Goal: Task Accomplishment & Management: Use online tool/utility

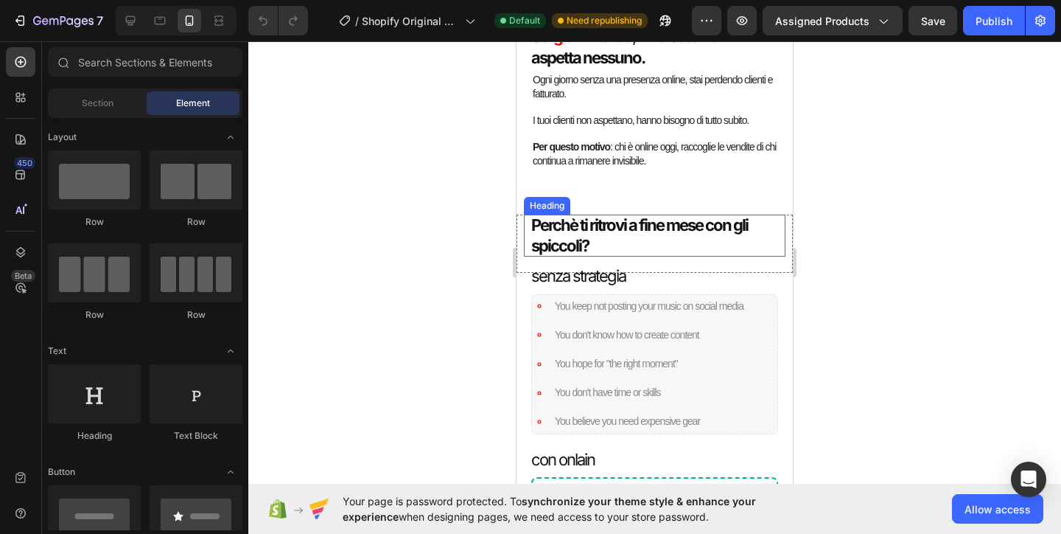
scroll to position [671, 0]
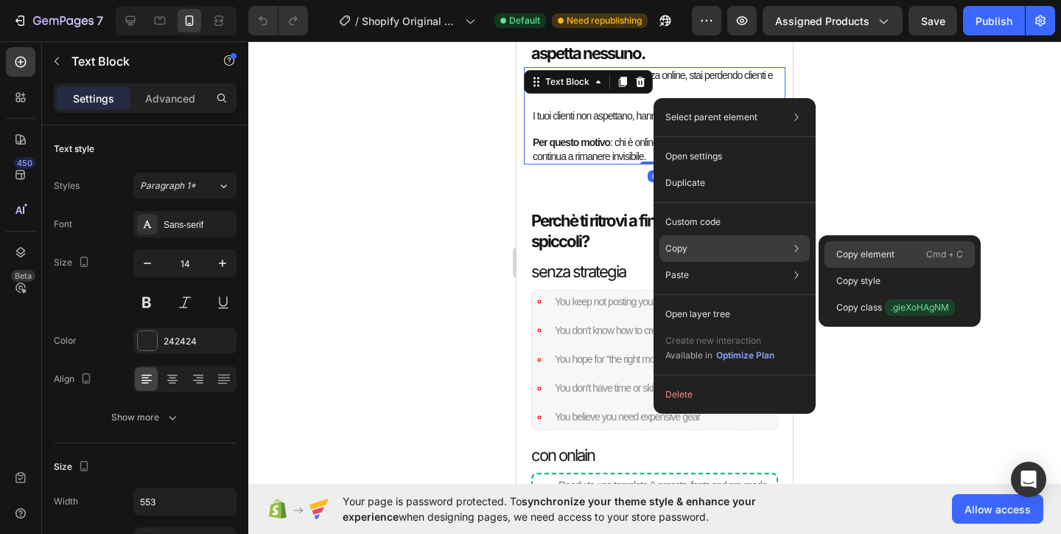
click at [887, 262] on div "Copy element Cmd + C" at bounding box center [900, 254] width 150 height 27
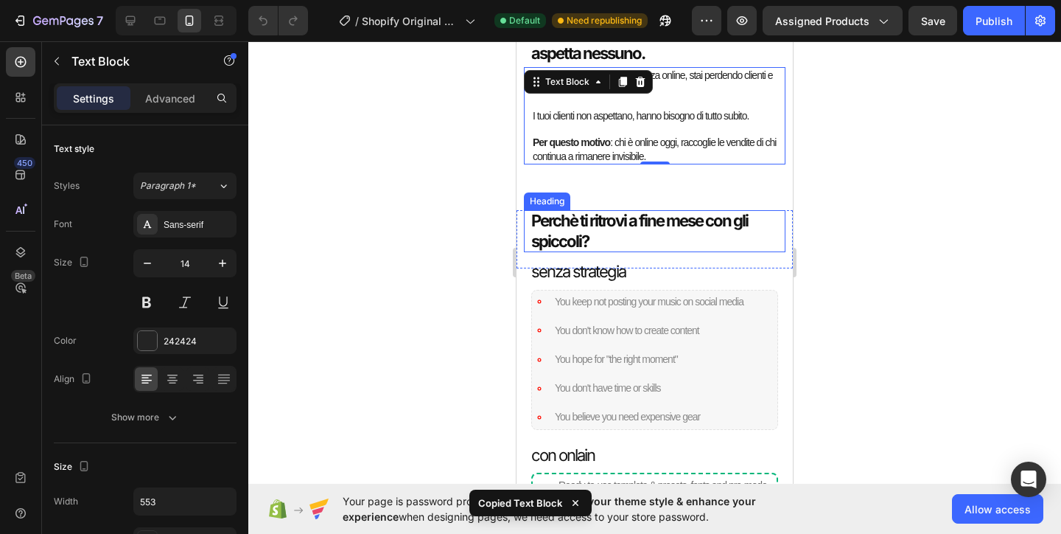
click at [657, 243] on h2 "Perchè ti ritrovi a fine mese con gli spiccoli?" at bounding box center [654, 231] width 247 height 42
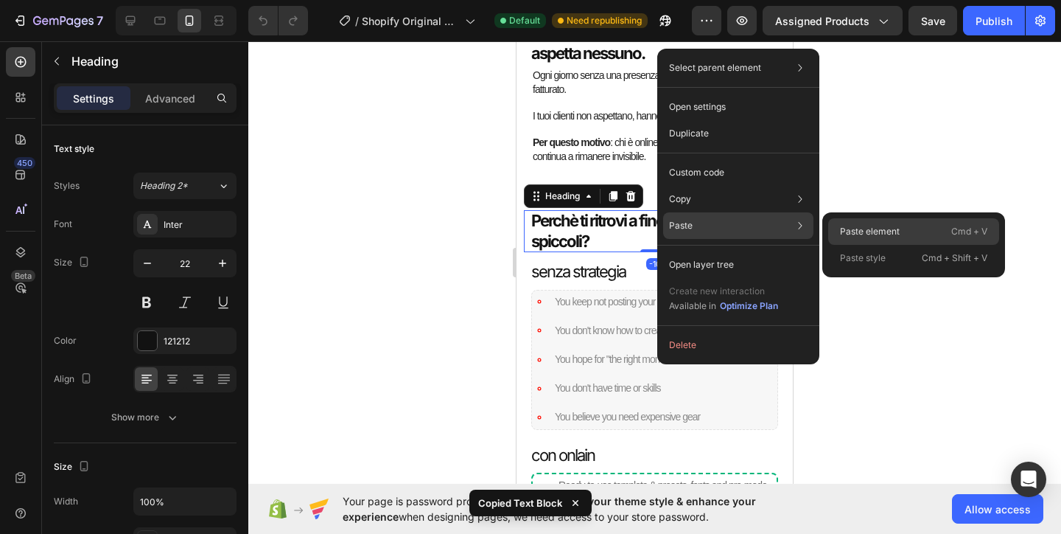
click at [884, 239] on div "Paste element Cmd + V" at bounding box center [913, 231] width 171 height 27
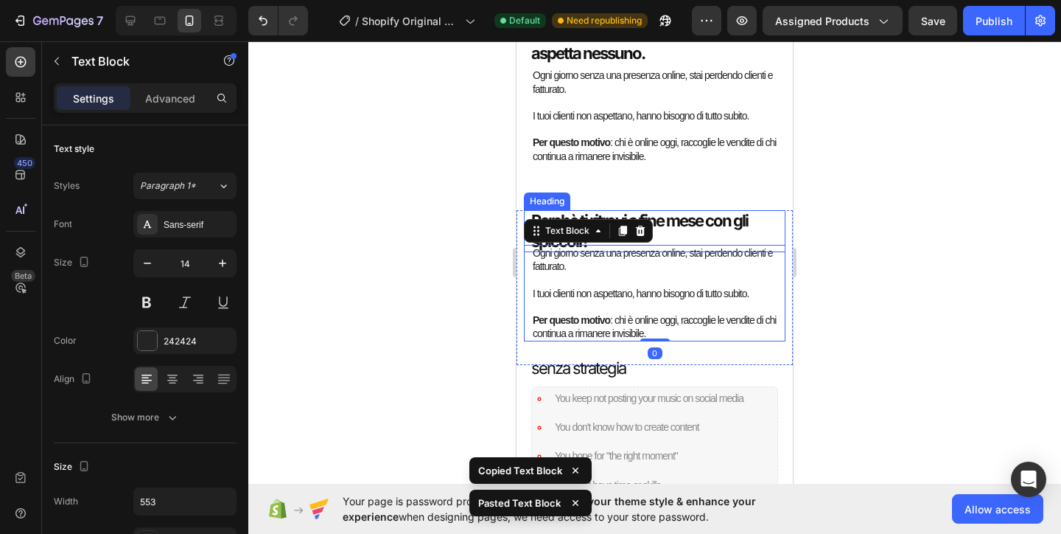
click at [696, 222] on strong "Perchè ti ritrovi a fine mese con gli spiccoli?" at bounding box center [639, 231] width 217 height 41
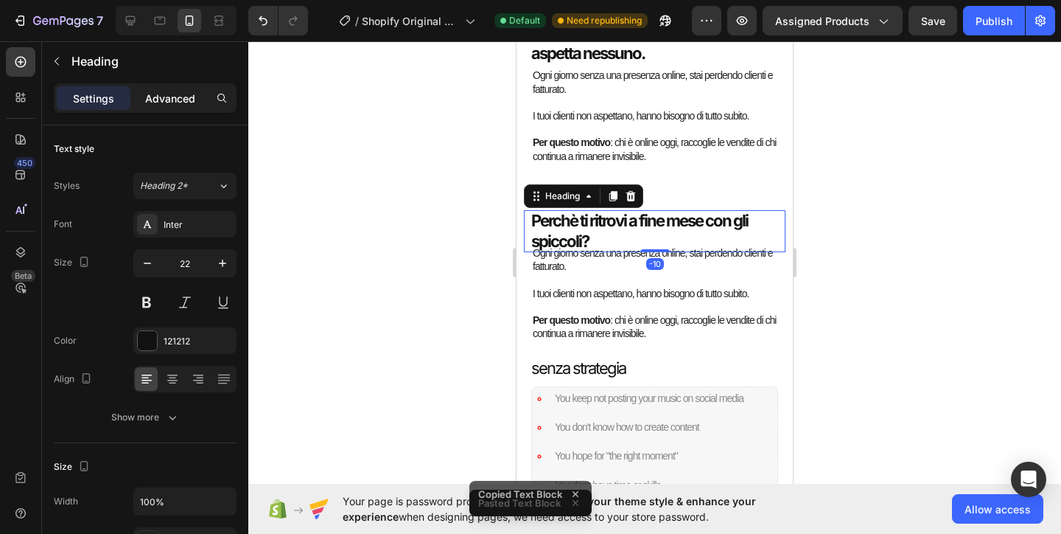
click at [175, 95] on p "Advanced" at bounding box center [170, 98] width 50 height 15
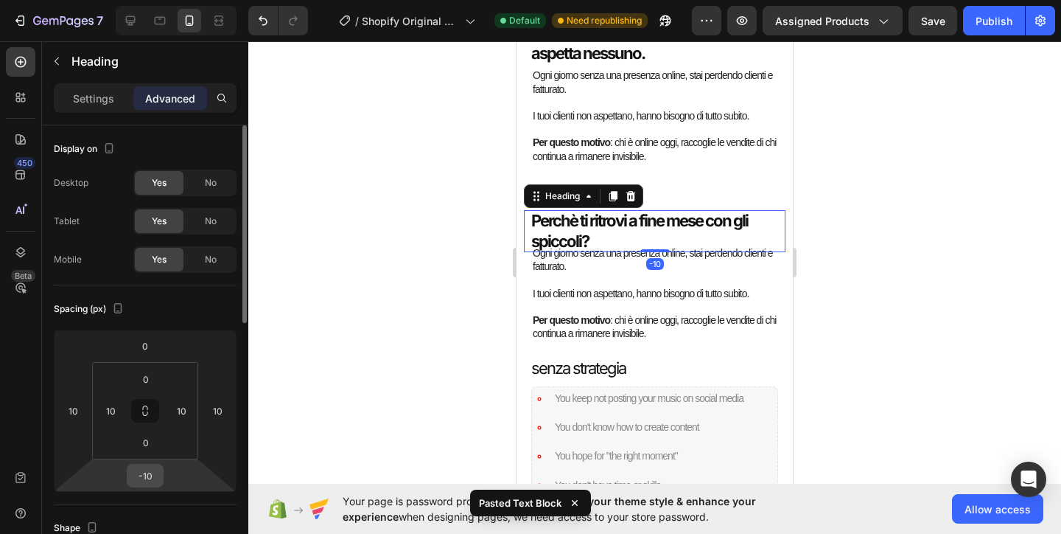
click at [152, 472] on input "-10" at bounding box center [144, 475] width 29 height 22
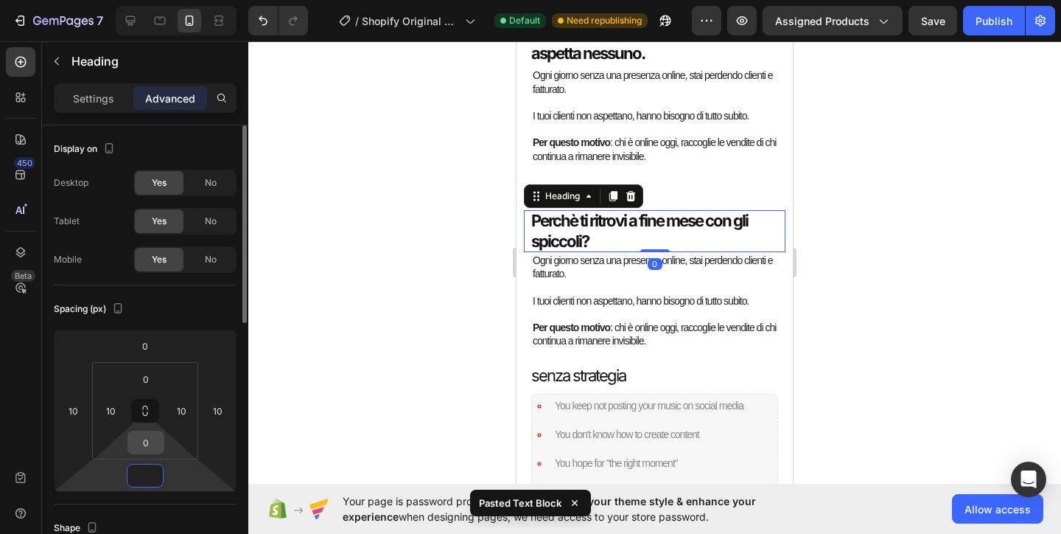
type input "0"
click at [150, 446] on input "0" at bounding box center [145, 442] width 29 height 22
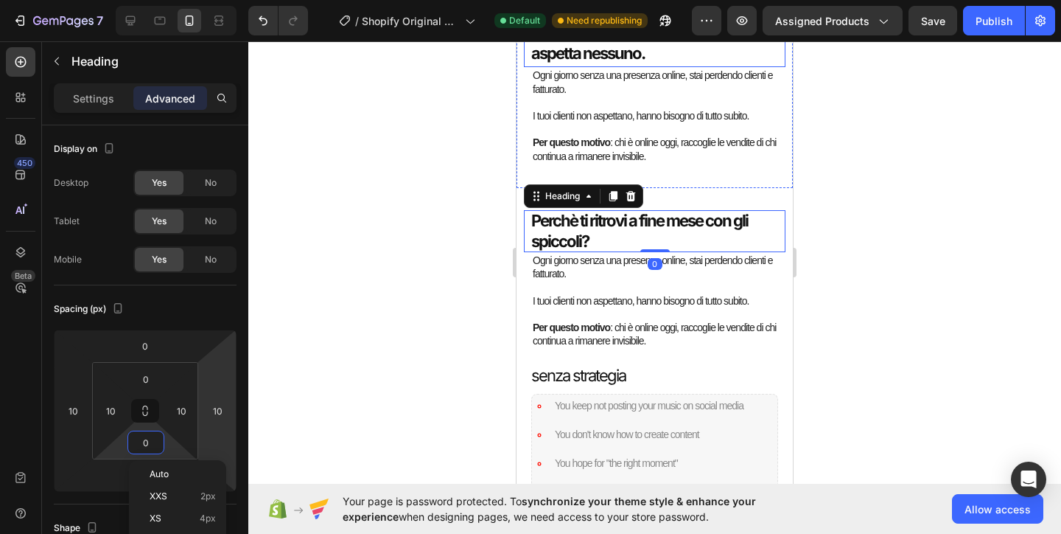
click at [658, 47] on h2 "Sei già in ritardo , il mercato non aspetta nessuno." at bounding box center [654, 42] width 247 height 42
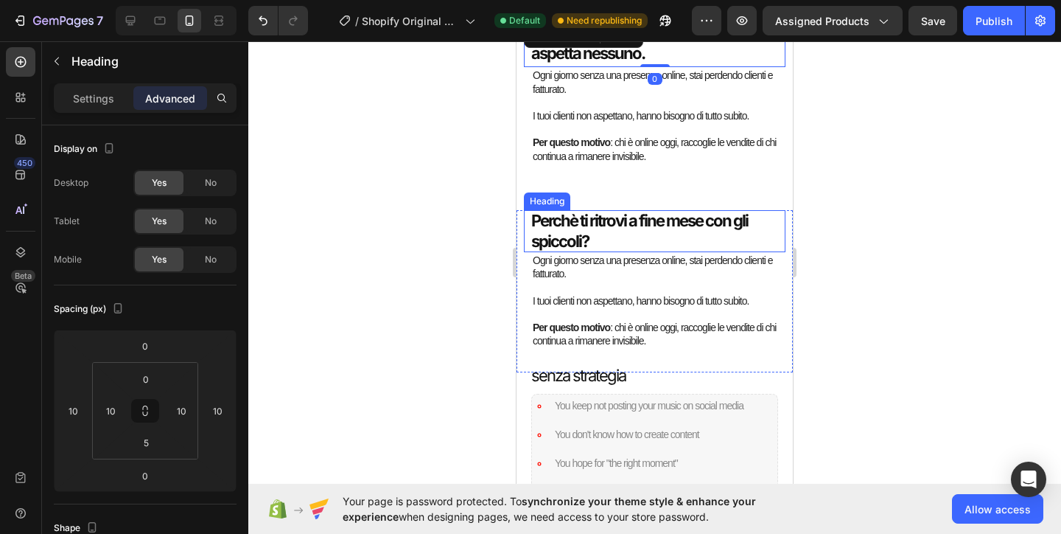
click at [668, 240] on h2 "Perchè ti ritrovi a fine mese con gli spiccoli?" at bounding box center [654, 231] width 247 height 42
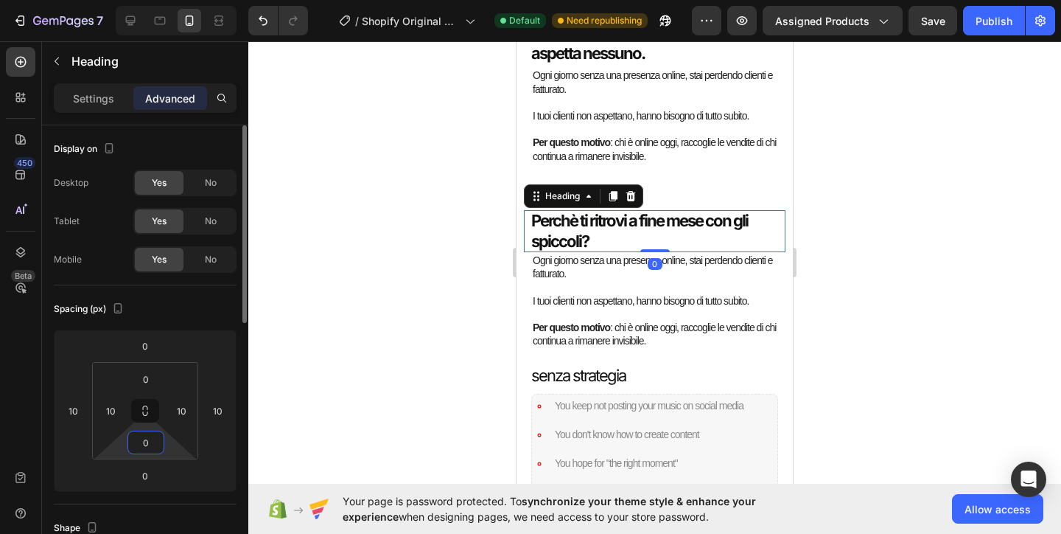
click at [156, 441] on input "0" at bounding box center [145, 442] width 29 height 22
type input "5"
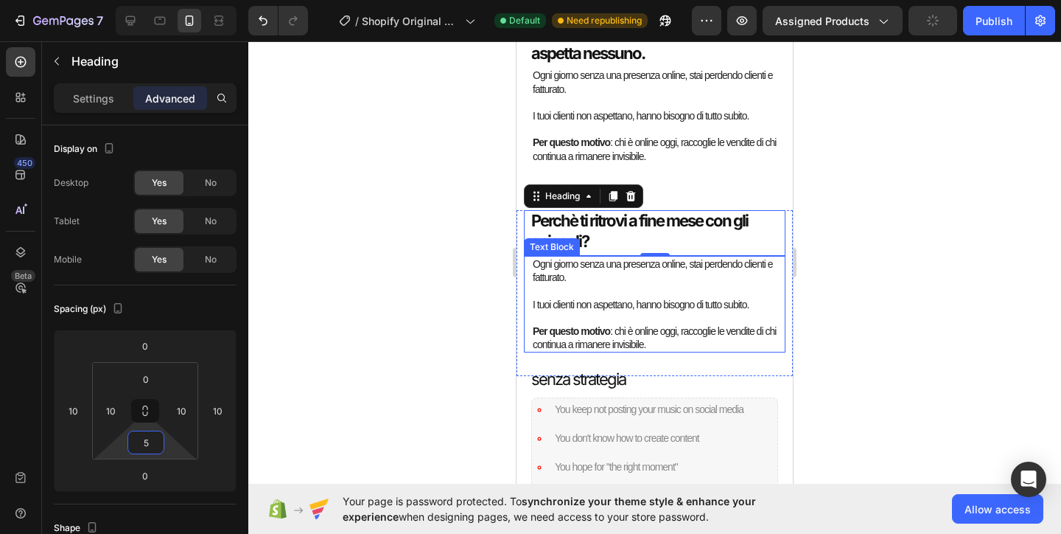
click at [838, 303] on div at bounding box center [654, 287] width 813 height 492
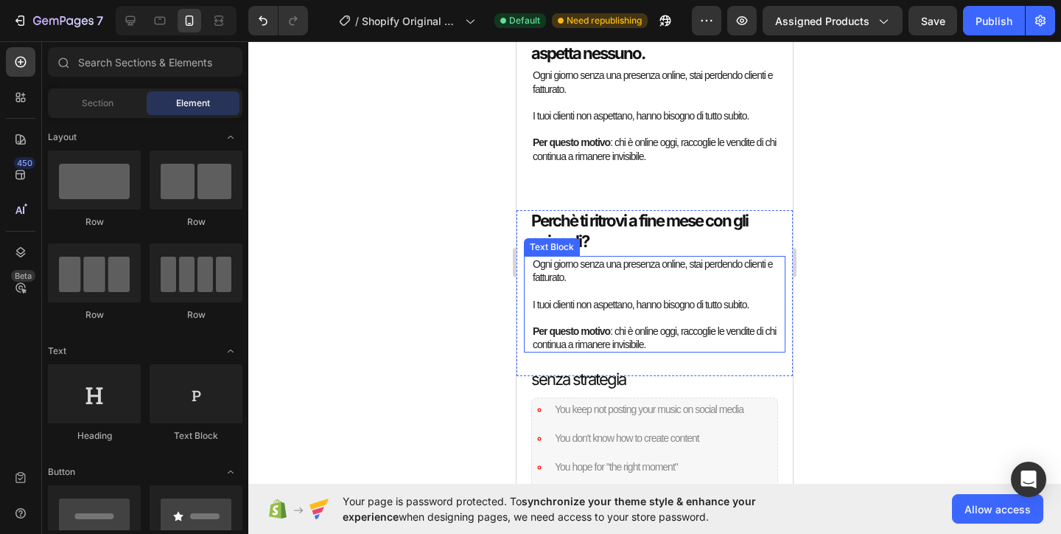
click at [824, 272] on div at bounding box center [654, 287] width 813 height 492
click at [391, 233] on div at bounding box center [654, 287] width 813 height 492
click at [680, 303] on p "I tuoi clienti non aspettano, hanno bisogno di tutto subito." at bounding box center [655, 304] width 244 height 13
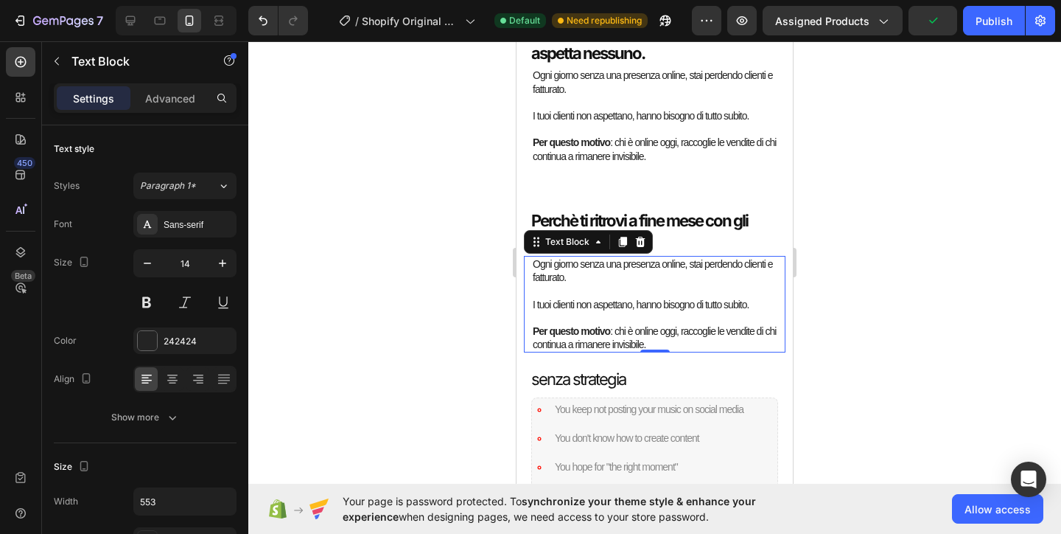
click at [402, 164] on div at bounding box center [654, 287] width 813 height 492
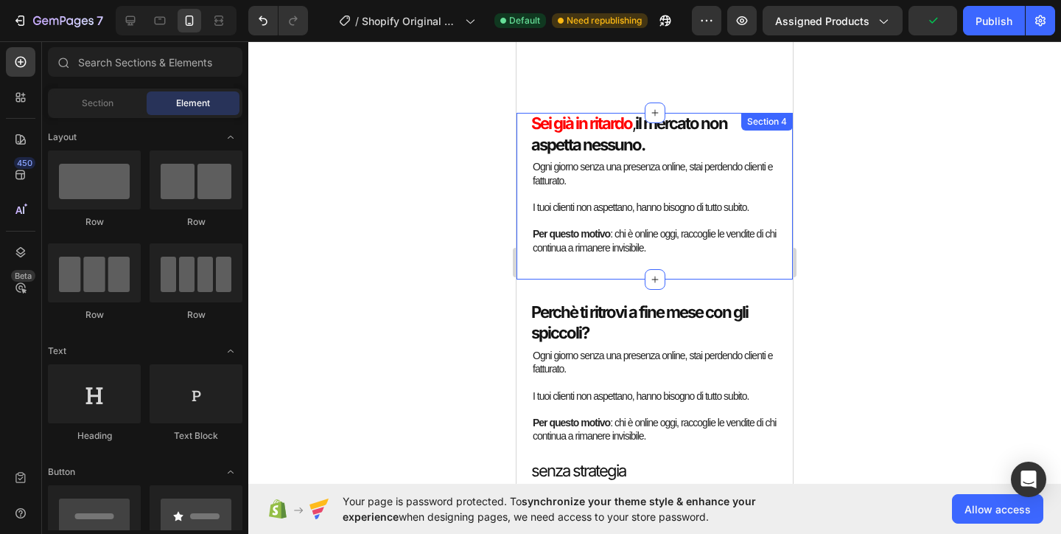
scroll to position [573, 0]
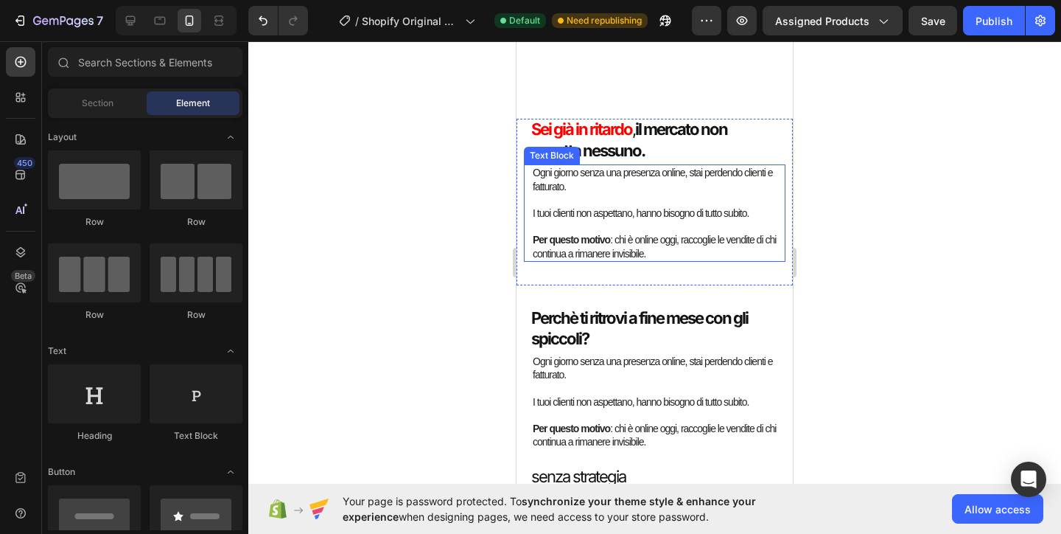
click at [587, 176] on p "Ogni giorno senza una presenza online, stai perdendo clienti e fatturato." at bounding box center [655, 179] width 244 height 27
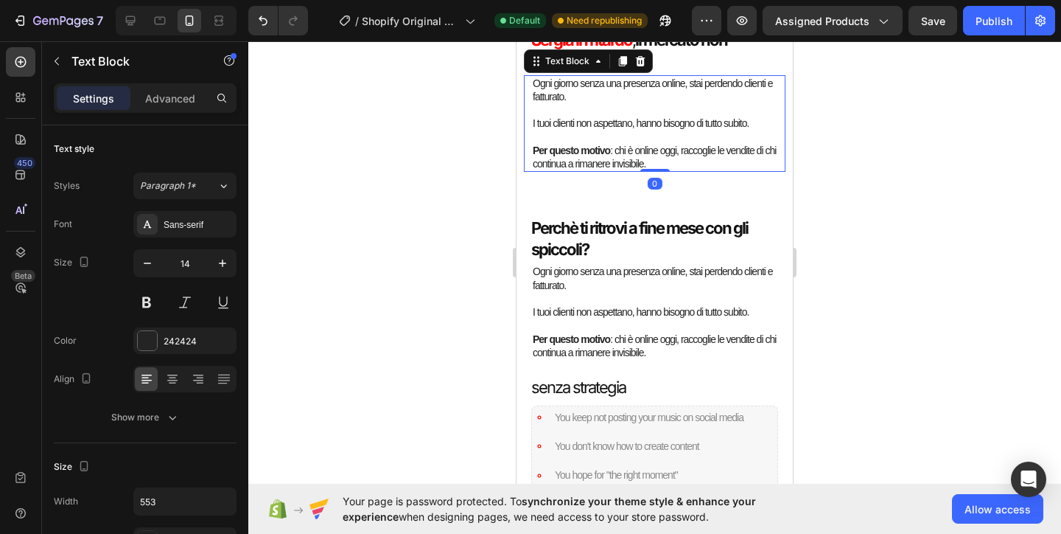
click at [529, 172] on div "Ogni giorno senza una presenza online, stai perdendo clienti e fatturato. I tuo…" at bounding box center [655, 123] width 262 height 97
click at [533, 103] on p "Ogni giorno senza una presenza online, stai perdendo clienti e fatturato." at bounding box center [655, 90] width 244 height 27
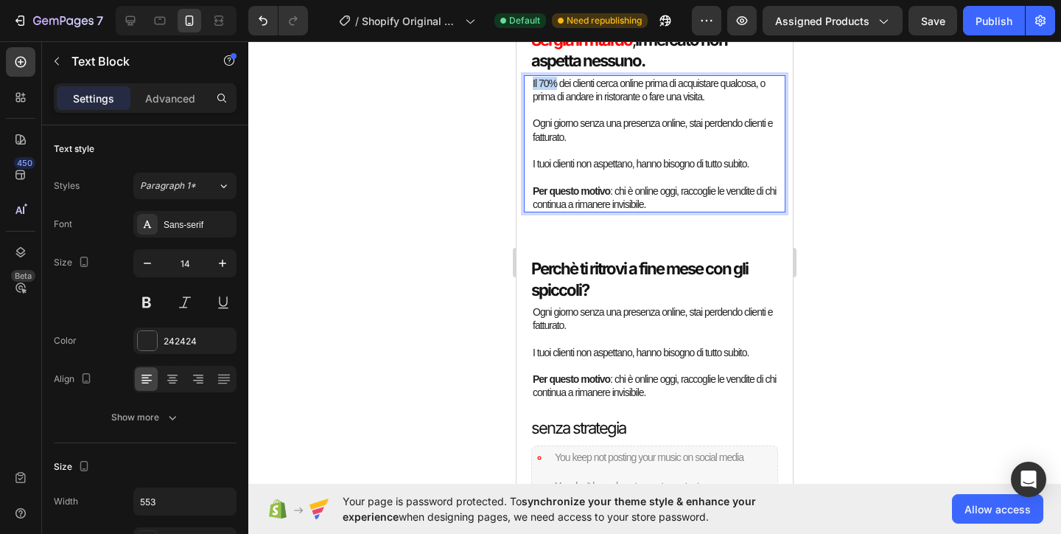
drag, startPoint x: 532, startPoint y: 172, endPoint x: 553, endPoint y: 175, distance: 21.6
click at [553, 103] on p "Il 70% dei clienti cerca online prima di acquistare qualcosa, o prima di andare…" at bounding box center [655, 90] width 244 height 27
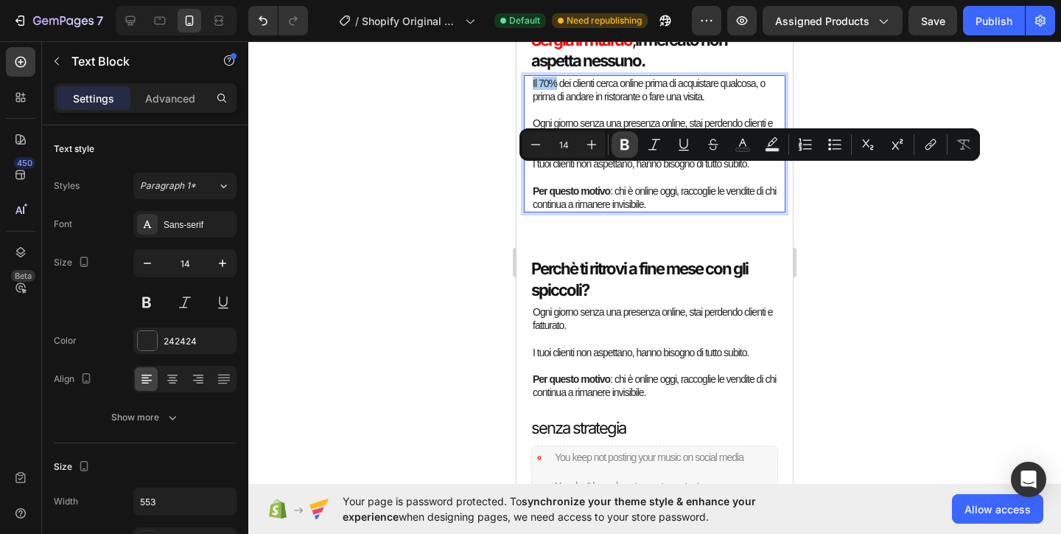
drag, startPoint x: 618, startPoint y: 152, endPoint x: 114, endPoint y: 128, distance: 504.6
click at [618, 152] on button "Bold" at bounding box center [625, 144] width 27 height 27
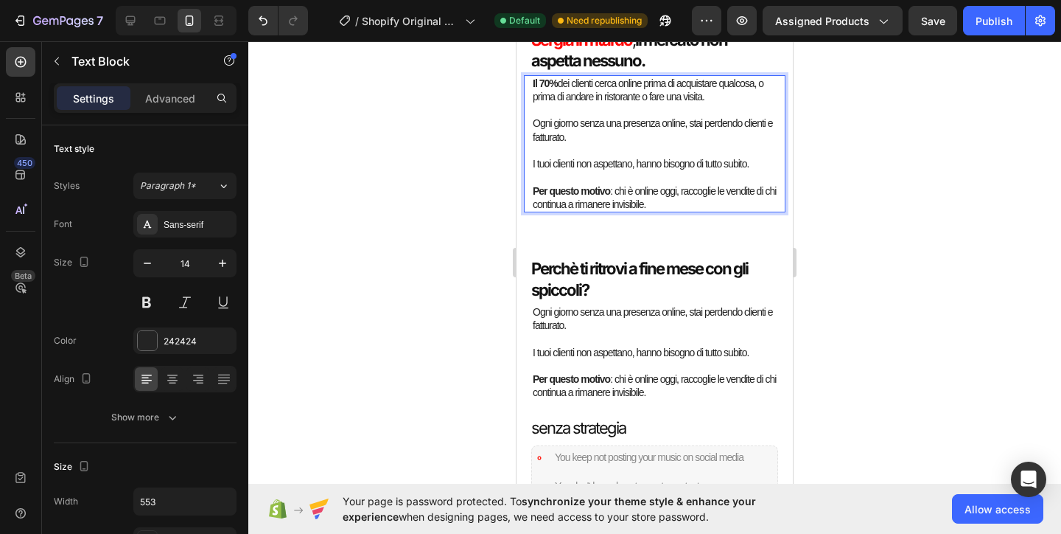
click at [468, 192] on div at bounding box center [654, 287] width 813 height 492
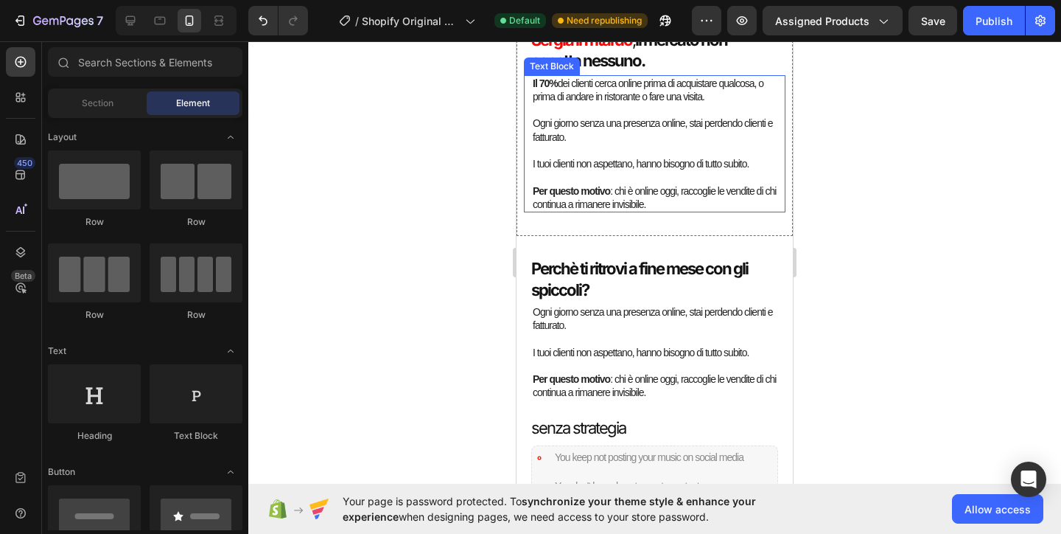
click at [609, 143] on p "Ogni giorno senza una presenza online, stai perdendo clienti e fatturato." at bounding box center [655, 129] width 244 height 27
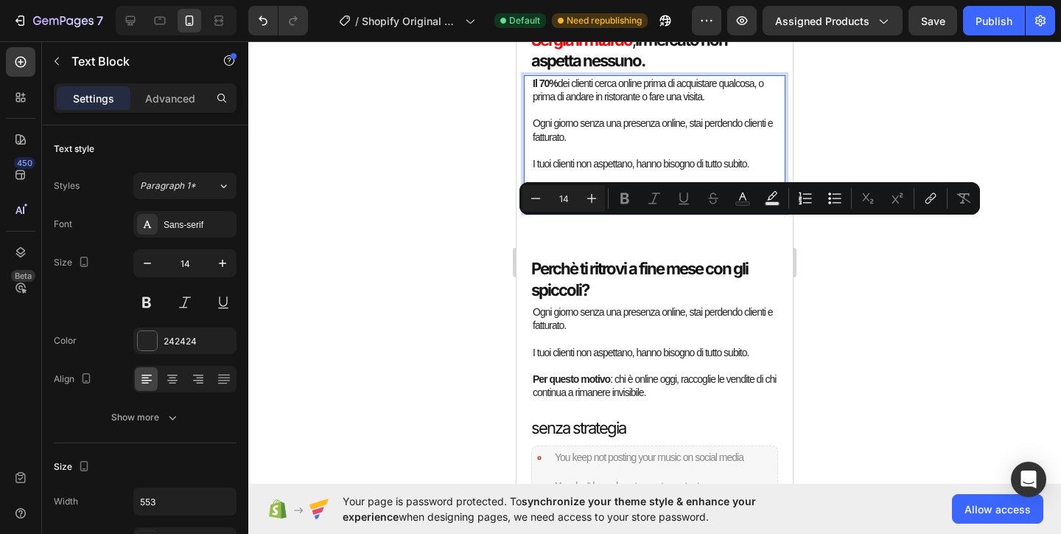
click at [640, 143] on p "Ogni giorno senza una presenza online, stai perdendo clienti e fatturato." at bounding box center [655, 129] width 244 height 27
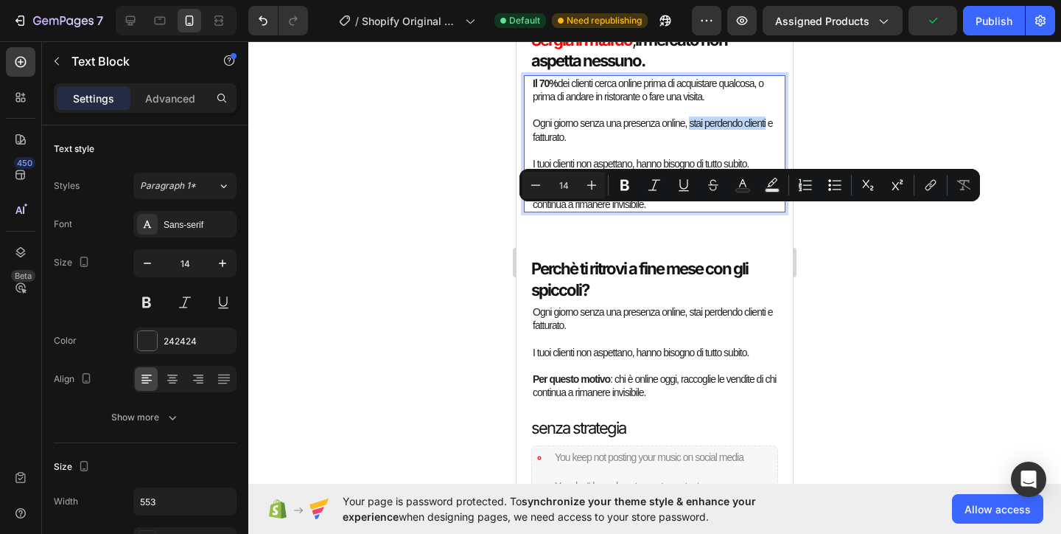
drag, startPoint x: 691, startPoint y: 214, endPoint x: 765, endPoint y: 217, distance: 73.8
click at [765, 143] on p "Ogni giorno senza una presenza online, stai perdendo clienti e fatturato." at bounding box center [655, 129] width 244 height 27
drag, startPoint x: 628, startPoint y: 183, endPoint x: 141, endPoint y: 185, distance: 486.4
click at [628, 183] on icon "Editor contextual toolbar" at bounding box center [624, 185] width 9 height 11
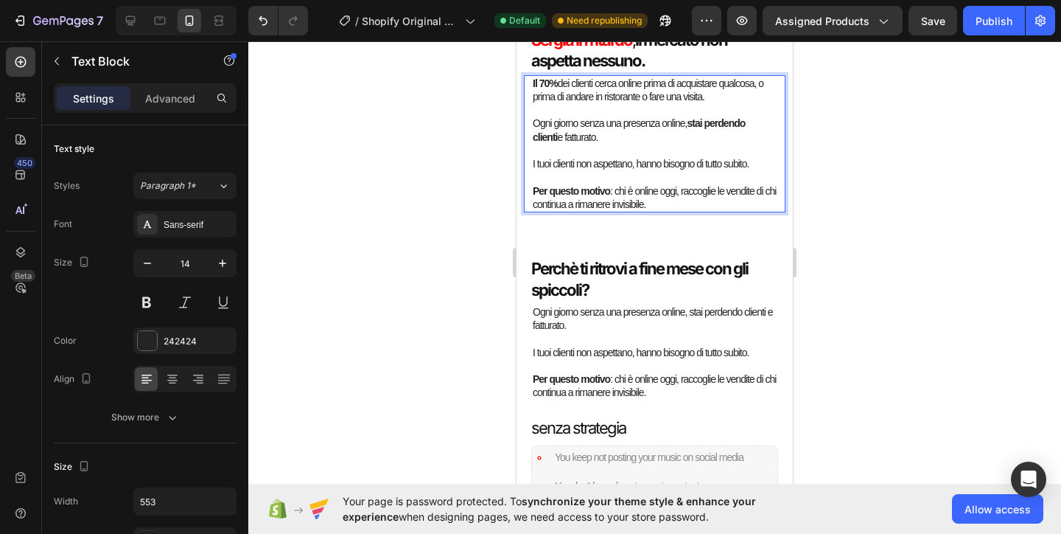
click at [598, 170] on p "I tuoi clienti non aspettano, hanno bisogno di tutto subito." at bounding box center [655, 163] width 244 height 13
drag, startPoint x: 531, startPoint y: 251, endPoint x: 631, endPoint y: 254, distance: 99.6
click at [631, 212] on div "Il 70% dei clienti cerca online prima di acquistare qualcosa, o prima di andare…" at bounding box center [654, 143] width 247 height 137
click at [463, 238] on div at bounding box center [654, 287] width 813 height 492
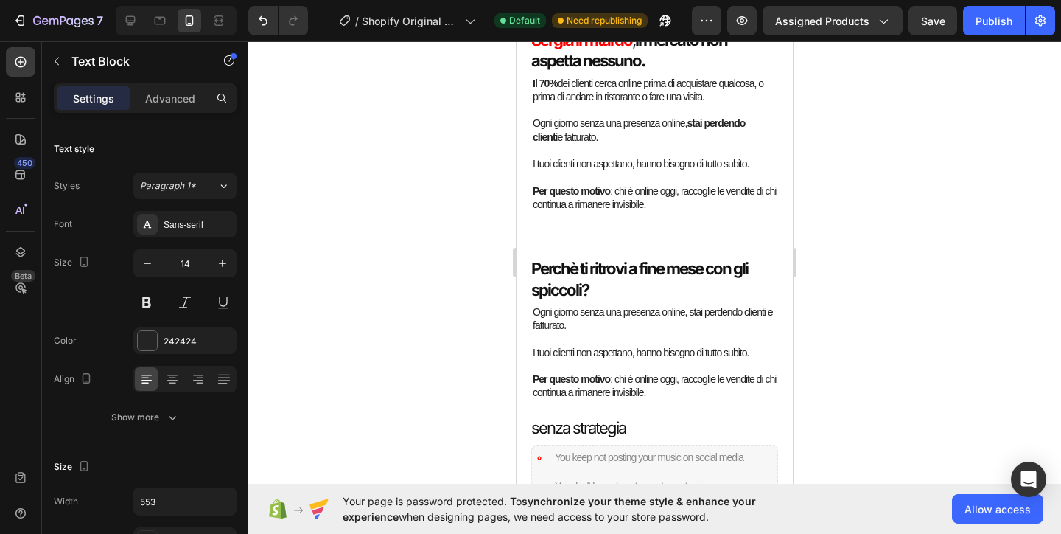
click at [463, 238] on div at bounding box center [654, 287] width 813 height 492
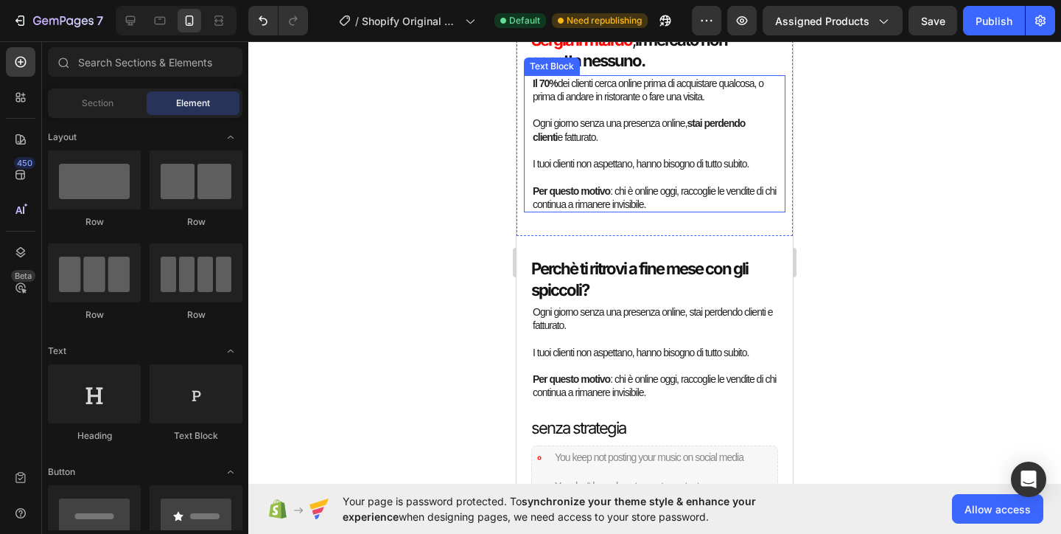
click at [573, 170] on p "I tuoi clienti non aspettano, hanno bisogno di tutto subito." at bounding box center [655, 163] width 244 height 13
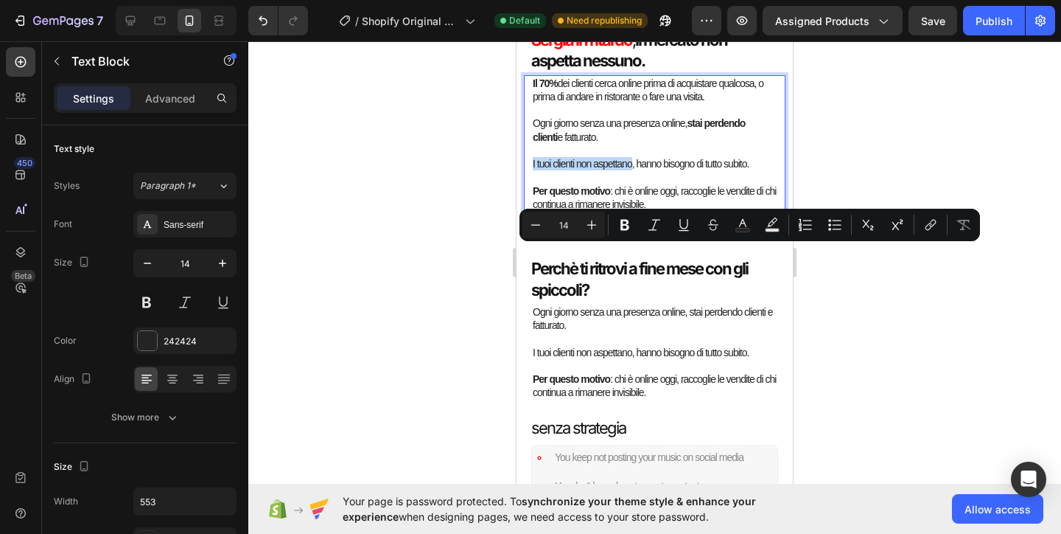
drag, startPoint x: 533, startPoint y: 252, endPoint x: 631, endPoint y: 258, distance: 98.2
click at [631, 170] on p "I tuoi clienti non aspettano, hanno bisogno di tutto subito." at bounding box center [655, 163] width 244 height 13
click at [626, 231] on icon "Editor contextual toolbar" at bounding box center [625, 224] width 15 height 15
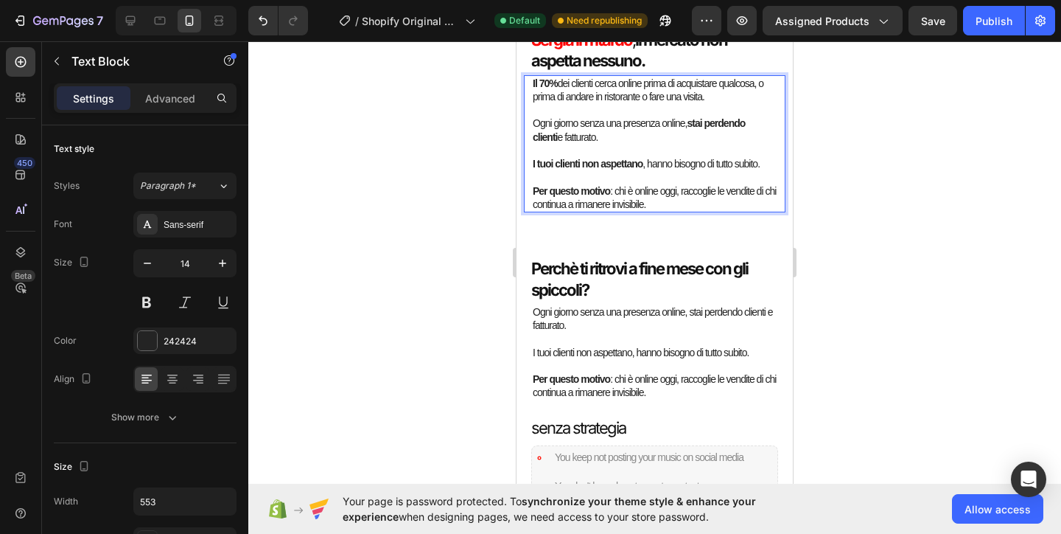
click at [405, 227] on div at bounding box center [654, 287] width 813 height 492
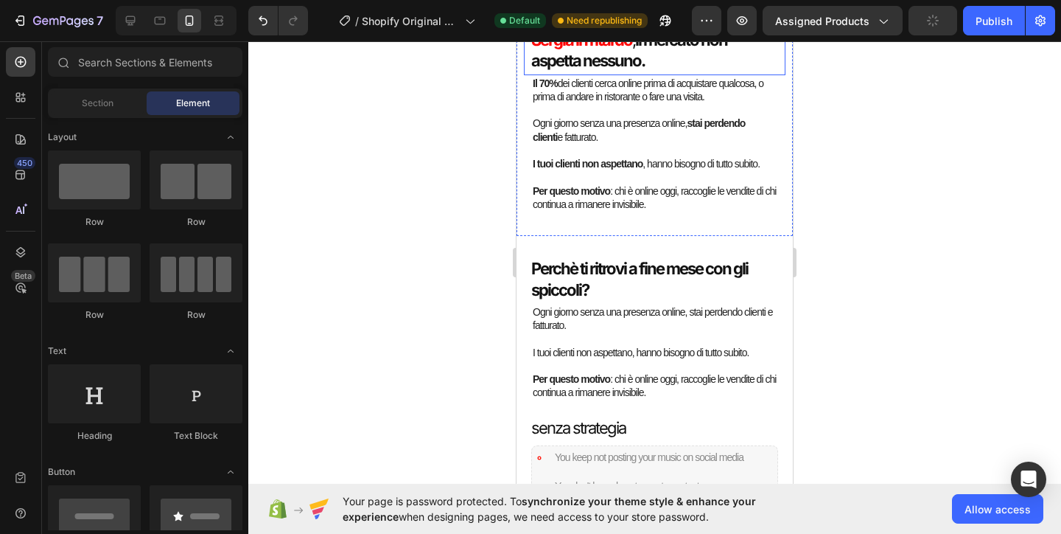
click at [546, 49] on strong "Sei già in ritardo" at bounding box center [581, 39] width 101 height 19
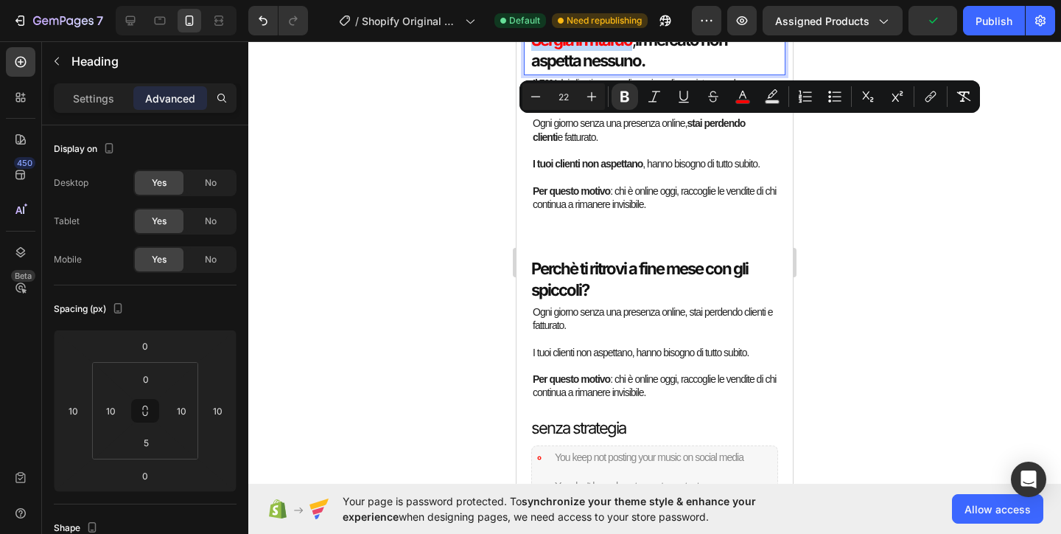
drag, startPoint x: 533, startPoint y: 128, endPoint x: 632, endPoint y: 130, distance: 99.5
click at [632, 71] on p "Sei già in ritardo , il mercato non aspetta nessuno." at bounding box center [654, 50] width 247 height 42
click at [731, 103] on button "color" at bounding box center [743, 96] width 27 height 27
type input "FF0000"
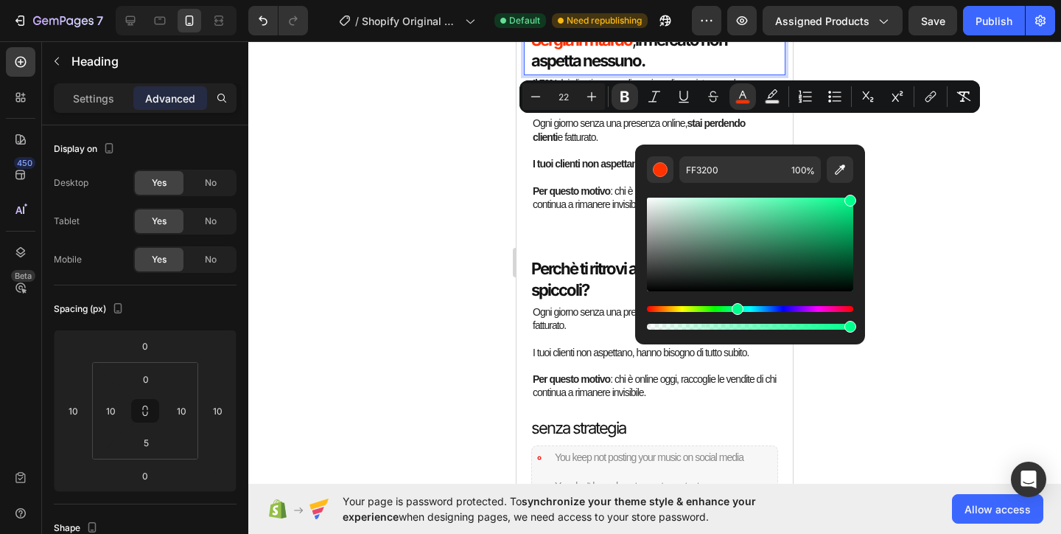
drag, startPoint x: 654, startPoint y: 307, endPoint x: 735, endPoint y: 301, distance: 81.3
click at [735, 301] on div "Editor contextual toolbar" at bounding box center [750, 264] width 206 height 138
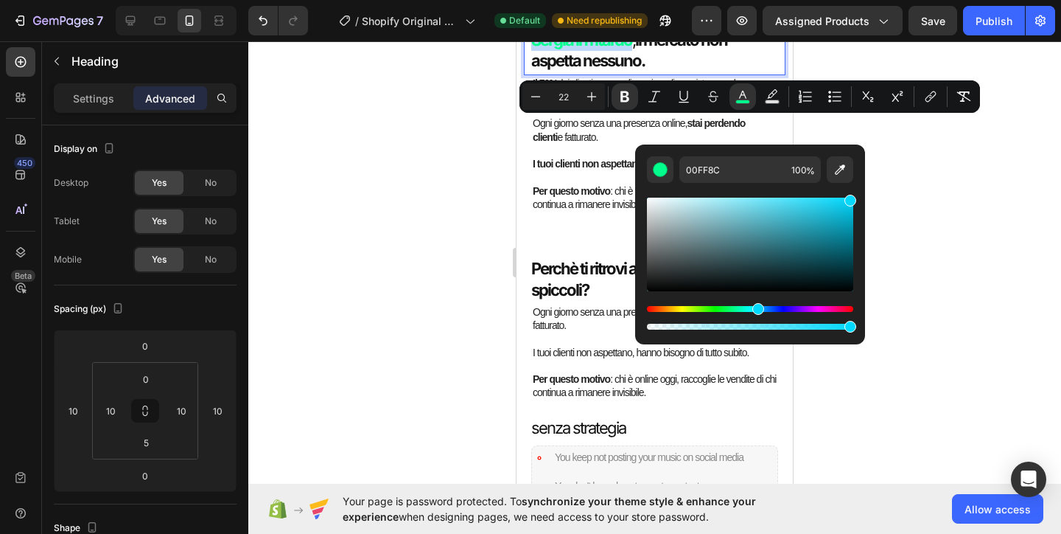
drag, startPoint x: 735, startPoint y: 303, endPoint x: 758, endPoint y: 298, distance: 23.3
click at [758, 298] on div "Editor contextual toolbar" at bounding box center [750, 264] width 206 height 138
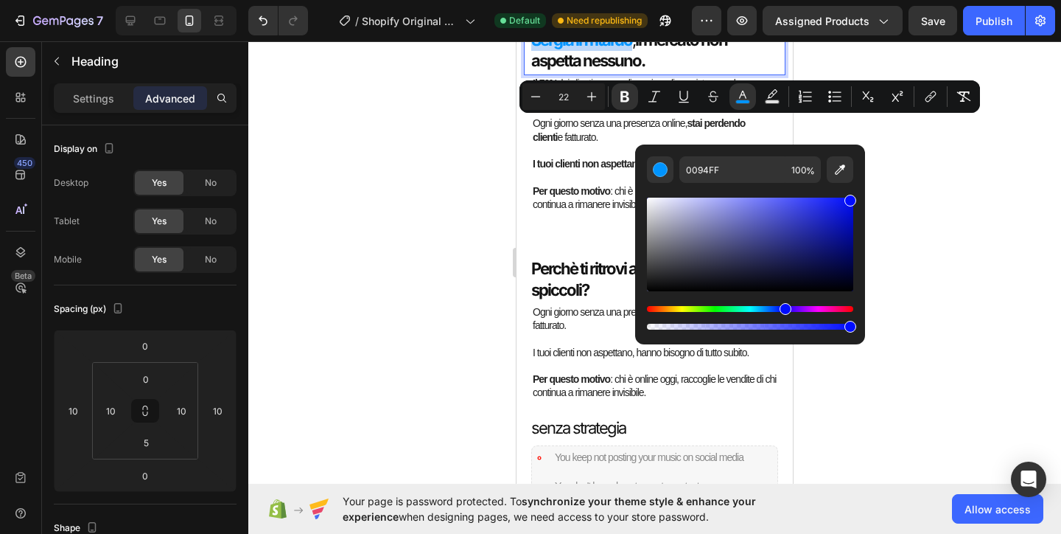
drag, startPoint x: 765, startPoint y: 311, endPoint x: 783, endPoint y: 310, distance: 18.5
click at [783, 310] on div "Hue" at bounding box center [750, 309] width 206 height 6
click at [789, 310] on div "Hue" at bounding box center [788, 309] width 12 height 12
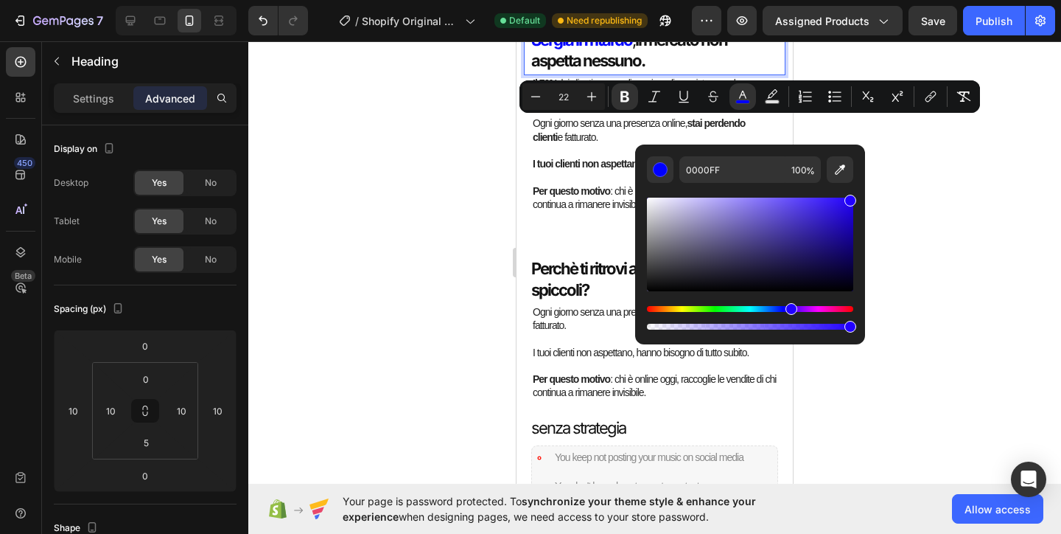
type input "2100FF"
click at [477, 189] on div at bounding box center [654, 287] width 813 height 492
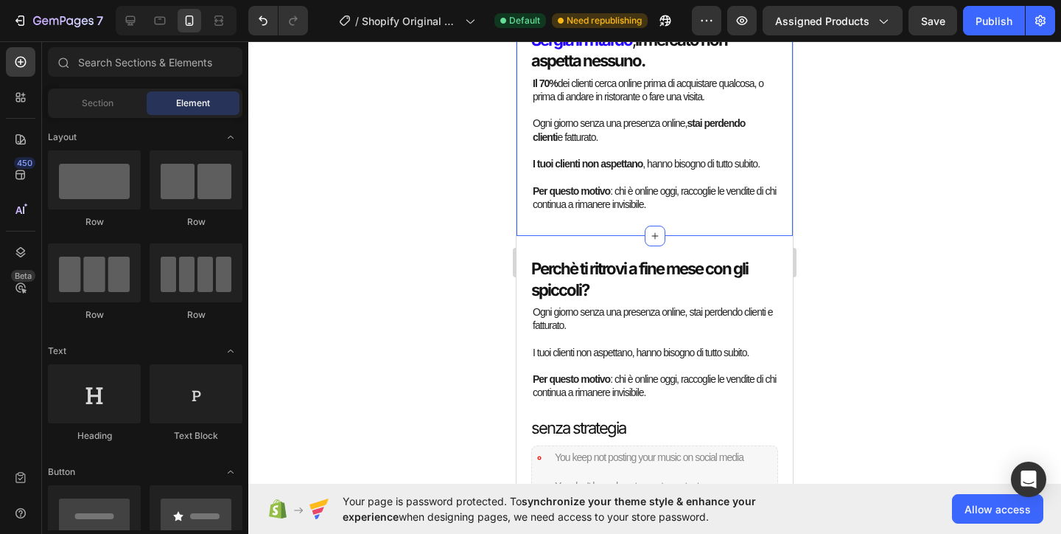
click at [477, 189] on div at bounding box center [654, 287] width 813 height 492
click at [460, 144] on div at bounding box center [654, 287] width 813 height 492
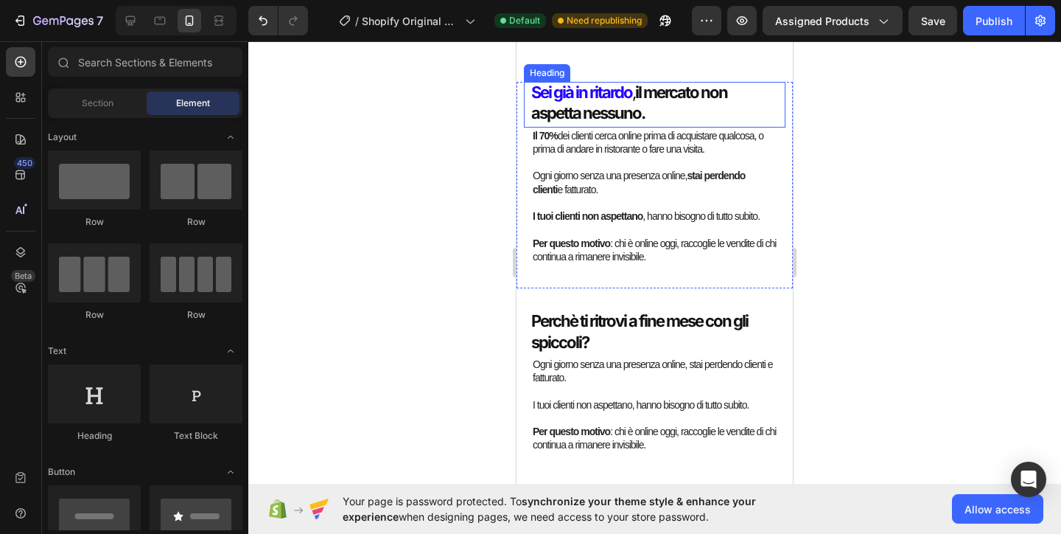
scroll to position [602, 0]
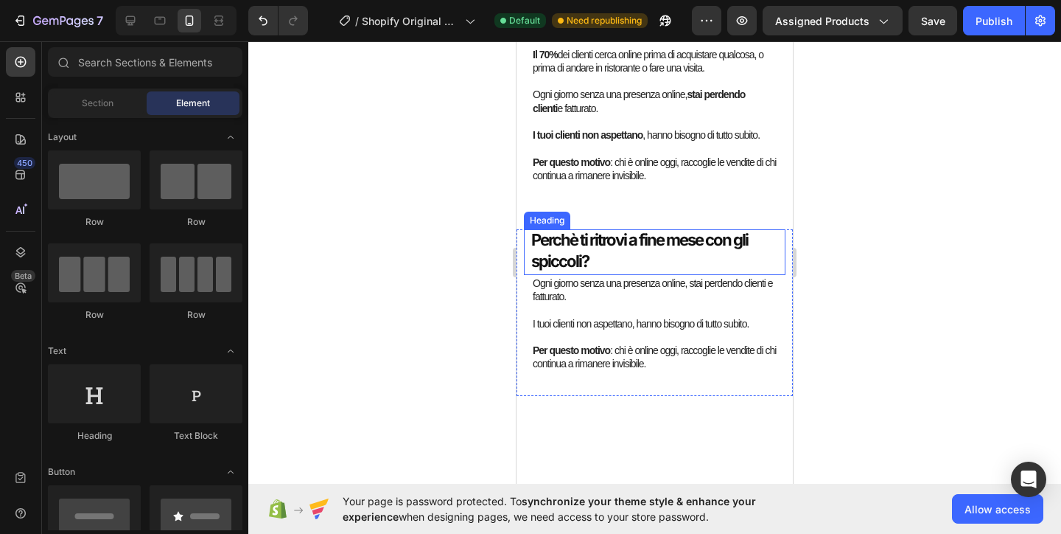
click at [604, 271] on h2 "Perchè ti ritrovi a fine mese con gli spiccoli?" at bounding box center [654, 250] width 247 height 42
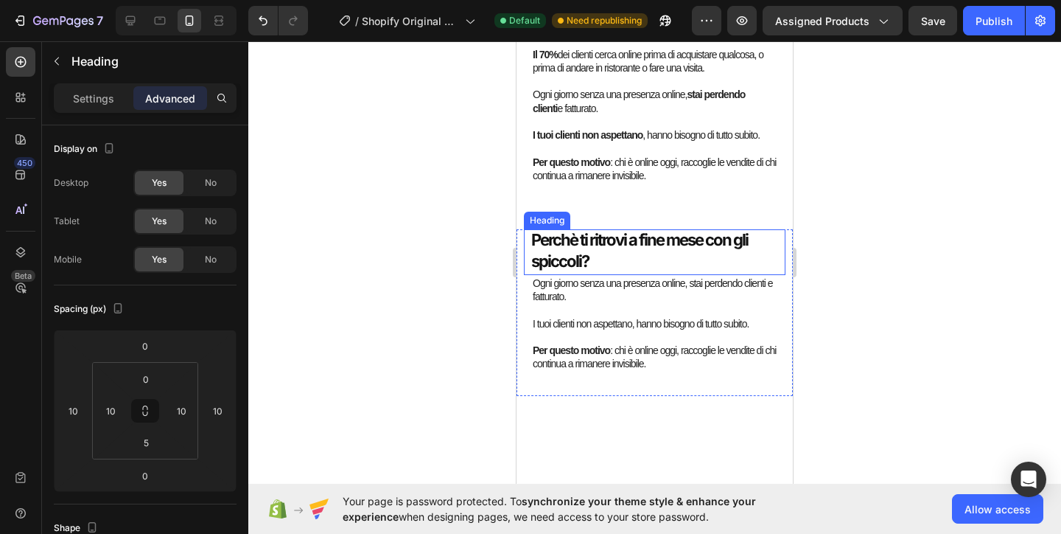
click at [604, 271] on h2 "Perchè ti ritrovi a fine mese con gli spiccoli?" at bounding box center [654, 250] width 247 height 42
click at [604, 271] on p "Perchè ti ritrovi a fine mese con gli spiccoli?" at bounding box center [654, 250] width 247 height 42
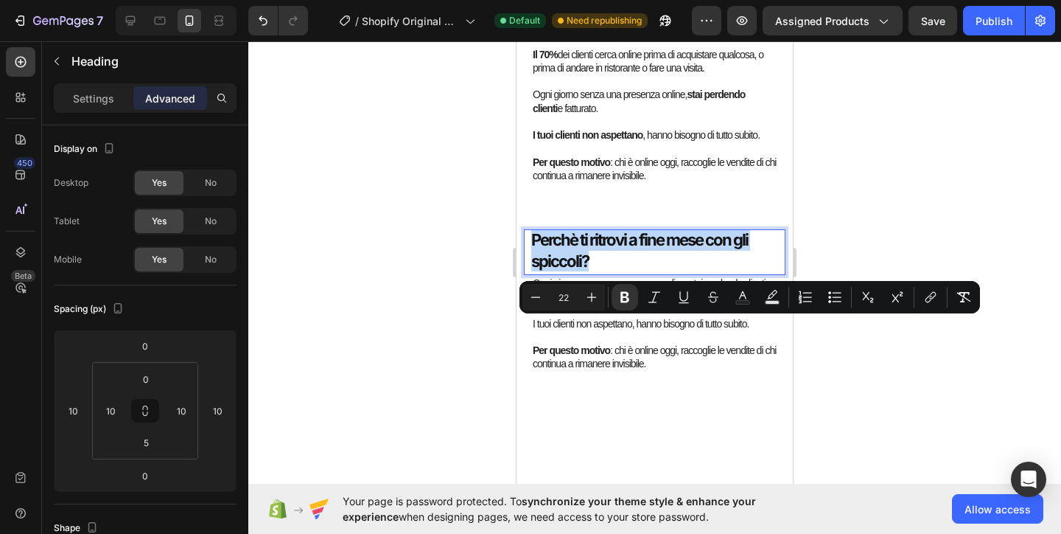
click at [626, 271] on p "Perchè ti ritrovi a fine mese con gli spiccoli?" at bounding box center [654, 250] width 247 height 42
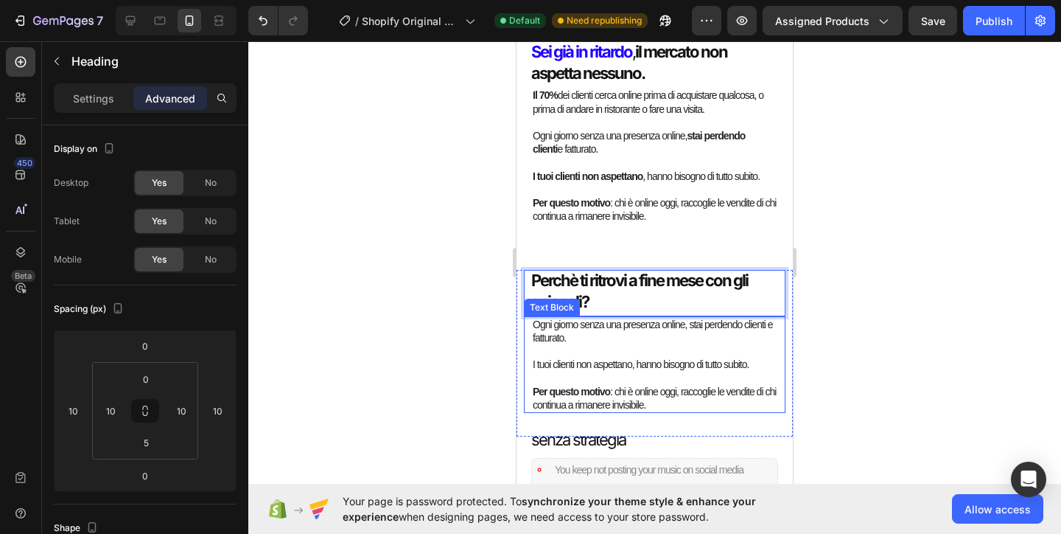
scroll to position [676, 0]
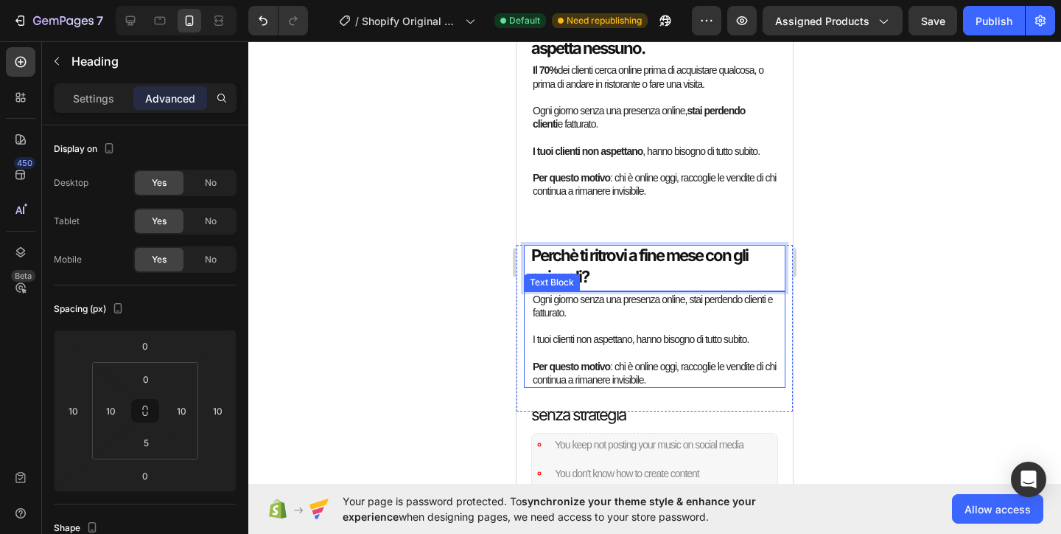
click at [668, 332] on p "I tuoi clienti non aspettano, hanno bisogno di tutto subito." at bounding box center [655, 338] width 244 height 13
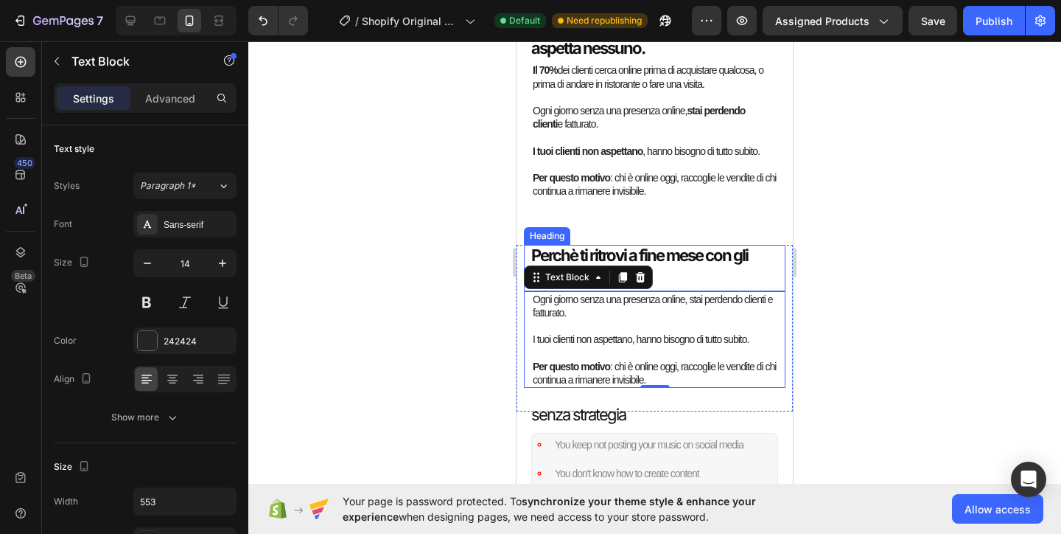
click at [700, 260] on strong "Perchè ti ritrovi a fine mese con gli spiccoli?" at bounding box center [639, 265] width 217 height 41
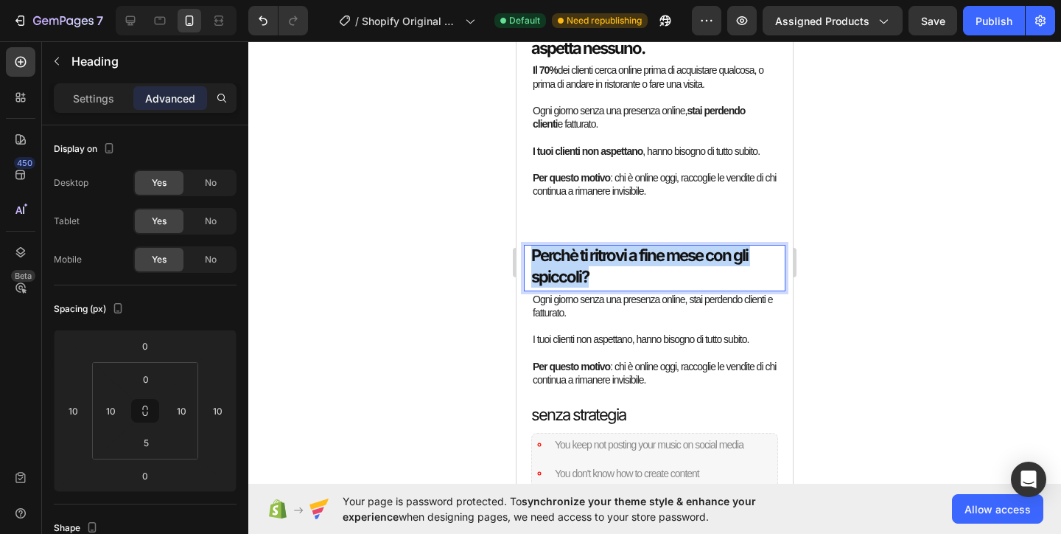
click at [700, 260] on strong "Perchè ti ritrovi a fine mese con gli spiccoli?" at bounding box center [639, 265] width 217 height 41
drag, startPoint x: 664, startPoint y: 276, endPoint x: 526, endPoint y: 259, distance: 138.8
click at [526, 259] on div "Basta farti rubare i clienti da concorrenti meno capaci di te. Heading 0" at bounding box center [655, 268] width 262 height 46
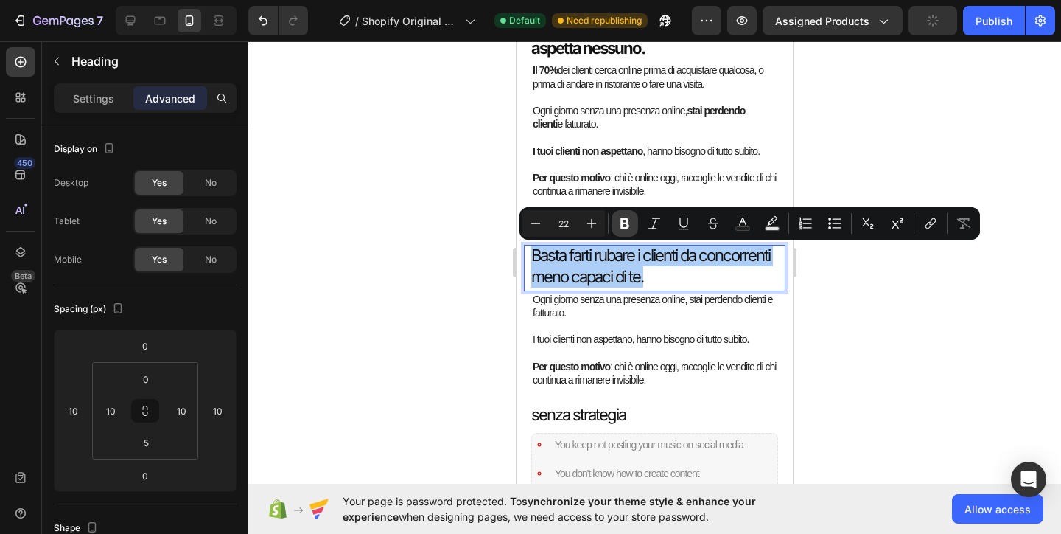
click at [618, 223] on icon "Editor contextual toolbar" at bounding box center [625, 223] width 15 height 15
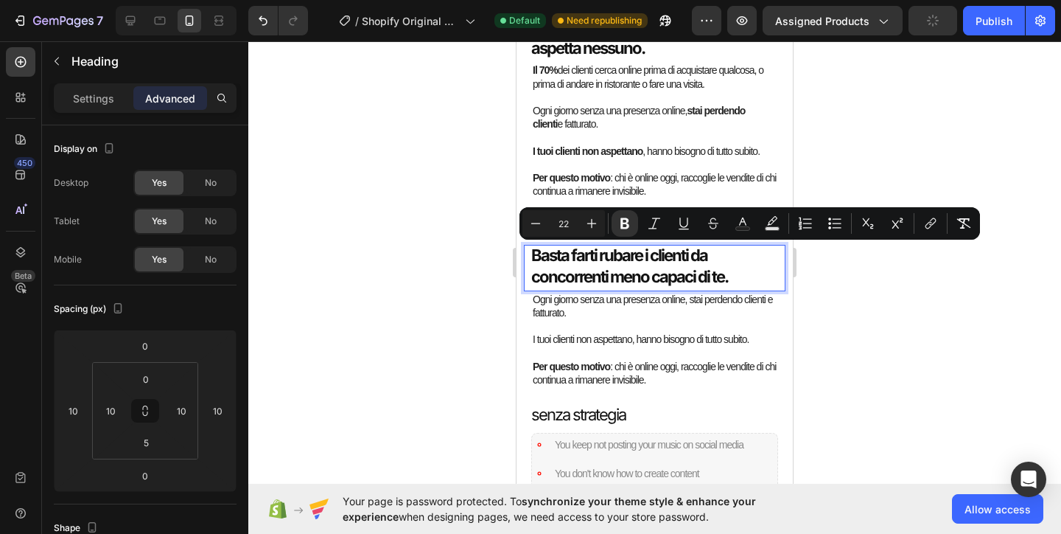
click at [422, 265] on div at bounding box center [654, 287] width 813 height 492
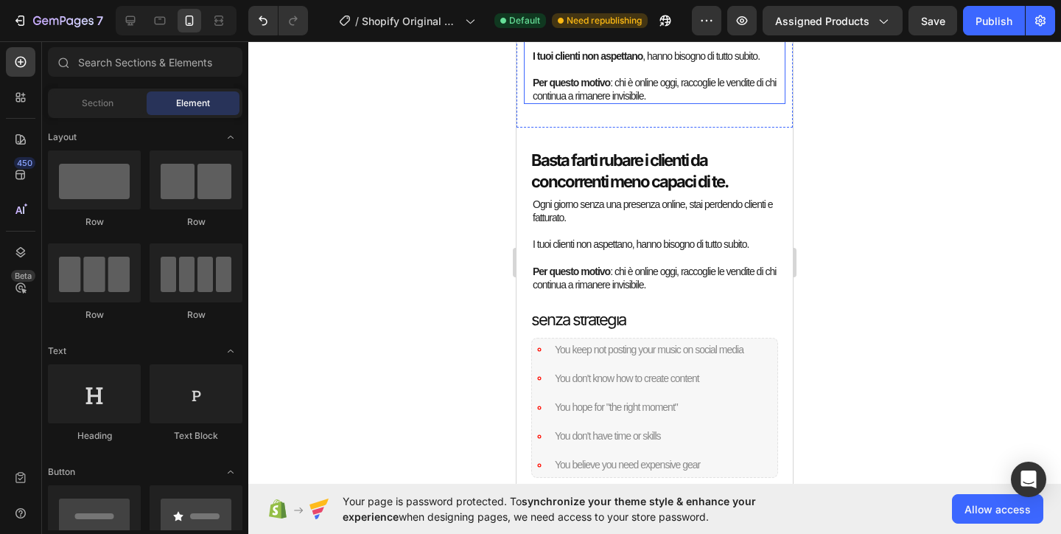
scroll to position [772, 0]
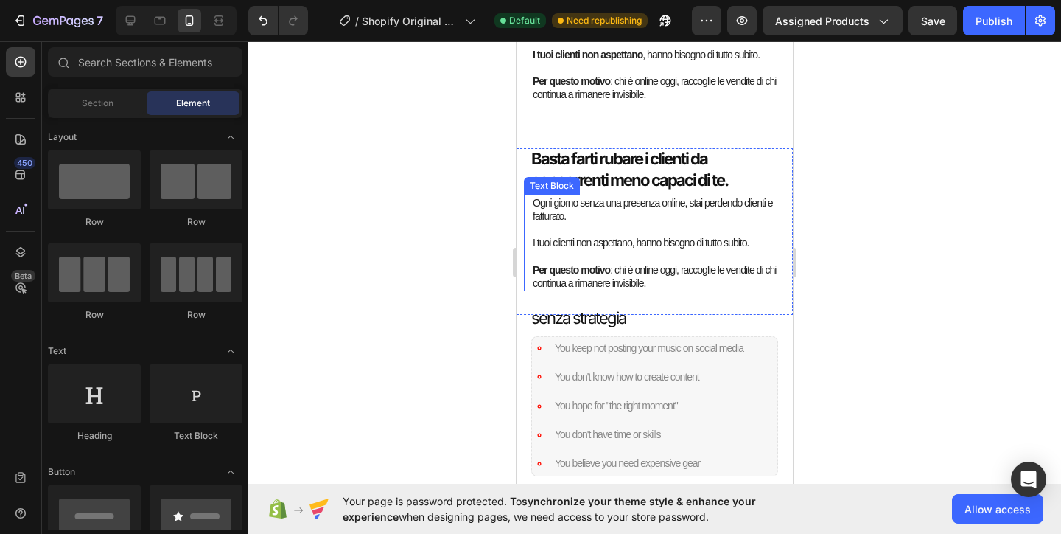
click at [672, 250] on p at bounding box center [655, 255] width 244 height 13
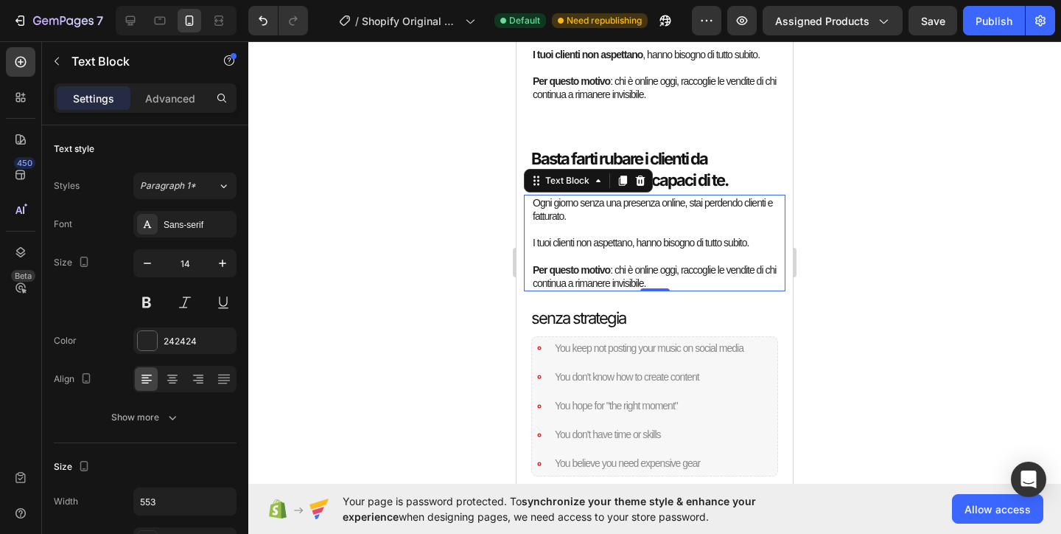
click at [570, 215] on p "Ogni giorno senza una presenza online, stai perdendo clienti e fatturato." at bounding box center [655, 209] width 244 height 27
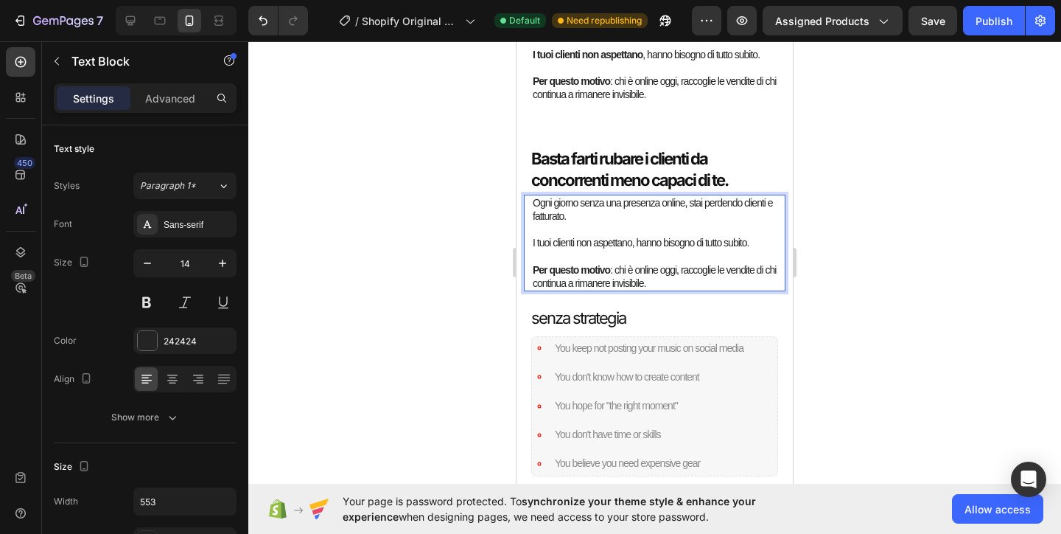
click at [570, 215] on p "Ogni giorno senza una presenza online, stai perdendo clienti e fatturato." at bounding box center [655, 209] width 244 height 27
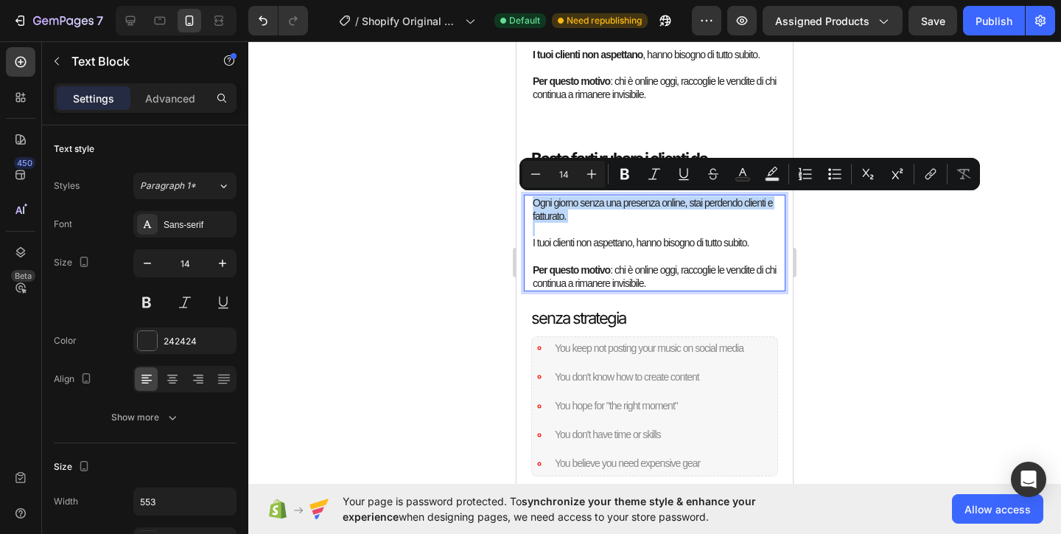
click at [534, 208] on p "Ogni giorno senza una presenza online, stai perdendo clienti e fatturato." at bounding box center [655, 209] width 244 height 27
click at [534, 205] on p "Ogni giorno senza una presenza online, stai perdendo clienti e fatturato." at bounding box center [655, 209] width 244 height 27
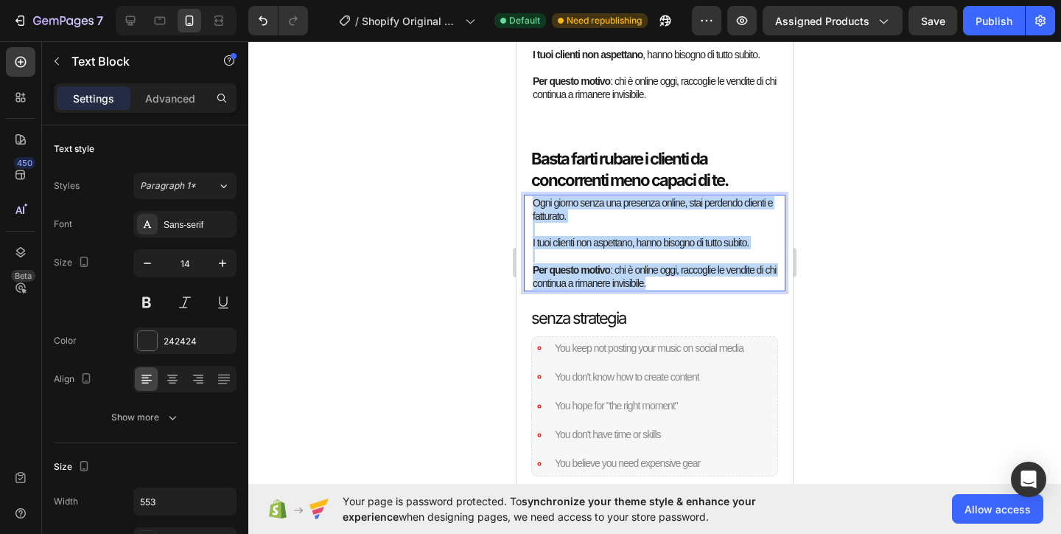
drag, startPoint x: 534, startPoint y: 202, endPoint x: 691, endPoint y: 286, distance: 178.0
click at [691, 286] on div "Ogni giorno senza una presenza online, stai perdendo clienti e fatturato. I tuo…" at bounding box center [654, 243] width 247 height 97
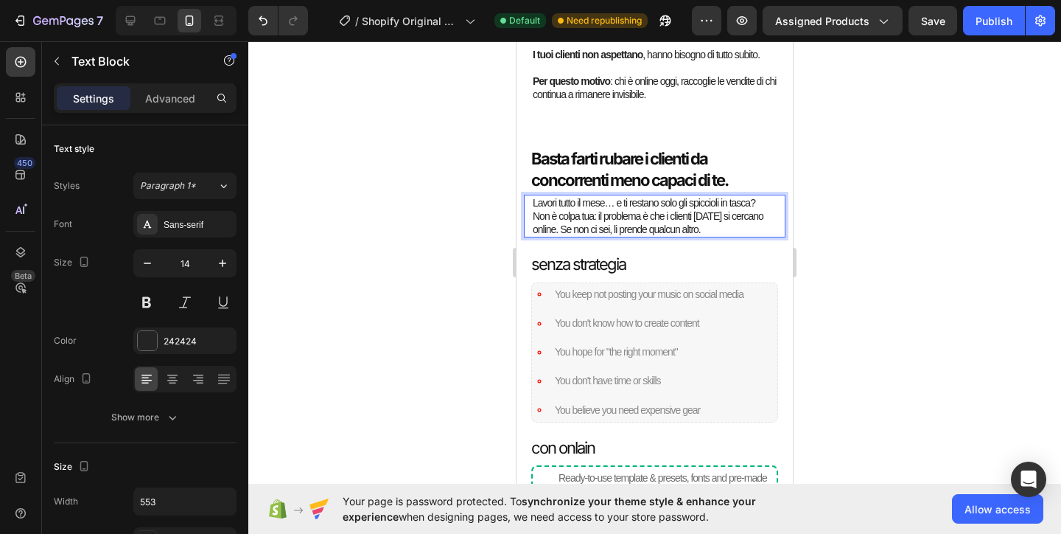
click at [598, 217] on p "Non è colpa tua: il problema è che i clienti oggi si cercano online. Se non ci …" at bounding box center [655, 222] width 244 height 27
click at [709, 228] on p "Non è colpa tua: il problema è che i clienti oggi si cercano online. Se non ci …" at bounding box center [655, 222] width 244 height 27
drag, startPoint x: 643, startPoint y: 217, endPoint x: 570, endPoint y: 225, distance: 73.4
click at [570, 225] on p "Non è colpa tua: il problema è che i clienti oggi si cercano online. Se non ci …" at bounding box center [655, 222] width 244 height 27
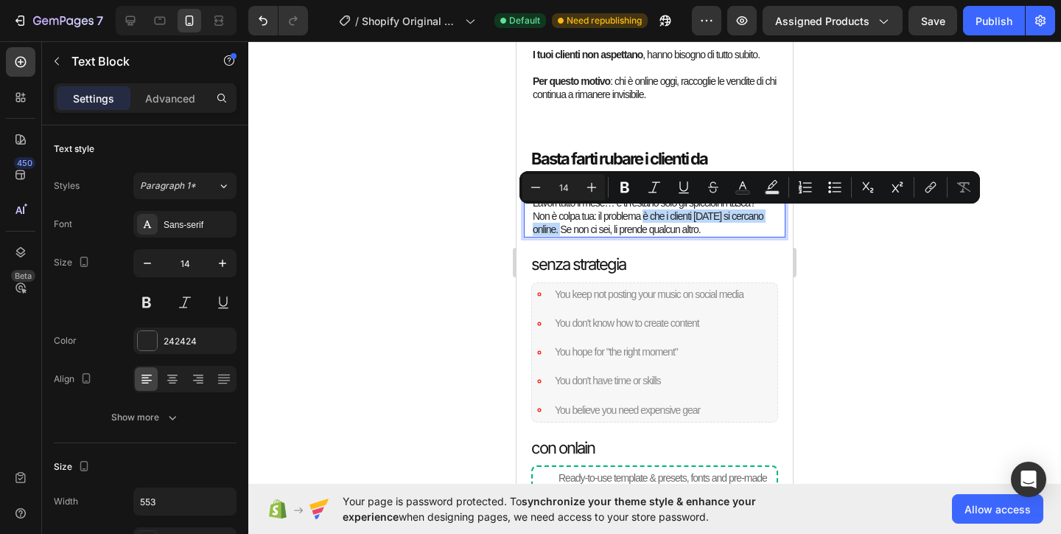
click at [653, 225] on p "Non è colpa tua: il problema è che i clienti oggi si cercano online. Se non ci …" at bounding box center [655, 222] width 244 height 27
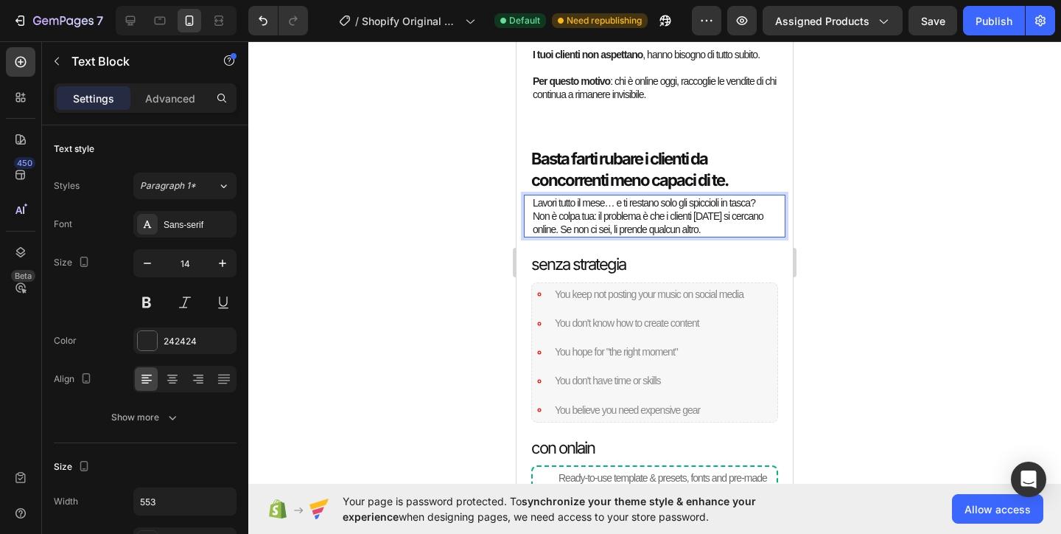
click at [709, 228] on p "Non è colpa tua: il problema è che i clienti oggi si cercano online. Se non ci …" at bounding box center [655, 222] width 244 height 27
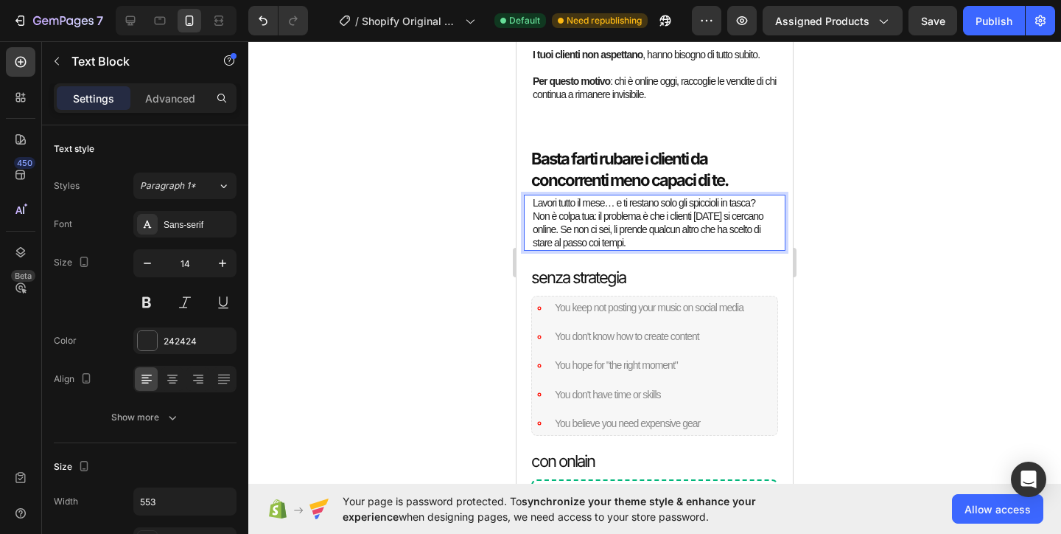
click at [470, 271] on div at bounding box center [654, 287] width 813 height 492
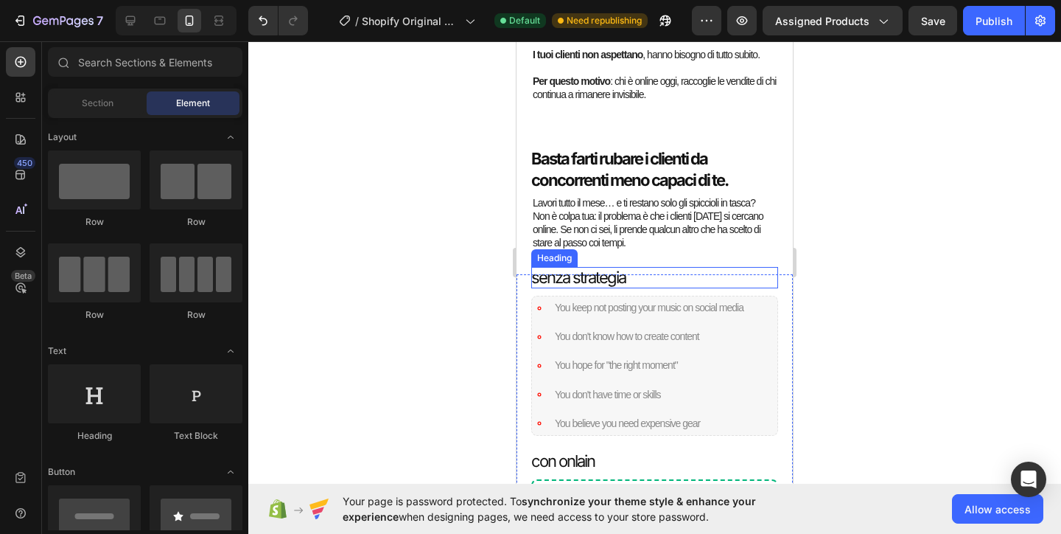
click at [621, 273] on h2 "senza strategia" at bounding box center [654, 277] width 247 height 21
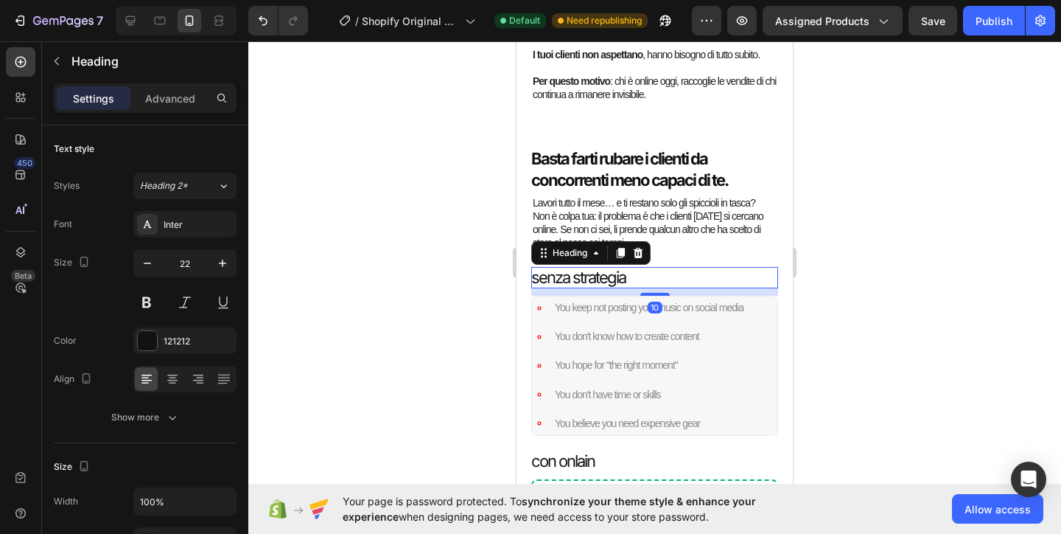
click at [489, 273] on div at bounding box center [654, 287] width 813 height 492
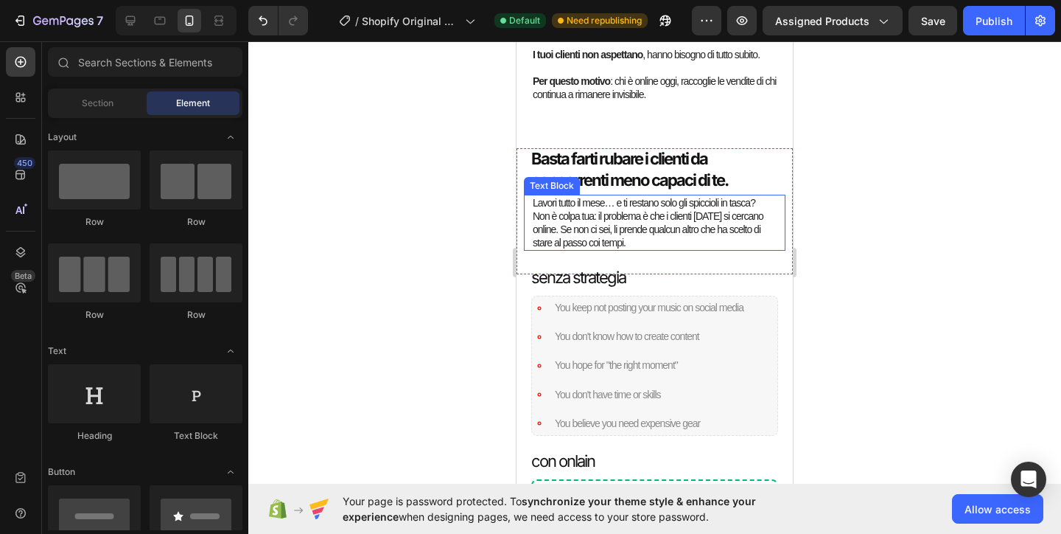
click at [648, 238] on p "Non è colpa tua: il problema è che i clienti [DATE] si cercano online. Se non c…" at bounding box center [655, 229] width 244 height 41
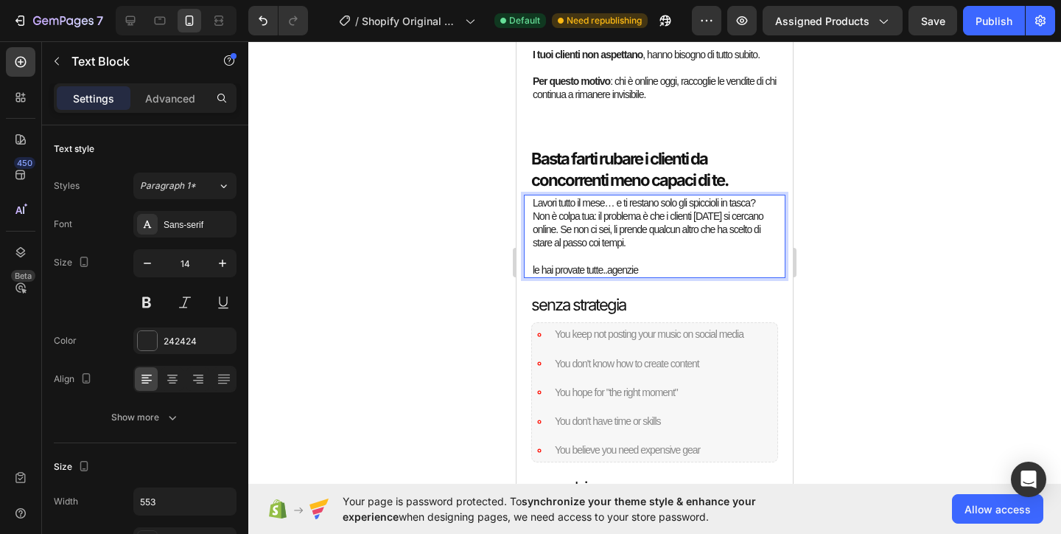
click at [536, 266] on p "le hai provate tutte..agenzie" at bounding box center [655, 269] width 244 height 13
click at [536, 270] on p "le hai provate tutte..agenzie" at bounding box center [655, 269] width 244 height 13
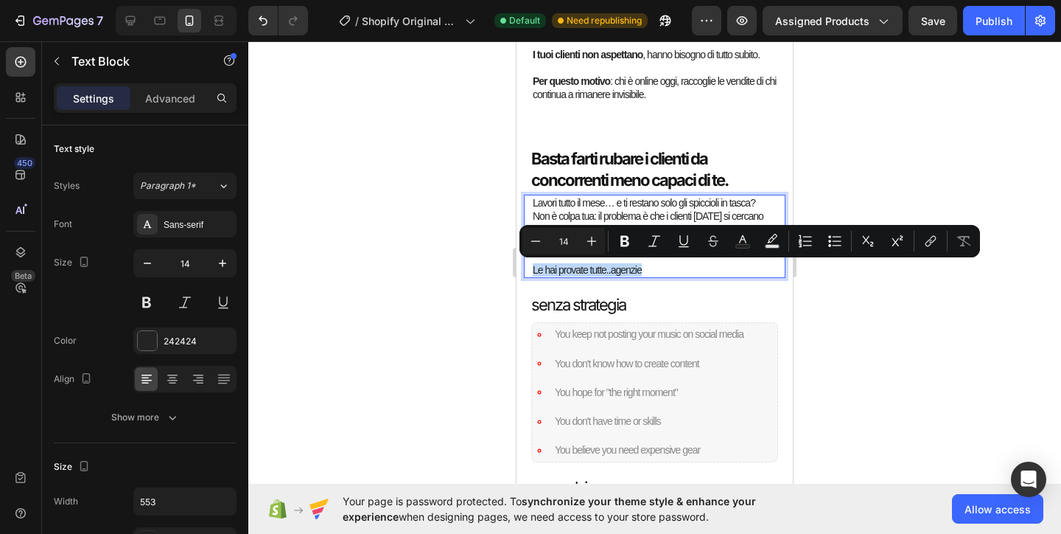
drag, startPoint x: 641, startPoint y: 268, endPoint x: 524, endPoint y: 269, distance: 117.2
click at [524, 269] on div "Lavori tutto il mese… e ti restano solo gli spiccioli in tasca? Non è colpa tua…" at bounding box center [655, 236] width 262 height 83
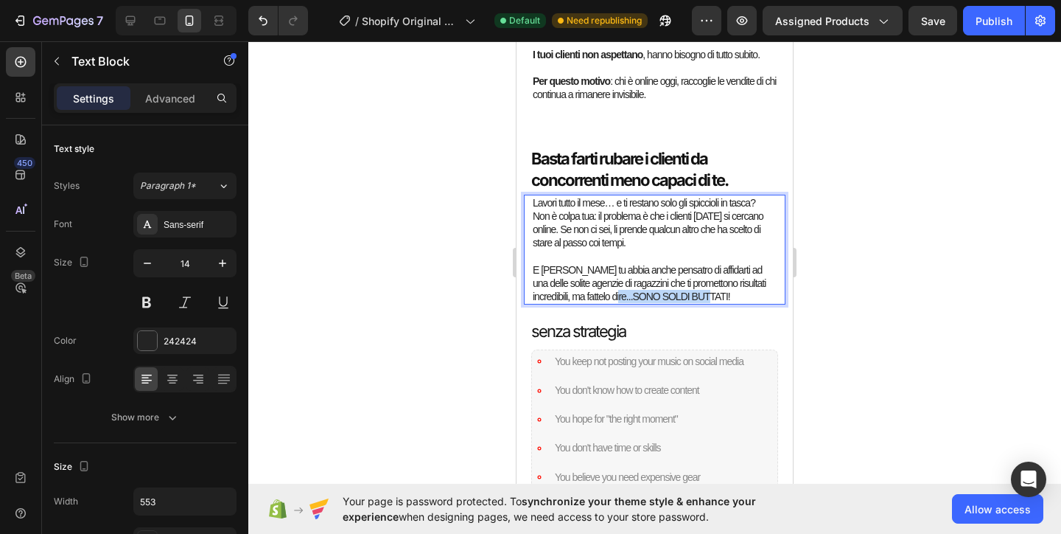
drag, startPoint x: 595, startPoint y: 295, endPoint x: 698, endPoint y: 295, distance: 102.4
click at [698, 295] on p "E immagino tu abbia anche pensatro di affidarti ad una delle solite agenzie di …" at bounding box center [655, 283] width 244 height 41
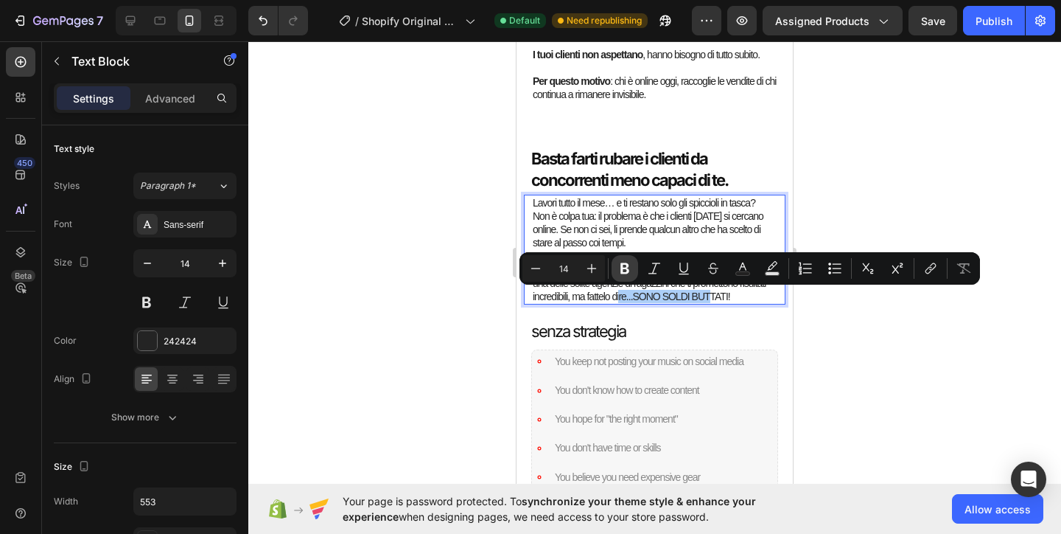
click at [631, 264] on icon "Editor contextual toolbar" at bounding box center [625, 268] width 15 height 15
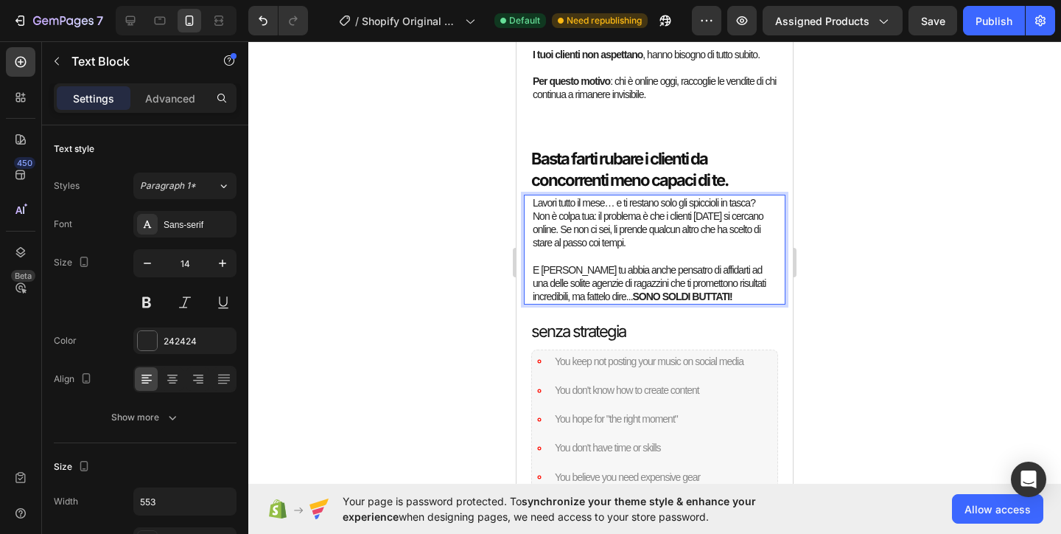
click at [481, 287] on div at bounding box center [654, 287] width 813 height 492
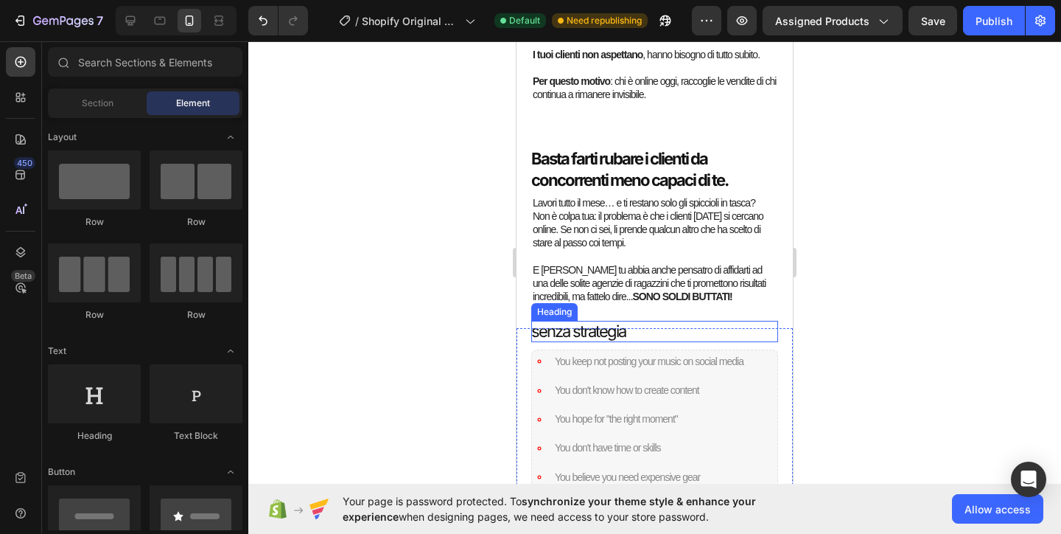
click at [618, 333] on h2 "senza strategia" at bounding box center [654, 331] width 247 height 21
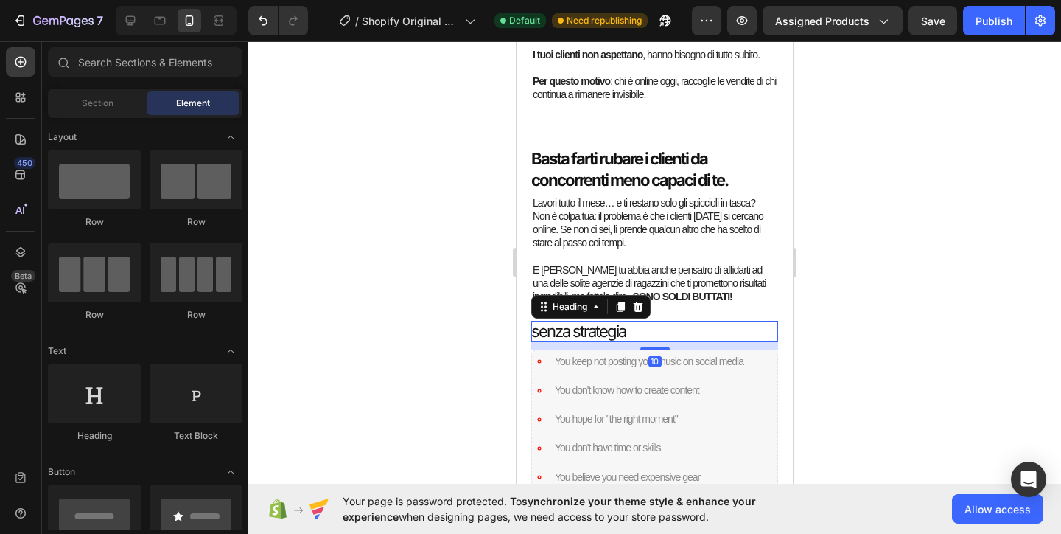
click at [618, 333] on h2 "senza strategia" at bounding box center [654, 331] width 247 height 21
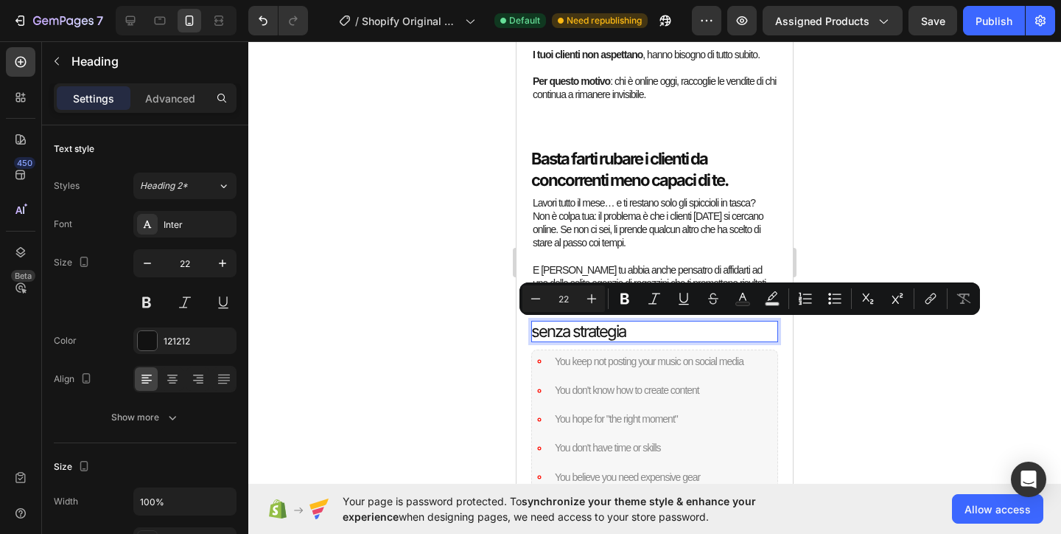
click at [486, 333] on div at bounding box center [654, 287] width 813 height 492
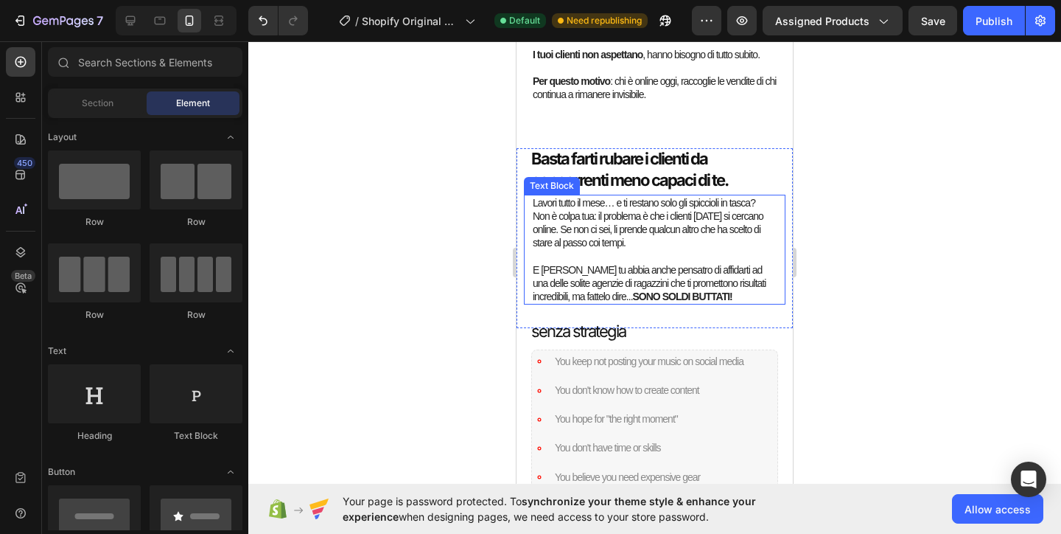
click at [586, 210] on p "Non è colpa tua: il problema è che i clienti [DATE] si cercano online. Se non c…" at bounding box center [655, 229] width 244 height 41
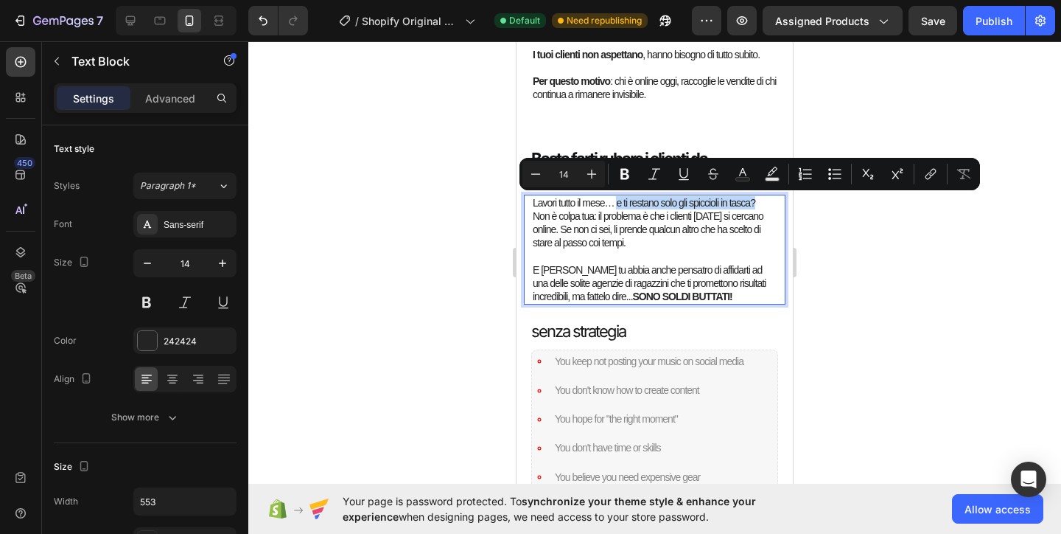
drag, startPoint x: 617, startPoint y: 202, endPoint x: 756, endPoint y: 201, distance: 139.3
click at [756, 201] on p "Lavori tutto il mese… e ti restano solo gli spiccioli in tasca?" at bounding box center [655, 202] width 244 height 13
drag, startPoint x: 627, startPoint y: 178, endPoint x: 115, endPoint y: 150, distance: 512.9
click at [627, 178] on icon "Editor contextual toolbar" at bounding box center [624, 174] width 9 height 11
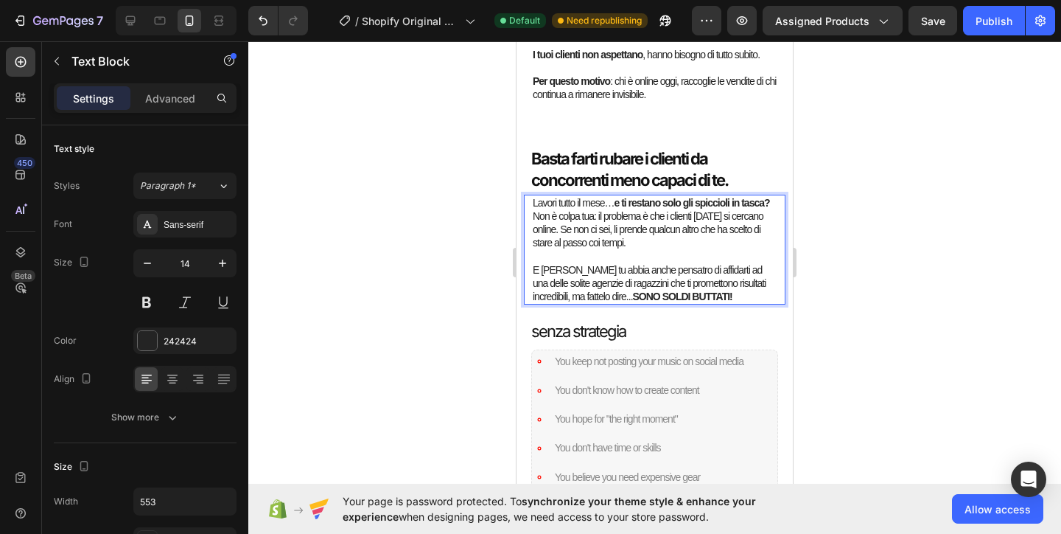
drag, startPoint x: 469, startPoint y: 191, endPoint x: 20, endPoint y: 164, distance: 450.3
click at [469, 191] on div at bounding box center [654, 287] width 813 height 492
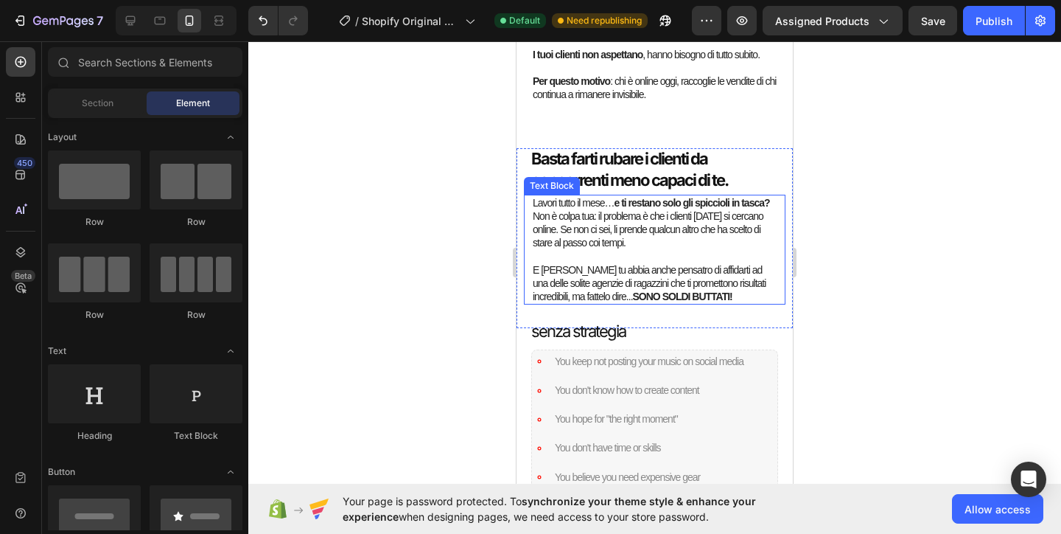
click at [627, 229] on p "Non è colpa tua: il problema è che i clienti [DATE] si cercano online. Se non c…" at bounding box center [655, 229] width 244 height 41
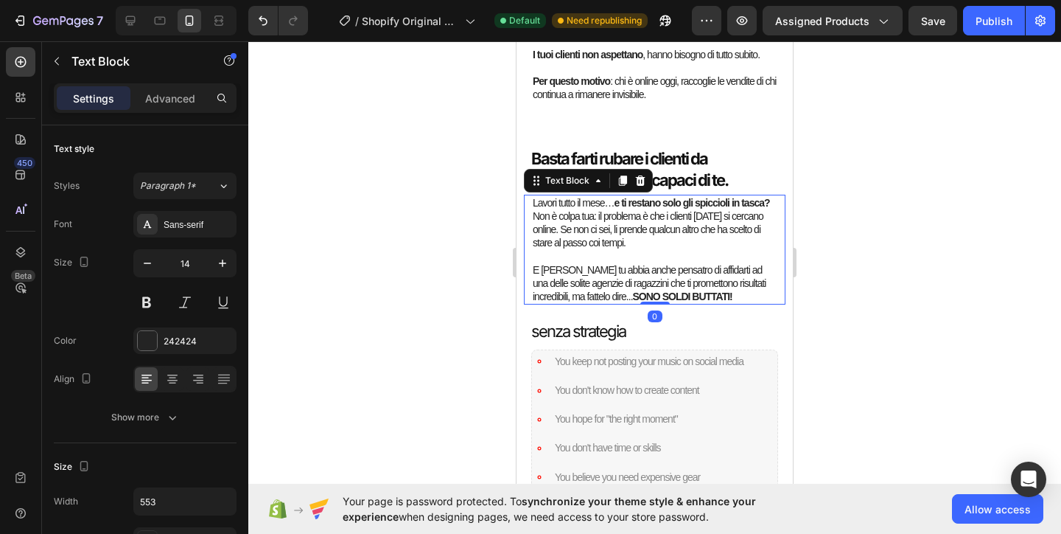
click at [627, 229] on p "Non è colpa tua: il problema è che i clienti [DATE] si cercano online. Se non c…" at bounding box center [655, 229] width 244 height 41
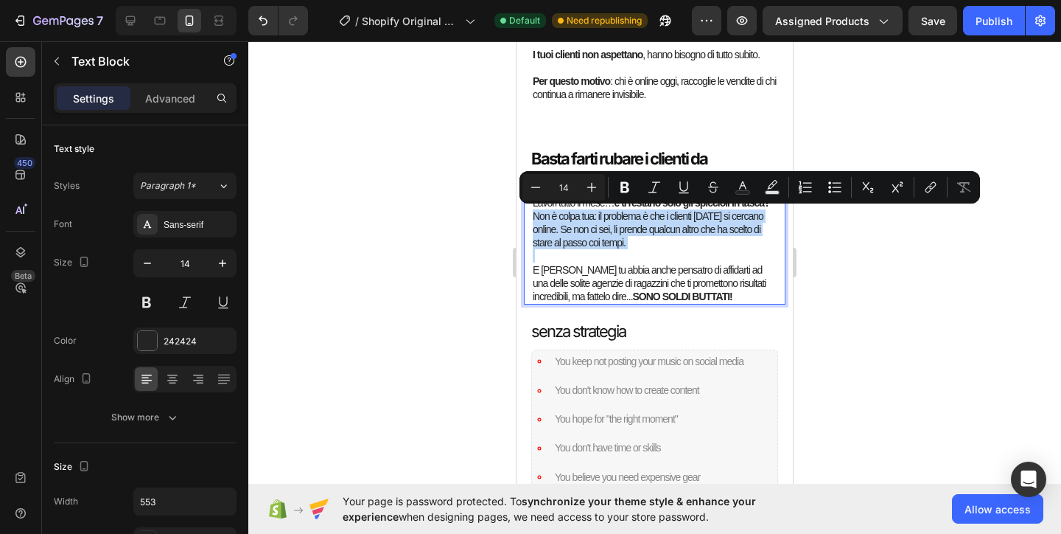
click at [587, 219] on p "Non è colpa tua: il problema è che i clienti [DATE] si cercano online. Se non c…" at bounding box center [655, 229] width 244 height 41
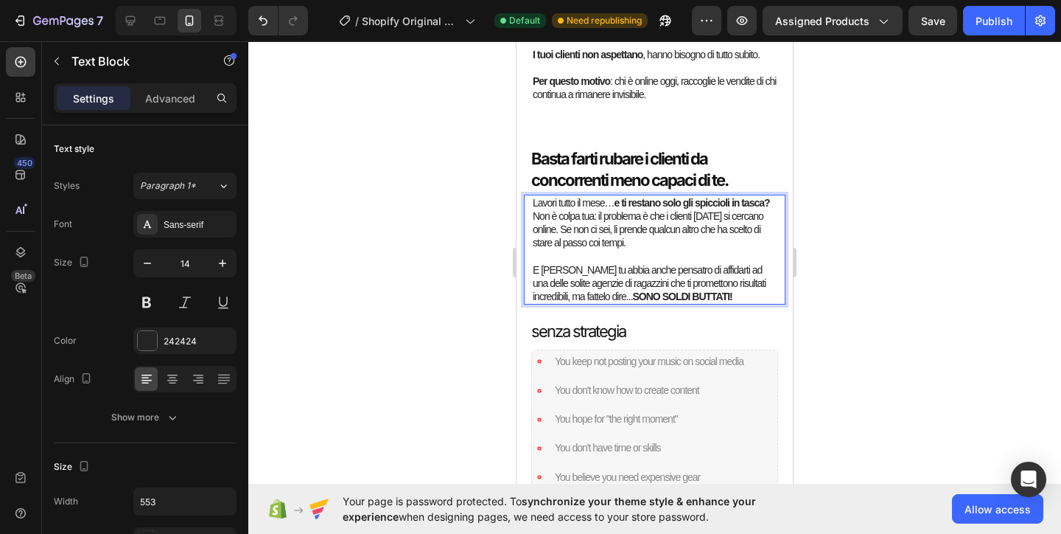
click at [598, 217] on p "Non è colpa tua: il problema è che i clienti [DATE] si cercano online. Se non c…" at bounding box center [655, 229] width 244 height 41
click at [534, 215] on p "Non è colpa tua: il problema è che i clienti [DATE] si cercano online. Se non c…" at bounding box center [655, 229] width 244 height 41
click at [486, 191] on div at bounding box center [654, 287] width 813 height 492
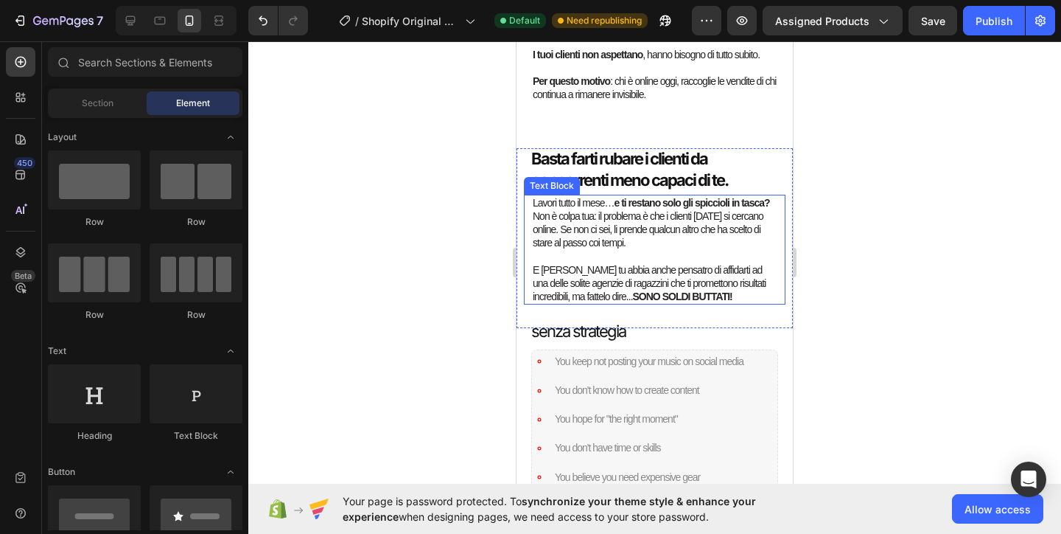
click at [598, 235] on p "Non è colpa tua: il problema è che i clienti [DATE] si cercano online. Se non c…" at bounding box center [655, 229] width 244 height 41
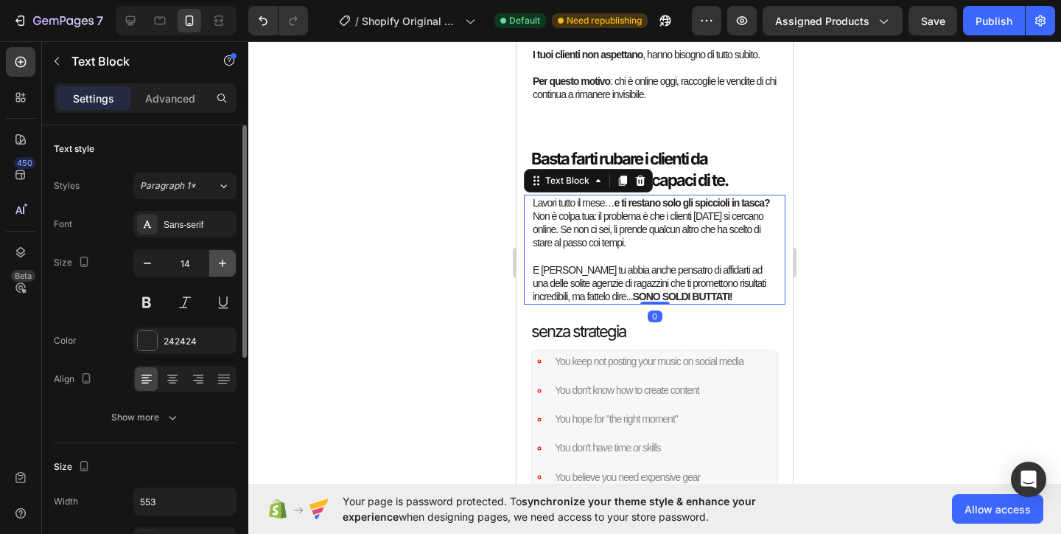
click at [223, 259] on icon "button" at bounding box center [222, 263] width 15 height 15
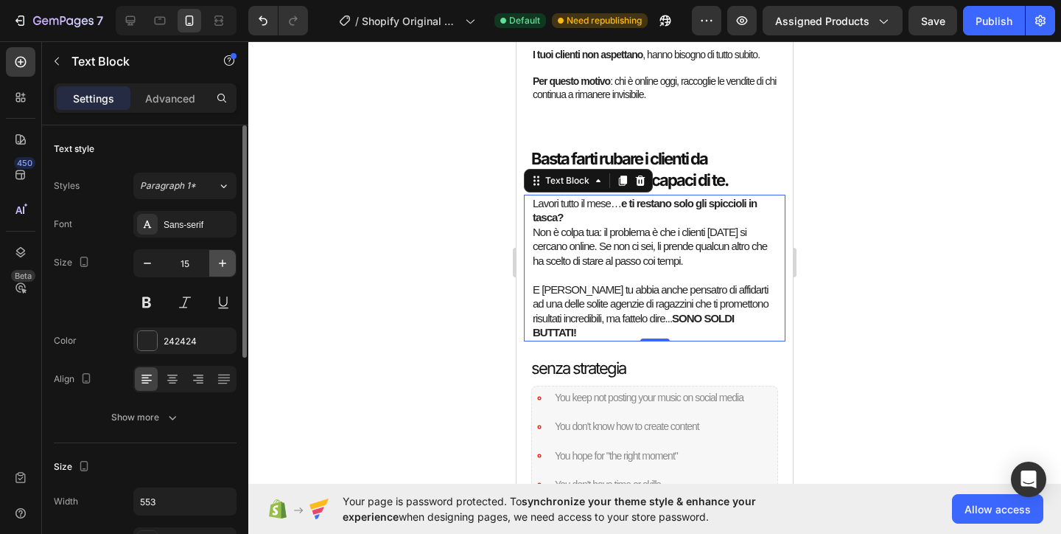
click at [223, 259] on icon "button" at bounding box center [222, 263] width 15 height 15
type input "16"
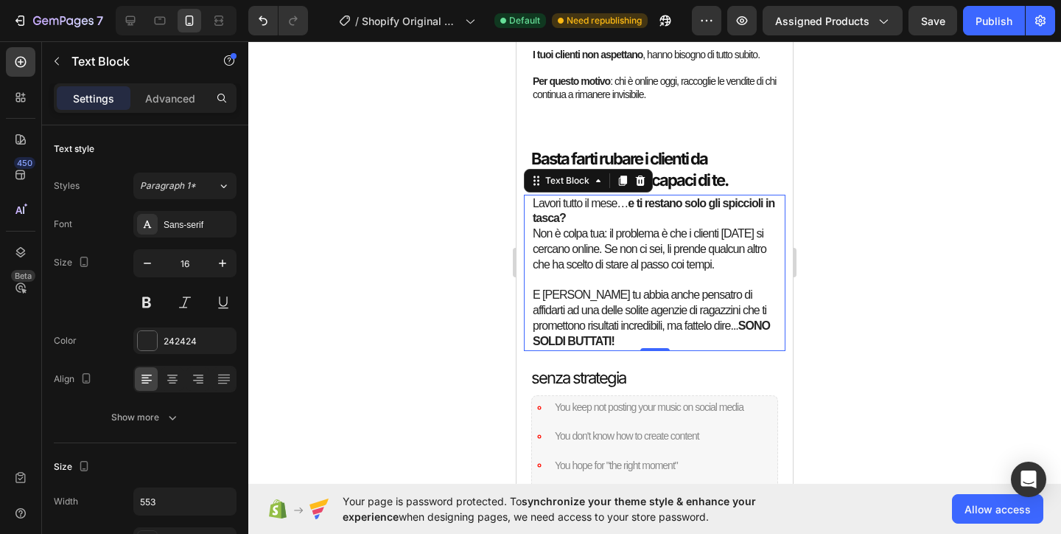
scroll to position [657, 0]
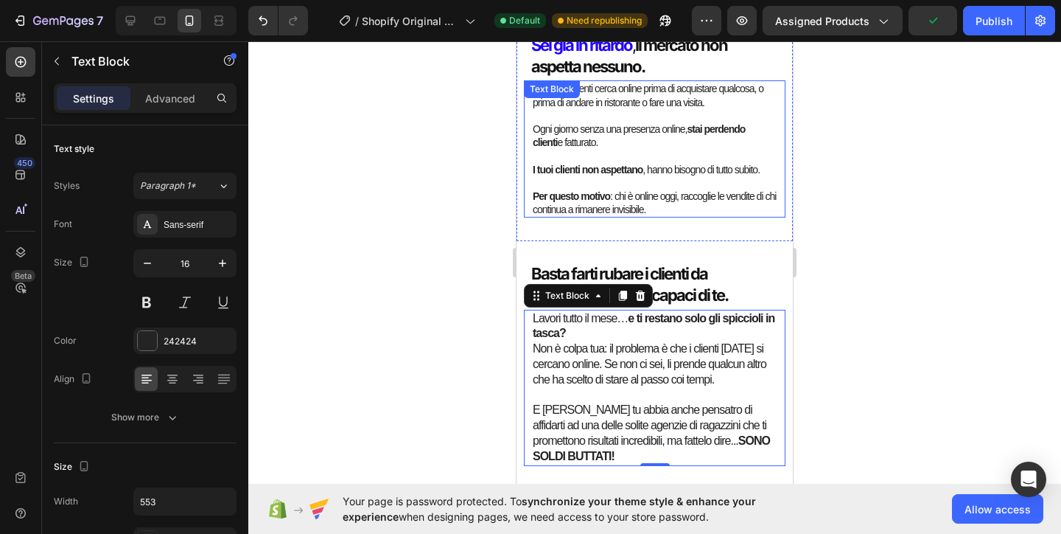
click at [690, 190] on p "Per questo motivo : chi è online oggi, raccoglie le vendite di chi continua a r…" at bounding box center [655, 202] width 244 height 27
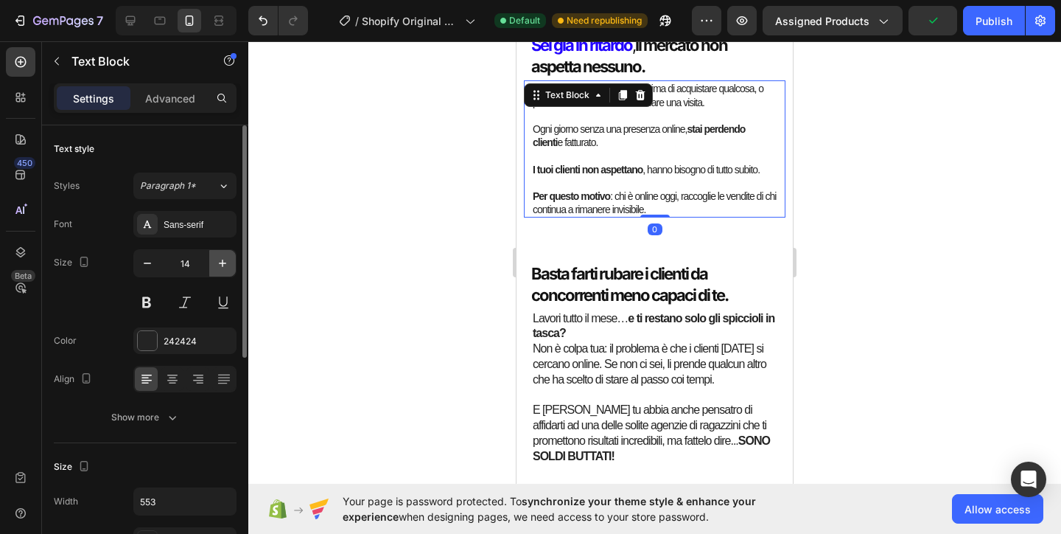
click at [229, 262] on icon "button" at bounding box center [222, 263] width 15 height 15
type input "16"
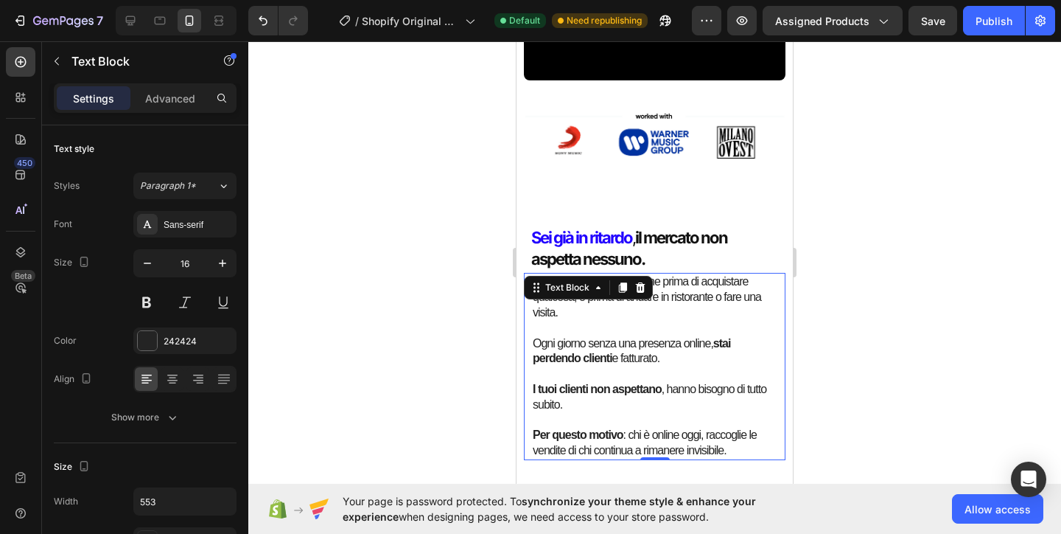
scroll to position [441, 0]
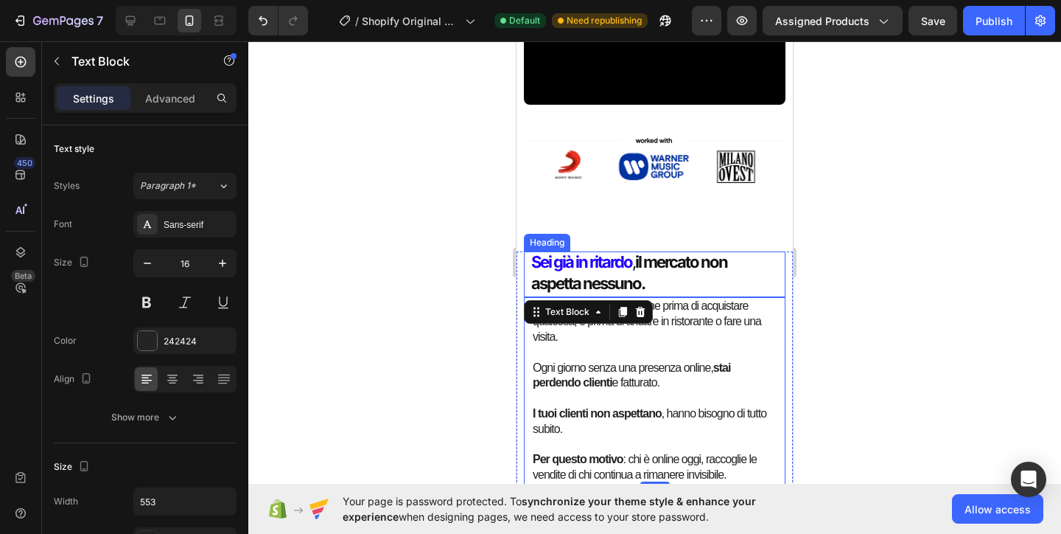
click at [685, 270] on strong "il mercato non aspetta nessuno." at bounding box center [629, 272] width 196 height 41
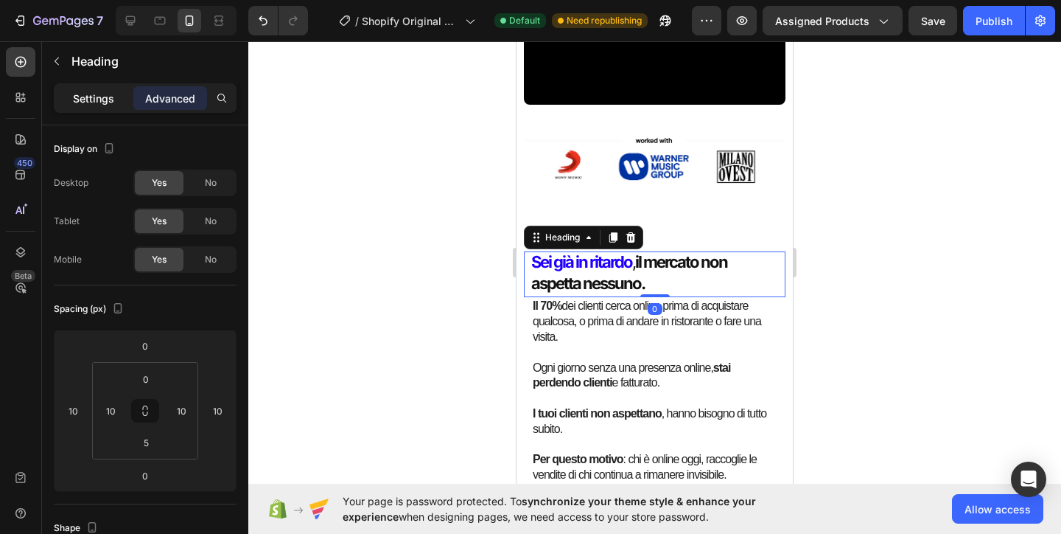
click at [111, 95] on p "Settings" at bounding box center [93, 98] width 41 height 15
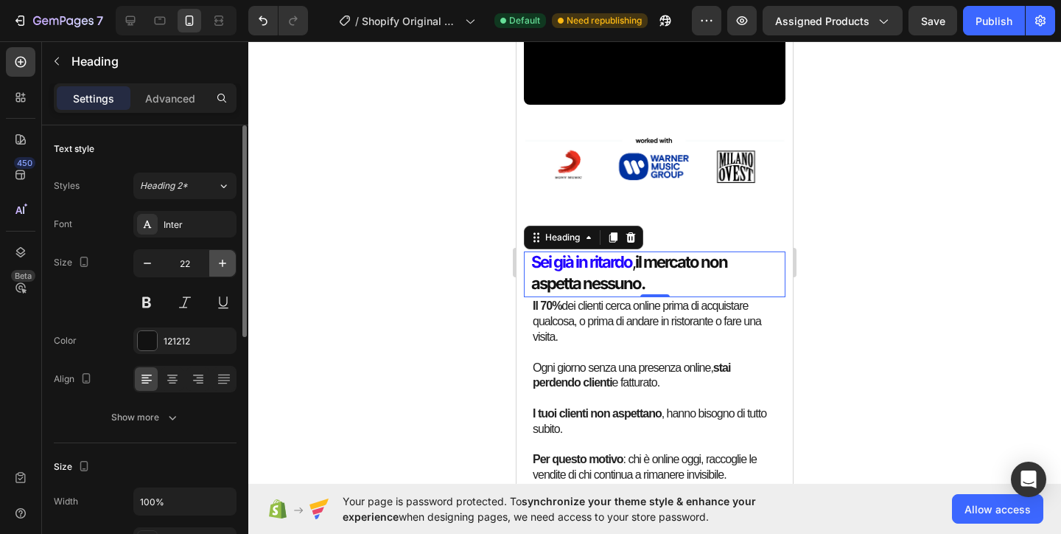
click at [223, 264] on icon "button" at bounding box center [222, 263] width 15 height 15
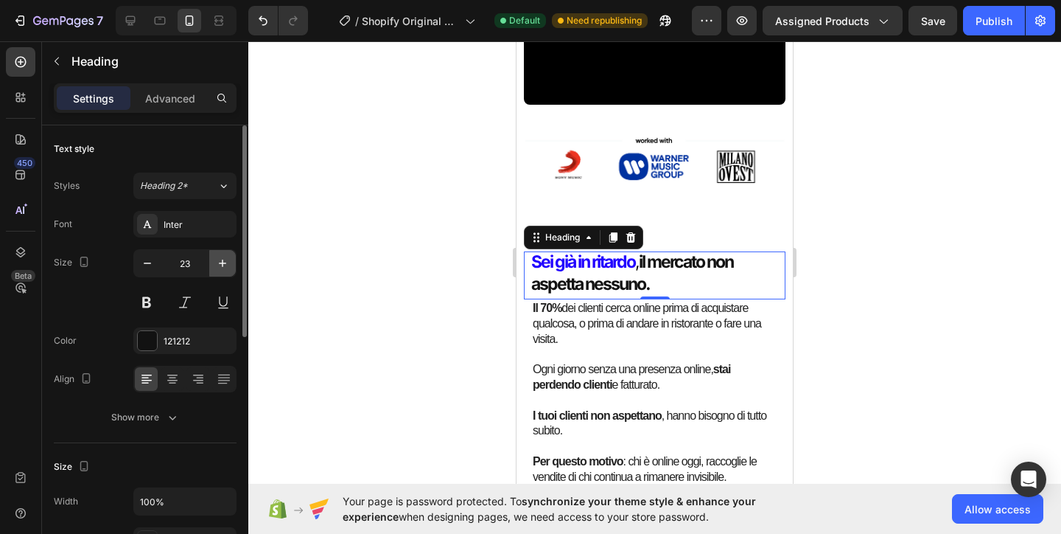
click at [223, 264] on icon "button" at bounding box center [222, 263] width 15 height 15
type input "24"
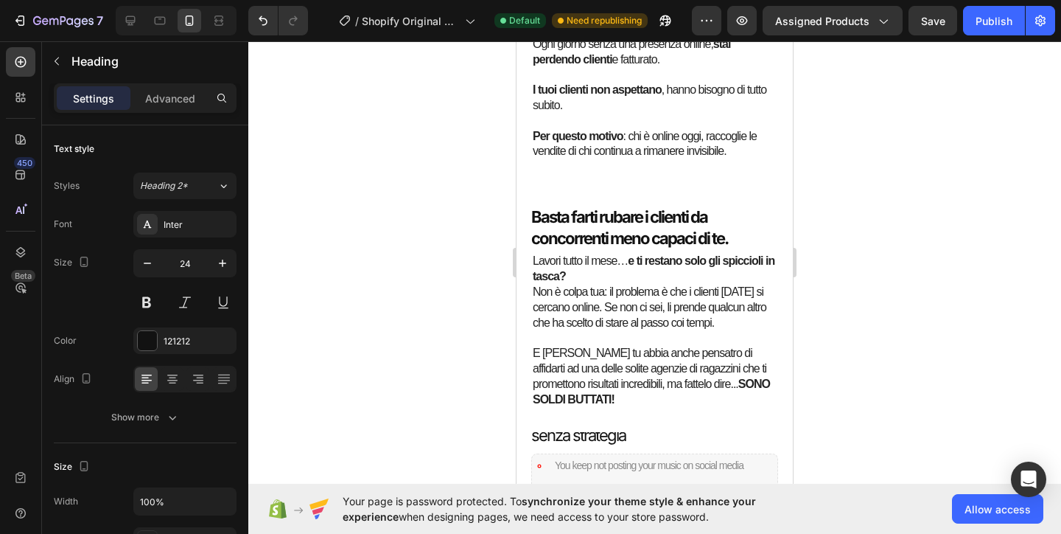
scroll to position [804, 0]
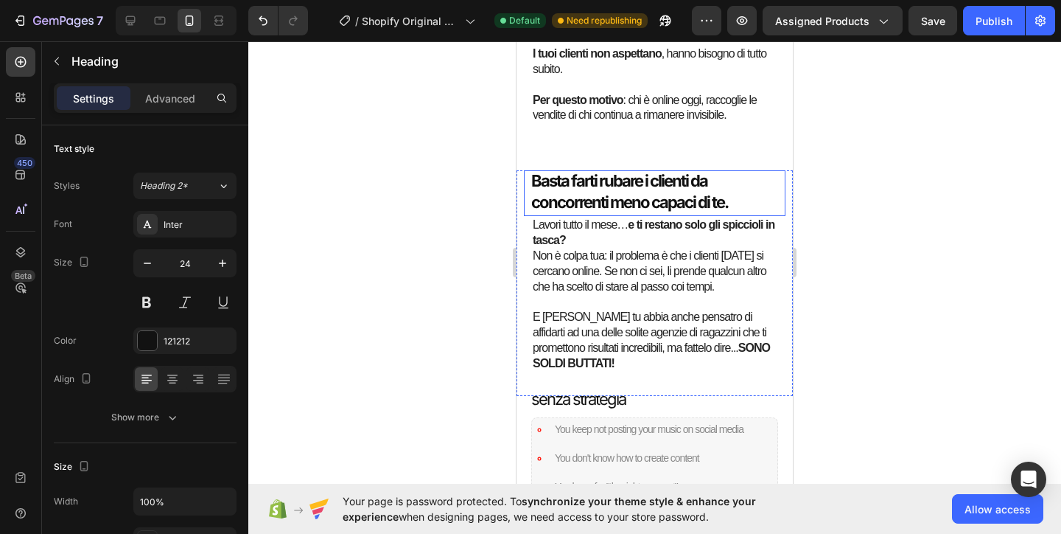
click at [652, 208] on strong "Basta farti rubare i clienti da concorrenti meno capaci di te." at bounding box center [629, 191] width 197 height 41
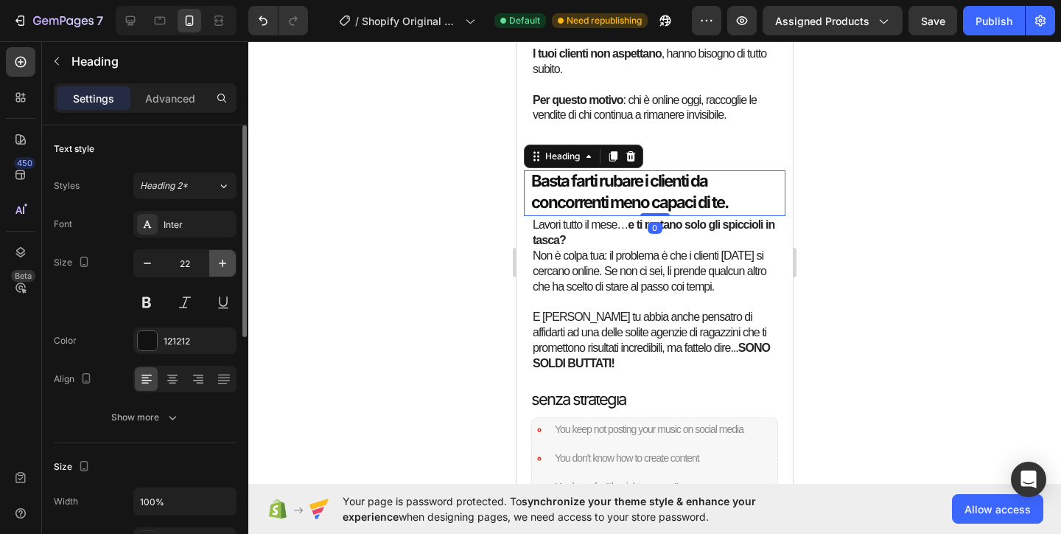
click at [216, 268] on icon "button" at bounding box center [222, 263] width 15 height 15
type input "24"
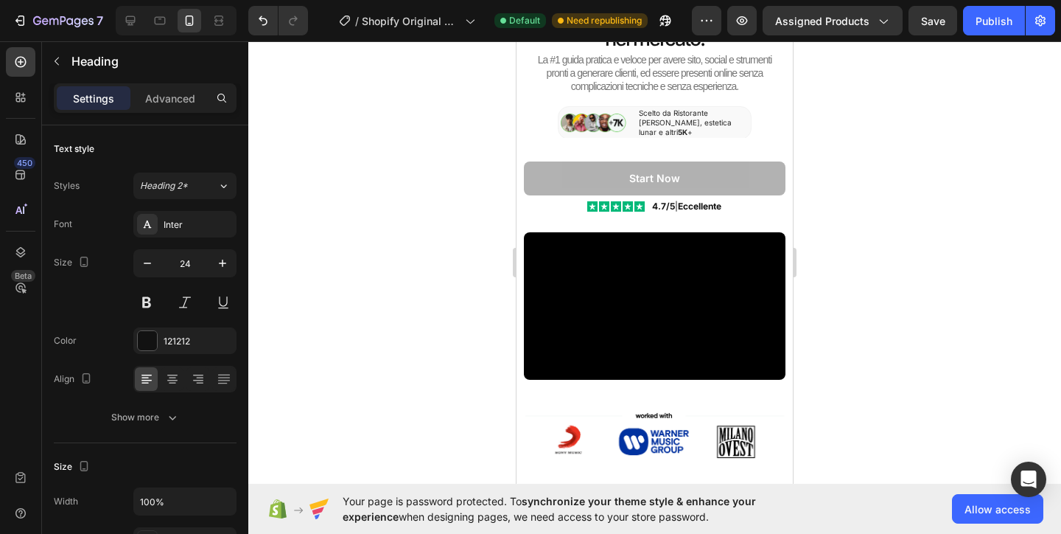
scroll to position [55, 0]
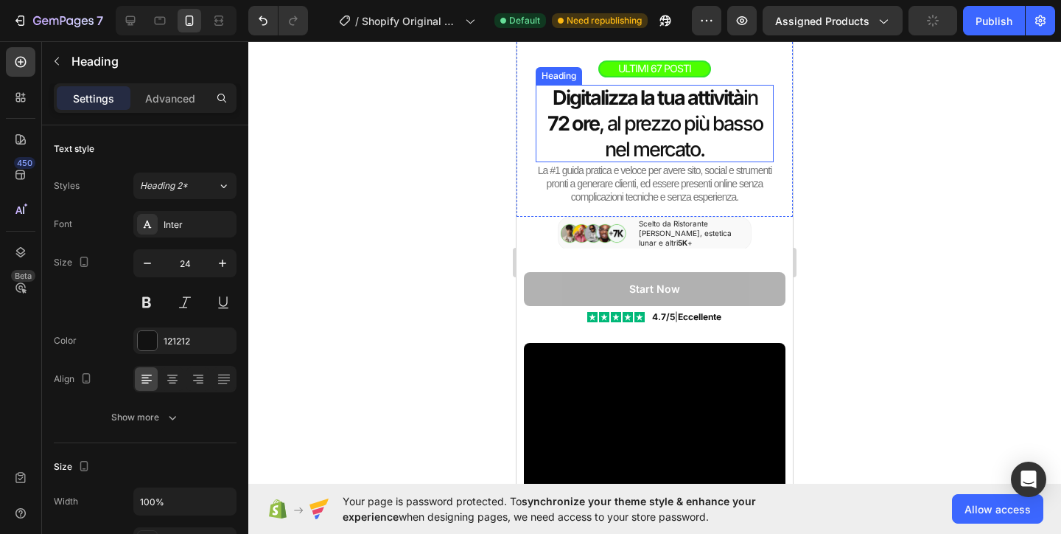
click at [688, 146] on h2 "Digitalizza la tua attività in 72 ore , al prezzo più basso nel mercato." at bounding box center [655, 123] width 238 height 77
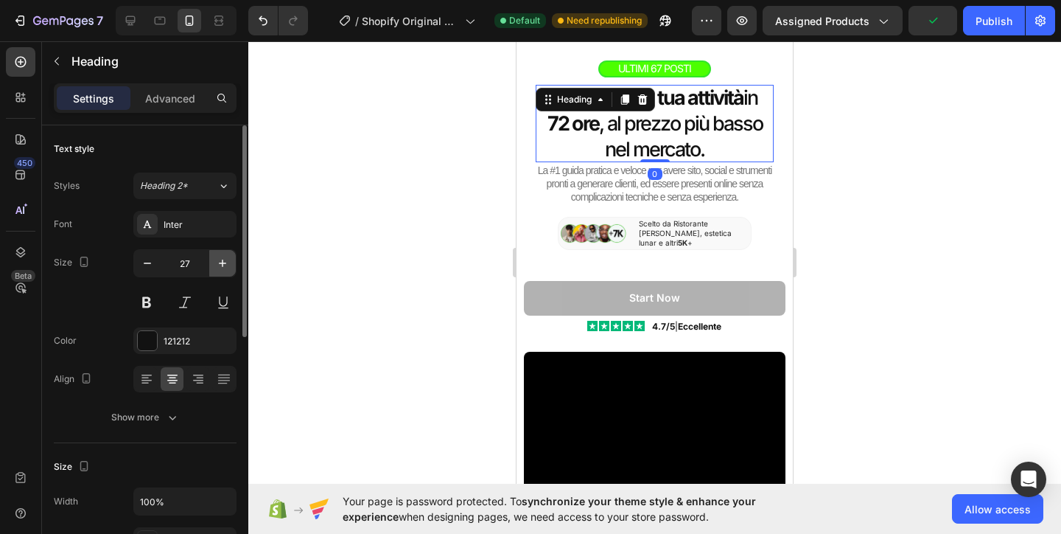
click at [220, 258] on icon "button" at bounding box center [222, 263] width 15 height 15
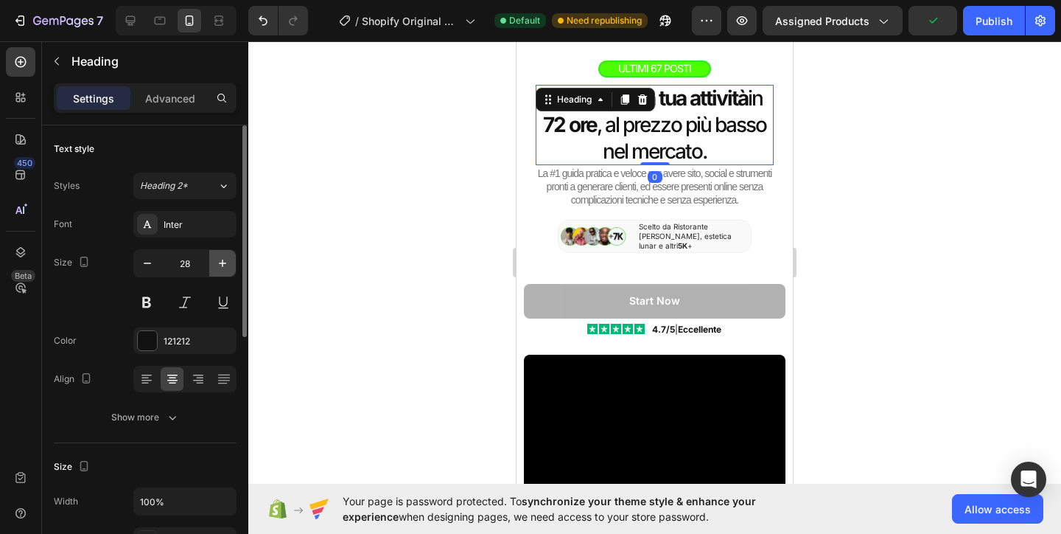
type input "29"
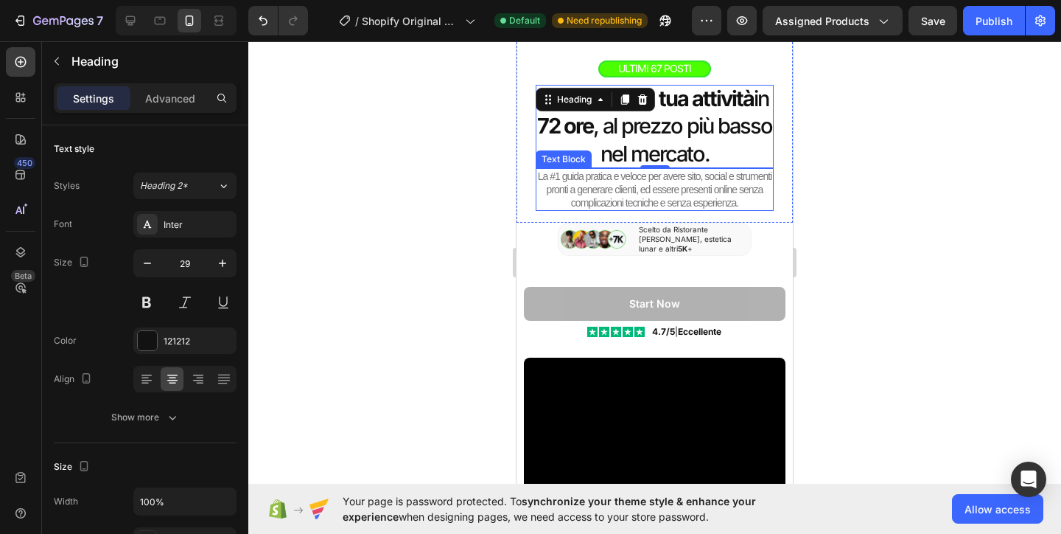
click at [624, 174] on span "La #1 guida pratica e veloce per avere sito, social e strumenti pronti a genera…" at bounding box center [655, 189] width 234 height 38
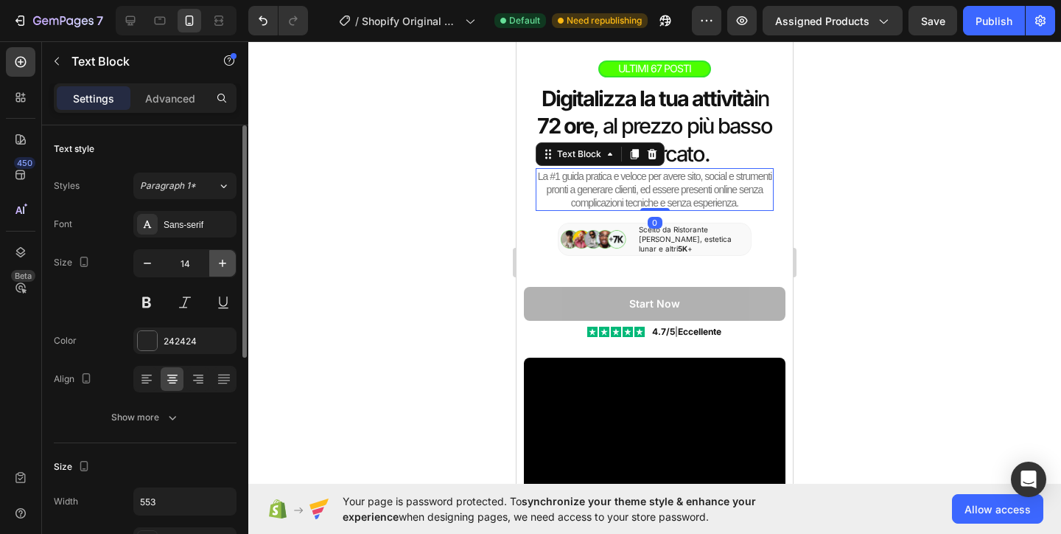
click at [211, 260] on button "button" at bounding box center [222, 263] width 27 height 27
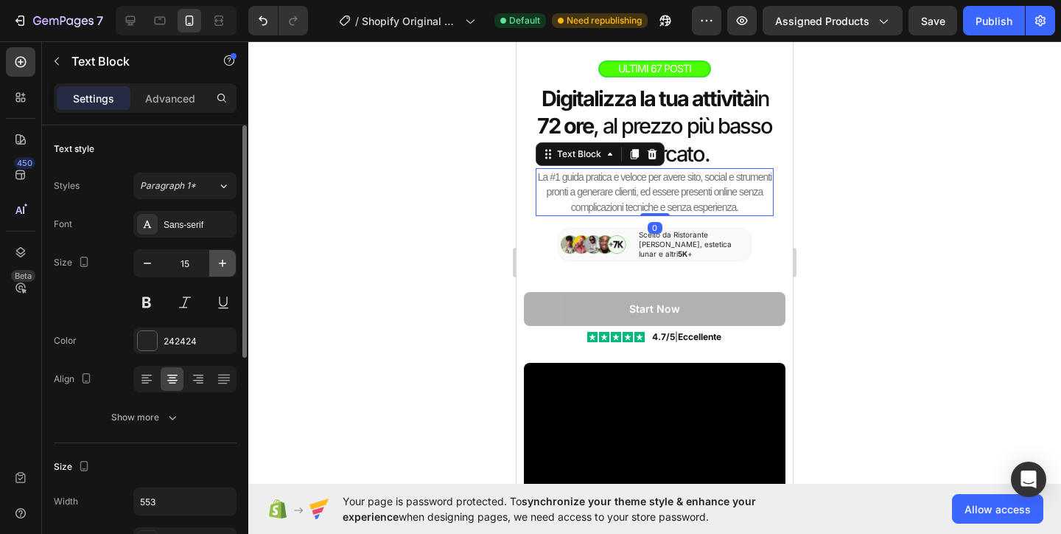
click at [211, 260] on button "button" at bounding box center [222, 263] width 27 height 27
type input "16"
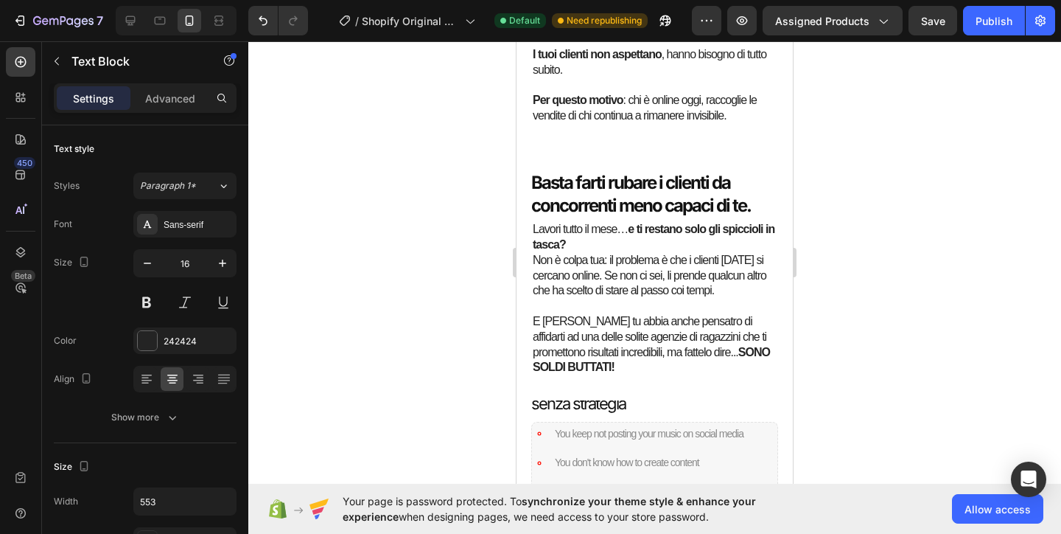
scroll to position [831, 0]
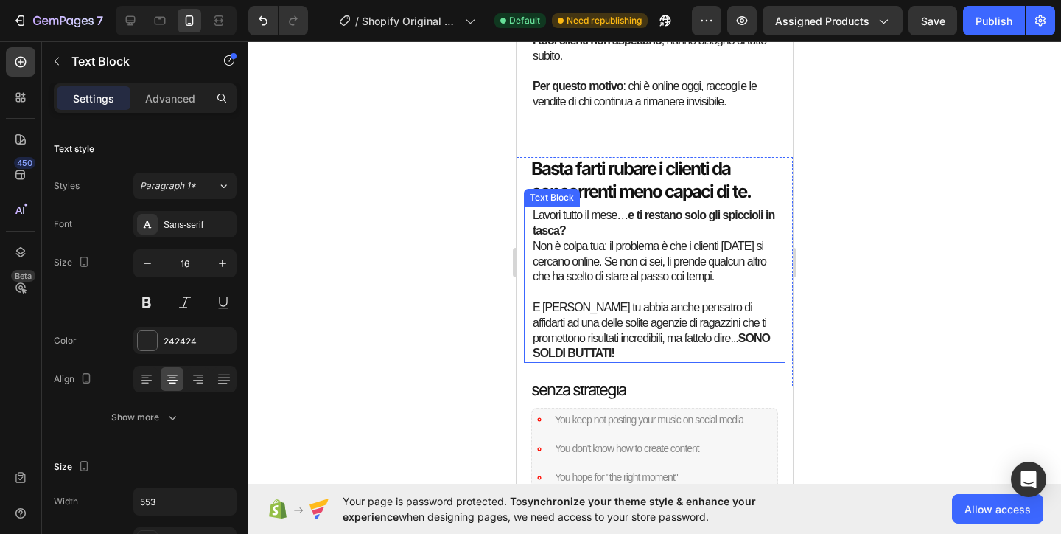
click at [684, 266] on p "Non è colpa tua: il problema è che i clienti [DATE] si cercano online. Se non c…" at bounding box center [655, 262] width 244 height 46
click at [430, 295] on div at bounding box center [654, 287] width 813 height 492
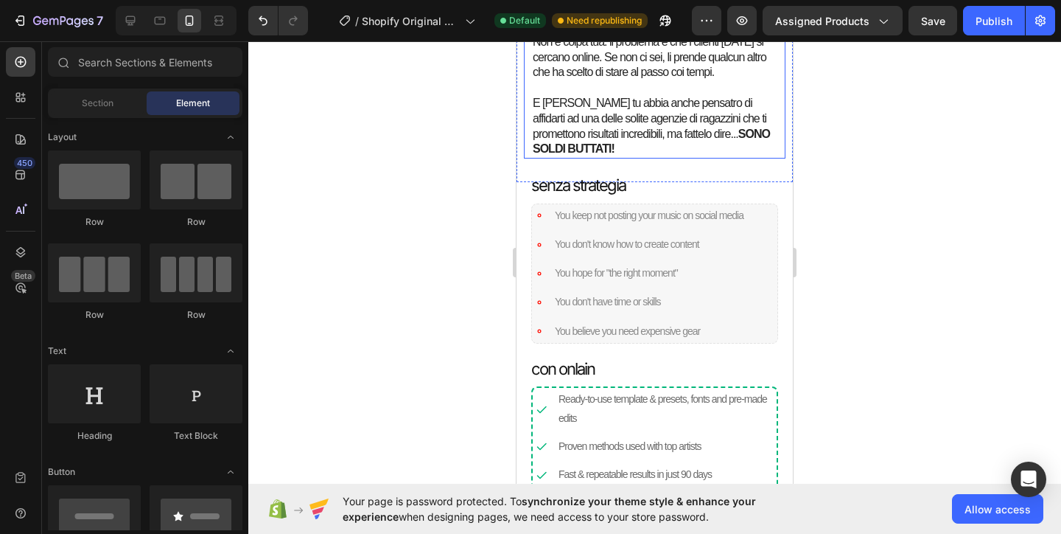
scroll to position [1049, 0]
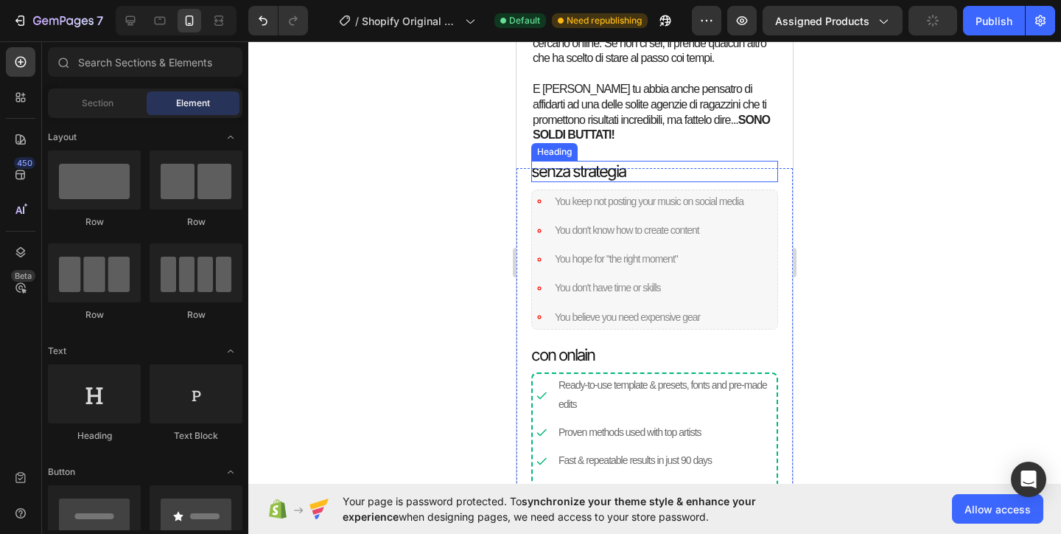
click at [609, 167] on h2 "senza strategia" at bounding box center [654, 171] width 247 height 21
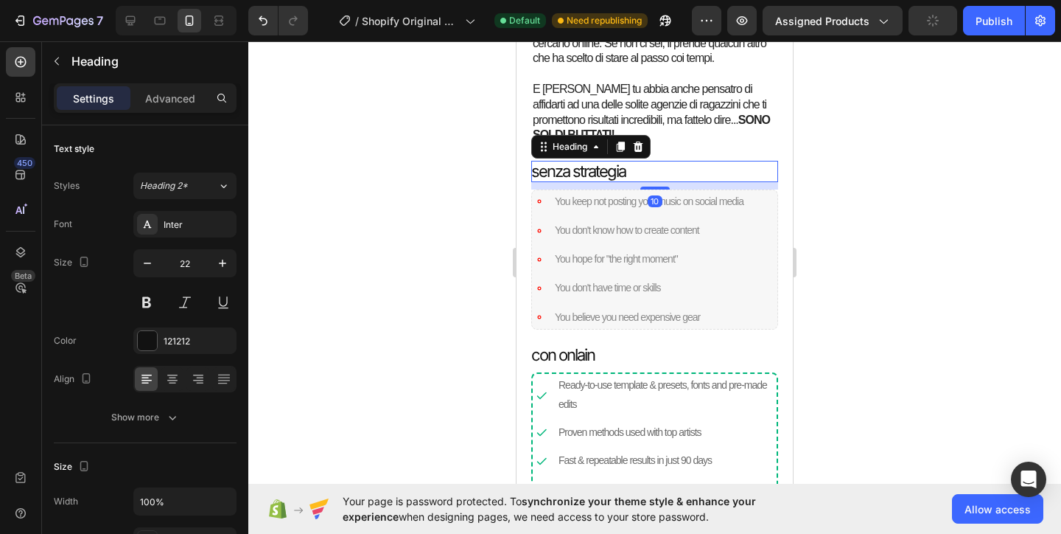
click at [609, 167] on h2 "senza strategia" at bounding box center [654, 171] width 247 height 21
click at [609, 167] on p "senza strategia" at bounding box center [654, 171] width 247 height 21
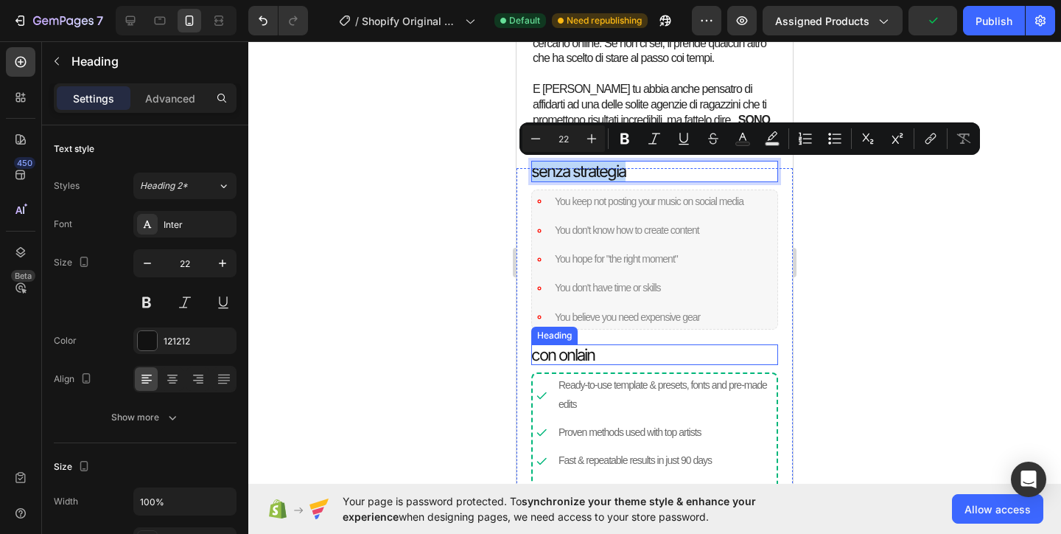
click at [593, 354] on h2 "con onlain" at bounding box center [654, 354] width 247 height 21
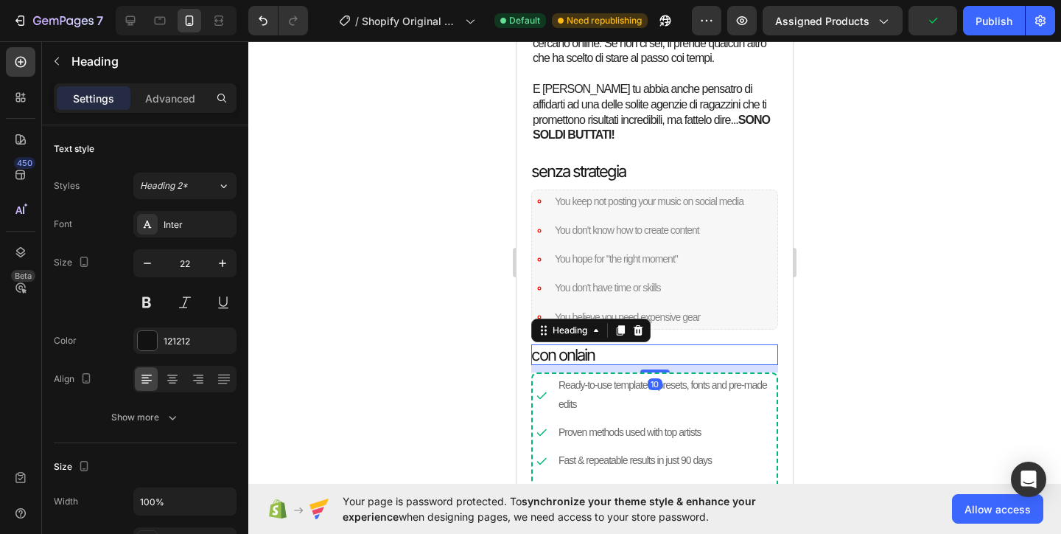
click at [593, 354] on h2 "con onlain" at bounding box center [654, 354] width 247 height 21
click at [447, 355] on div at bounding box center [654, 287] width 813 height 492
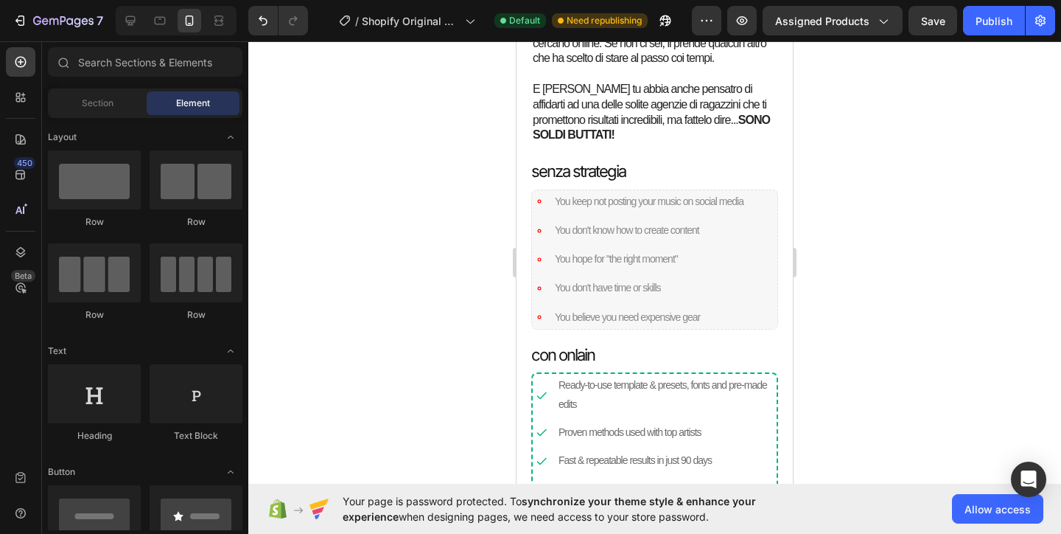
click at [449, 331] on div at bounding box center [654, 287] width 813 height 492
click at [669, 118] on p "E [PERSON_NAME] tu abbia anche pensatro di affidarti ad una delle solite agenzi…" at bounding box center [655, 112] width 244 height 61
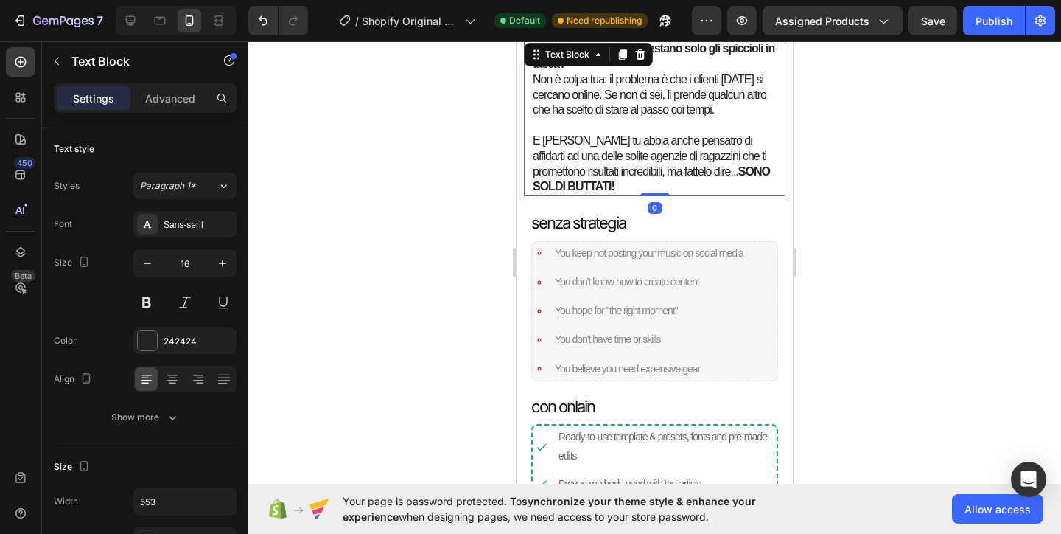
scroll to position [940, 0]
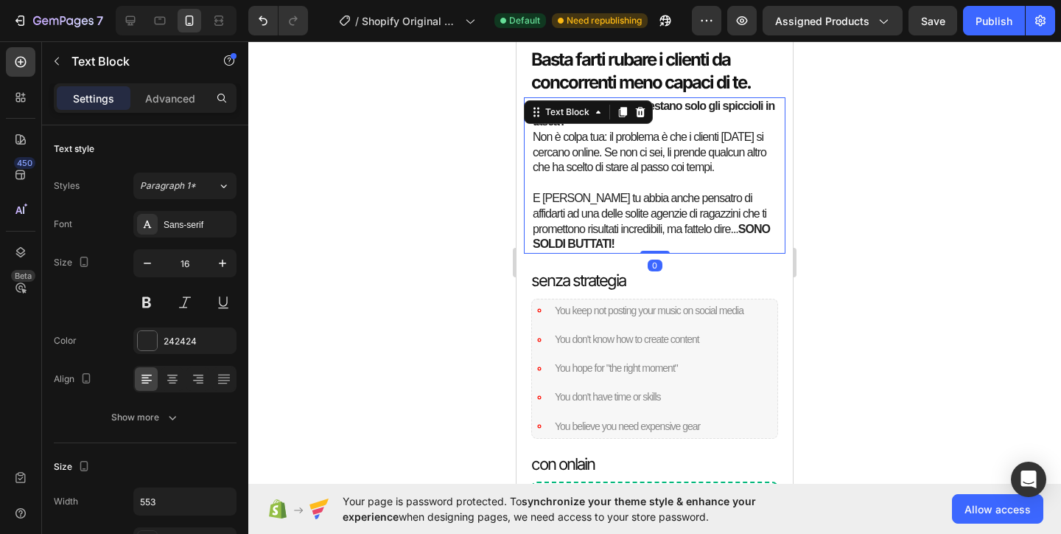
click at [561, 145] on p "Non è colpa tua: il problema è che i clienti [DATE] si cercano online. Se non c…" at bounding box center [655, 153] width 244 height 46
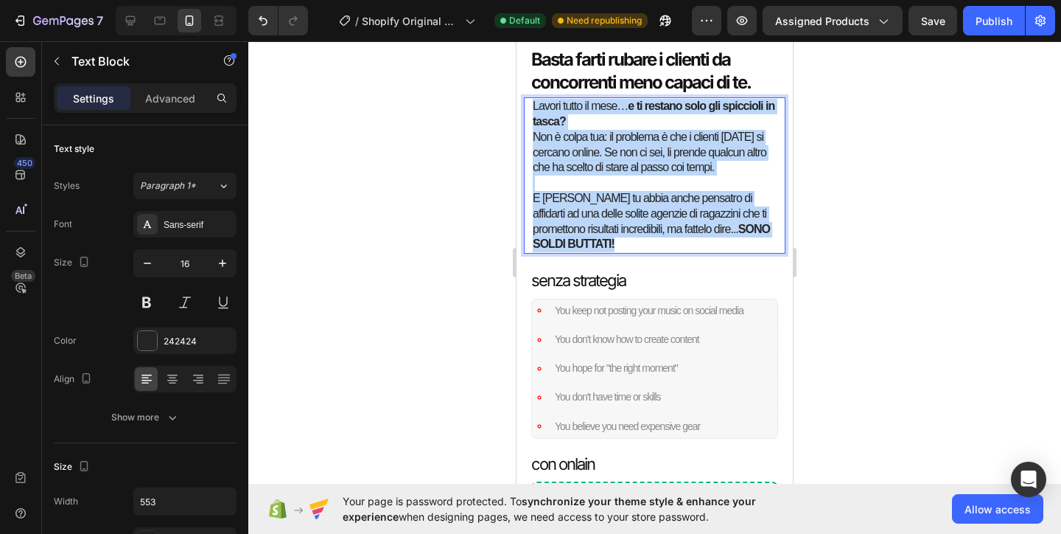
drag, startPoint x: 534, startPoint y: 102, endPoint x: 670, endPoint y: 247, distance: 198.6
click at [670, 247] on div "Lavori tutto il mese… e ti restano solo gli spiccioli in tasca? Non è colpa tua…" at bounding box center [654, 175] width 247 height 156
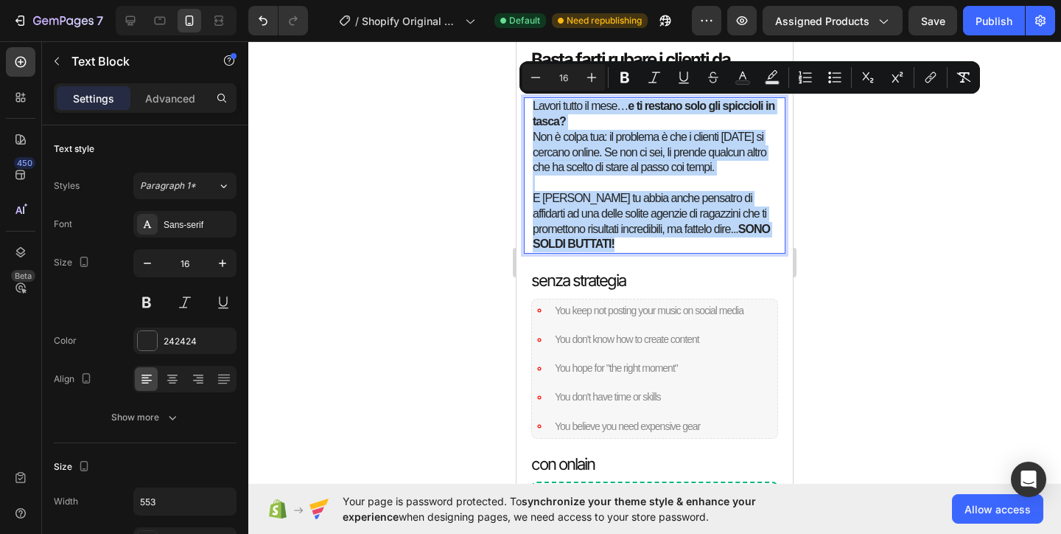
copy div "Lavori tutto il mese… e ti restano solo gli spiccioli in tasca? Non è colpa tua…"
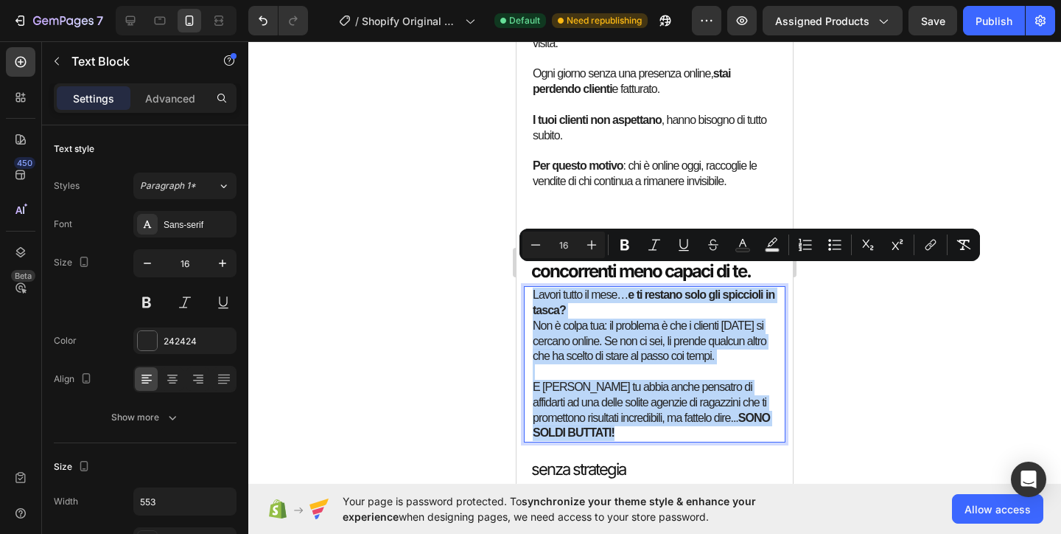
scroll to position [740, 0]
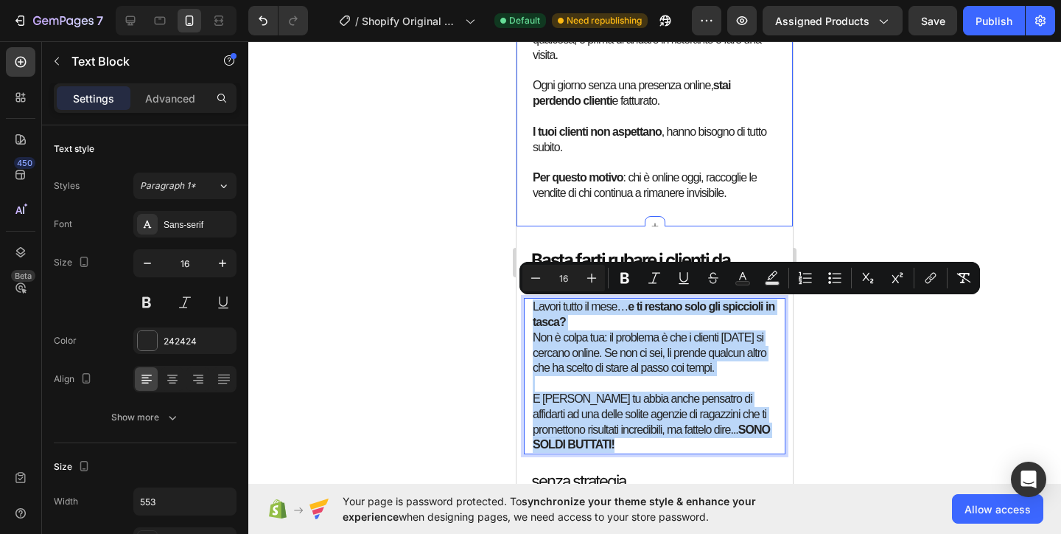
click at [719, 208] on div "Sei già in ritardo , il mercato non aspetta nessuno. Heading Il 70% dei clienti…" at bounding box center [655, 96] width 276 height 260
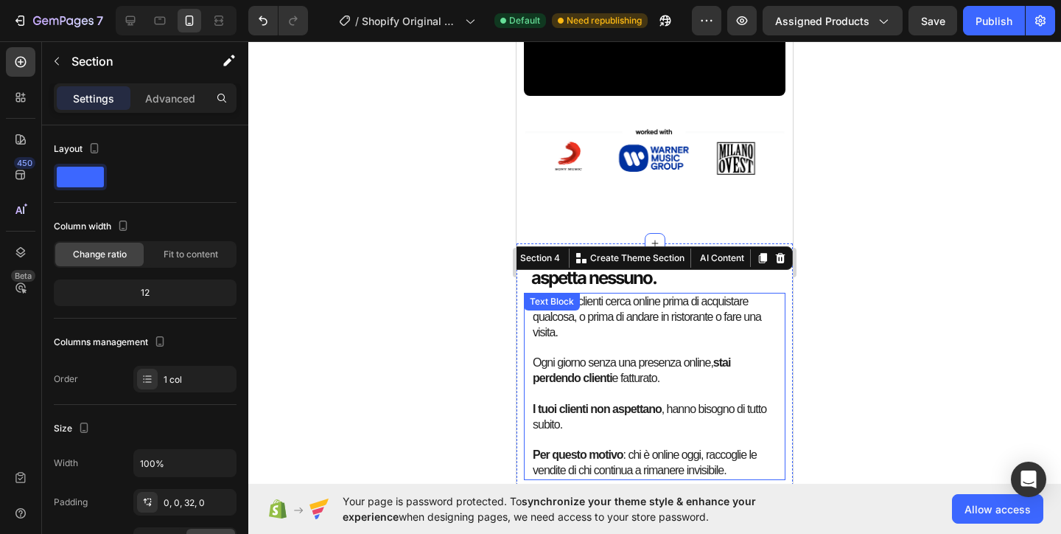
scroll to position [492, 0]
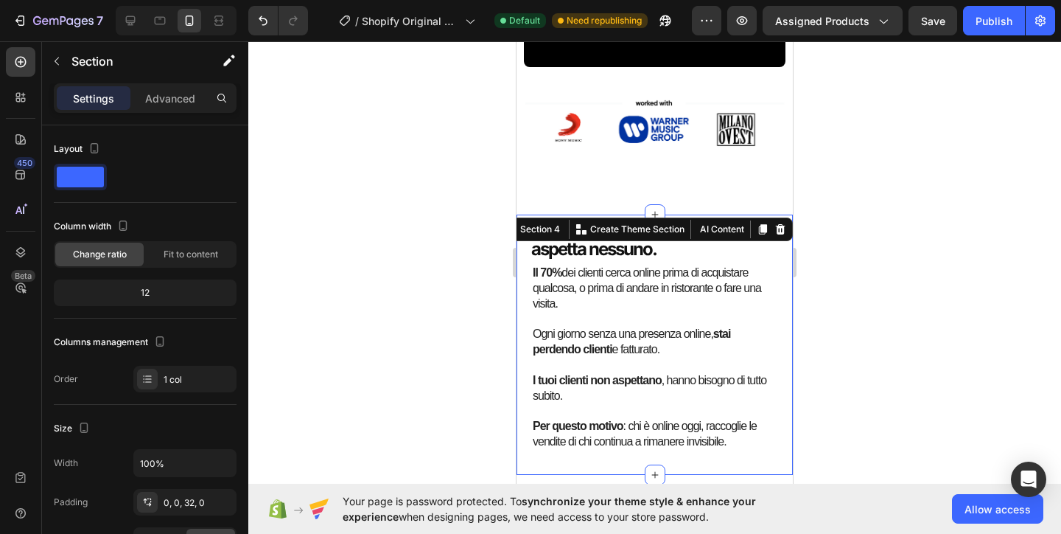
click at [477, 186] on div at bounding box center [654, 287] width 813 height 492
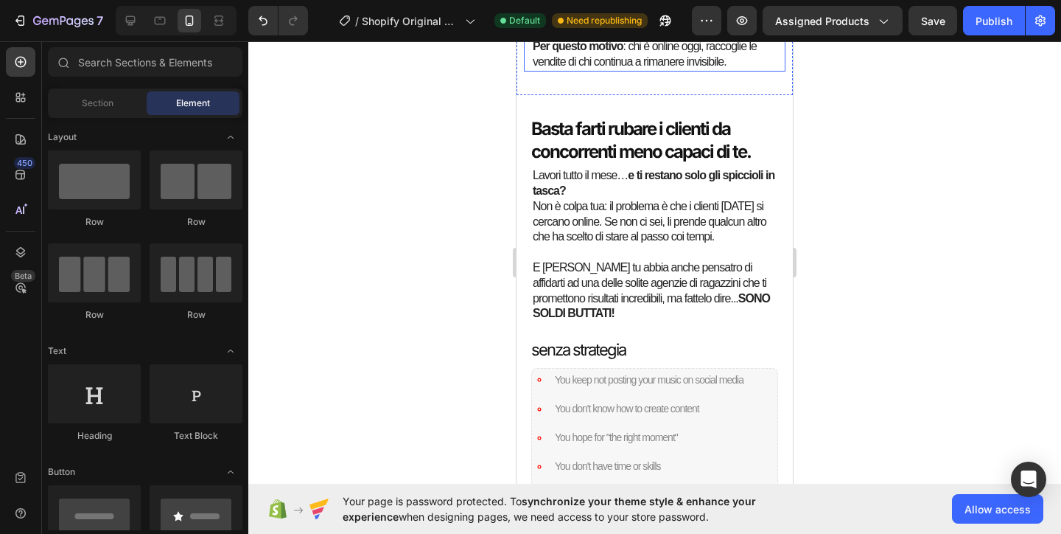
scroll to position [874, 0]
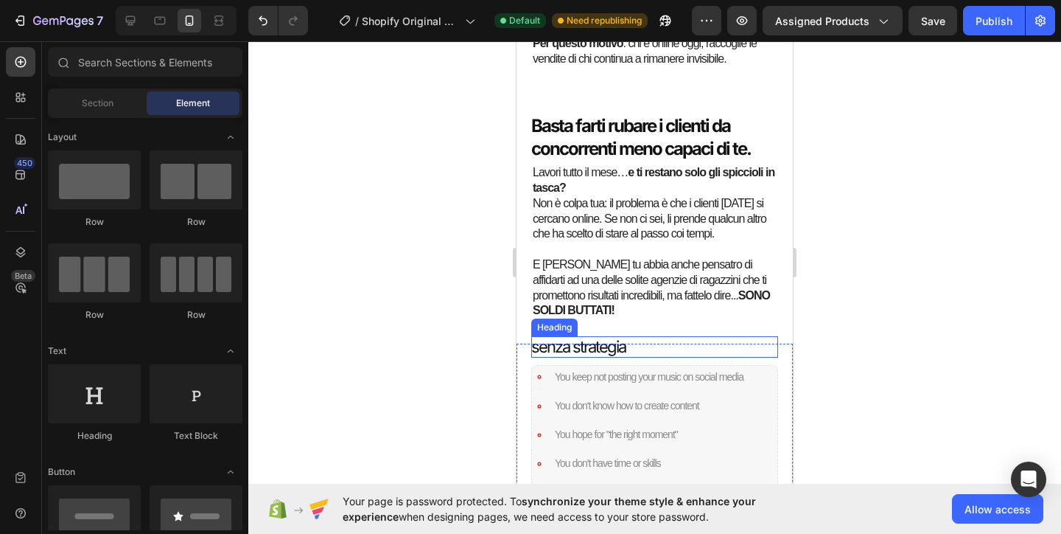
click at [629, 352] on h2 "senza strategia" at bounding box center [654, 346] width 247 height 21
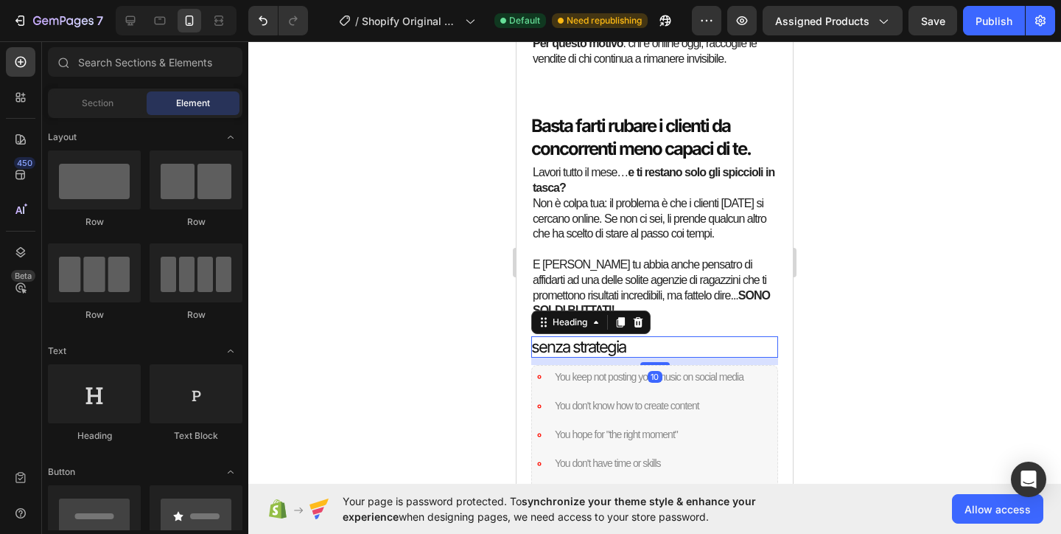
click at [629, 352] on h2 "senza strategia" at bounding box center [654, 346] width 247 height 21
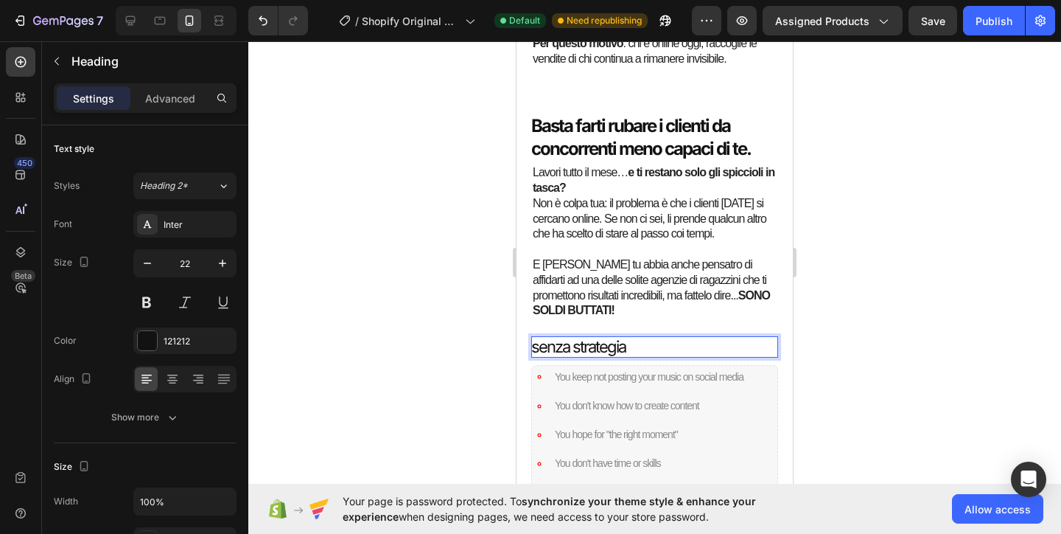
click at [629, 352] on p "senza strategia" at bounding box center [654, 346] width 247 height 21
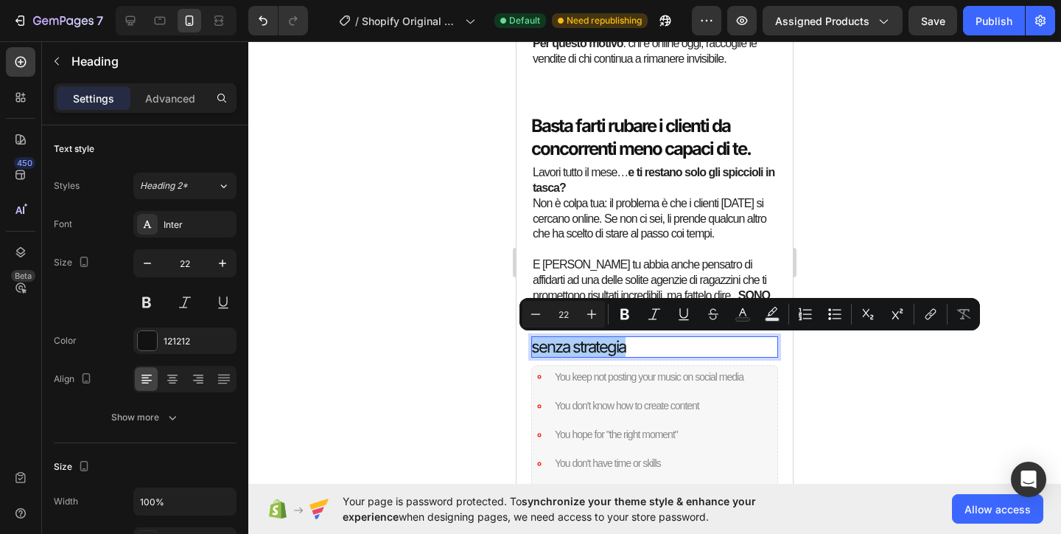
click at [478, 307] on div at bounding box center [654, 287] width 813 height 492
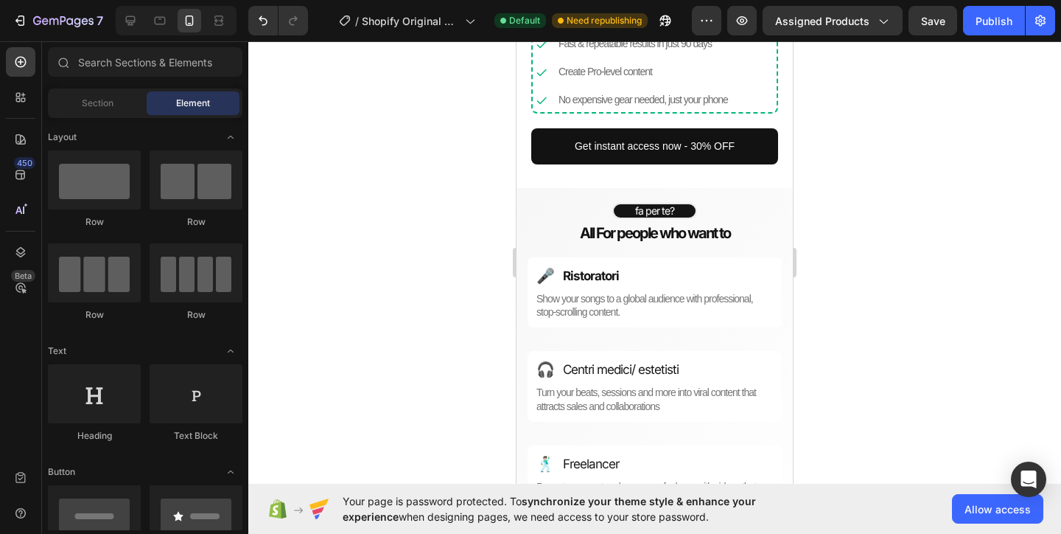
scroll to position [1472, 0]
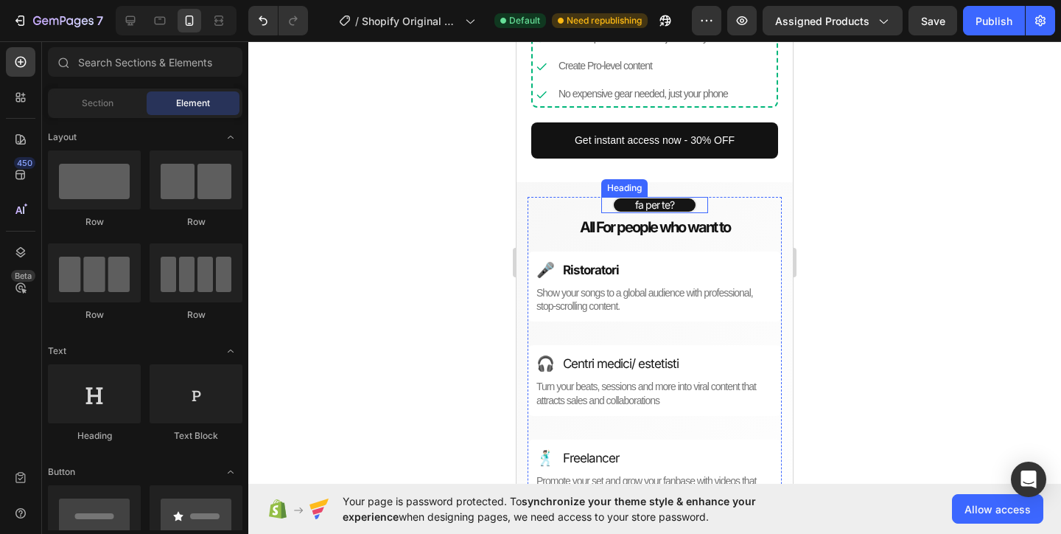
click at [676, 206] on h2 "fa per te?" at bounding box center [654, 205] width 85 height 16
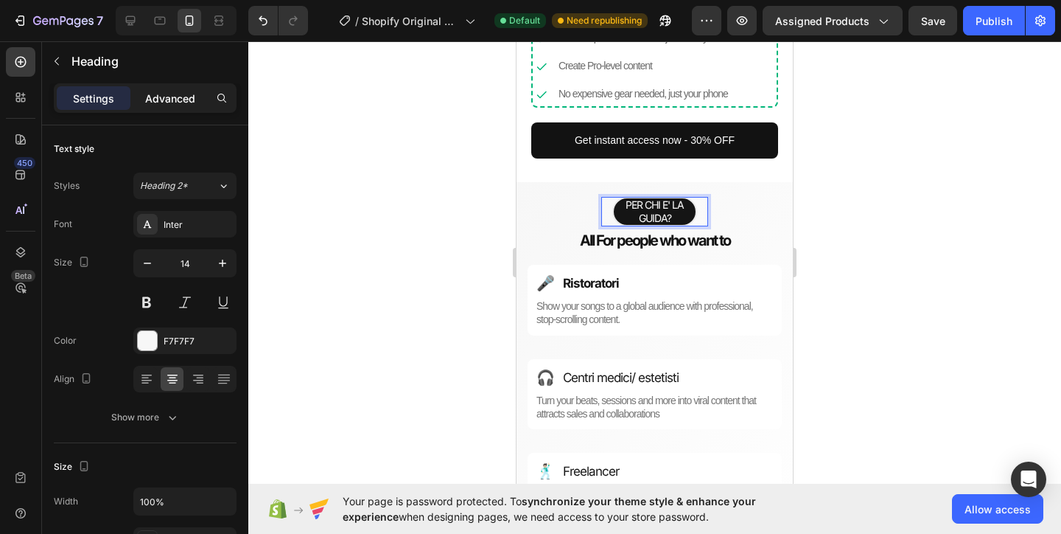
click at [176, 98] on p "Advanced" at bounding box center [170, 98] width 50 height 15
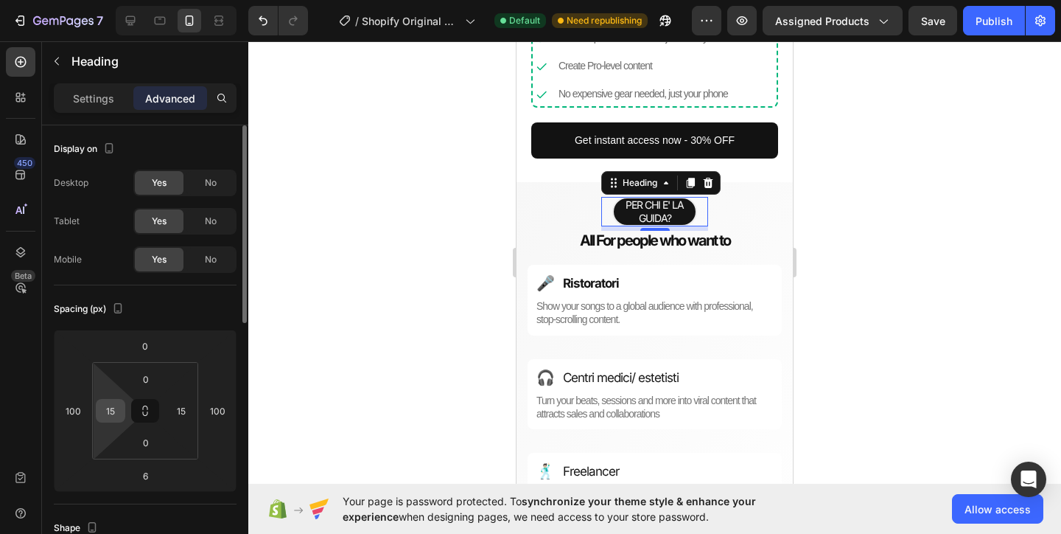
click at [115, 416] on input "15" at bounding box center [110, 410] width 22 height 22
type input "10"
click at [189, 410] on input "15" at bounding box center [181, 410] width 22 height 22
type input "1"
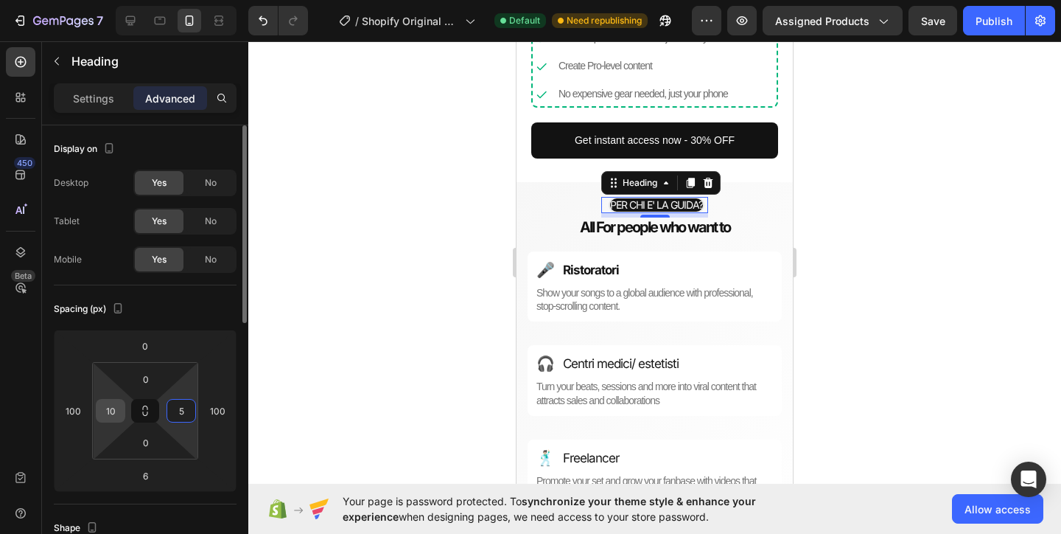
type input "5"
click at [115, 413] on input "10" at bounding box center [110, 410] width 22 height 22
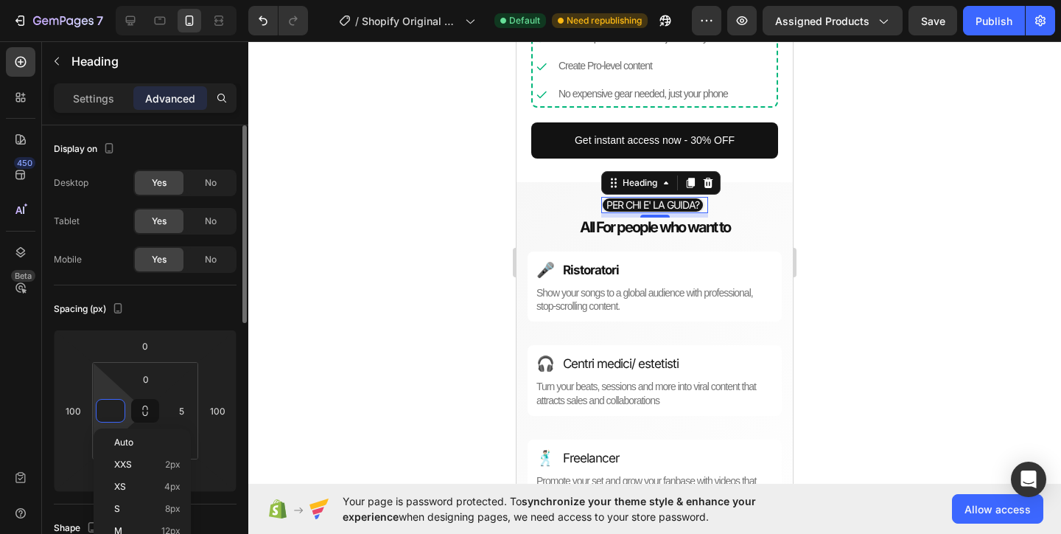
type input "5"
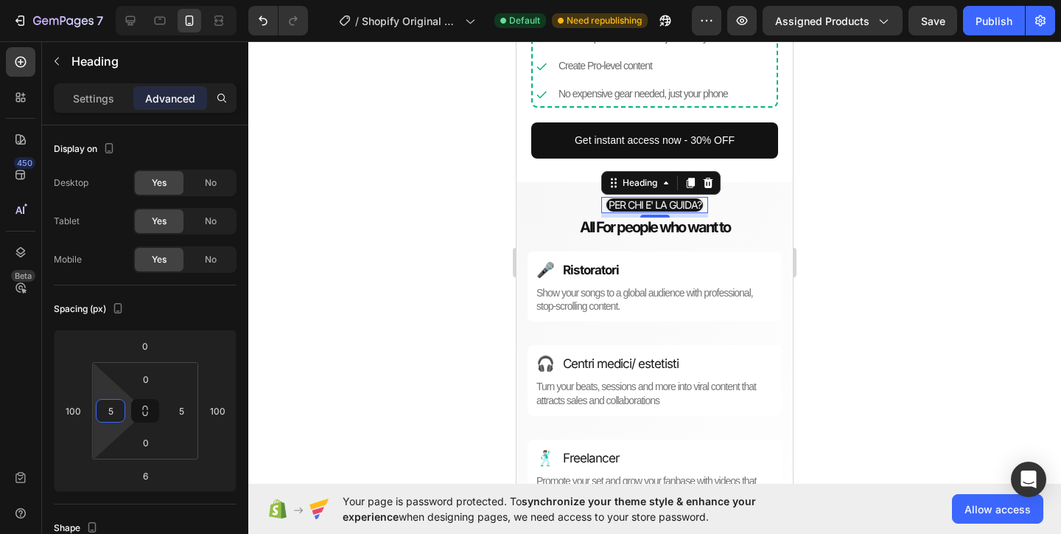
click at [480, 214] on div at bounding box center [654, 287] width 813 height 492
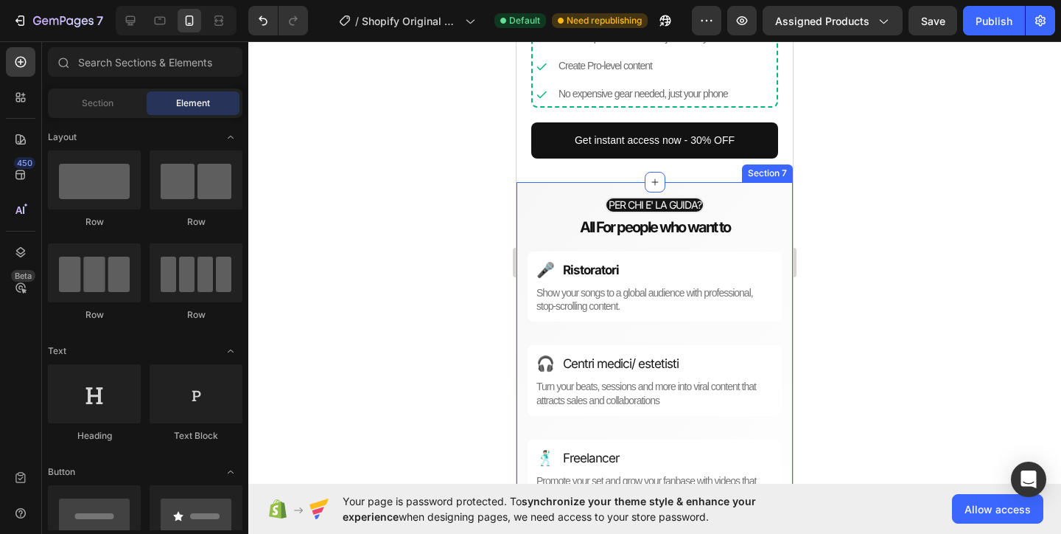
click at [768, 187] on div "PER CHI E' LA GUIDA? Heading All For people who want to Heading 🎤 Text Block Ic…" at bounding box center [655, 387] width 276 height 410
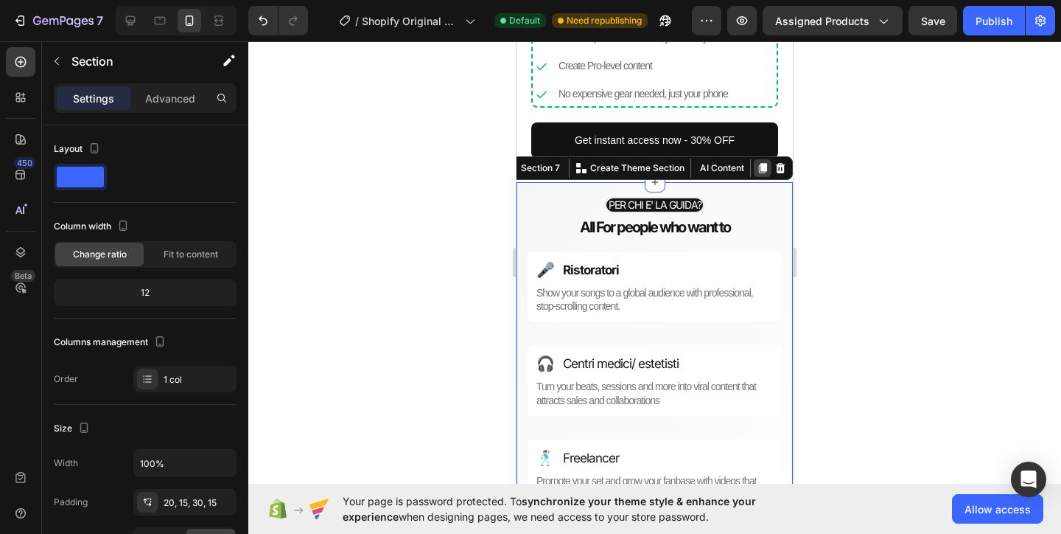
click at [760, 169] on icon at bounding box center [763, 168] width 8 height 10
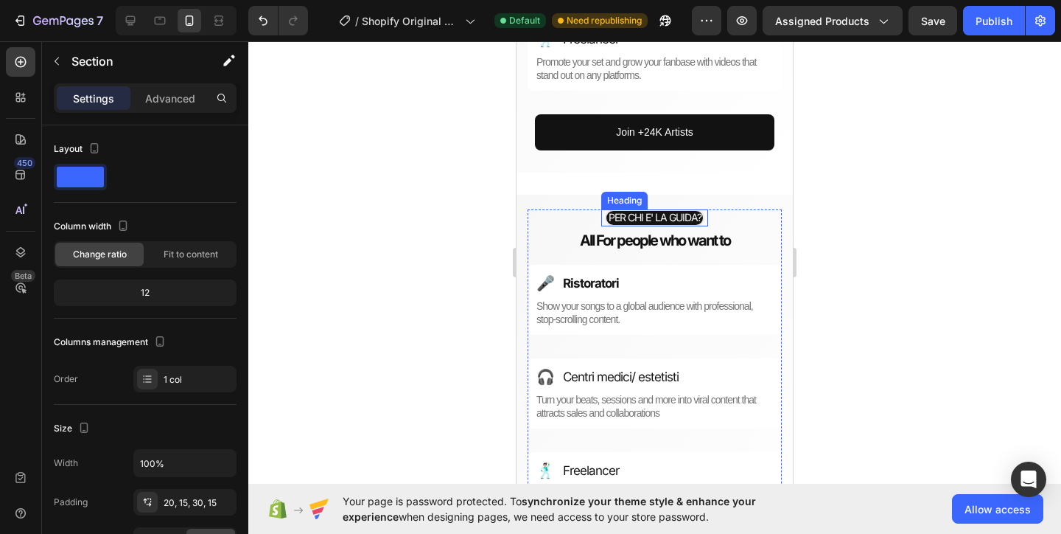
scroll to position [1884, 0]
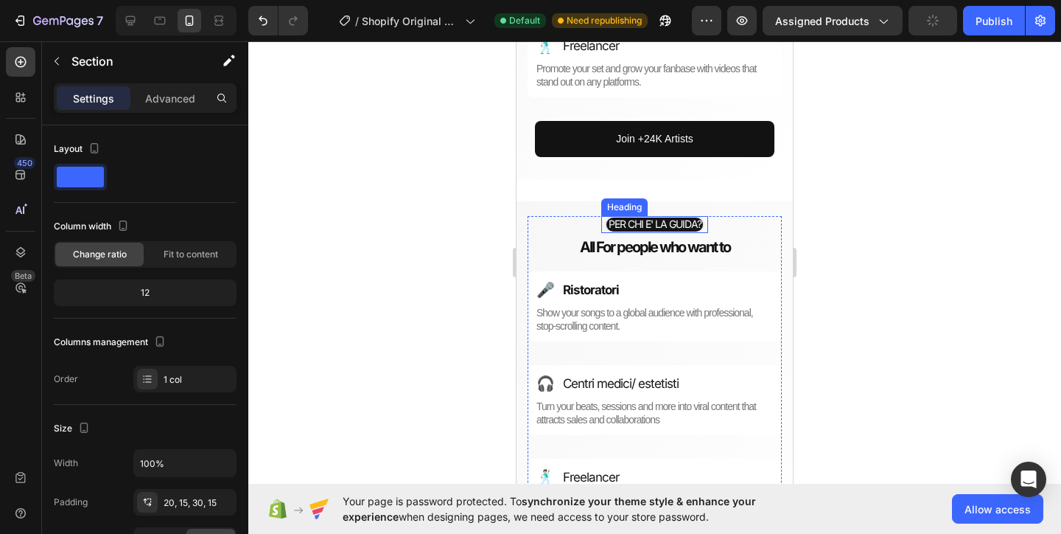
click at [678, 224] on h2 "PER CHI E' LA GUIDA?" at bounding box center [654, 224] width 99 height 16
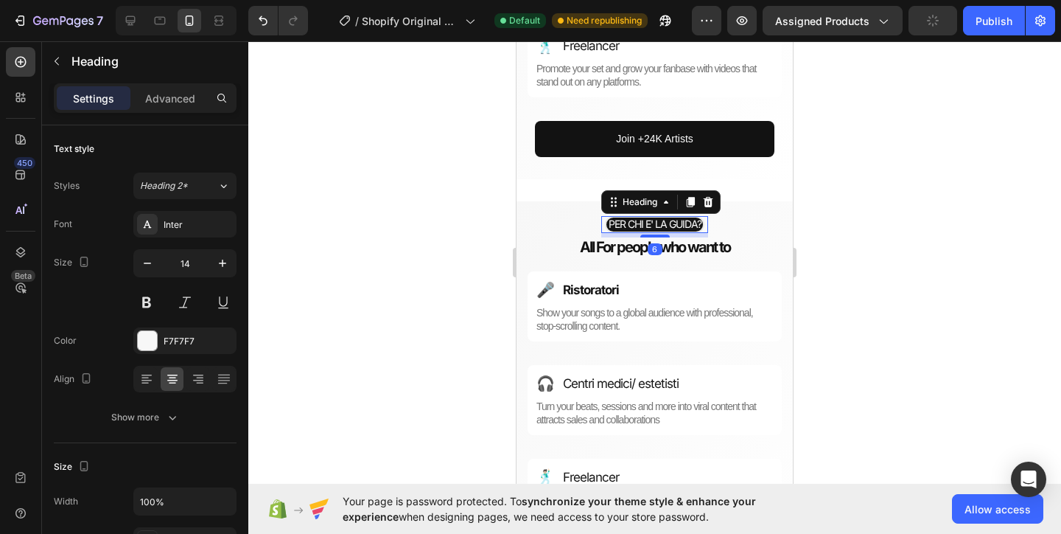
click at [678, 224] on h2 "PER CHI E' LA GUIDA?" at bounding box center [654, 224] width 99 height 16
click at [410, 211] on div at bounding box center [654, 287] width 813 height 492
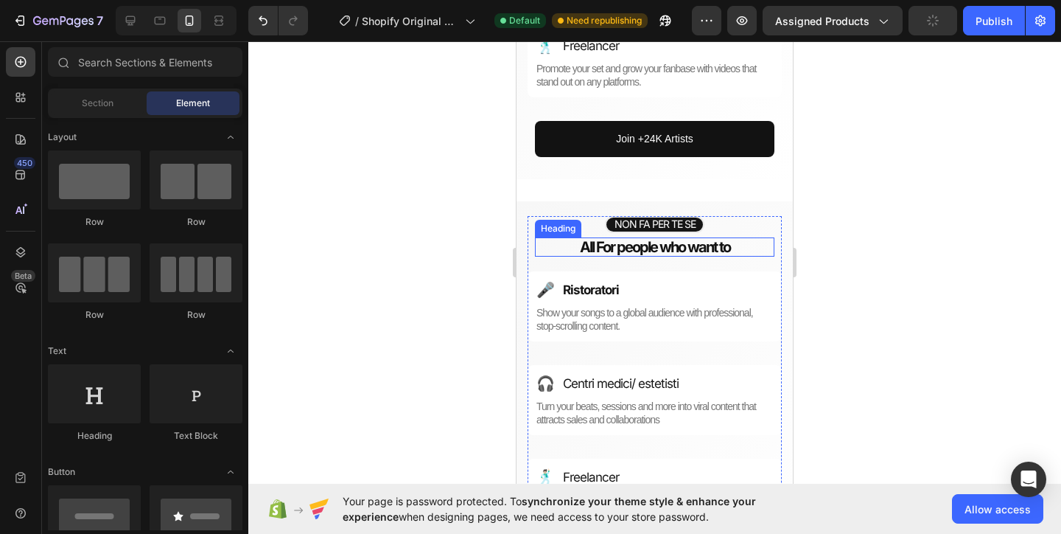
click at [676, 249] on strong "All For people who want to" at bounding box center [655, 247] width 150 height 18
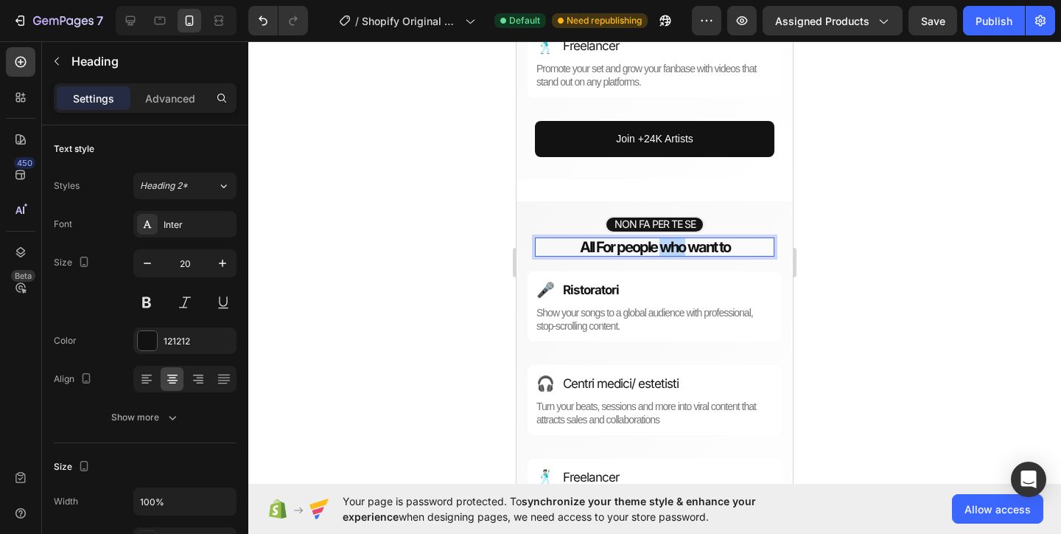
click at [665, 246] on strong "All For people who want to" at bounding box center [655, 247] width 150 height 18
click at [690, 248] on p "NON FA PER TE SE..." at bounding box center [654, 246] width 239 height 19
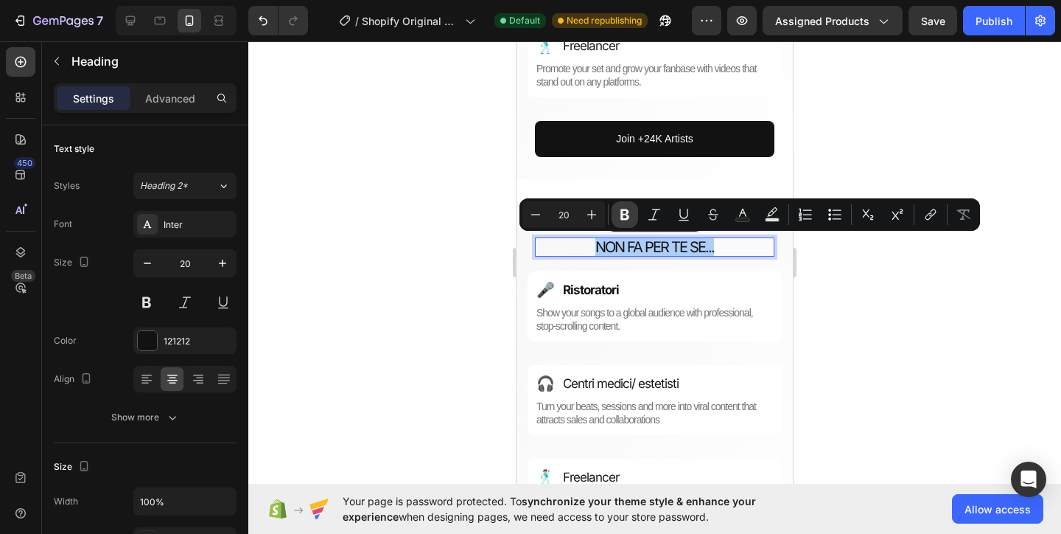
click at [631, 215] on icon "Editor contextual toolbar" at bounding box center [625, 214] width 15 height 15
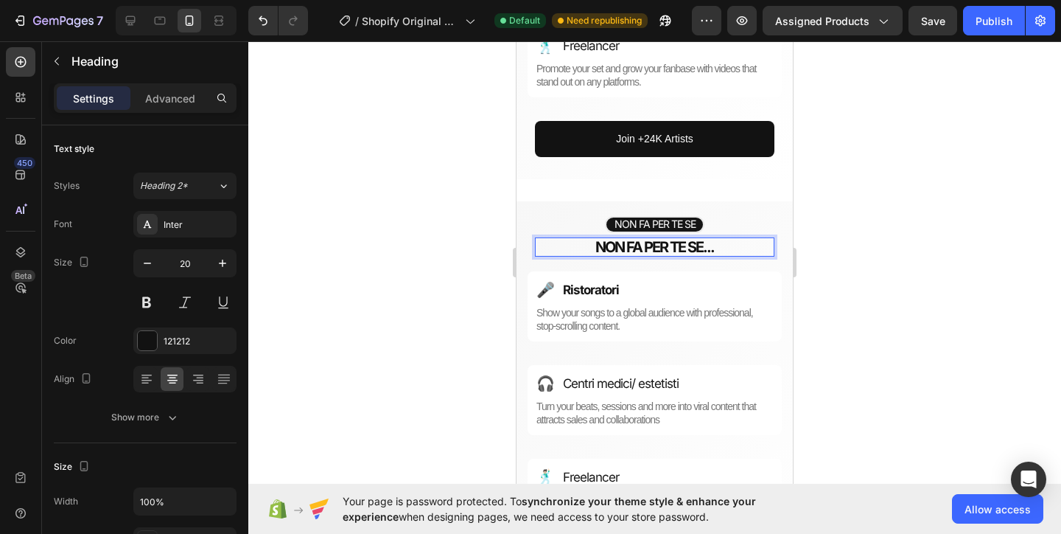
click at [422, 236] on div at bounding box center [654, 287] width 813 height 492
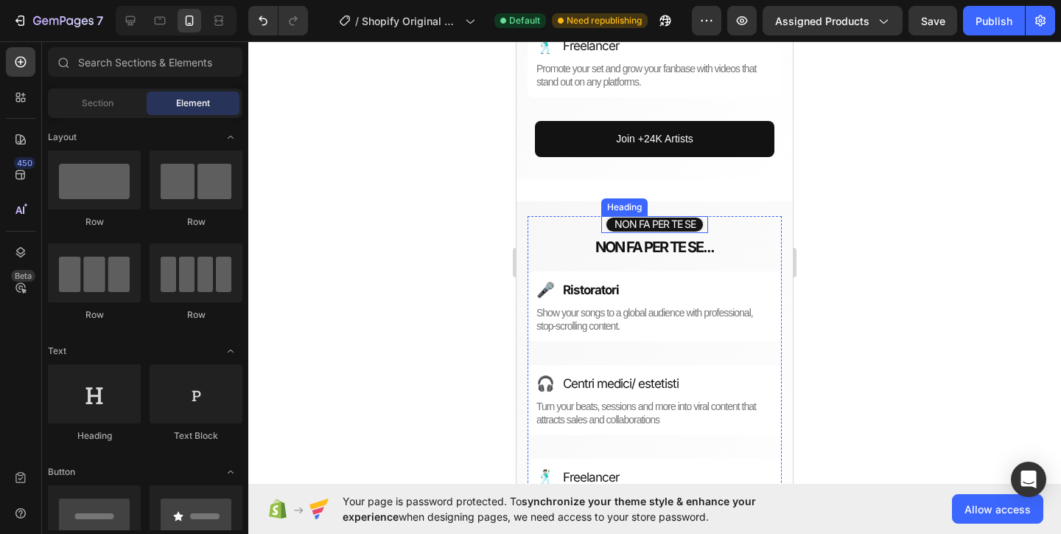
click at [693, 231] on h2 "NON FA PER TE SE" at bounding box center [654, 224] width 99 height 16
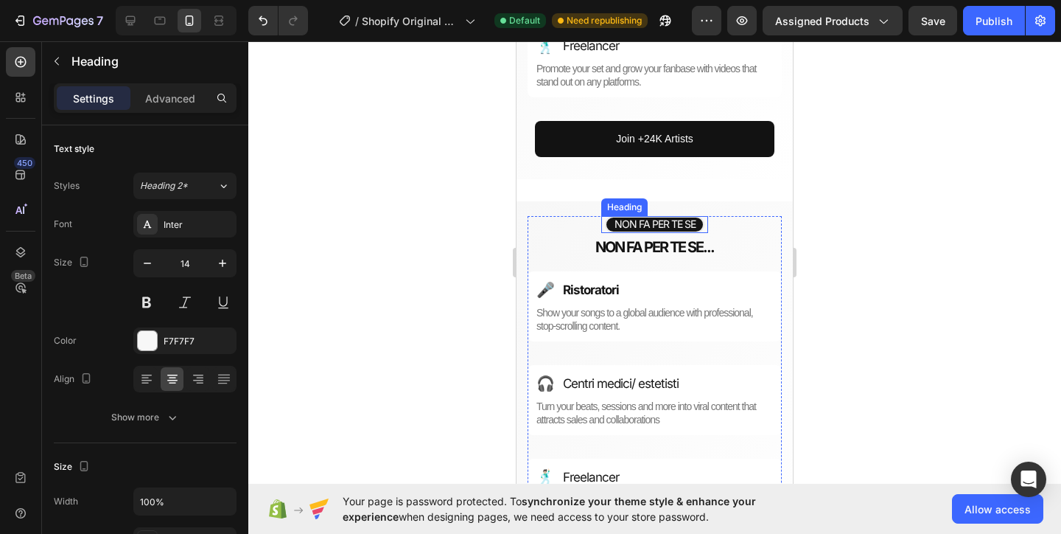
click at [693, 231] on h2 "NON FA PER TE SE" at bounding box center [654, 224] width 99 height 16
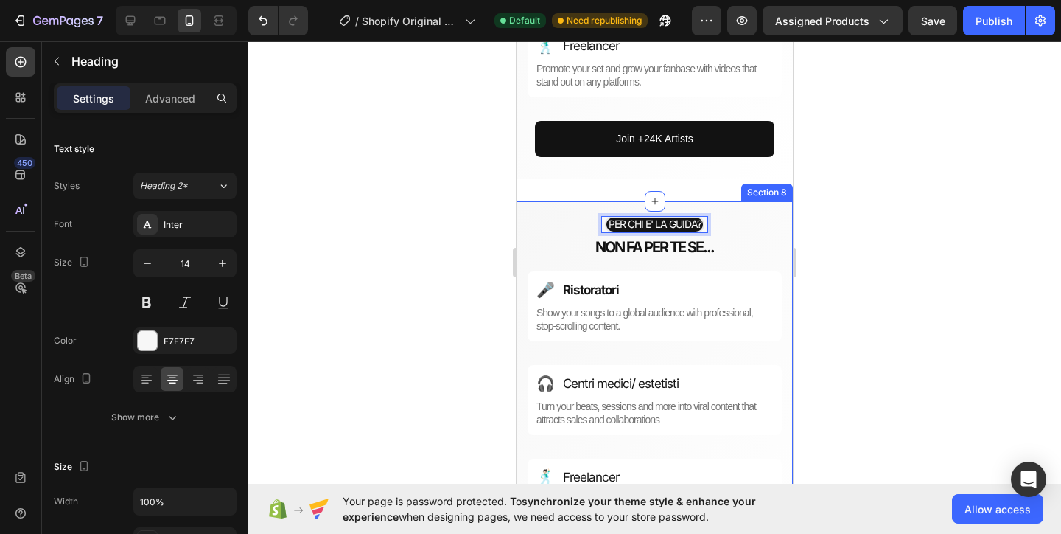
click at [520, 223] on div "PER CHI E' LA GUIDA? Heading 6 ⁠⁠⁠⁠⁠⁠⁠ NON FA PER TE SE... Heading 🎤 Text Block…" at bounding box center [655, 406] width 276 height 410
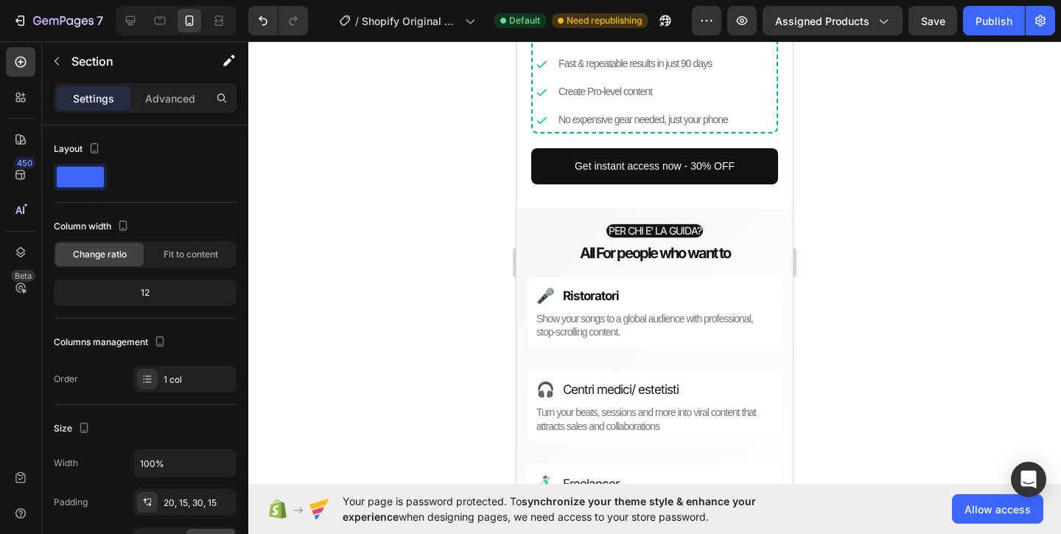
scroll to position [1413, 0]
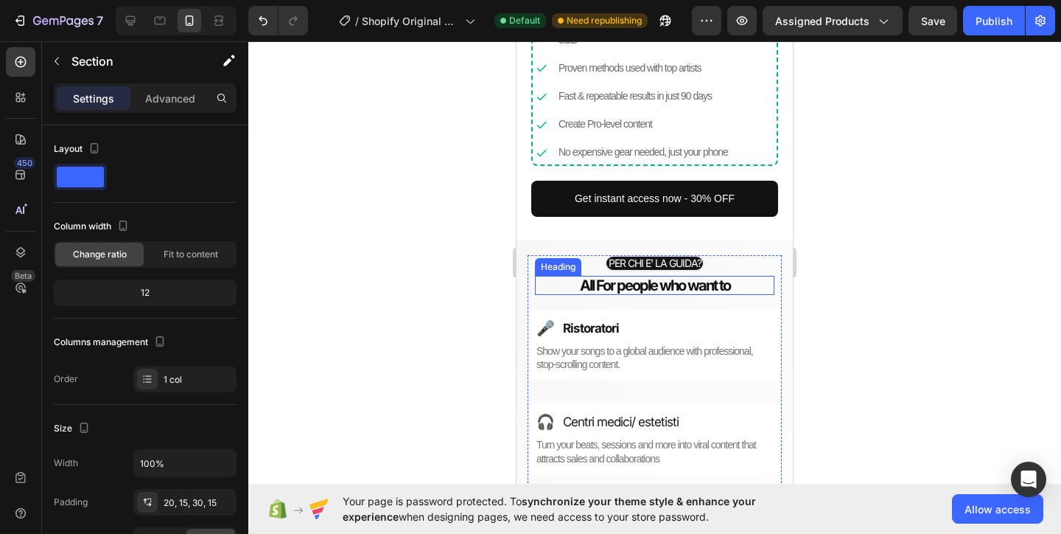
click at [674, 284] on strong "All For people who want to" at bounding box center [655, 285] width 150 height 18
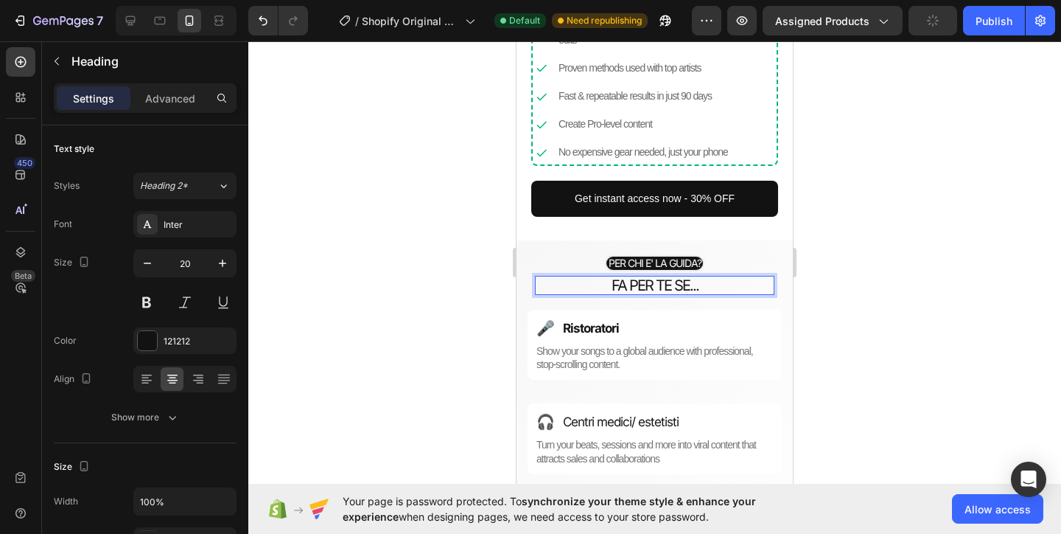
click at [662, 282] on p "FA PER TE SE..." at bounding box center [654, 285] width 239 height 19
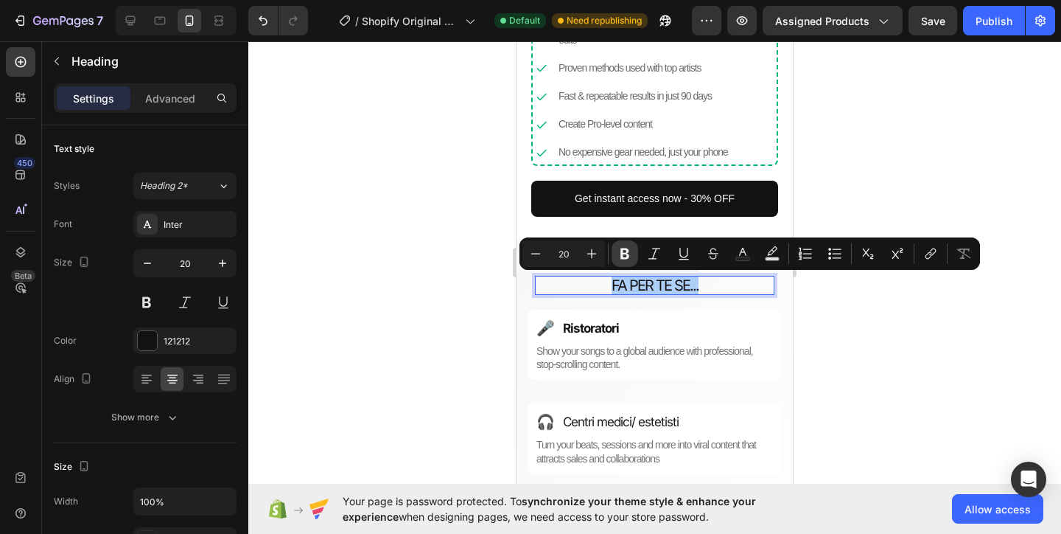
click at [620, 246] on icon "Editor contextual toolbar" at bounding box center [625, 253] width 15 height 15
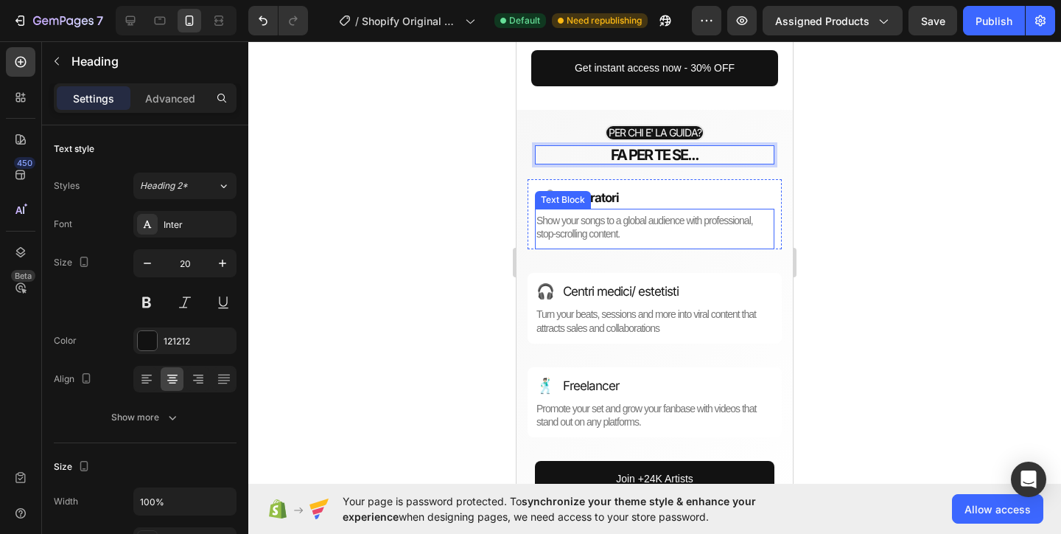
scroll to position [1577, 0]
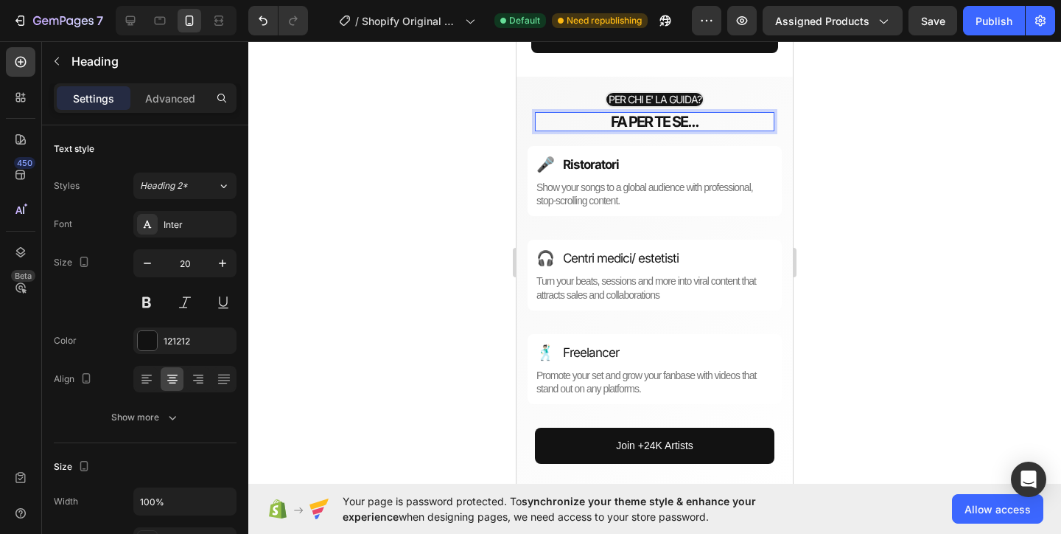
click at [442, 283] on div at bounding box center [654, 287] width 813 height 492
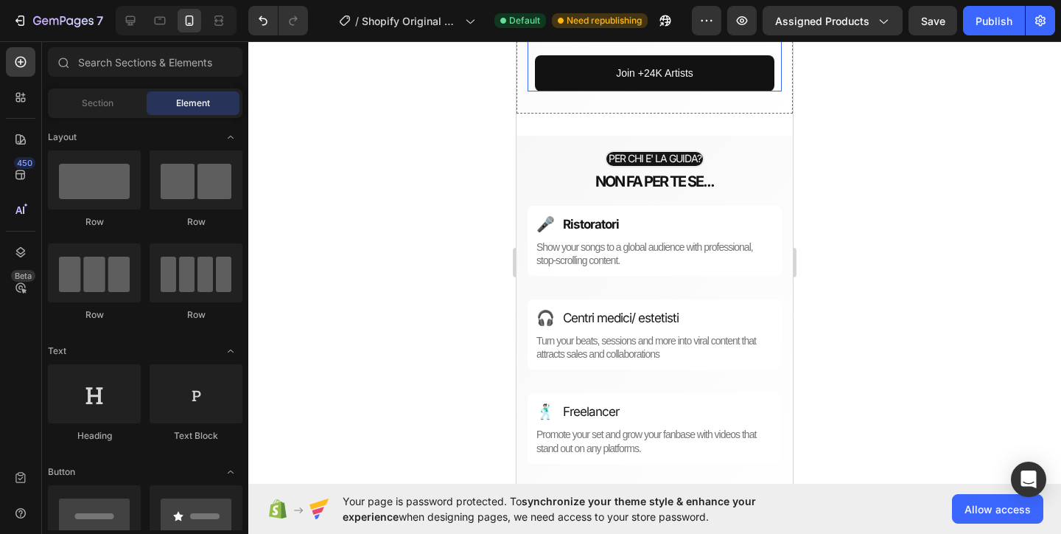
scroll to position [1951, 0]
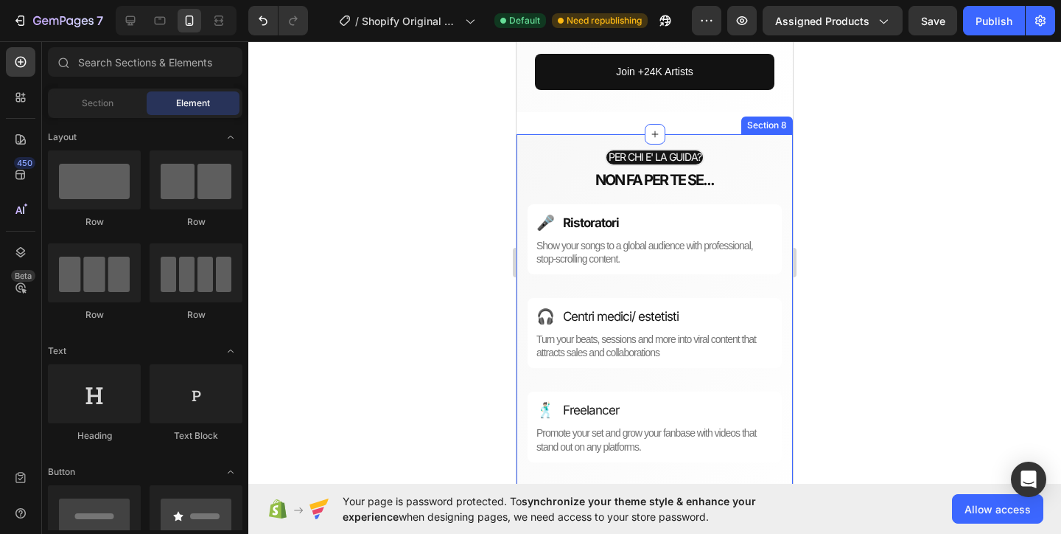
click at [522, 148] on div "PER CHI E' LA GUIDA? Heading NON FA PER TE SE... Heading 🎤 Text Block Icon List…" at bounding box center [655, 339] width 276 height 410
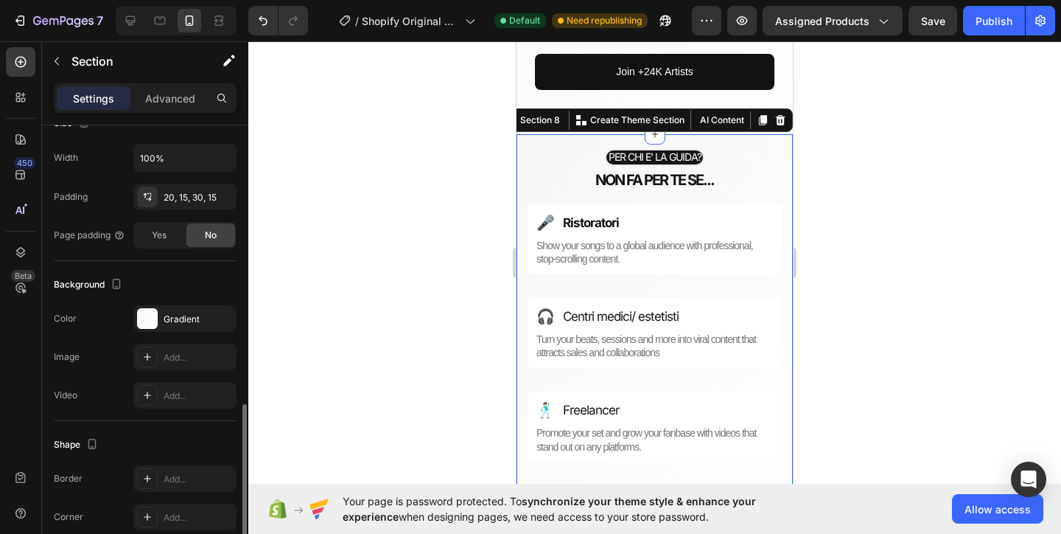
scroll to position [405, 0]
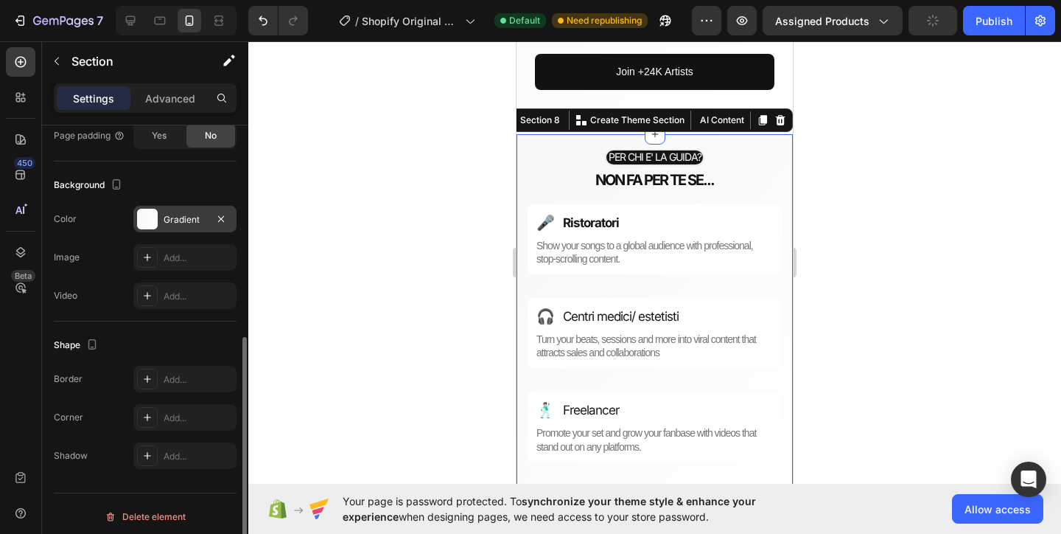
click at [141, 217] on div at bounding box center [147, 219] width 21 height 21
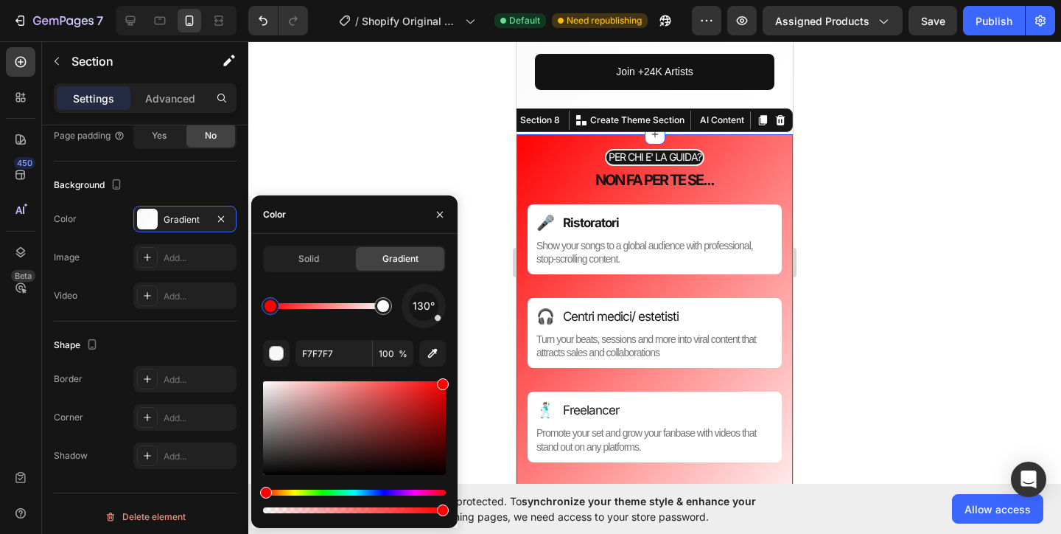
drag, startPoint x: 274, startPoint y: 386, endPoint x: 452, endPoint y: 371, distance: 178.9
click at [452, 371] on div "Solid Gradient 130° F7F7F7 100 %" at bounding box center [354, 380] width 206 height 270
click at [324, 258] on div "Solid" at bounding box center [309, 259] width 88 height 24
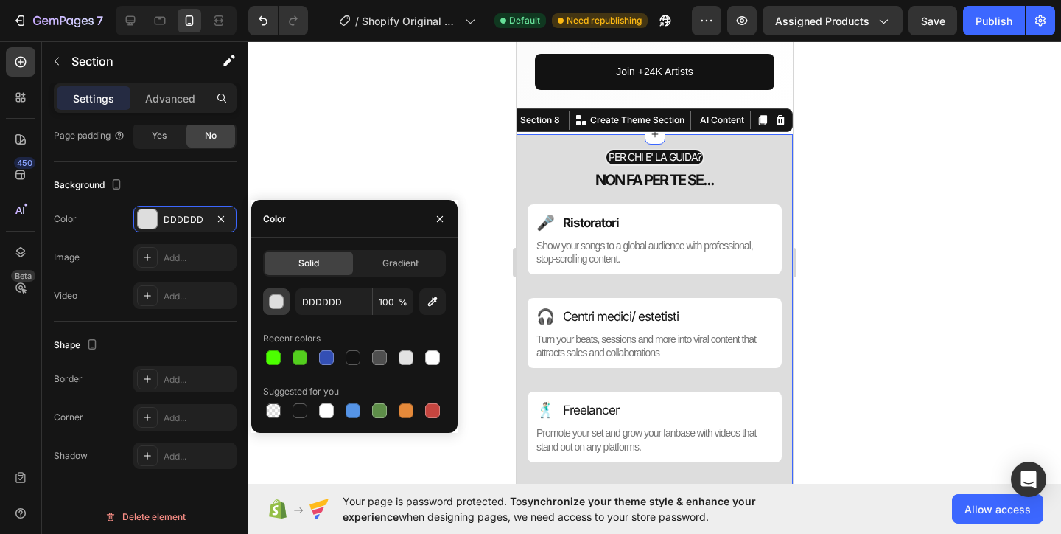
click at [276, 295] on div "button" at bounding box center [277, 302] width 15 height 15
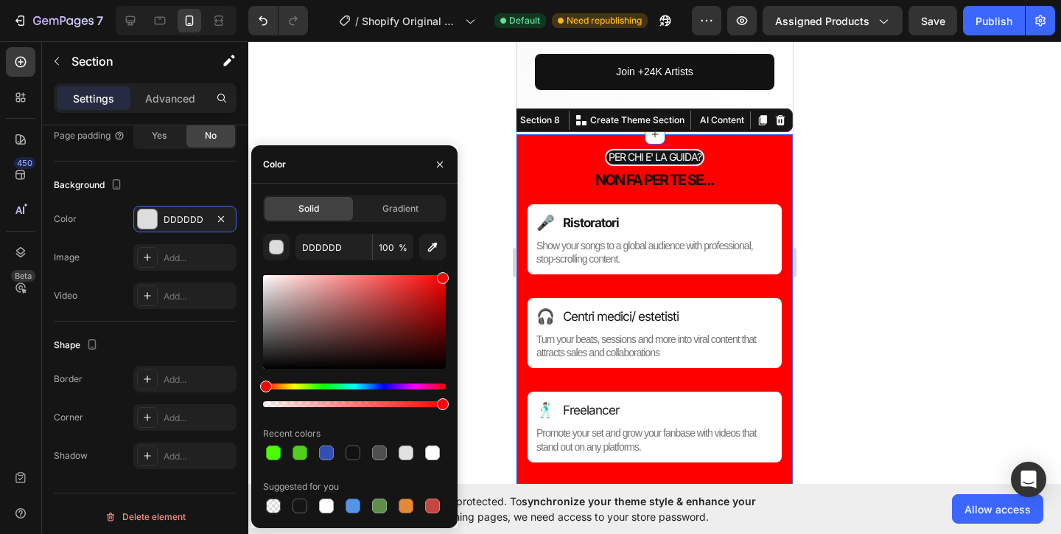
drag, startPoint x: 304, startPoint y: 297, endPoint x: 452, endPoint y: 263, distance: 152.7
click at [452, 263] on div "Solid Gradient DDDDDD 100 % Recent colors Suggested for you" at bounding box center [354, 355] width 206 height 321
type input "FF0000"
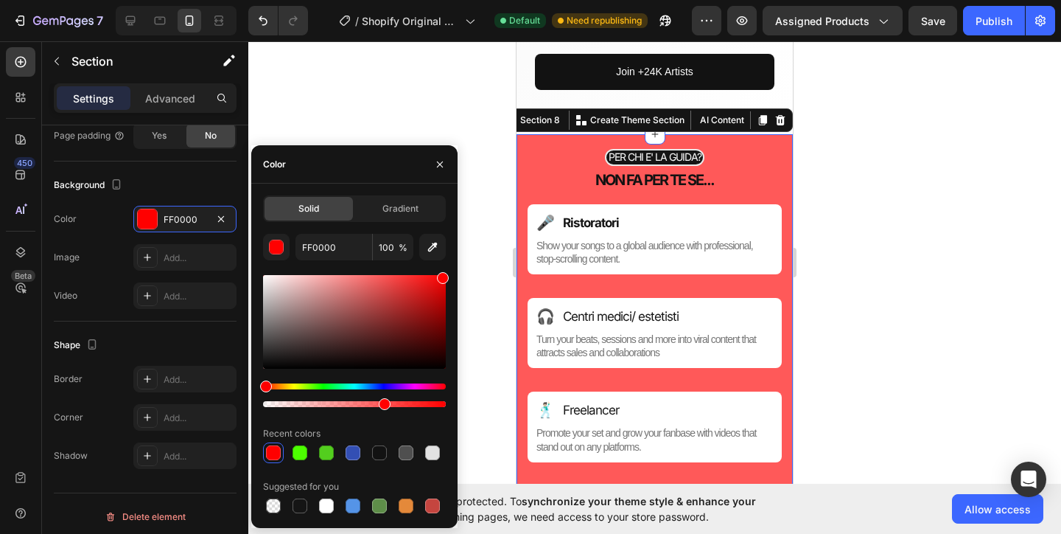
drag, startPoint x: 438, startPoint y: 400, endPoint x: 380, endPoint y: 393, distance: 58.0
click at [380, 393] on div at bounding box center [354, 395] width 183 height 24
type input "64"
click at [489, 226] on div at bounding box center [654, 287] width 813 height 492
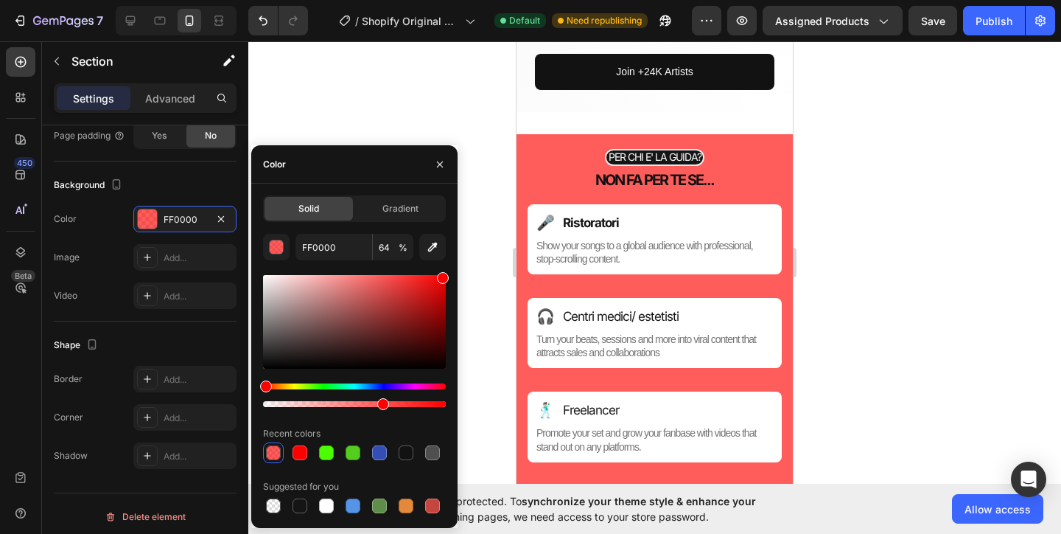
click at [489, 226] on div at bounding box center [654, 287] width 813 height 492
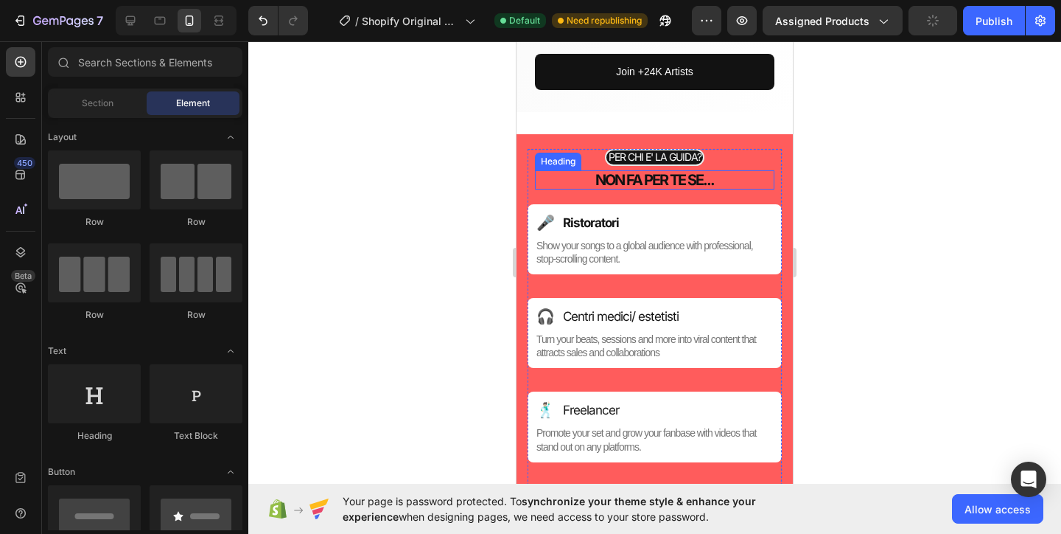
click at [690, 186] on strong "NON FA PER TE SE..." at bounding box center [654, 180] width 119 height 18
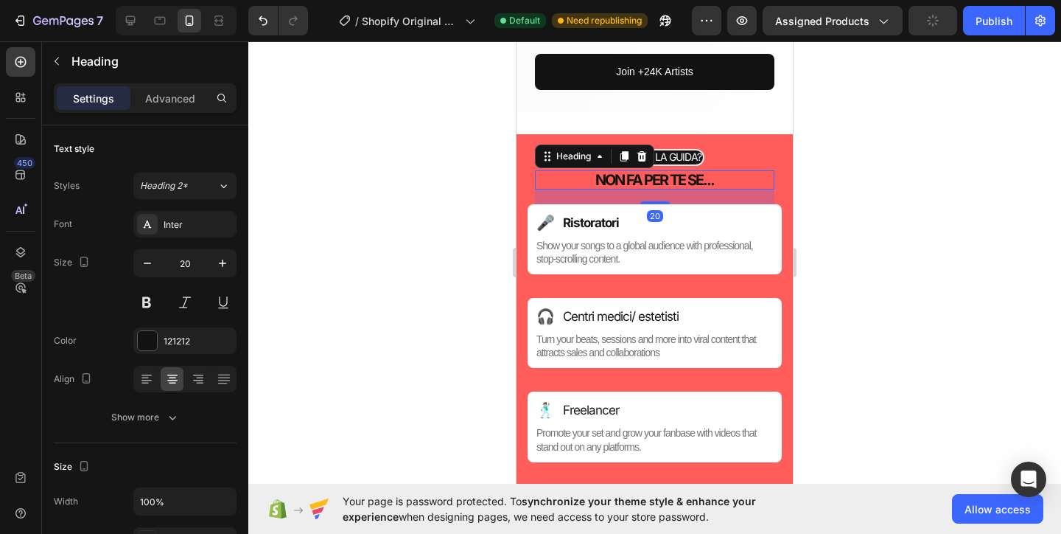
click at [690, 186] on strong "NON FA PER TE SE..." at bounding box center [654, 180] width 119 height 18
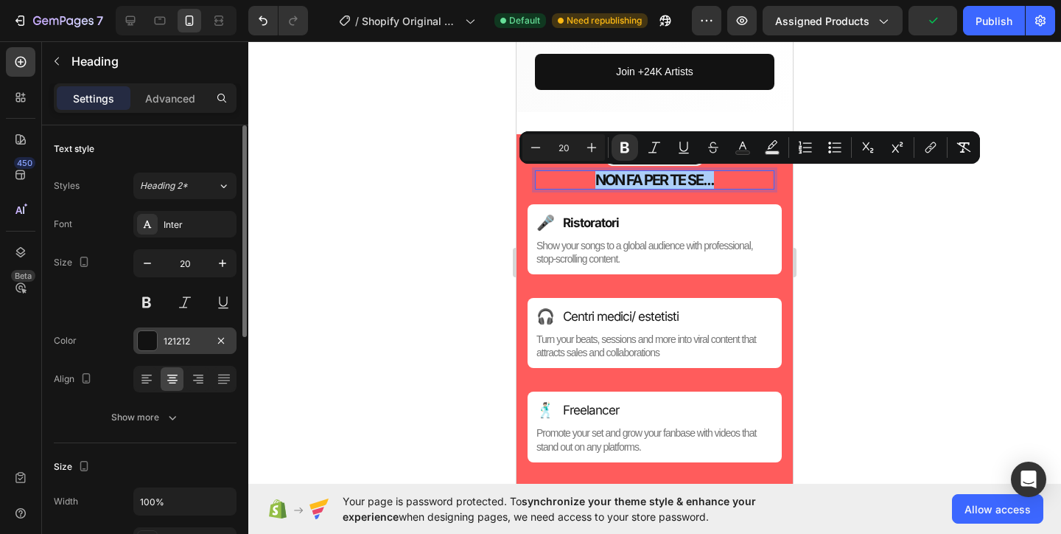
click at [142, 341] on div at bounding box center [147, 340] width 19 height 19
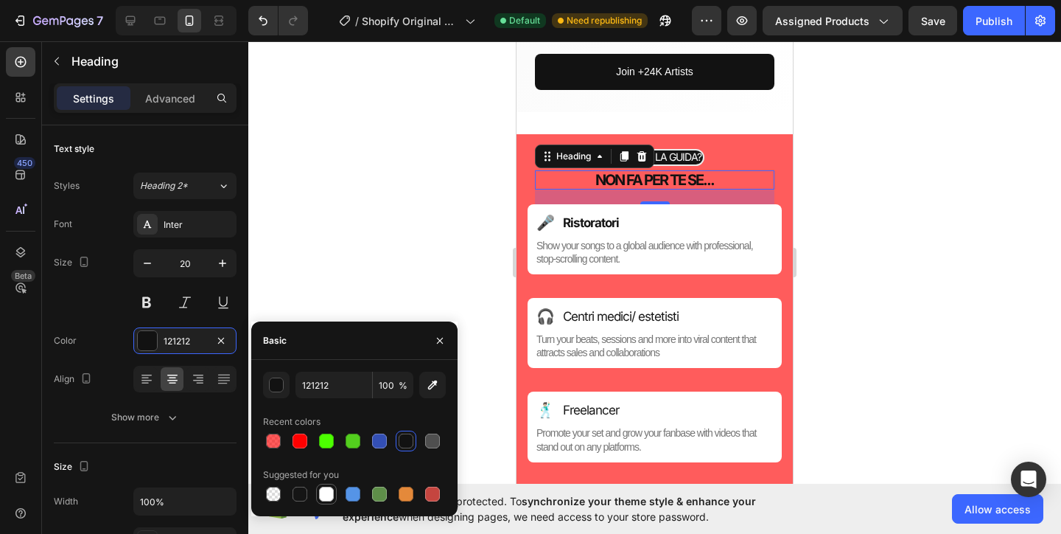
click at [327, 495] on div at bounding box center [326, 493] width 15 height 15
type input "FFFFFF"
click at [439, 178] on div at bounding box center [654, 287] width 813 height 492
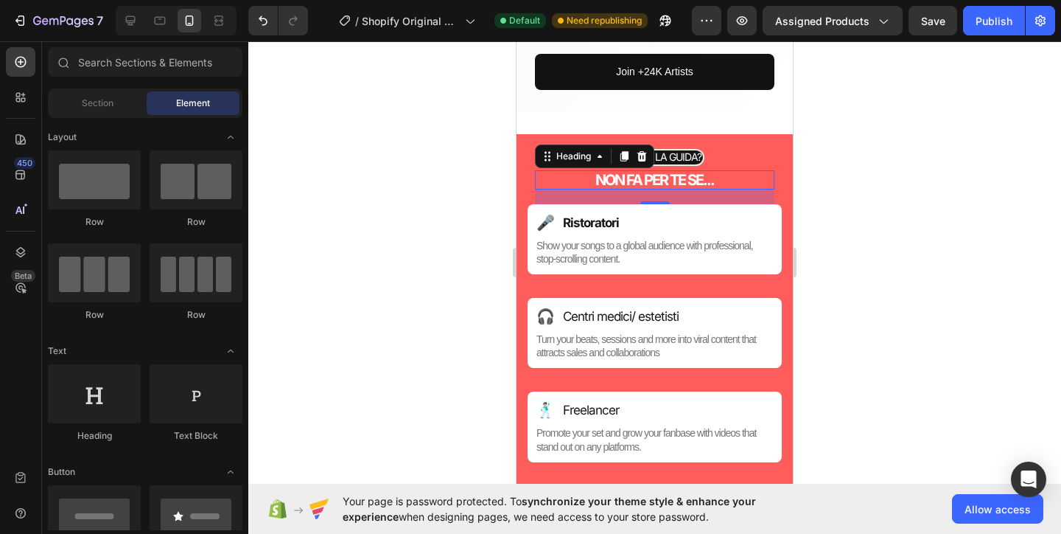
click at [439, 178] on div at bounding box center [654, 287] width 813 height 492
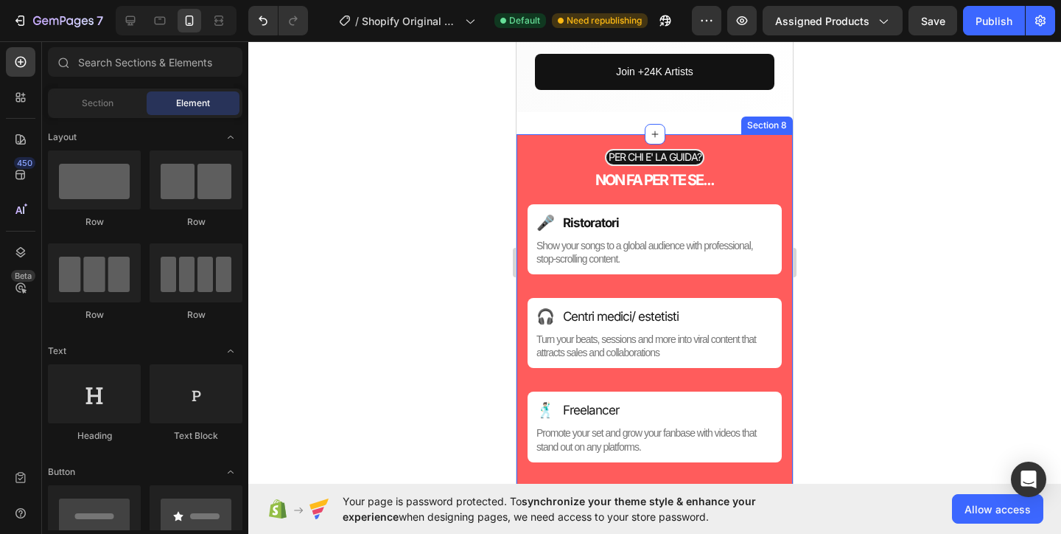
click at [525, 145] on div "PER CHI E' LA GUIDA? Heading ⁠⁠⁠⁠⁠⁠⁠ NON FA PER TE SE... Heading 🎤 Text Block I…" at bounding box center [655, 339] width 276 height 410
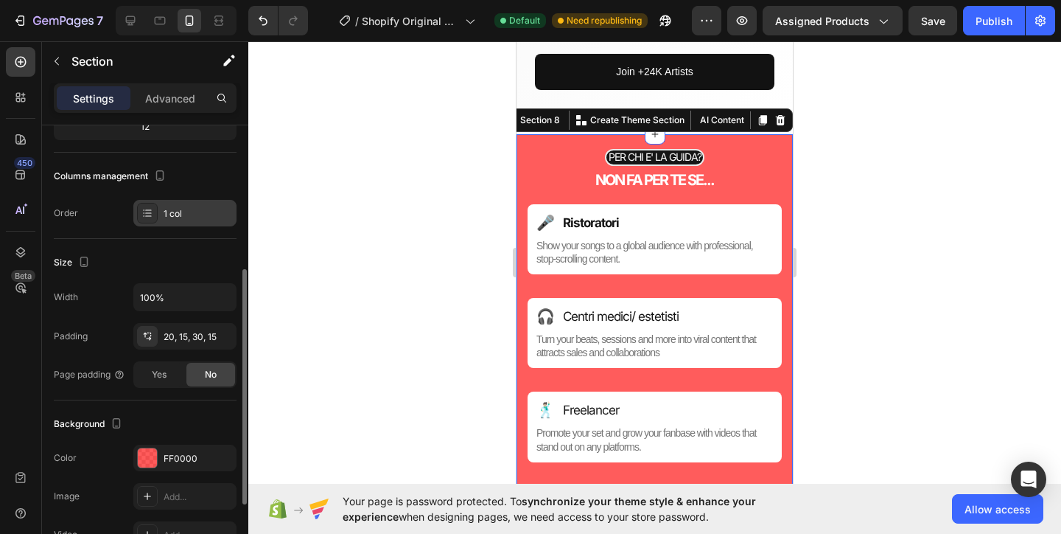
scroll to position [214, 0]
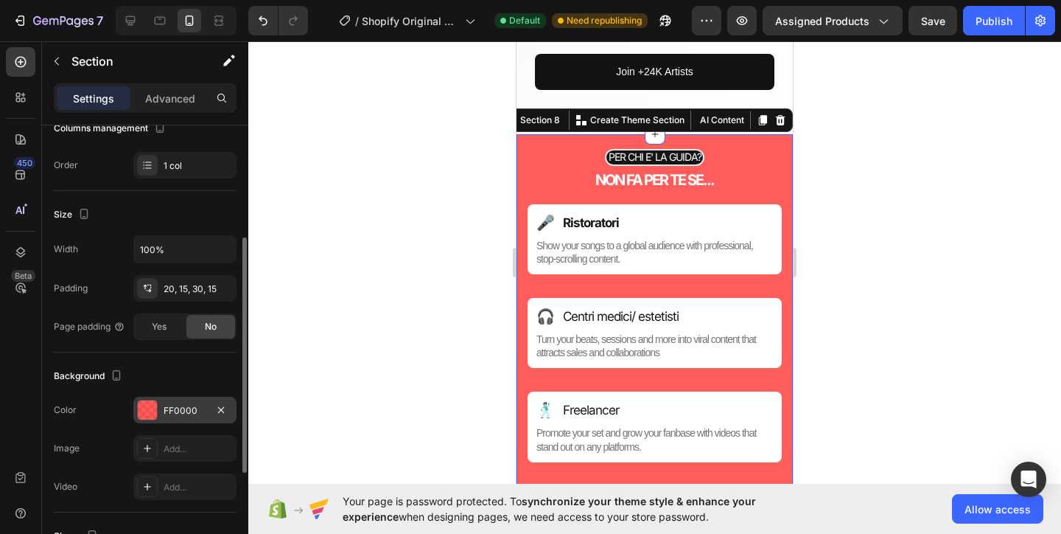
click at [145, 406] on div at bounding box center [147, 409] width 19 height 19
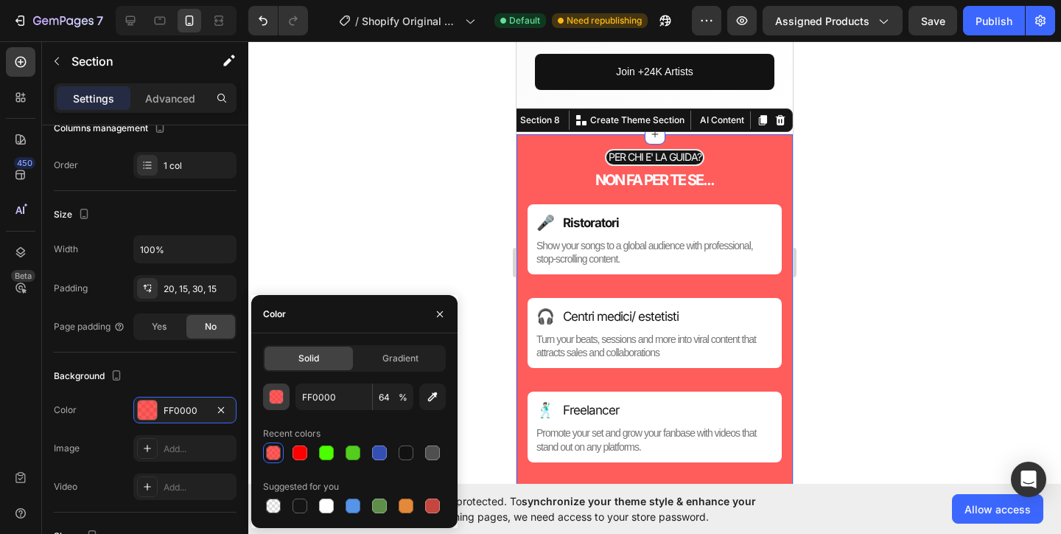
click at [277, 398] on div "button" at bounding box center [277, 397] width 15 height 15
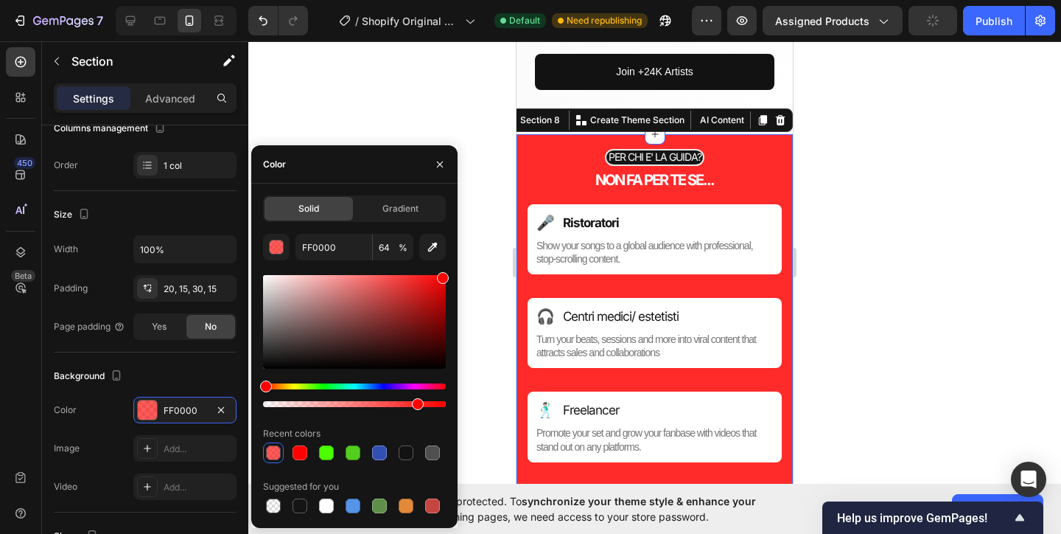
drag, startPoint x: 385, startPoint y: 405, endPoint x: 414, endPoint y: 404, distance: 28.7
click at [414, 404] on div at bounding box center [418, 404] width 12 height 12
type input "83"
click at [503, 262] on div at bounding box center [654, 287] width 813 height 492
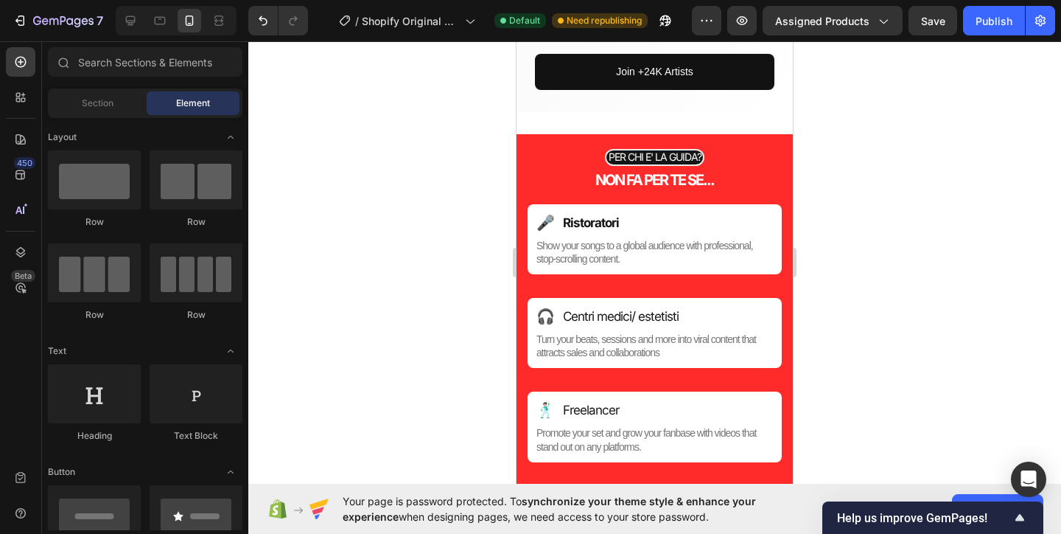
click at [503, 262] on div at bounding box center [654, 287] width 813 height 492
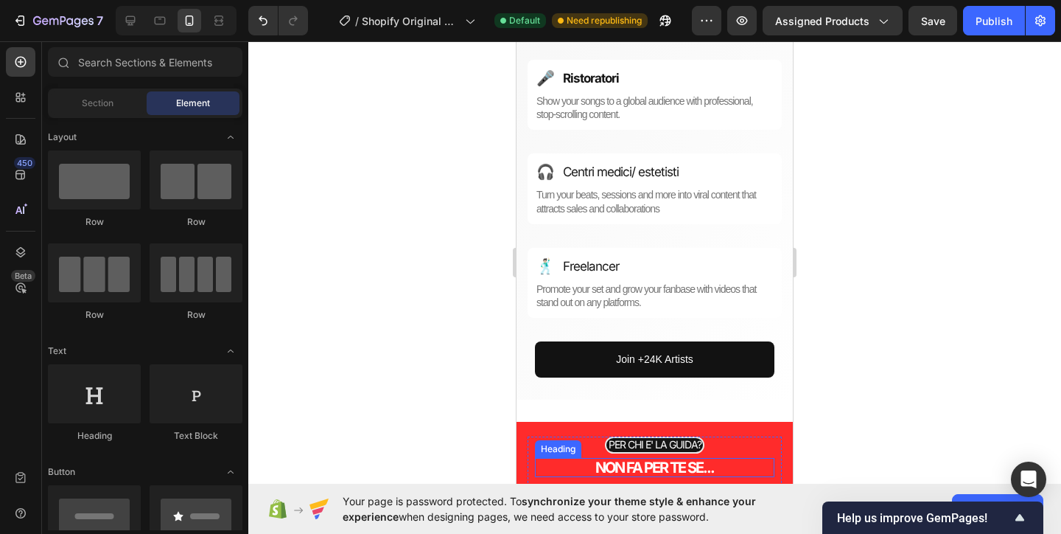
scroll to position [1659, 0]
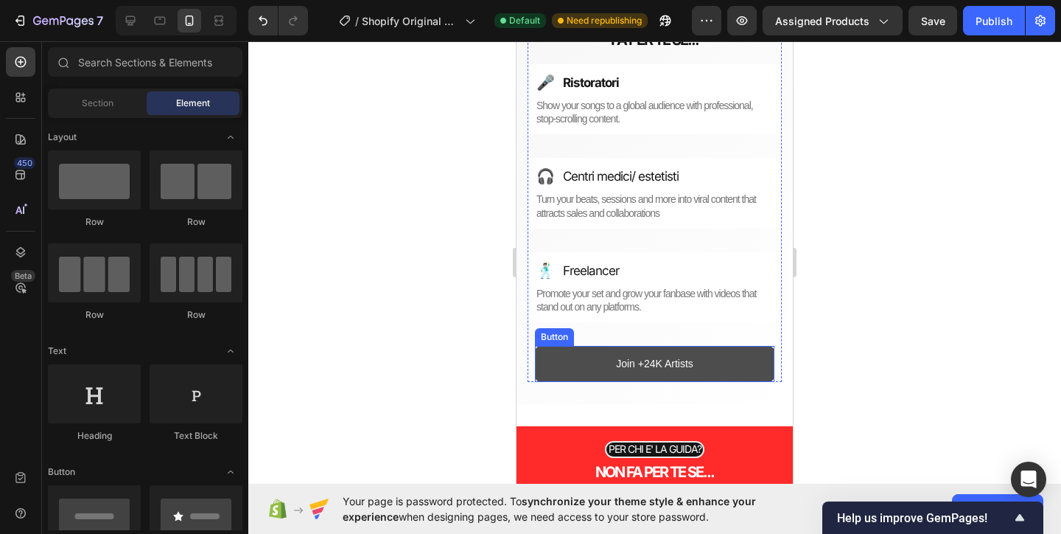
click at [766, 358] on link "Join +24K Artists" at bounding box center [654, 364] width 239 height 36
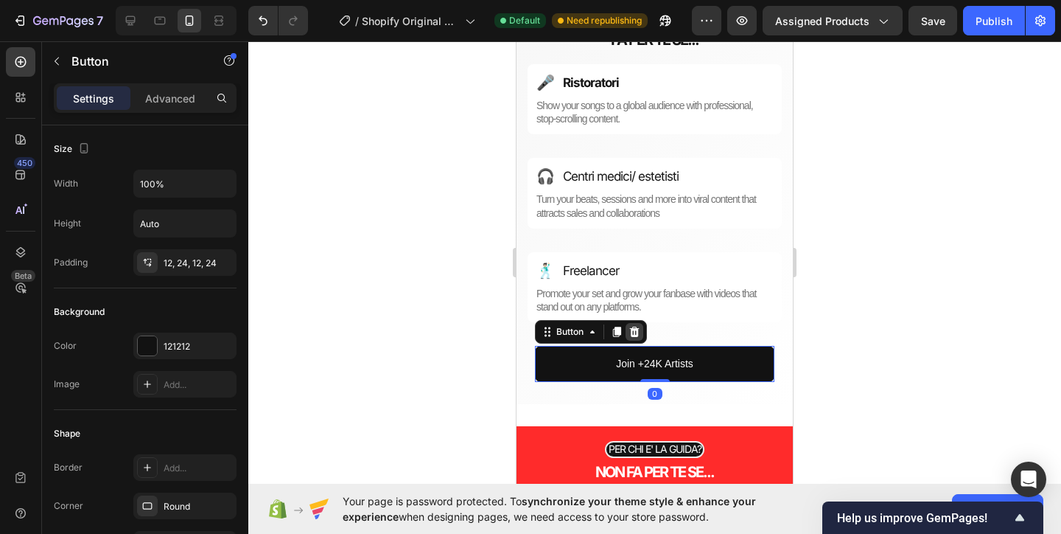
click at [634, 330] on icon at bounding box center [635, 331] width 10 height 10
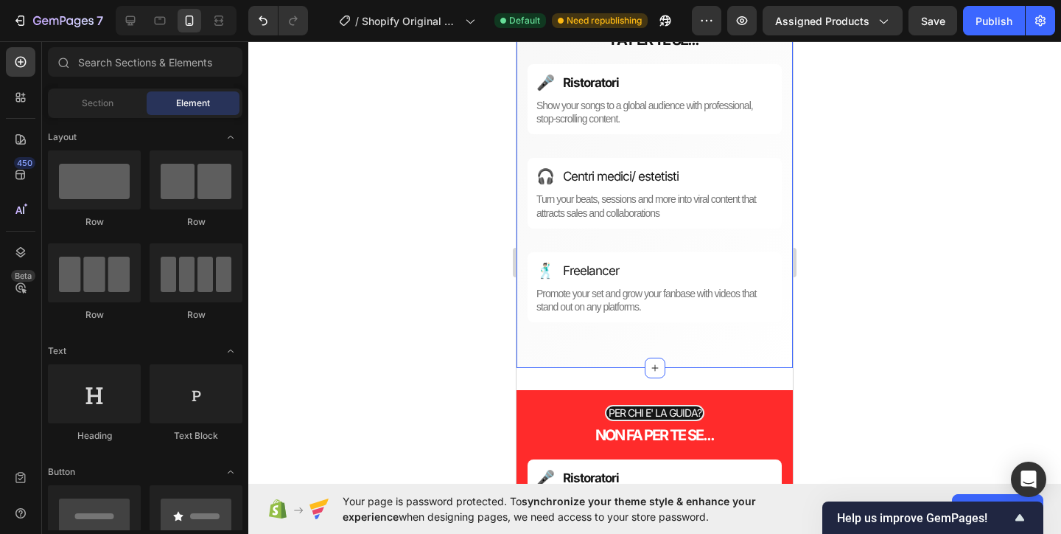
click at [690, 348] on div "PER CHI E' LA GUIDA? Heading ⁠⁠⁠⁠⁠⁠⁠ FA PER TE SE... Heading 🎤 Text Block Icon …" at bounding box center [655, 181] width 276 height 373
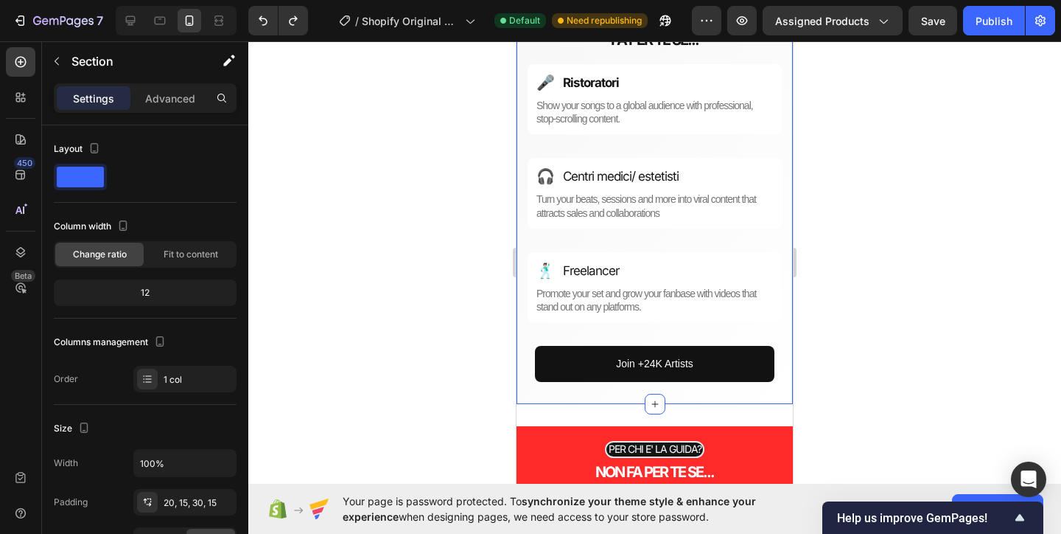
click at [790, 396] on div "PER CHI E' LA GUIDA? Heading ⁠⁠⁠⁠⁠⁠⁠ FA PER TE SE... Heading 🎤 Text Block Icon …" at bounding box center [655, 200] width 276 height 410
click at [181, 107] on div "Advanced" at bounding box center [170, 98] width 74 height 24
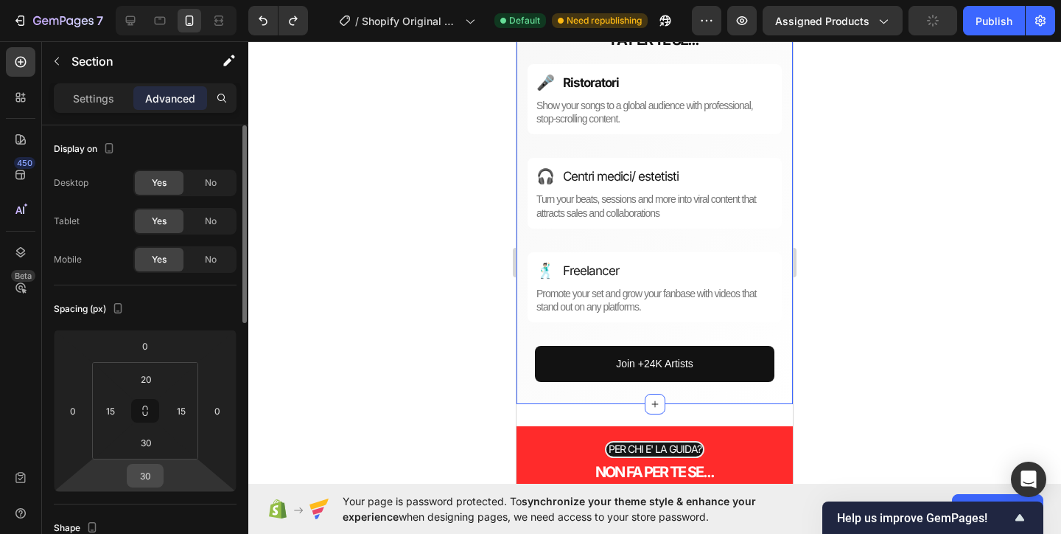
click at [154, 475] on input "30" at bounding box center [144, 475] width 29 height 22
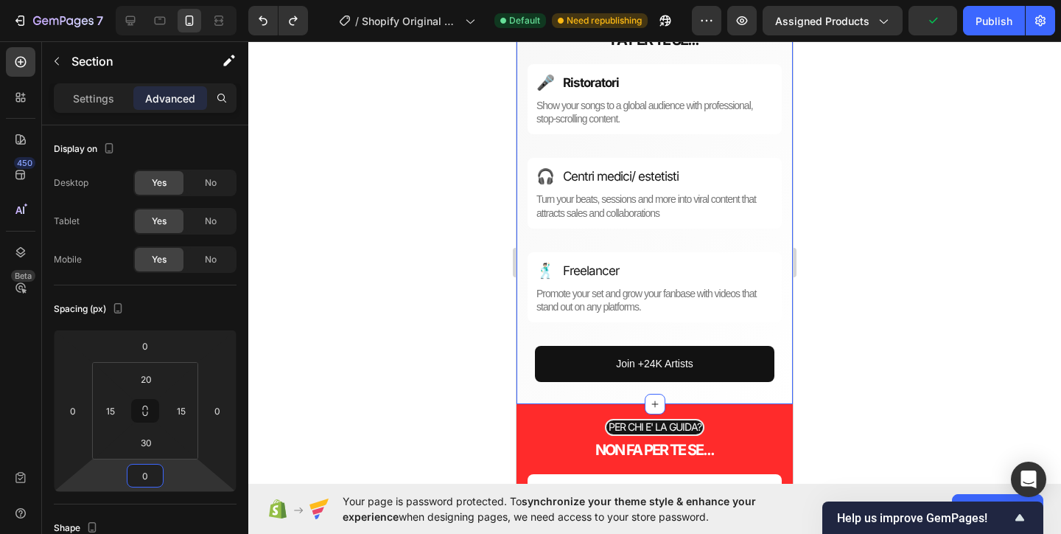
click at [414, 251] on div at bounding box center [654, 287] width 813 height 492
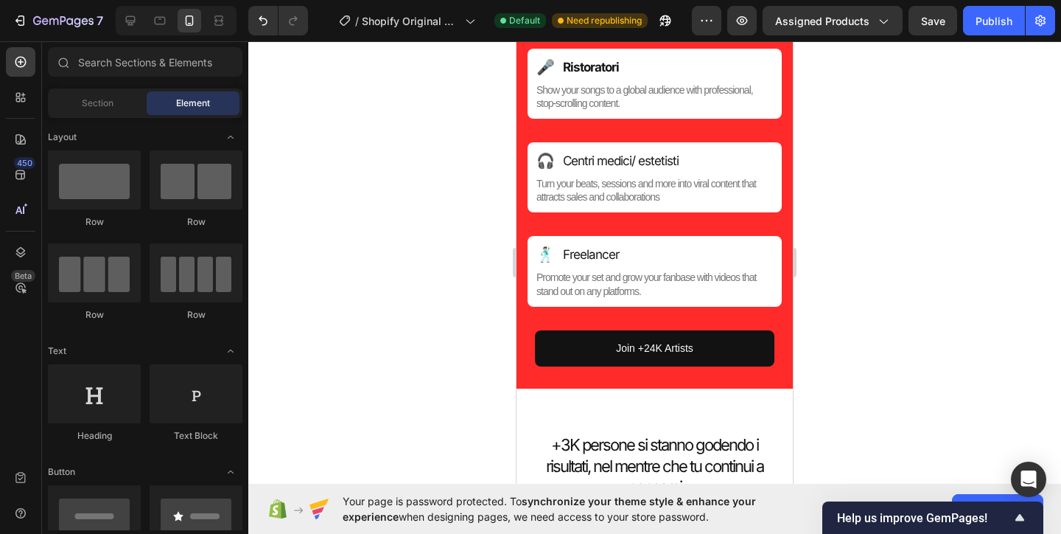
scroll to position [2088, 0]
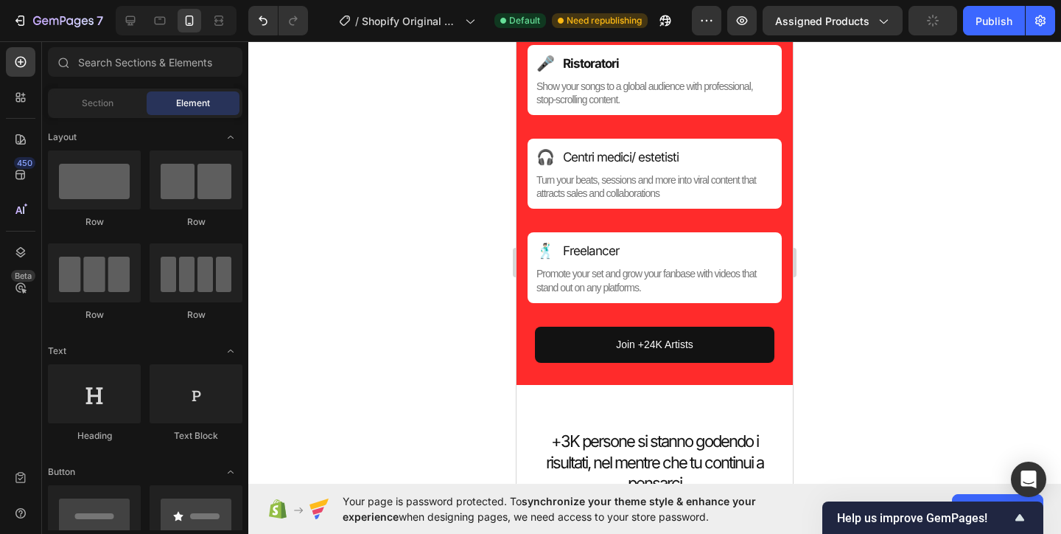
click at [478, 318] on div at bounding box center [654, 287] width 813 height 492
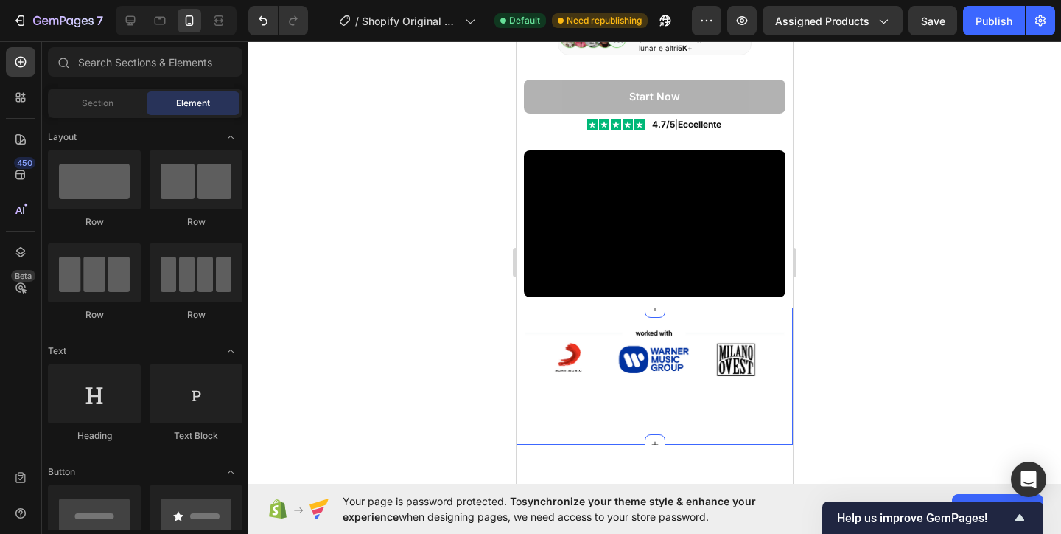
scroll to position [0, 0]
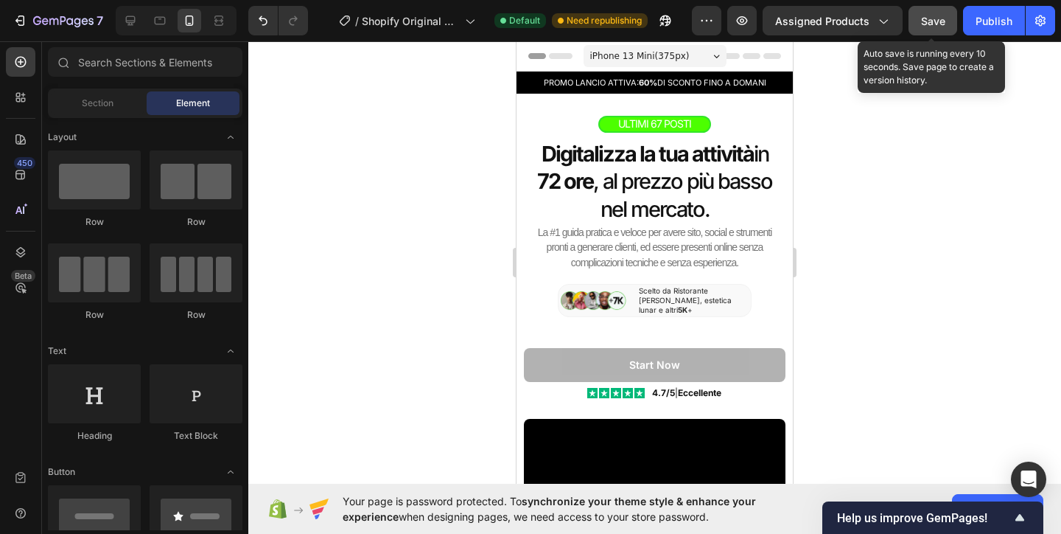
click at [940, 17] on span "Save" at bounding box center [933, 21] width 24 height 13
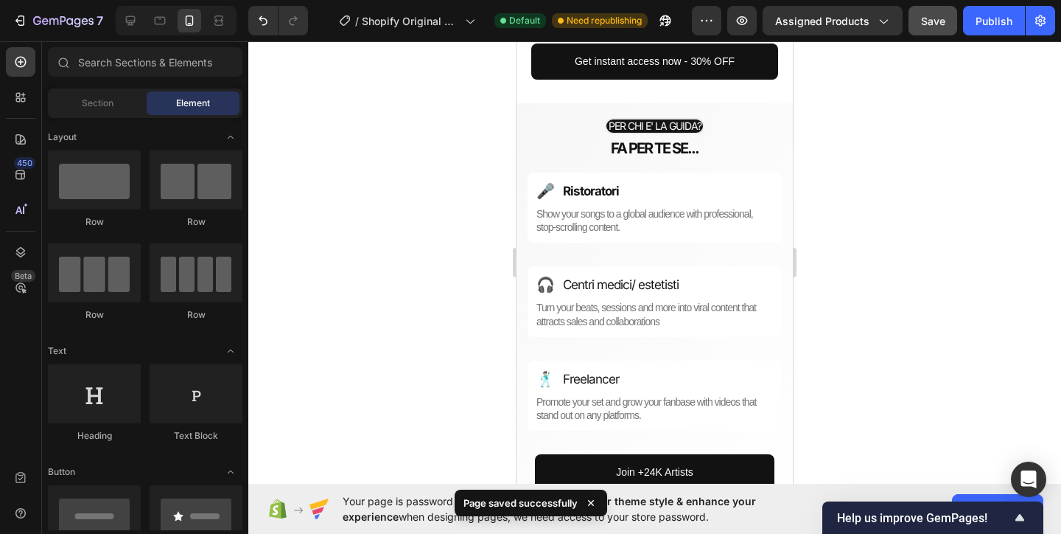
scroll to position [1545, 0]
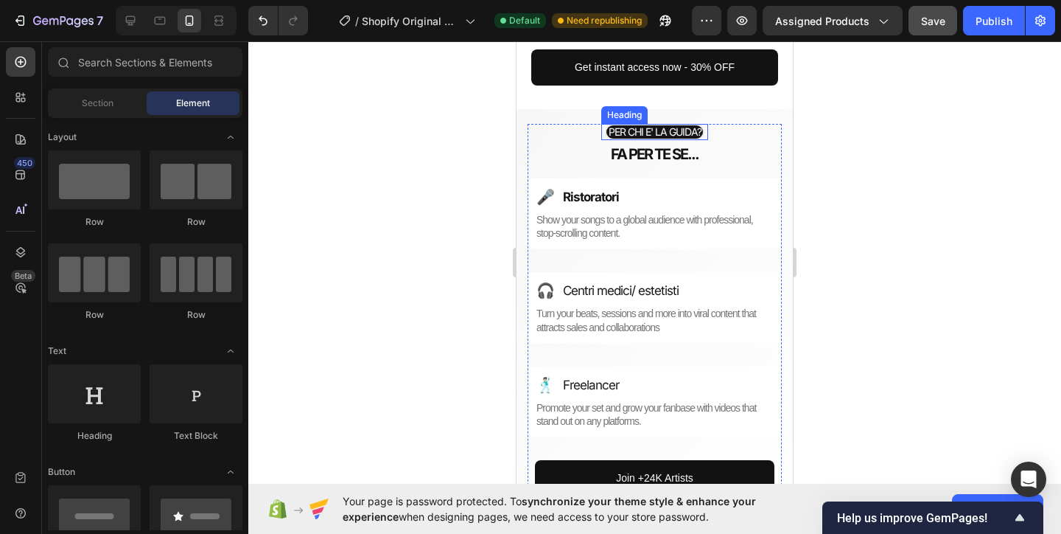
click at [688, 126] on h2 "PER CHI E' LA GUIDA?" at bounding box center [654, 132] width 99 height 16
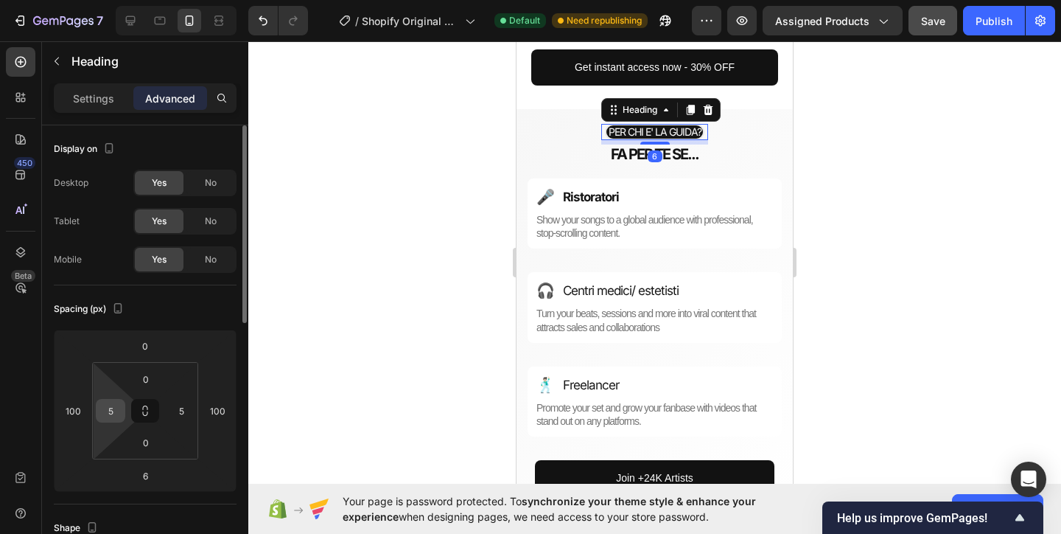
click at [119, 405] on input "5" at bounding box center [110, 410] width 22 height 22
type input "0"
click at [183, 408] on input "5" at bounding box center [181, 410] width 22 height 22
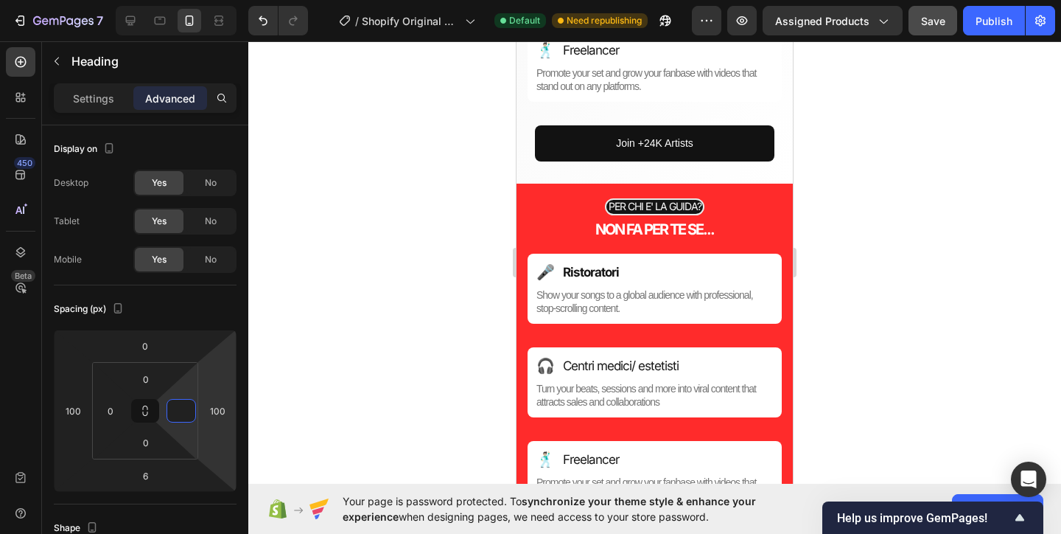
scroll to position [1895, 0]
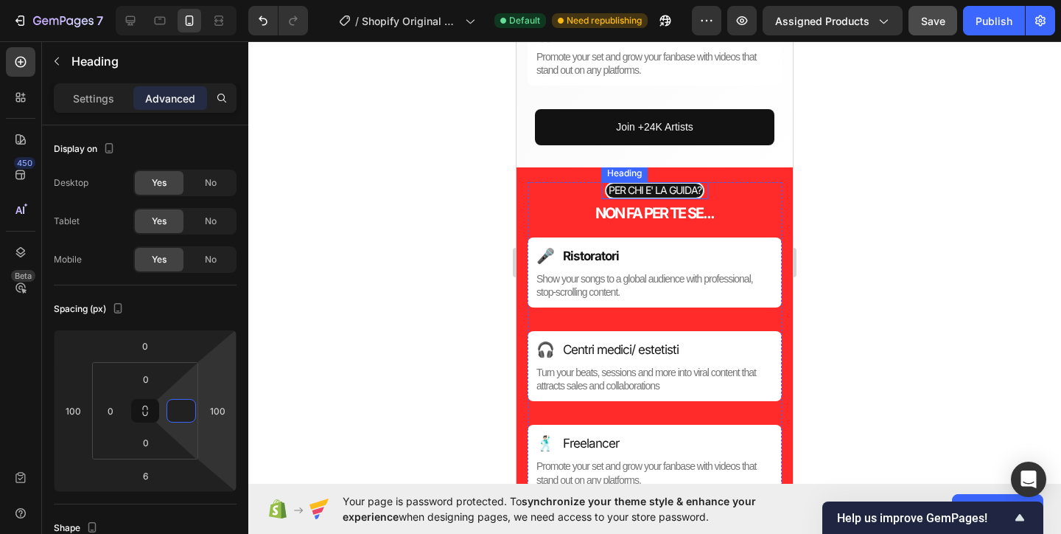
click at [685, 190] on h2 "PER CHI E' LA GUIDA?" at bounding box center [654, 190] width 99 height 16
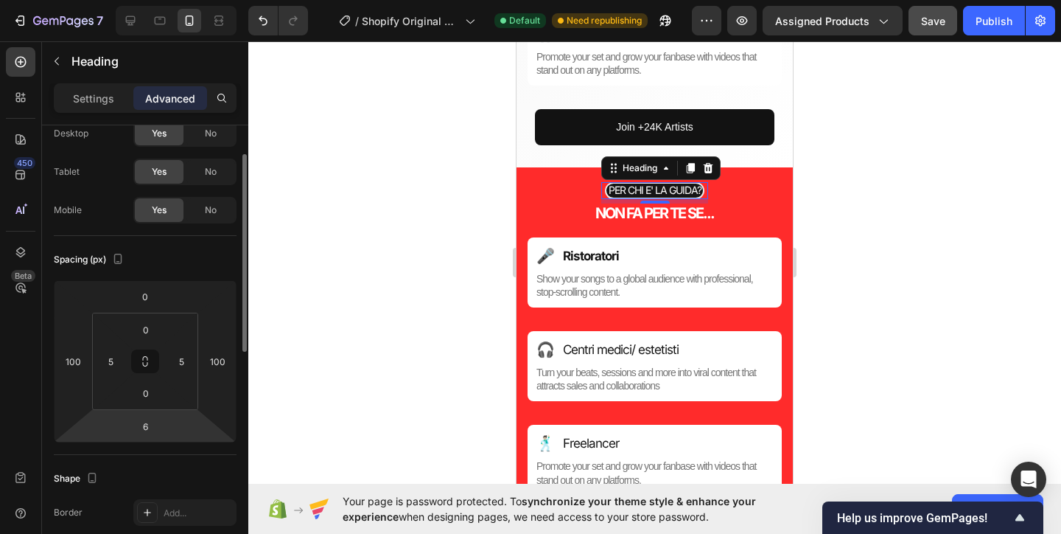
scroll to position [27, 0]
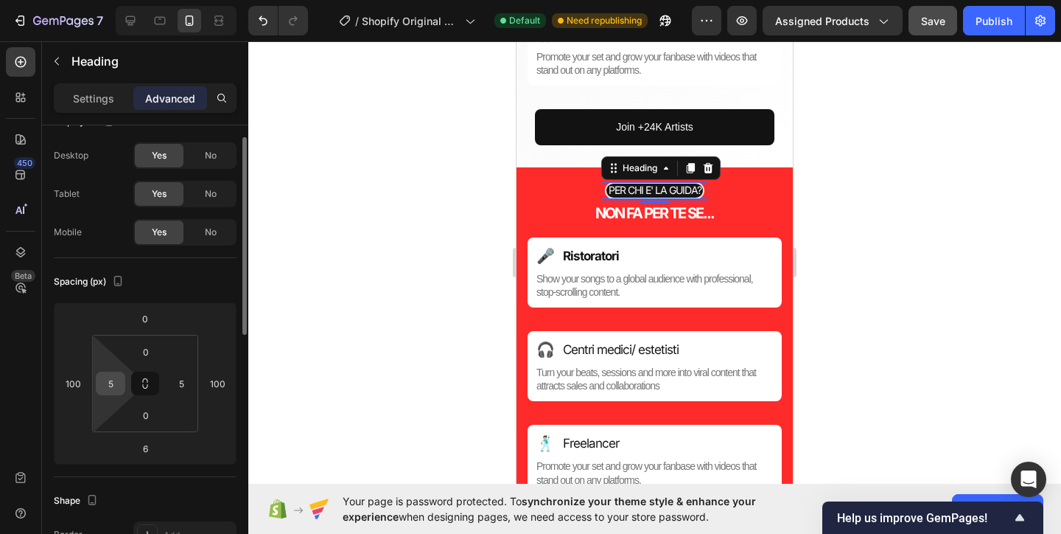
click at [119, 380] on input "5" at bounding box center [110, 383] width 22 height 22
type input "0"
click at [177, 381] on input "5" at bounding box center [181, 383] width 22 height 22
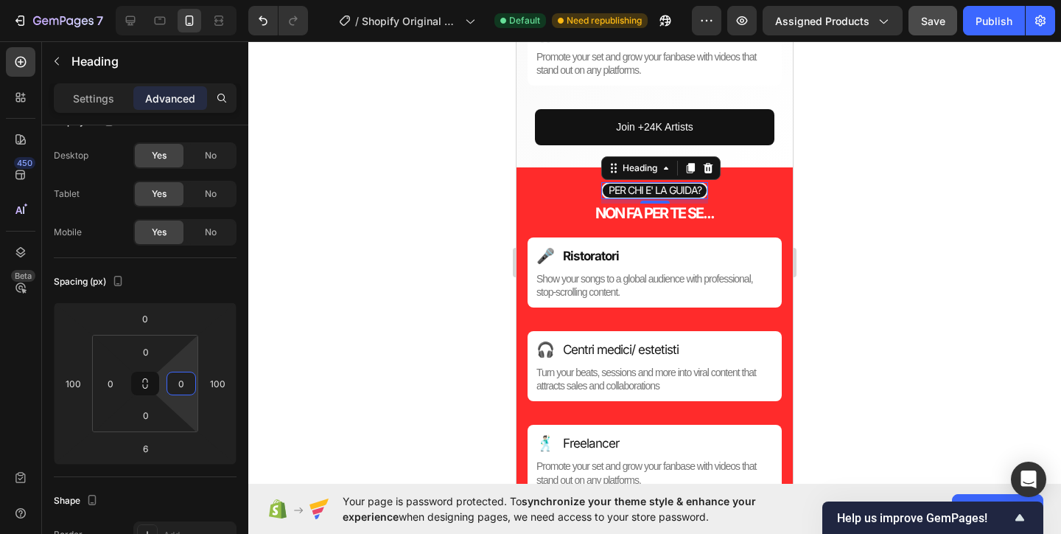
click at [375, 364] on div at bounding box center [654, 287] width 813 height 492
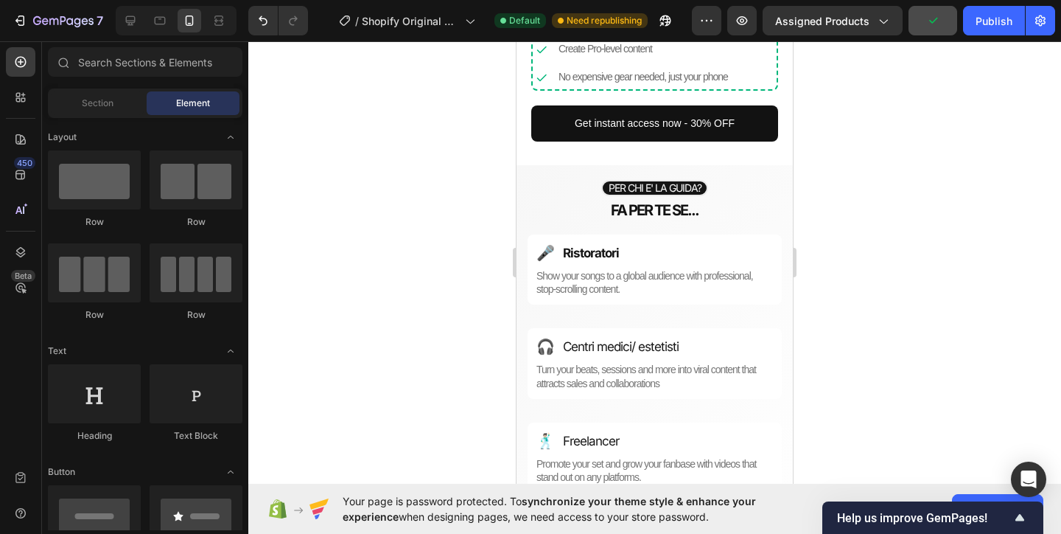
scroll to position [1489, 0]
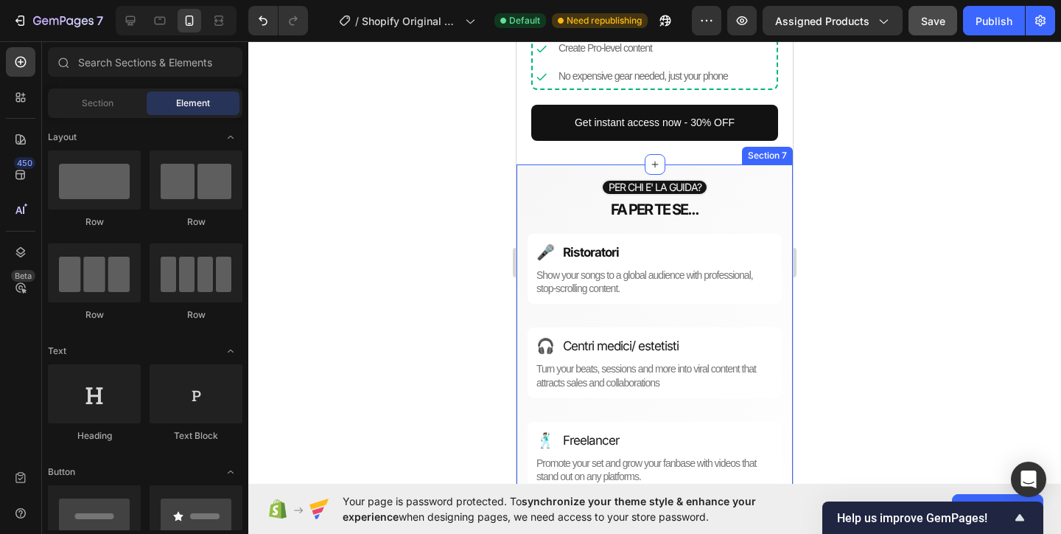
click at [518, 175] on div "PER CHI E' LA GUIDA? Heading FA PER TE SE... Heading 🎤 Text Block Icon List Ris…" at bounding box center [655, 369] width 276 height 410
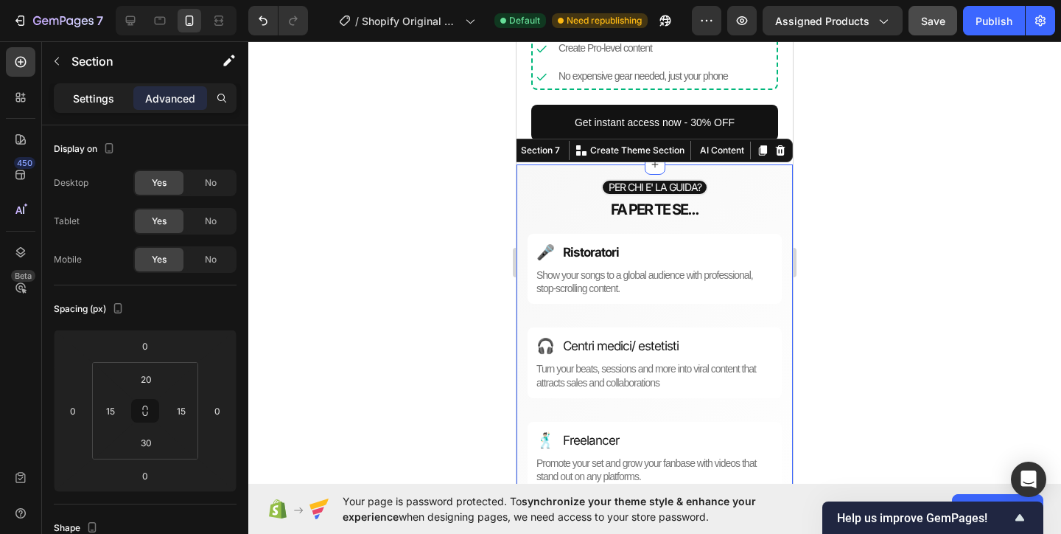
click at [91, 92] on p "Settings" at bounding box center [93, 98] width 41 height 15
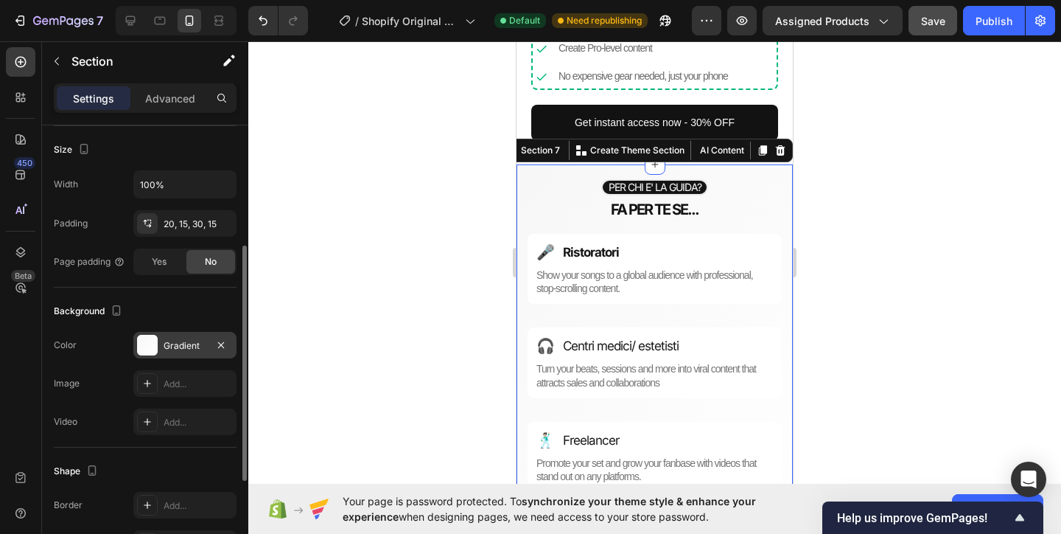
scroll to position [282, 0]
click at [144, 338] on div at bounding box center [147, 341] width 21 height 21
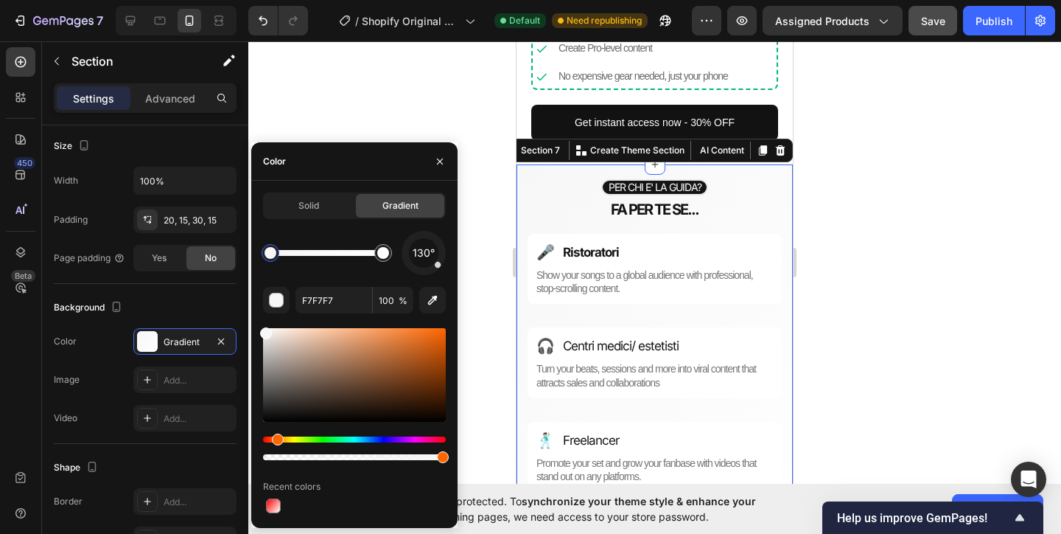
drag, startPoint x: 263, startPoint y: 435, endPoint x: 299, endPoint y: 434, distance: 36.1
click at [284, 434] on div "Hue" at bounding box center [278, 439] width 12 height 12
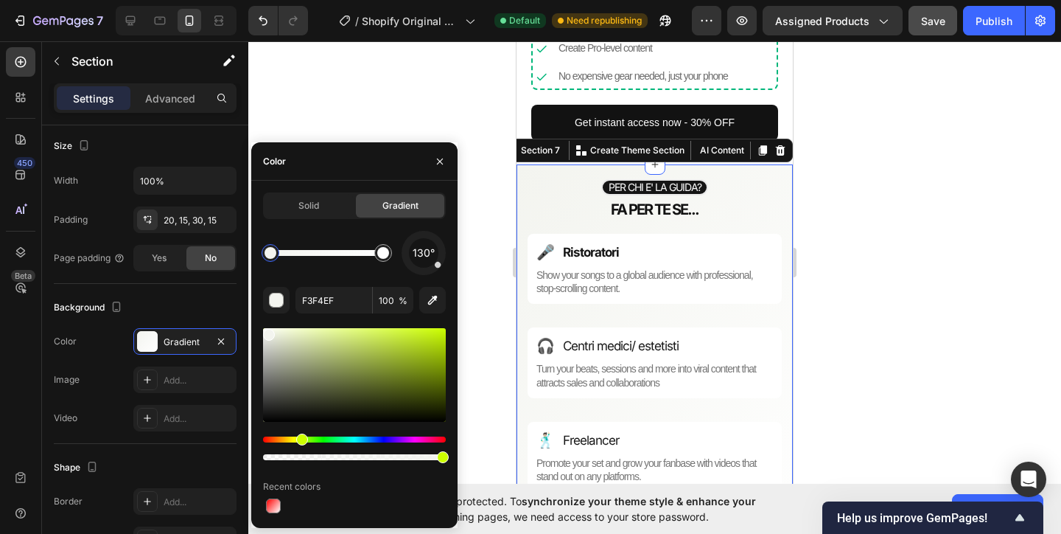
drag, startPoint x: 268, startPoint y: 332, endPoint x: 475, endPoint y: 321, distance: 207.3
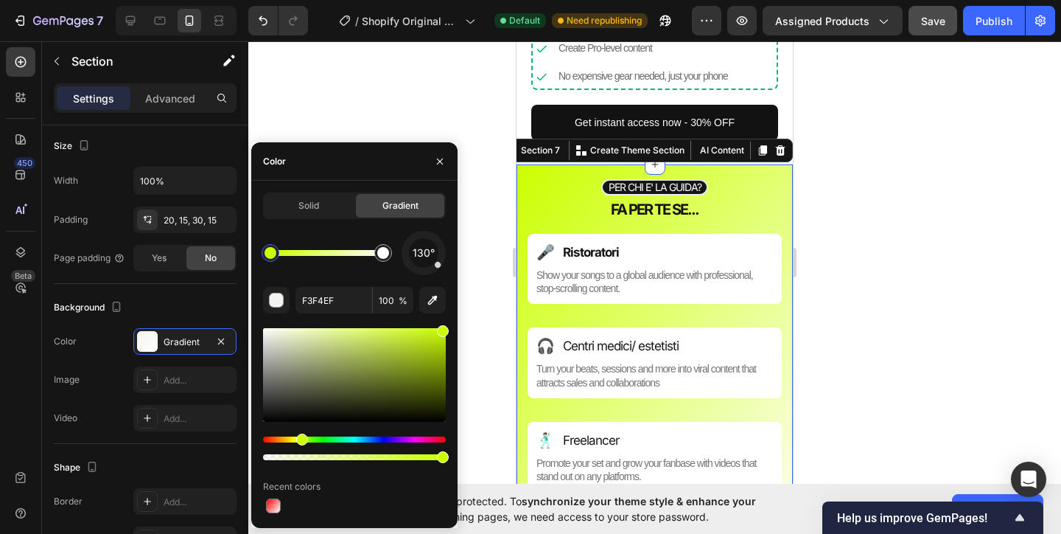
drag, startPoint x: 273, startPoint y: 334, endPoint x: 494, endPoint y: 307, distance: 222.8
click at [494, 0] on div "7 / Shopify Original Product Template Default Need republishing Preview Assigne…" at bounding box center [530, 0] width 1061 height 0
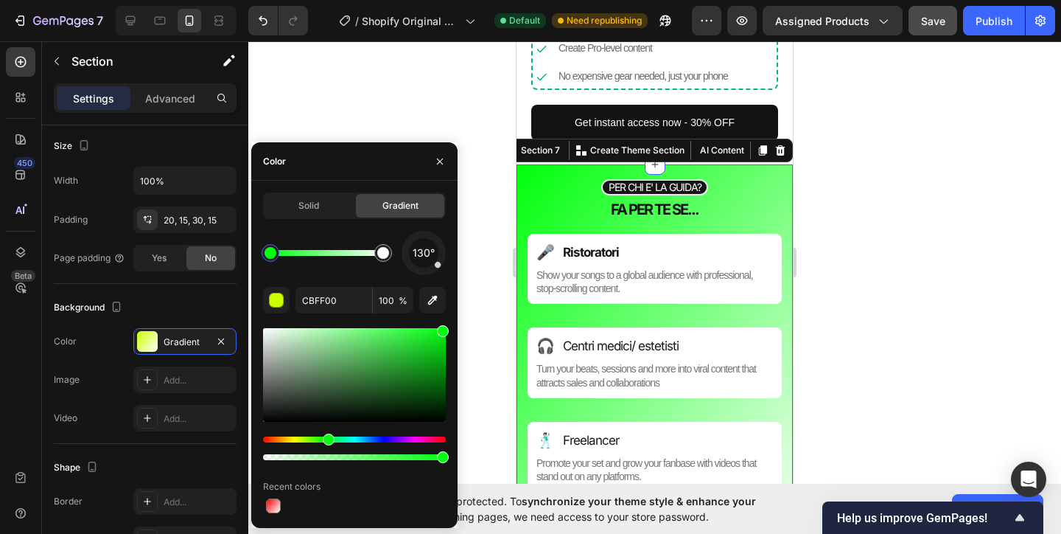
type input "00FF10"
drag, startPoint x: 301, startPoint y: 437, endPoint x: 329, endPoint y: 435, distance: 27.4
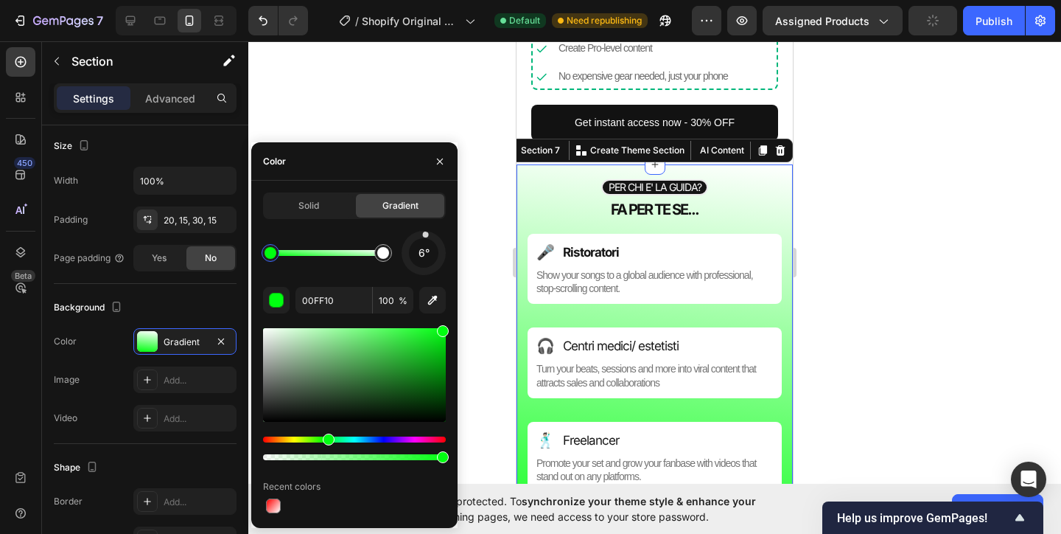
drag, startPoint x: 434, startPoint y: 266, endPoint x: 425, endPoint y: 230, distance: 37.2
click at [425, 230] on div at bounding box center [423, 252] width 49 height 49
click at [489, 218] on div at bounding box center [654, 287] width 813 height 492
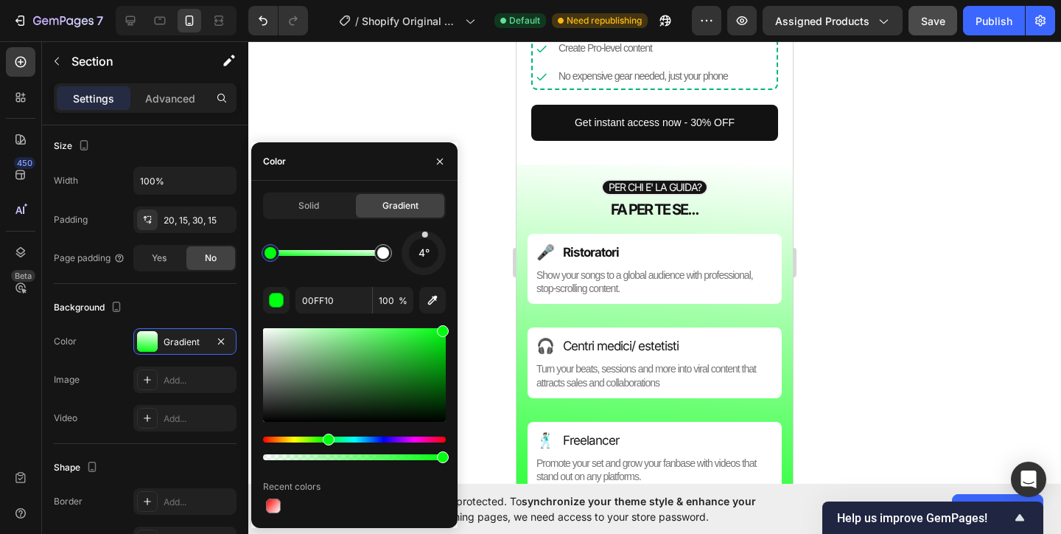
click at [489, 218] on div at bounding box center [654, 287] width 813 height 492
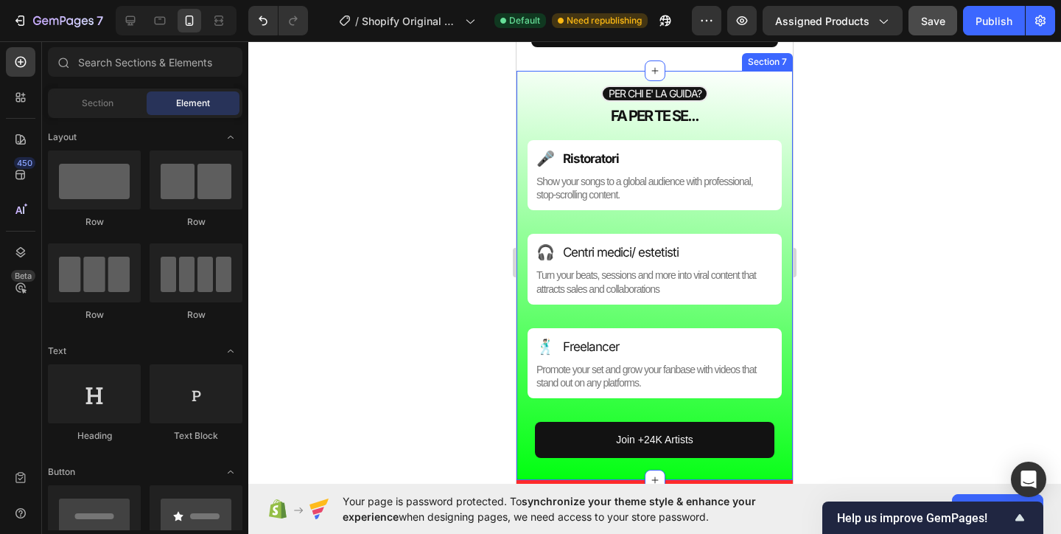
scroll to position [1559, 0]
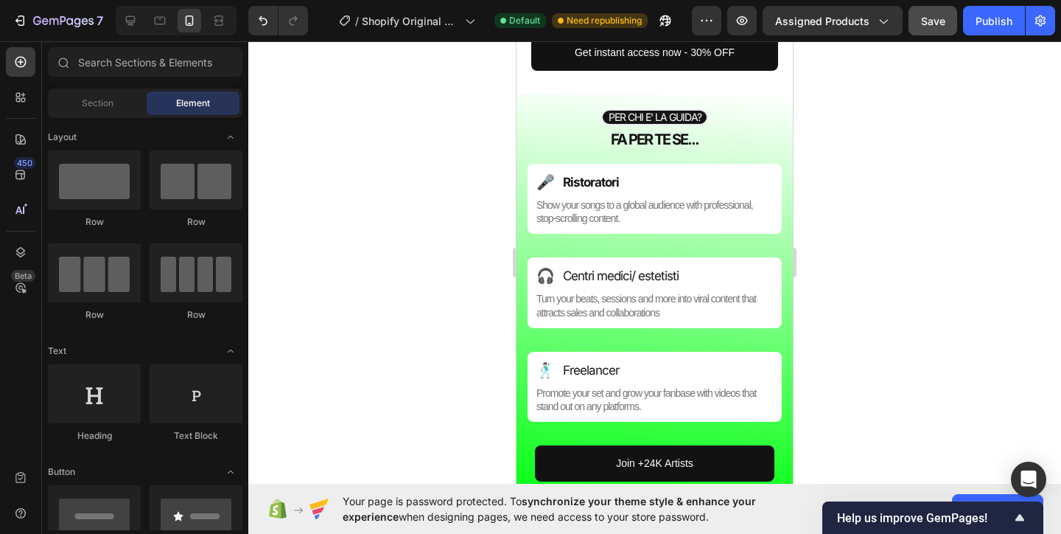
click at [349, 225] on div at bounding box center [654, 287] width 813 height 492
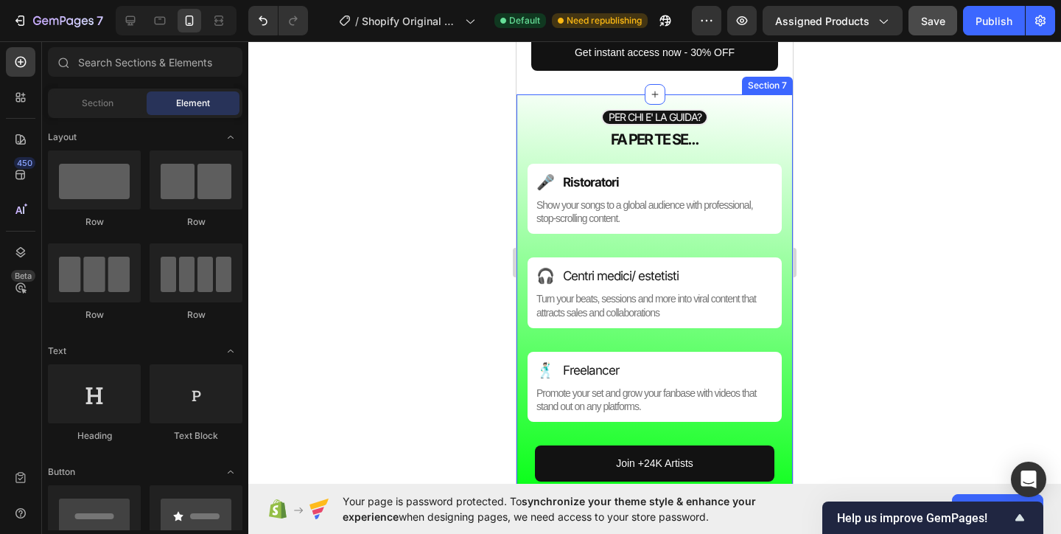
click at [522, 115] on div "PER CHI E' LA GUIDA? Heading FA PER TE SE... Heading 🎤 Text Block Icon List Ris…" at bounding box center [655, 299] width 276 height 410
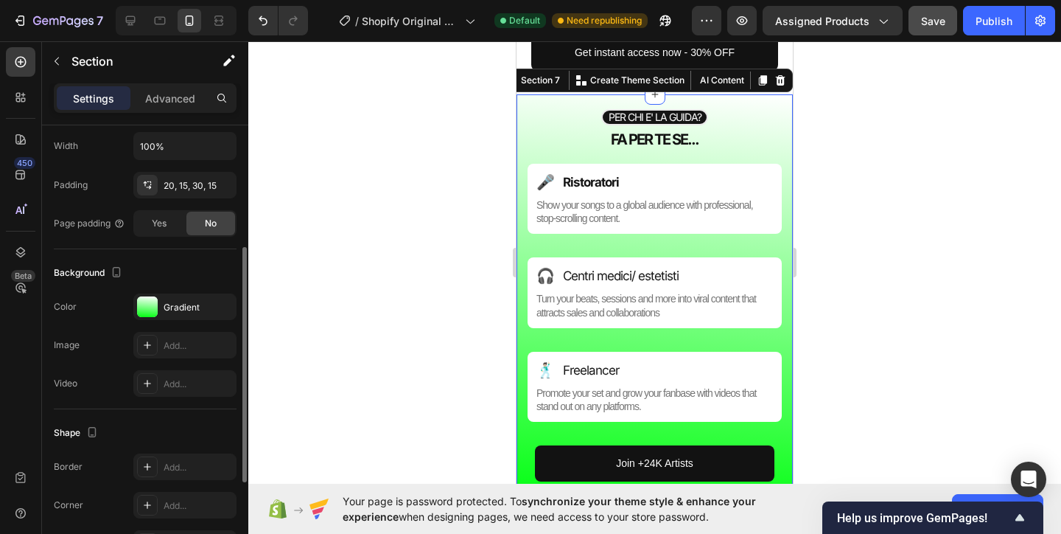
scroll to position [350, 0]
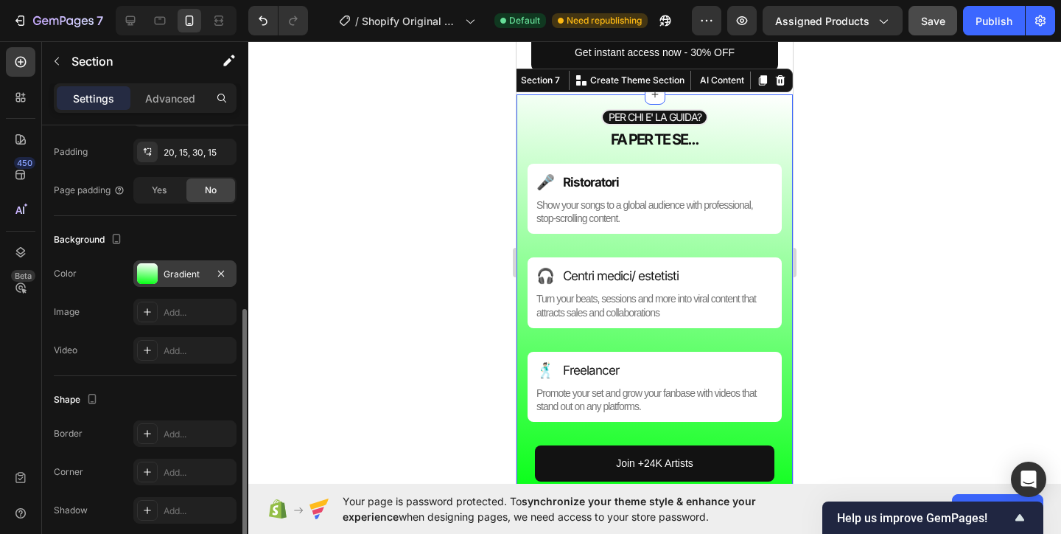
click at [150, 274] on div at bounding box center [147, 273] width 21 height 21
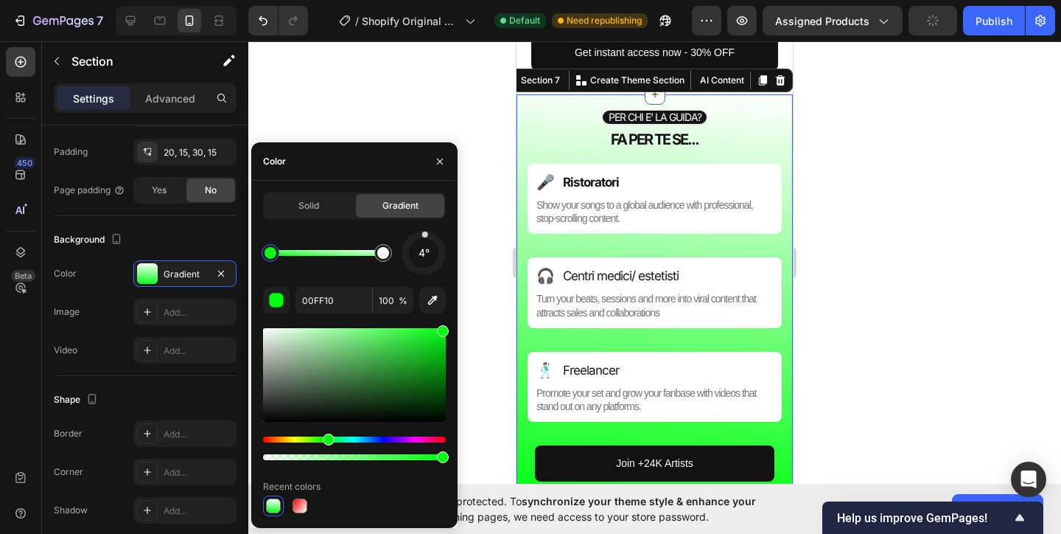
click at [272, 257] on div at bounding box center [271, 253] width 12 height 12
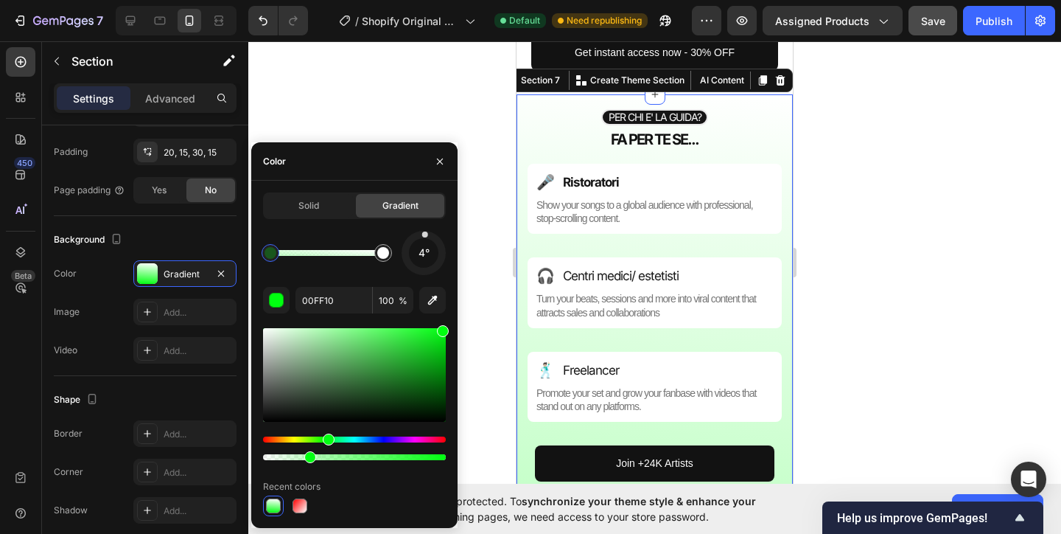
drag, startPoint x: 438, startPoint y: 456, endPoint x: 307, endPoint y: 453, distance: 130.5
click at [307, 453] on div at bounding box center [310, 457] width 12 height 12
type input "24"
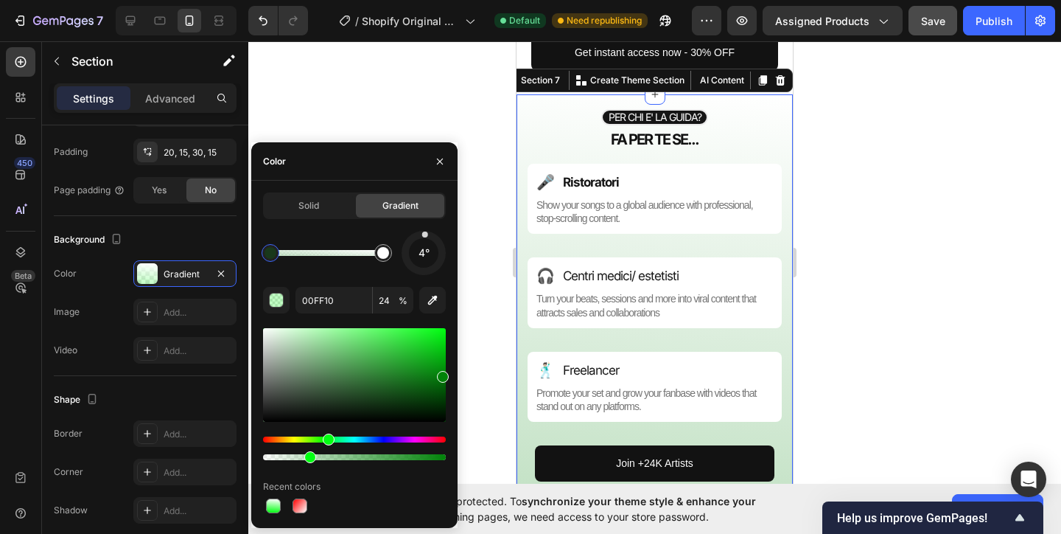
drag, startPoint x: 444, startPoint y: 333, endPoint x: 443, endPoint y: 368, distance: 35.4
click at [443, 371] on div at bounding box center [443, 377] width 12 height 12
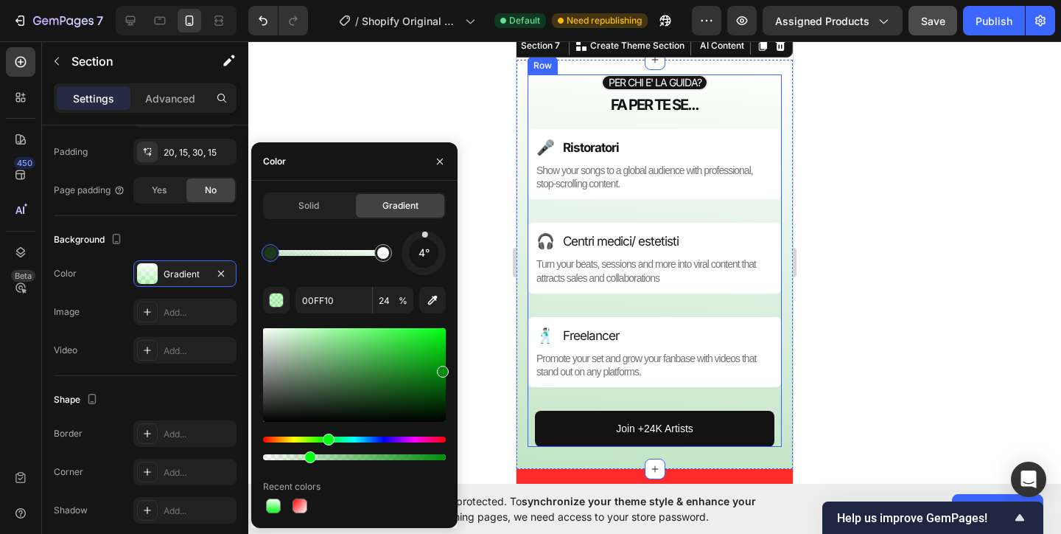
type input "028E0C"
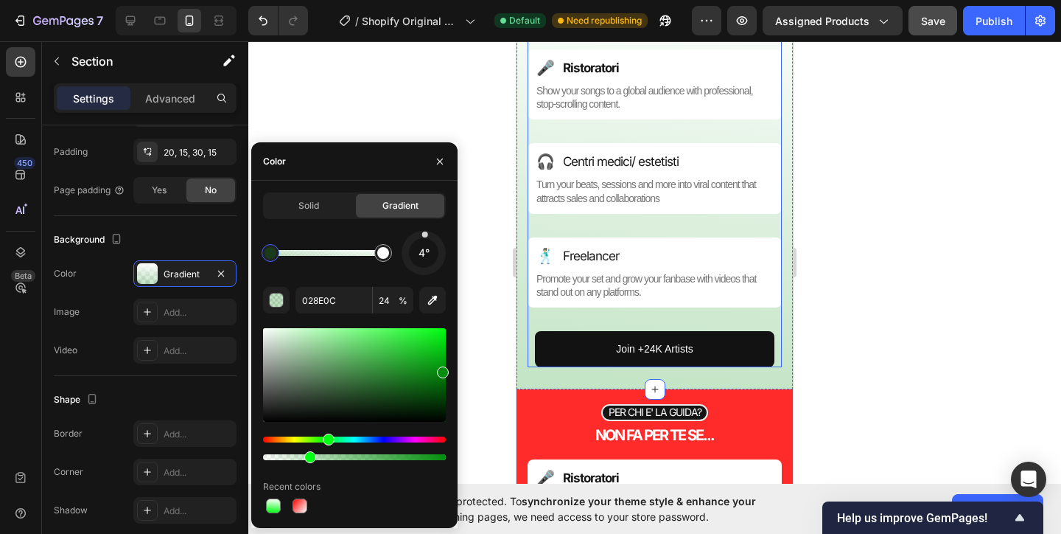
scroll to position [1676, 0]
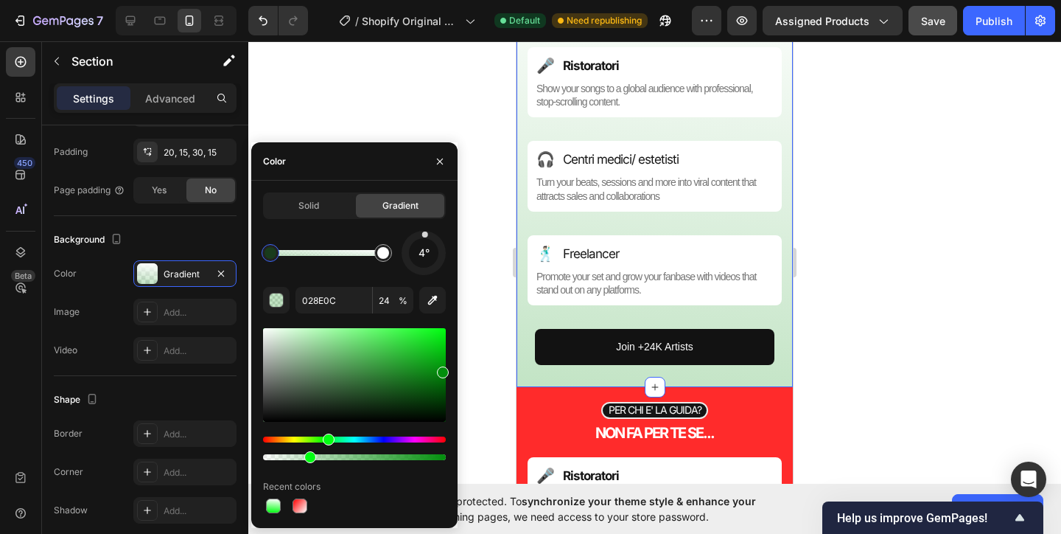
click at [482, 310] on div at bounding box center [654, 287] width 813 height 492
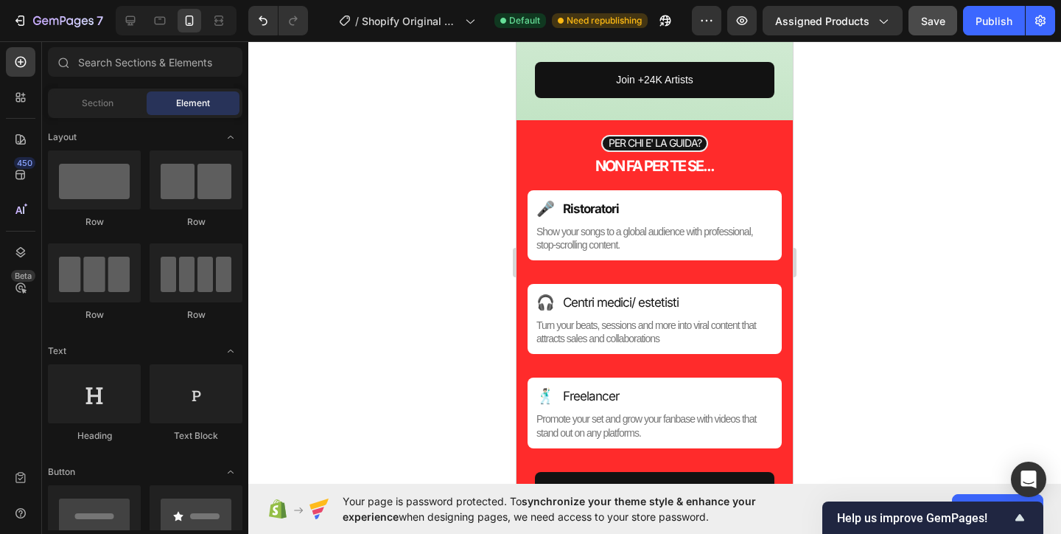
scroll to position [1918, 0]
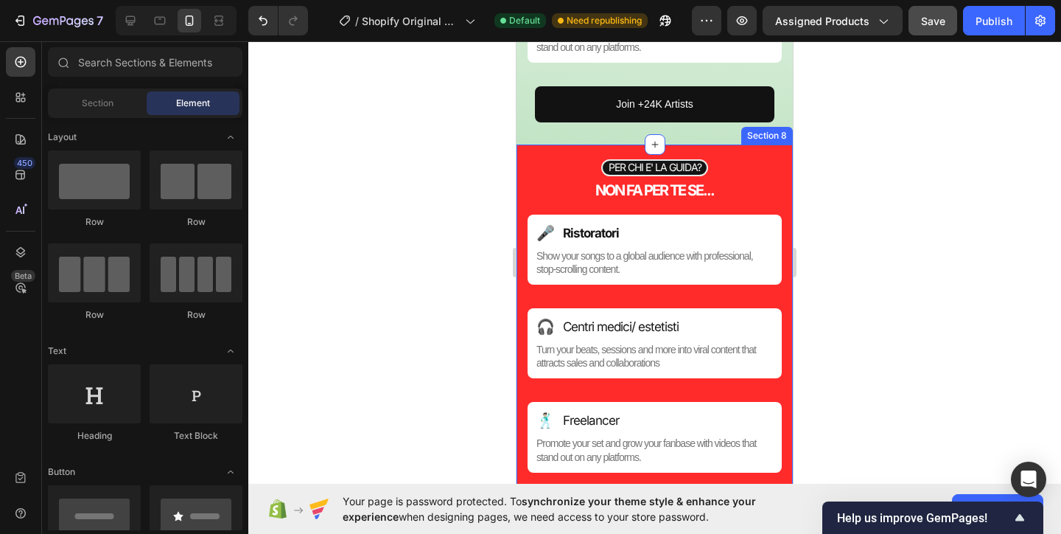
click at [518, 167] on div "PER CHI E' LA GUIDA? Heading NON FA PER TE SE... Heading 🎤 Text Block Icon List…" at bounding box center [655, 349] width 276 height 410
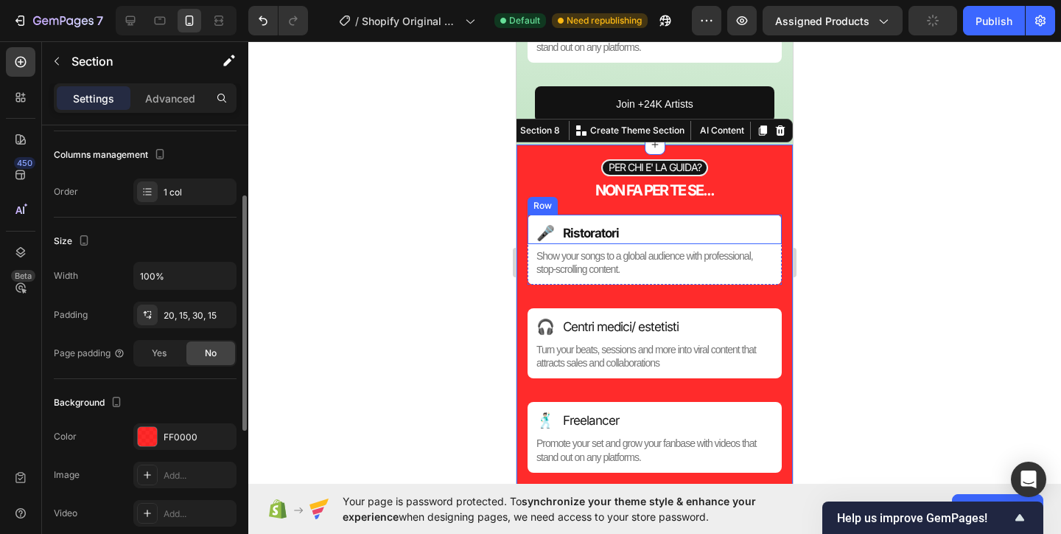
scroll to position [268, 0]
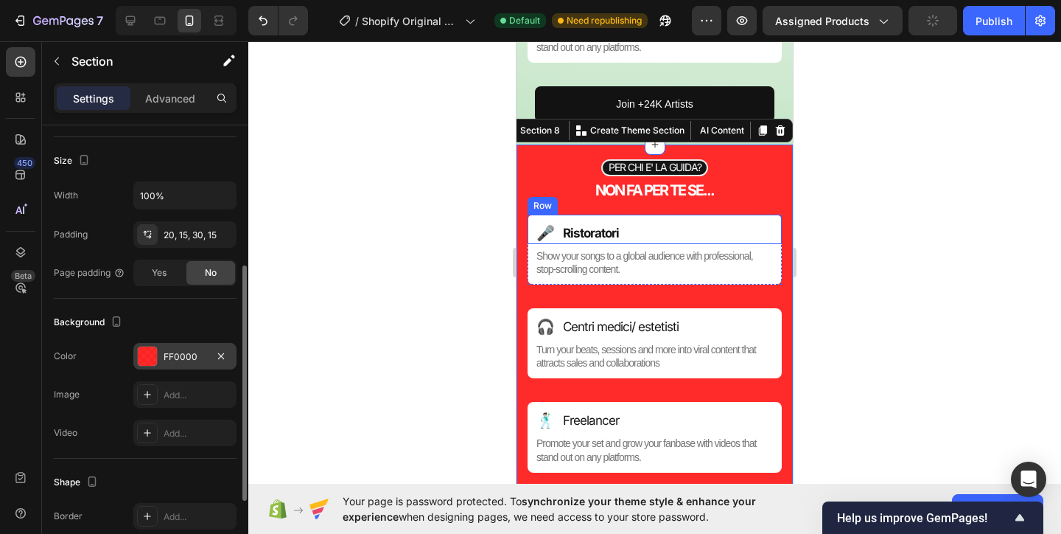
click at [145, 363] on div at bounding box center [147, 355] width 19 height 19
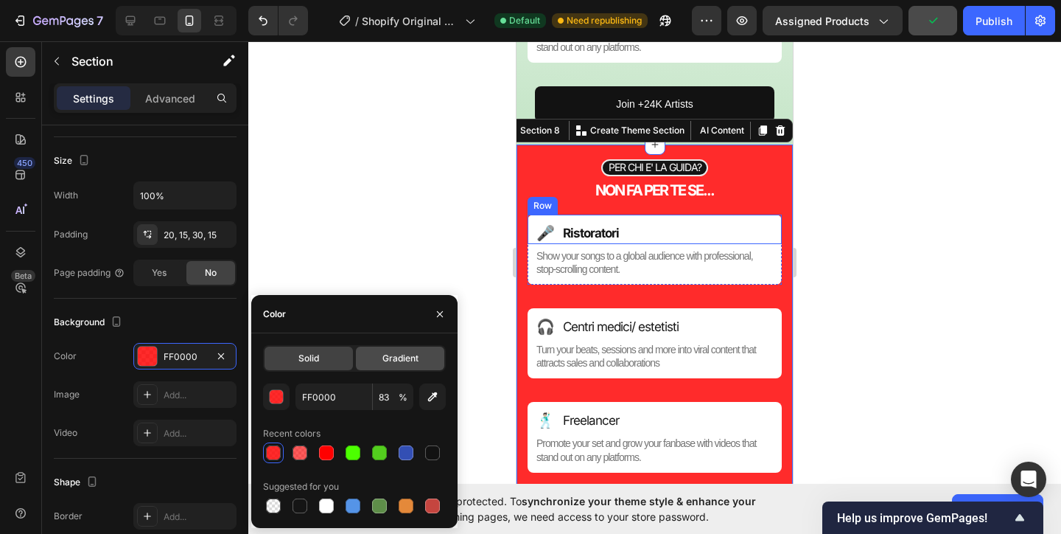
click at [377, 363] on div "Gradient" at bounding box center [400, 358] width 88 height 24
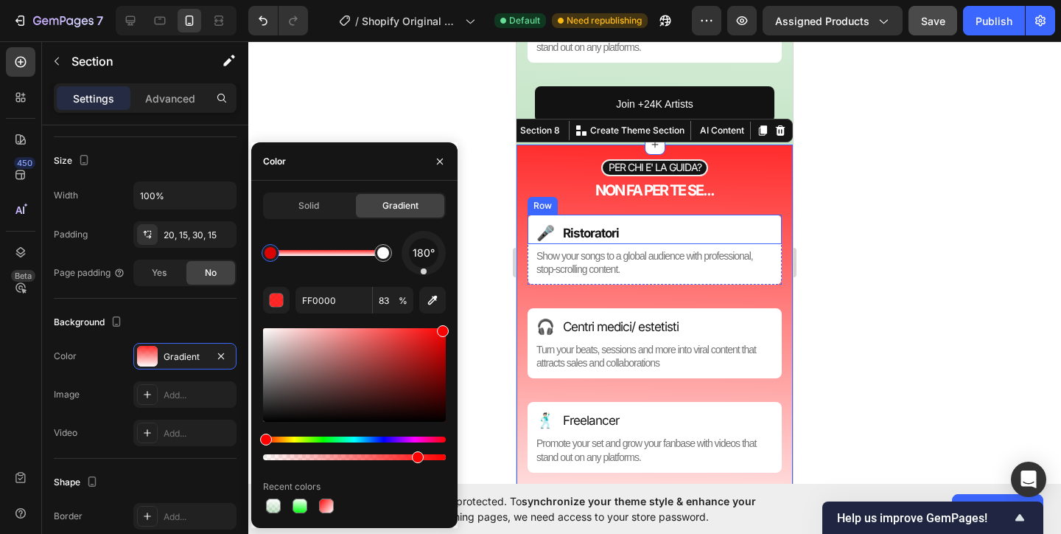
drag, startPoint x: 435, startPoint y: 266, endPoint x: 424, endPoint y: 284, distance: 20.9
click at [424, 284] on div "180° FF0000 83 % Recent colors" at bounding box center [354, 373] width 183 height 285
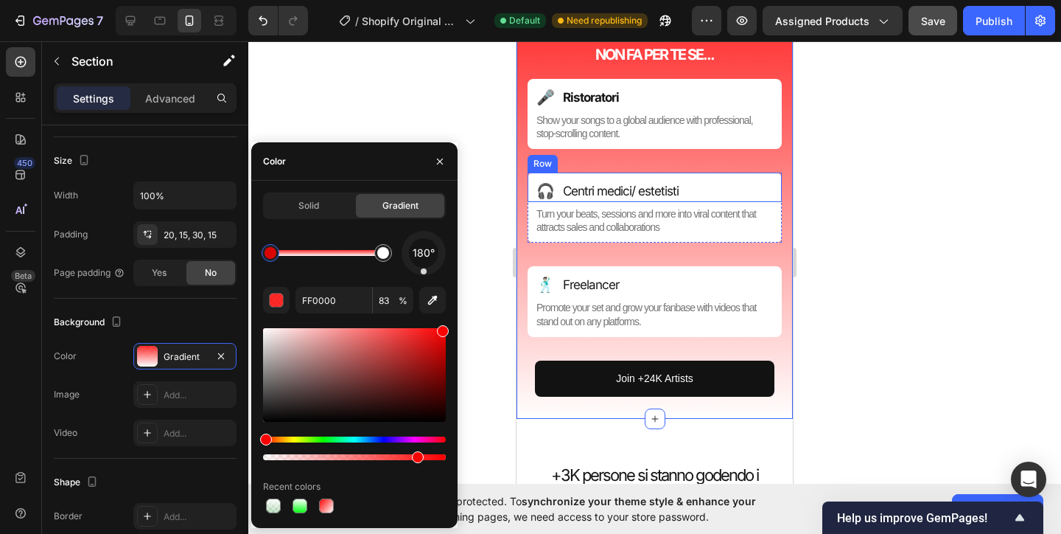
scroll to position [2060, 0]
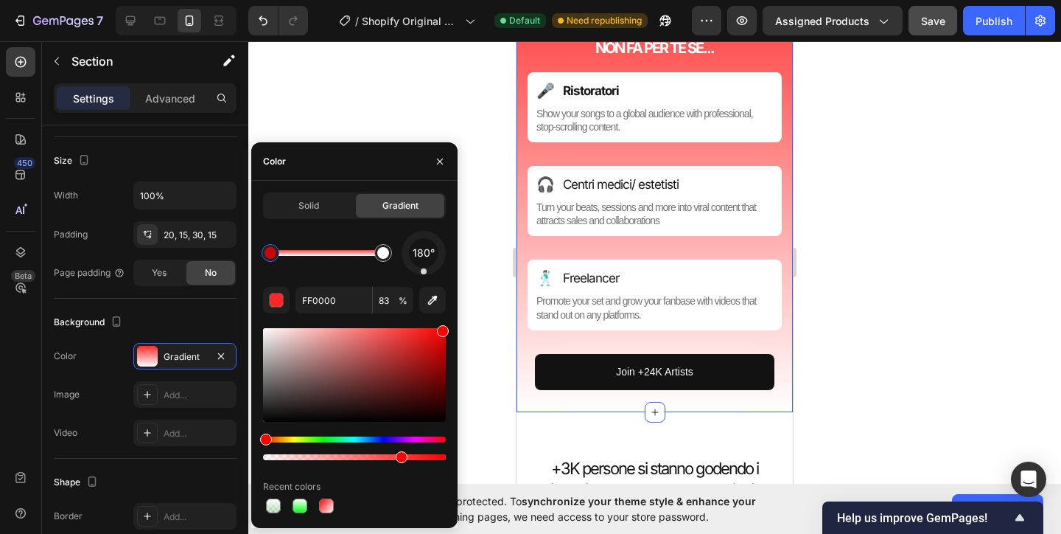
drag, startPoint x: 418, startPoint y: 456, endPoint x: 399, endPoint y: 459, distance: 19.4
click at [399, 459] on div at bounding box center [402, 457] width 12 height 12
type input "74"
click at [454, 121] on div at bounding box center [654, 287] width 813 height 492
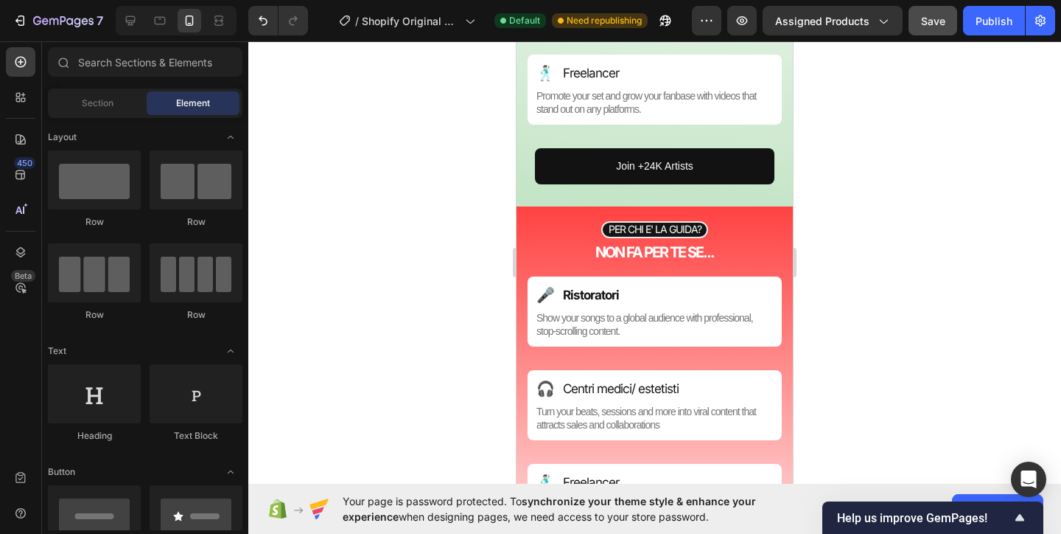
scroll to position [1859, 0]
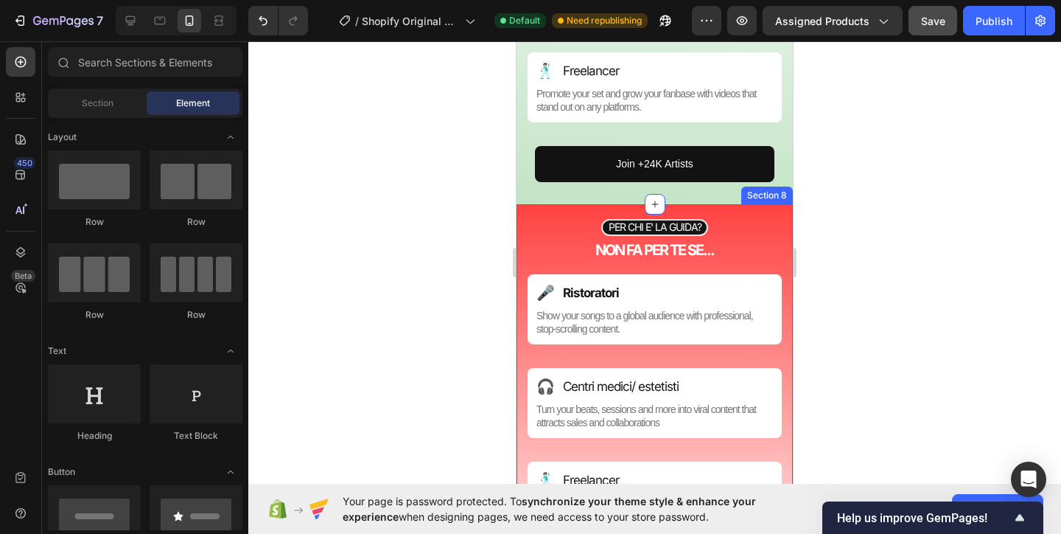
click at [522, 215] on div "PER CHI E' LA GUIDA? Heading NON FA PER TE SE... Heading 🎤 Text Block Icon List…" at bounding box center [655, 409] width 276 height 410
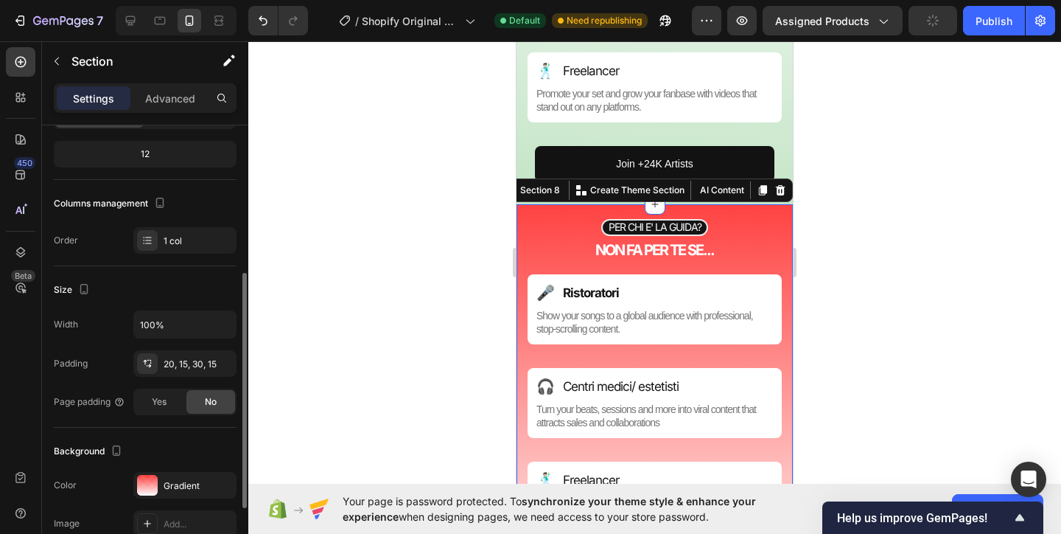
scroll to position [218, 0]
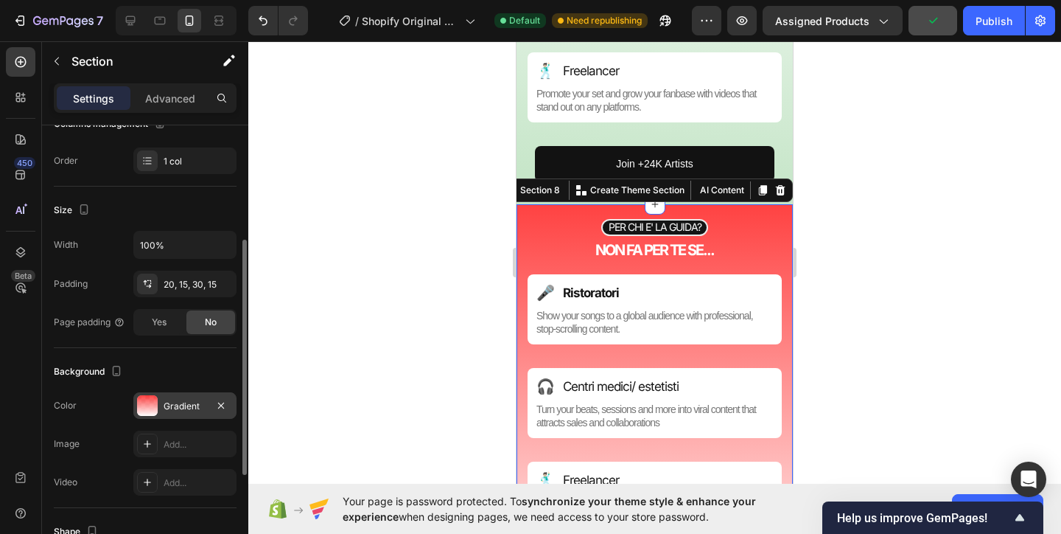
click at [145, 414] on div at bounding box center [147, 405] width 21 height 21
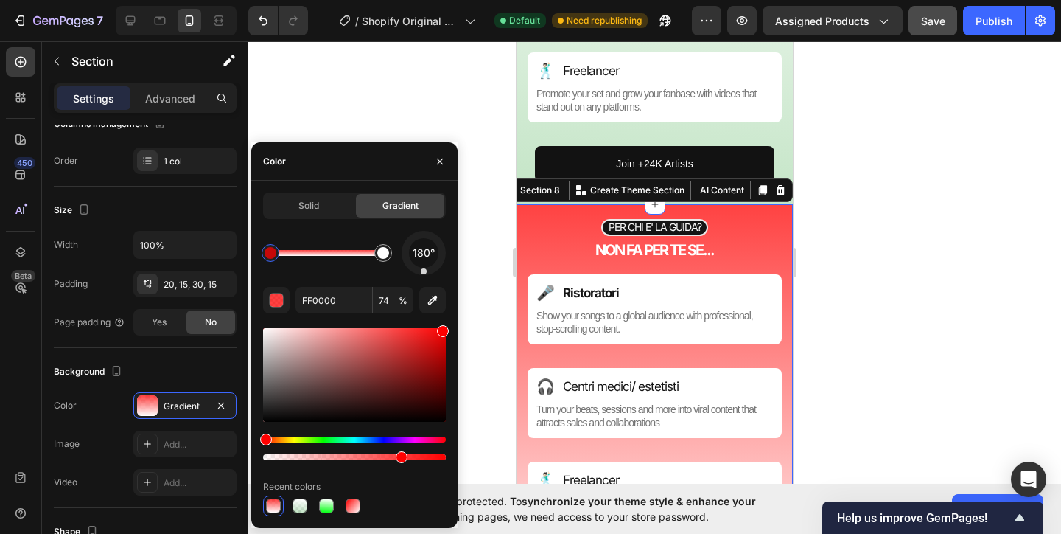
click at [270, 248] on div at bounding box center [271, 253] width 12 height 12
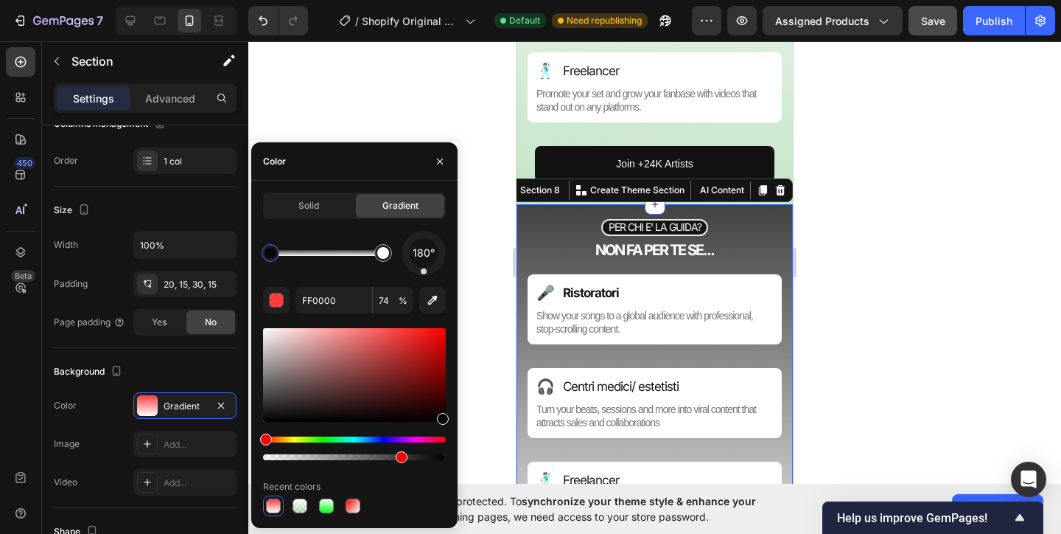
drag, startPoint x: 444, startPoint y: 335, endPoint x: 442, endPoint y: 500, distance: 164.3
click at [442, 500] on div "180° FF0000 74 % Recent colors" at bounding box center [354, 373] width 183 height 285
click at [386, 258] on div at bounding box center [383, 253] width 18 height 18
type input "FFFFFF"
type input "100"
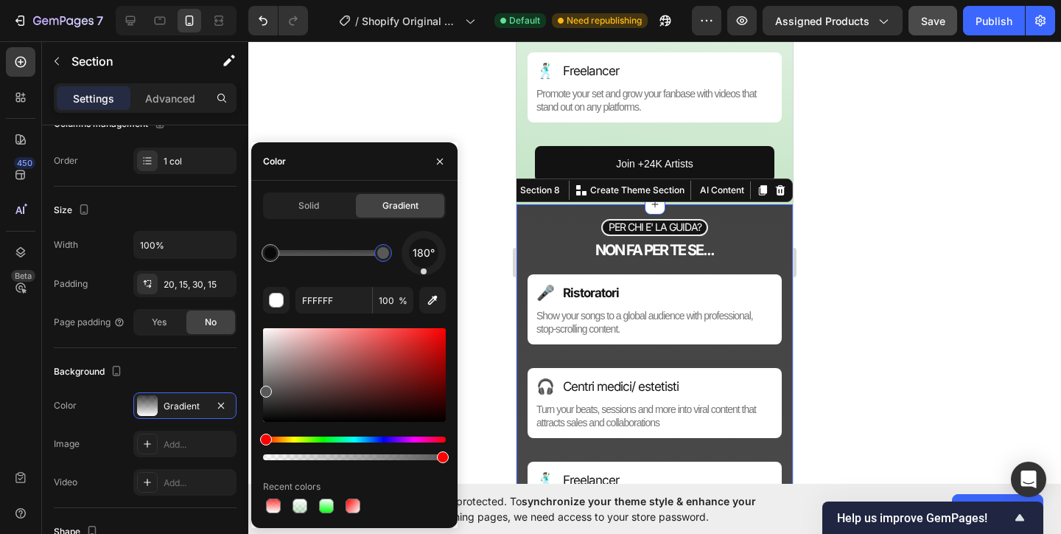
drag, startPoint x: 264, startPoint y: 329, endPoint x: 262, endPoint y: 393, distance: 64.1
click at [262, 393] on div at bounding box center [266, 391] width 12 height 12
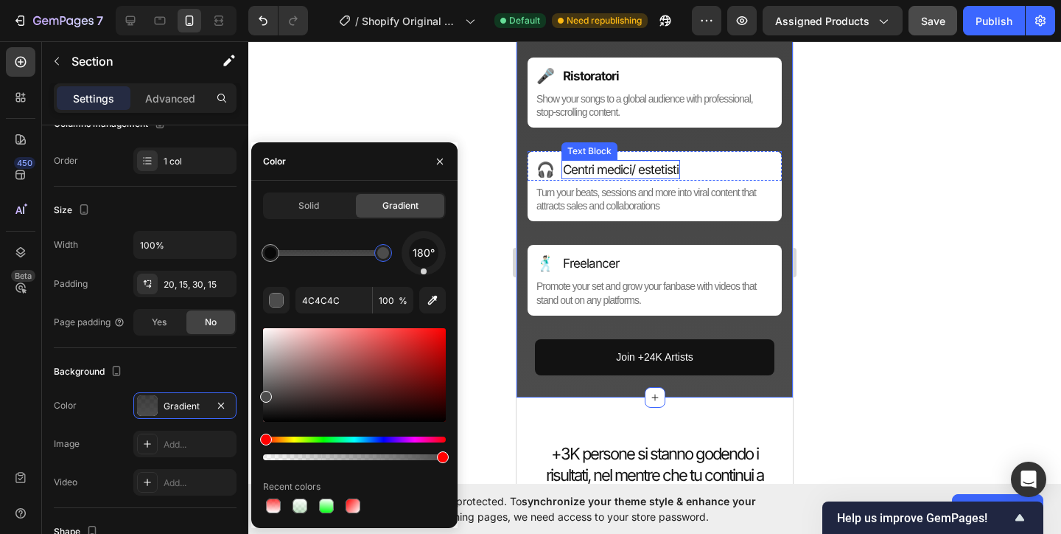
scroll to position [2074, 0]
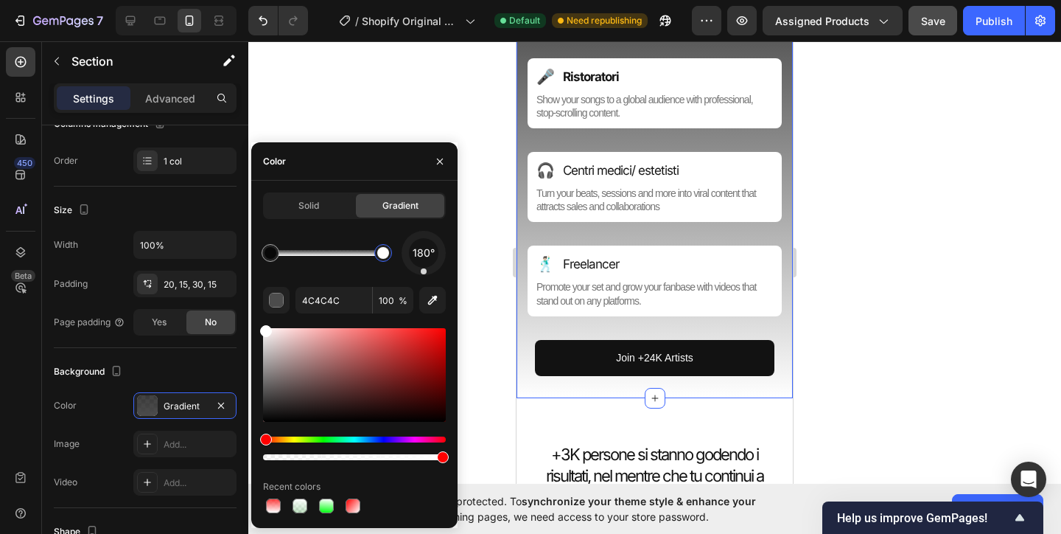
drag, startPoint x: 266, startPoint y: 394, endPoint x: 259, endPoint y: 298, distance: 95.3
click at [259, 298] on div "Solid Gradient 180° 4C4C4C 100 % Recent colors" at bounding box center [354, 354] width 206 height 324
click at [328, 253] on div at bounding box center [326, 253] width 113 height 6
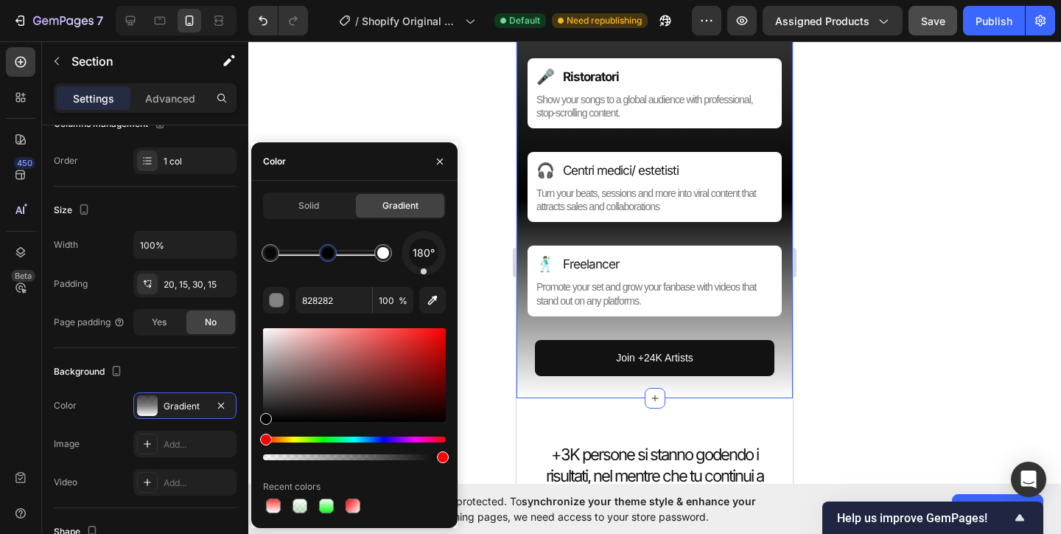
drag, startPoint x: 268, startPoint y: 380, endPoint x: 261, endPoint y: 457, distance: 77.7
click at [261, 457] on div "Solid Gradient 180° 828282 100 % Recent colors" at bounding box center [354, 354] width 206 height 324
type input "000000"
click at [465, 105] on div at bounding box center [654, 287] width 813 height 492
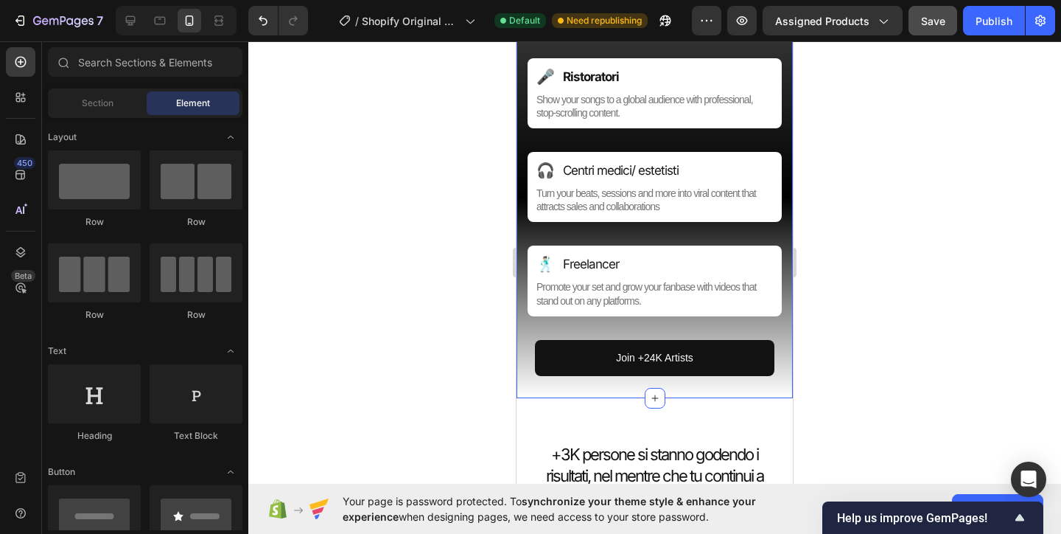
click at [465, 105] on div at bounding box center [654, 287] width 813 height 492
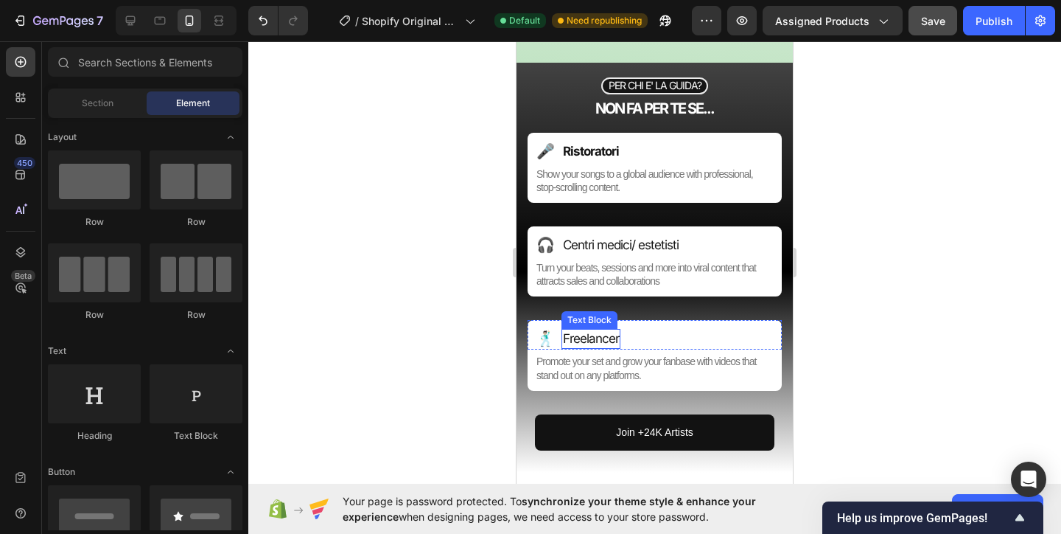
scroll to position [1917, 0]
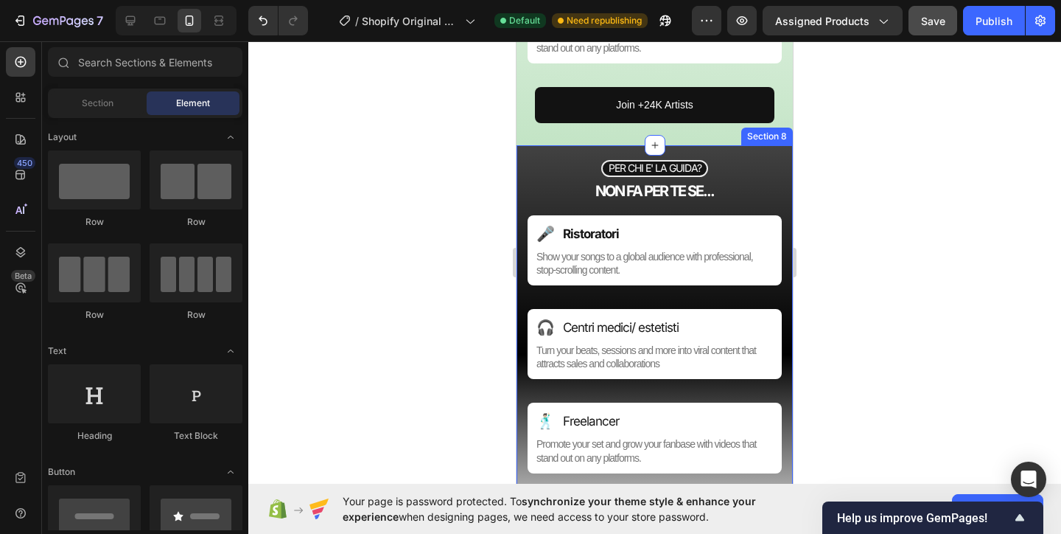
click at [522, 161] on div "PER CHI E' LA GUIDA? Heading NON FA PER TE SE... Heading 🎤 Text Block Icon List…" at bounding box center [655, 350] width 276 height 410
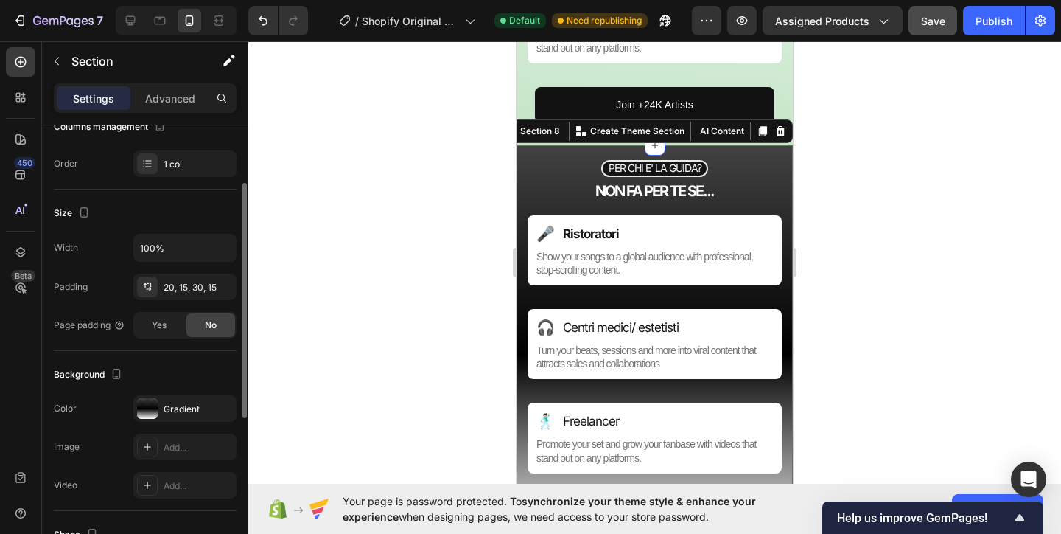
scroll to position [247, 0]
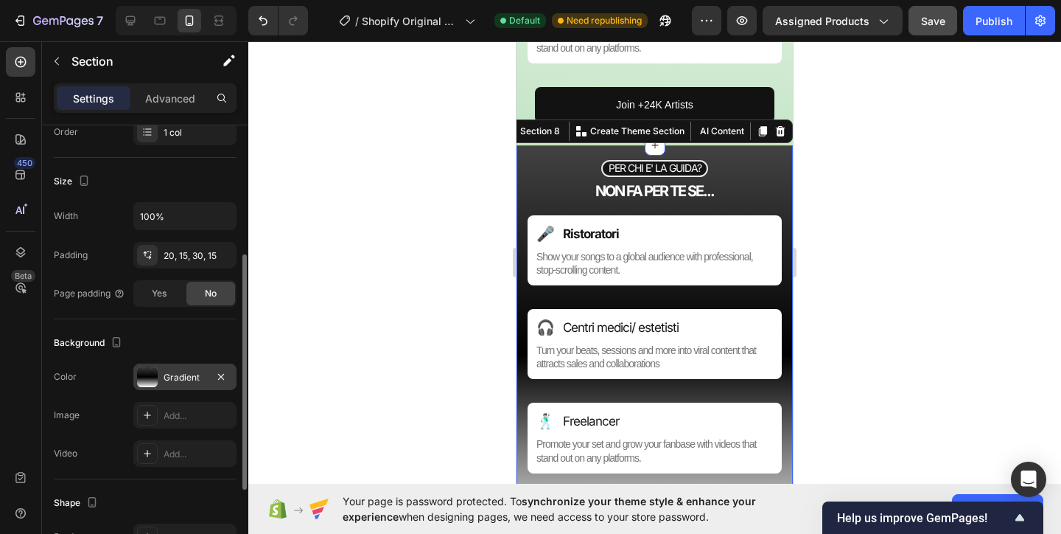
click at [144, 374] on div at bounding box center [147, 376] width 21 height 21
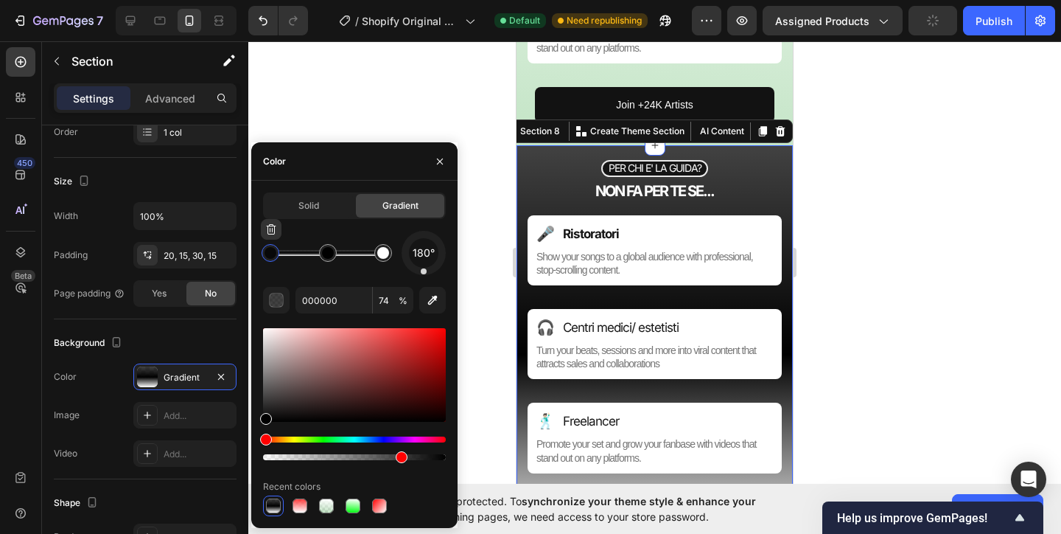
click at [270, 255] on div at bounding box center [271, 253] width 12 height 12
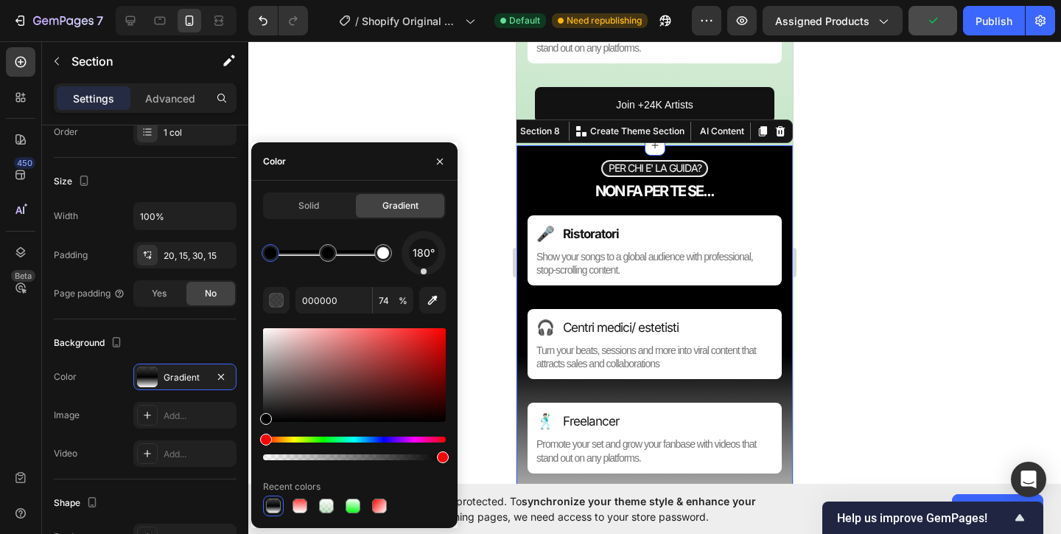
drag, startPoint x: 399, startPoint y: 456, endPoint x: 466, endPoint y: 458, distance: 67.1
click at [466, 0] on div "7 / Shopify Original Product Template Default Need republishing Preview Assigne…" at bounding box center [530, 0] width 1061 height 0
type input "100"
click at [329, 251] on div at bounding box center [328, 253] width 12 height 12
click at [500, 239] on div at bounding box center [654, 287] width 813 height 492
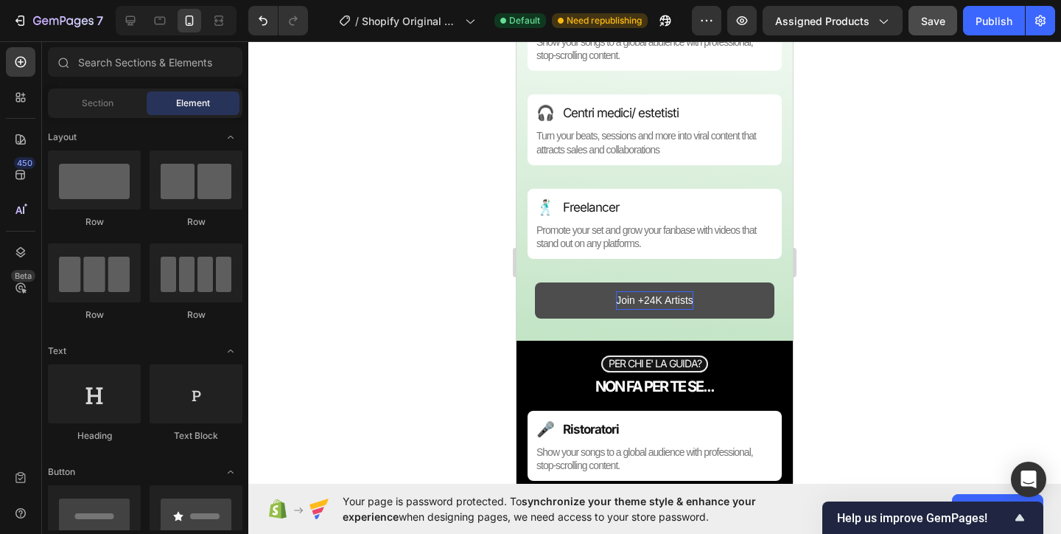
scroll to position [1704, 0]
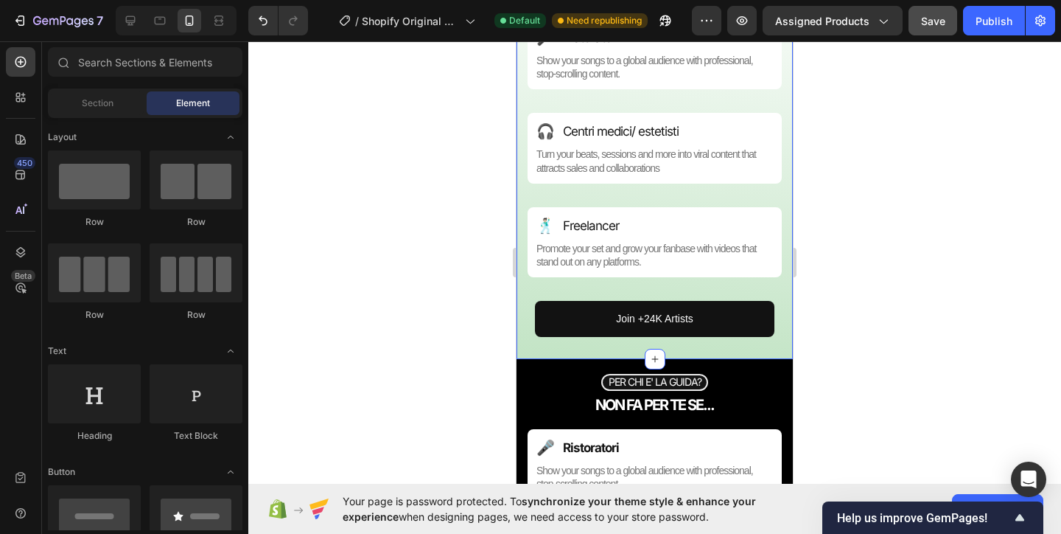
click at [517, 321] on div "PER CHI E' LA GUIDA? Heading FA PER TE SE... Heading 🎤 Text Block Icon List Ris…" at bounding box center [655, 155] width 276 height 410
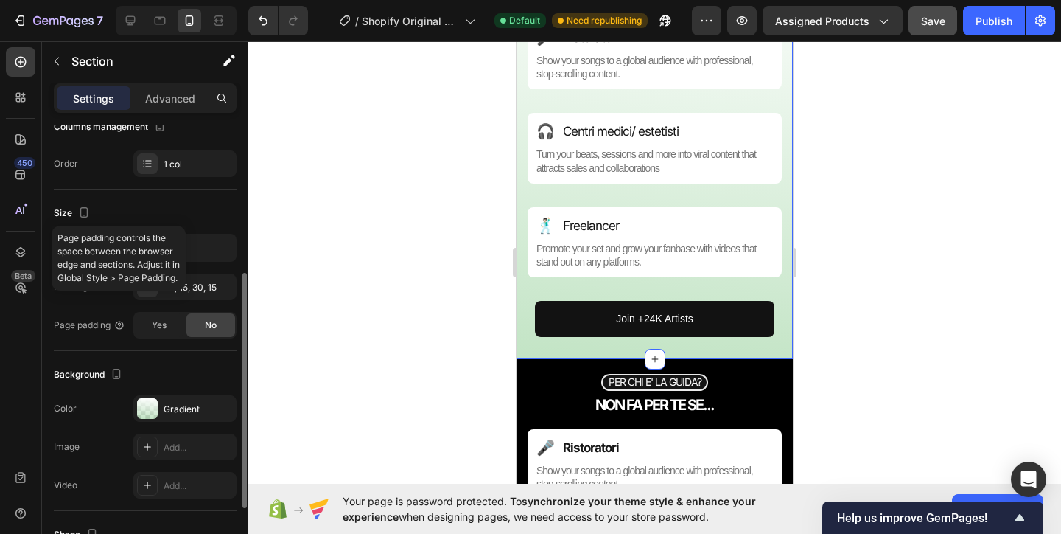
scroll to position [270, 0]
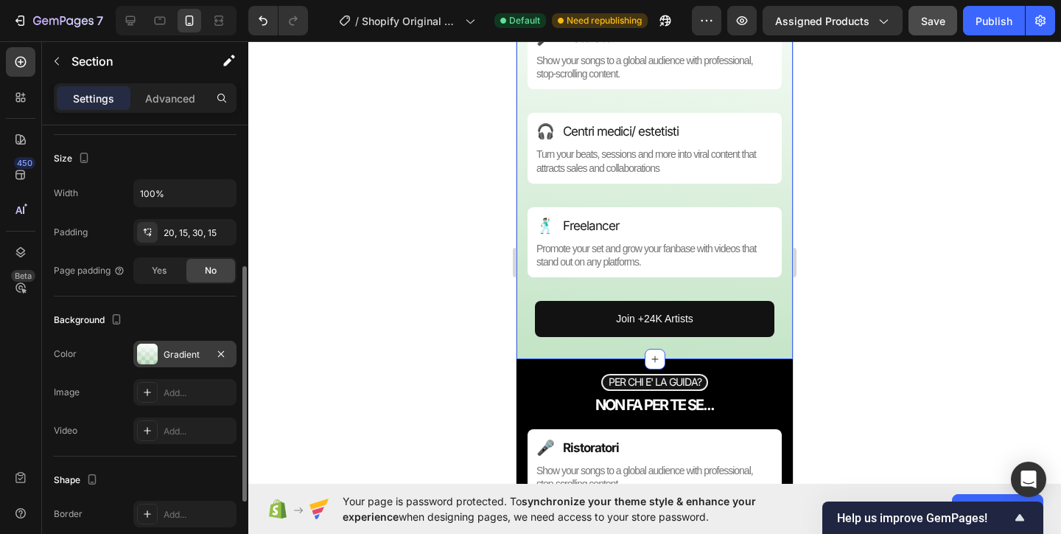
click at [149, 354] on div at bounding box center [147, 353] width 21 height 21
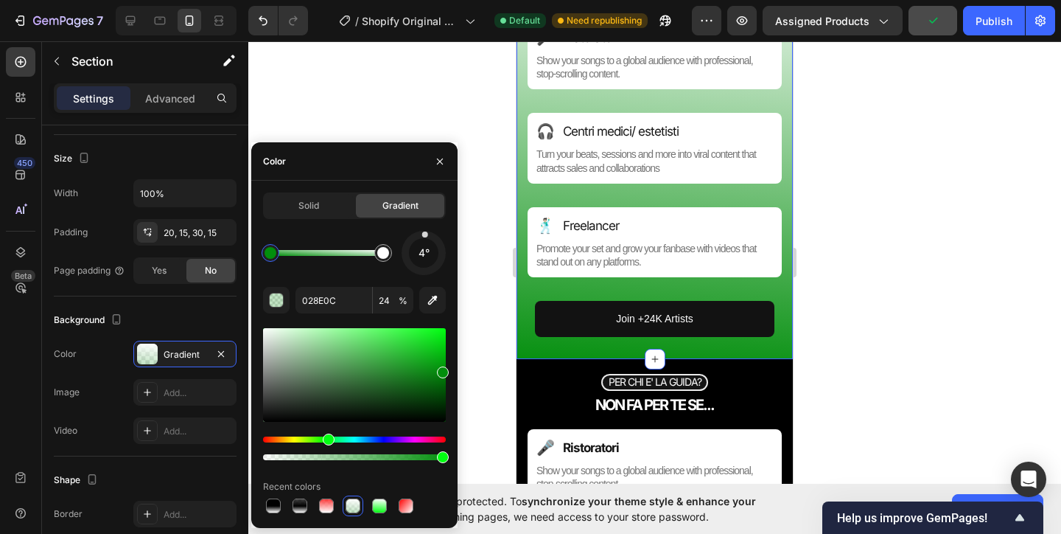
drag, startPoint x: 308, startPoint y: 456, endPoint x: 450, endPoint y: 454, distance: 141.5
click at [450, 454] on div "Solid Gradient 4° 028E0C 24 % Recent colors" at bounding box center [354, 354] width 206 height 324
type input "100"
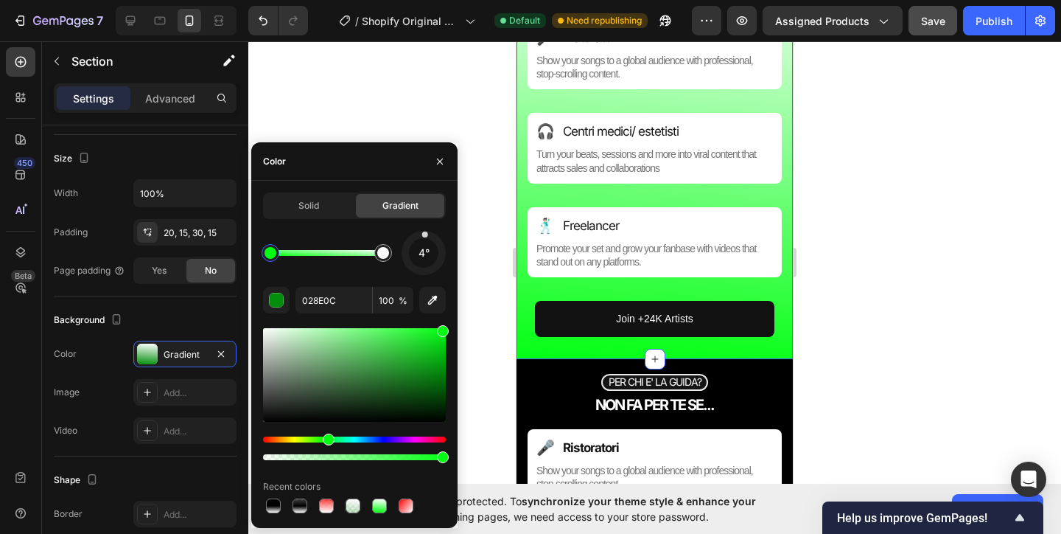
drag, startPoint x: 444, startPoint y: 367, endPoint x: 446, endPoint y: 277, distance: 89.9
click at [446, 277] on div "Solid Gradient 4° 028E0C 100 % Recent colors" at bounding box center [354, 354] width 206 height 324
type input "00FF10"
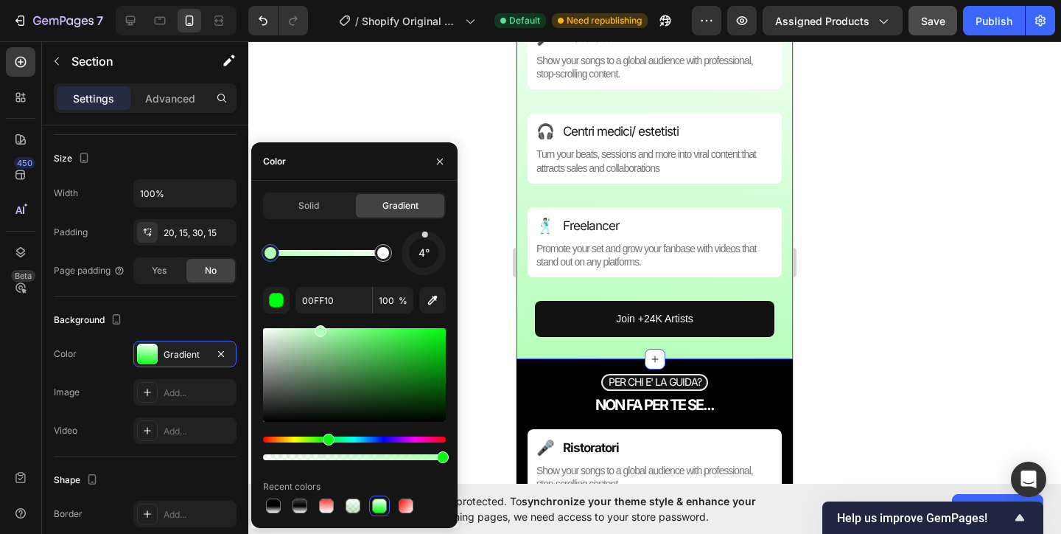
drag, startPoint x: 441, startPoint y: 333, endPoint x: 322, endPoint y: 313, distance: 120.3
click at [322, 313] on div "4° 00FF10 100 % Recent colors" at bounding box center [354, 373] width 183 height 285
click at [475, 113] on div at bounding box center [654, 287] width 813 height 492
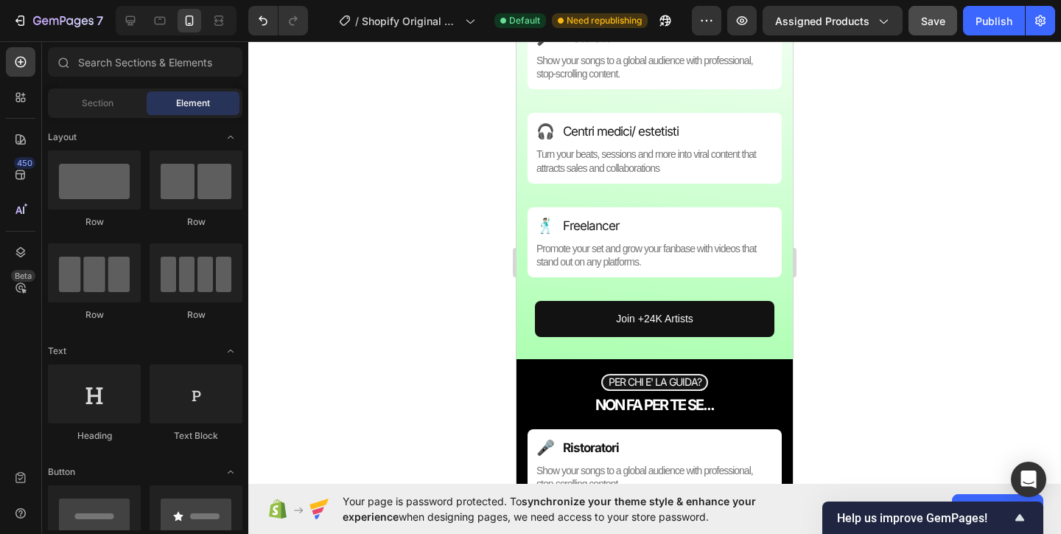
click at [475, 113] on div at bounding box center [654, 287] width 813 height 492
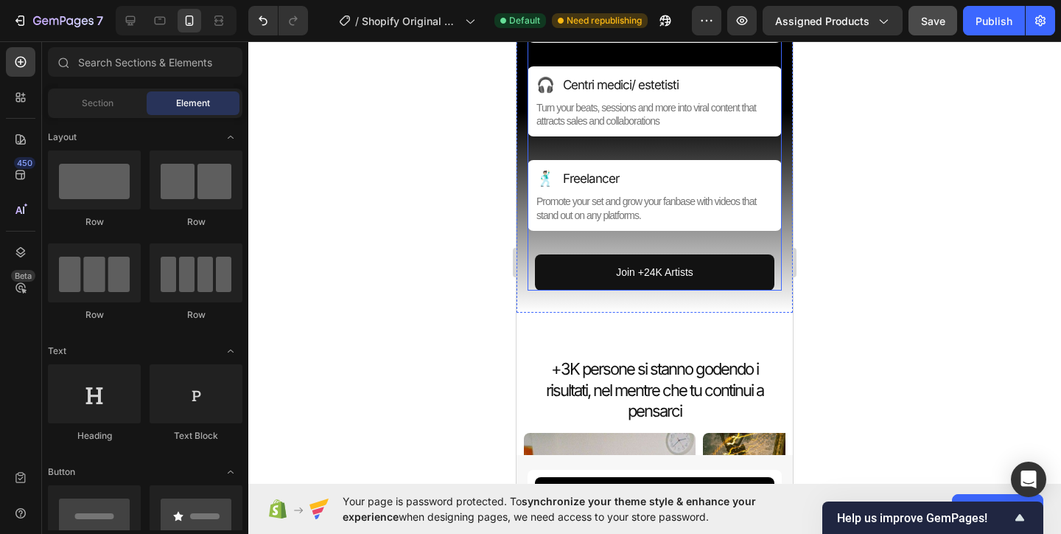
scroll to position [2161, 0]
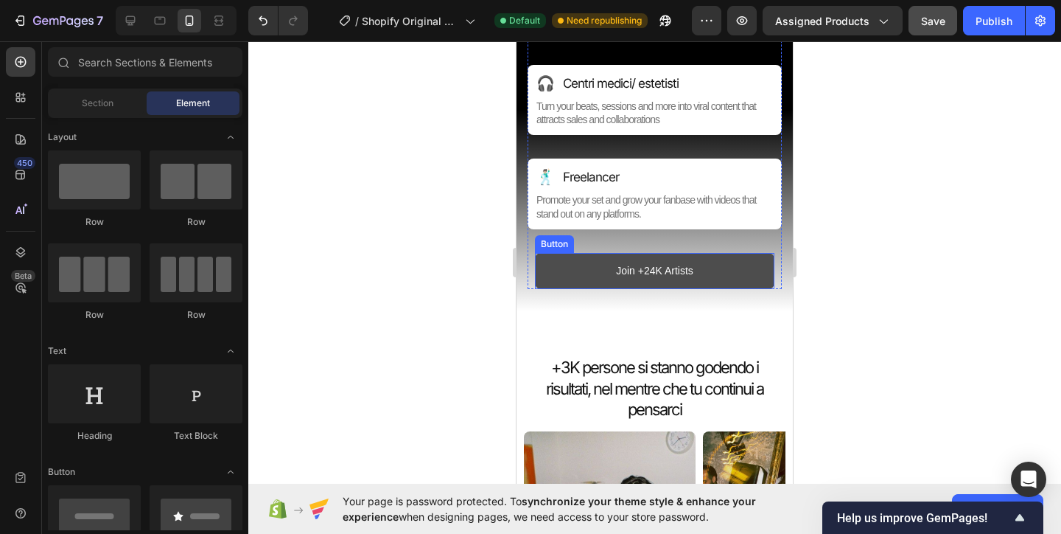
click at [542, 280] on link "Join +24K Artists" at bounding box center [654, 271] width 239 height 36
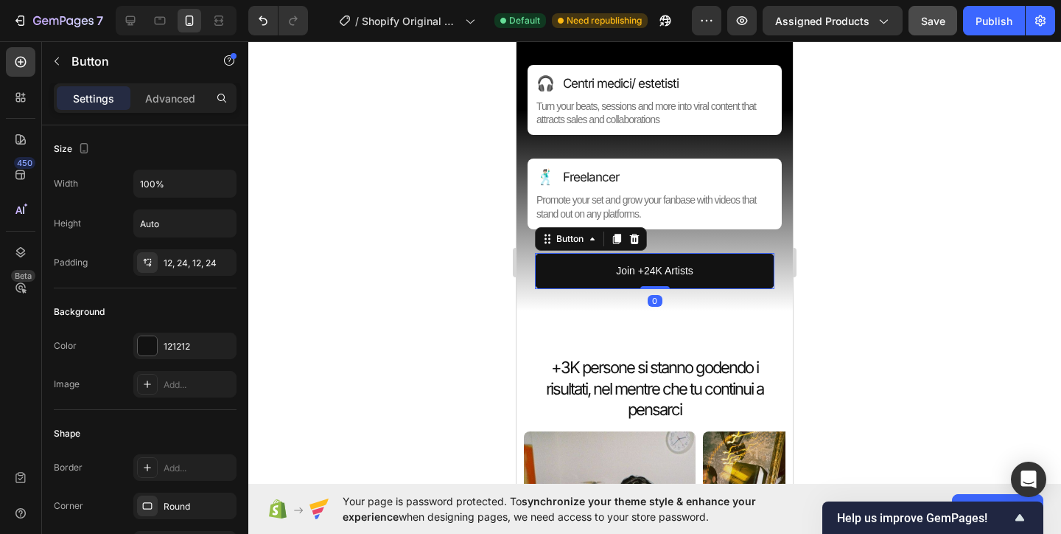
click at [402, 285] on div at bounding box center [654, 287] width 813 height 492
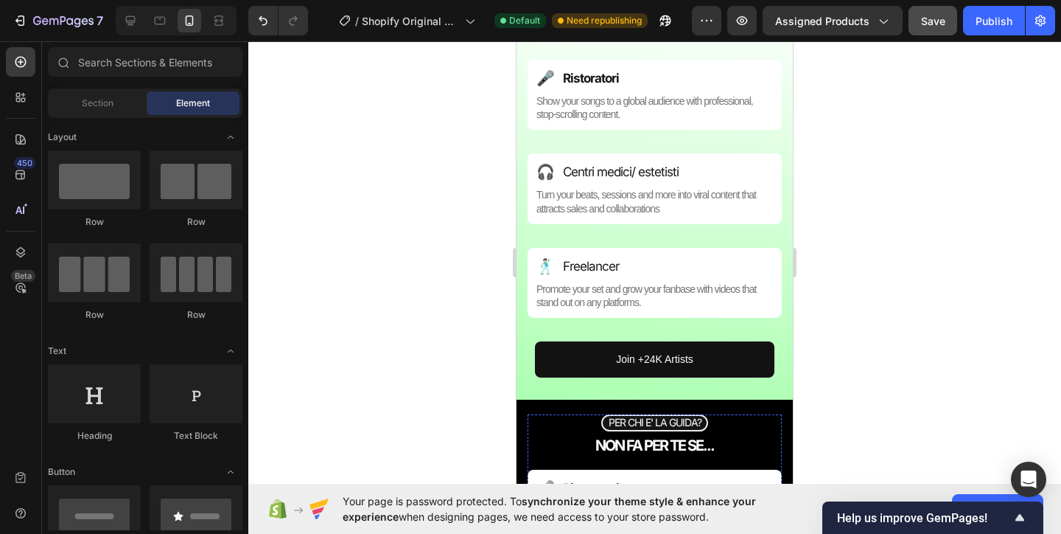
scroll to position [1662, 0]
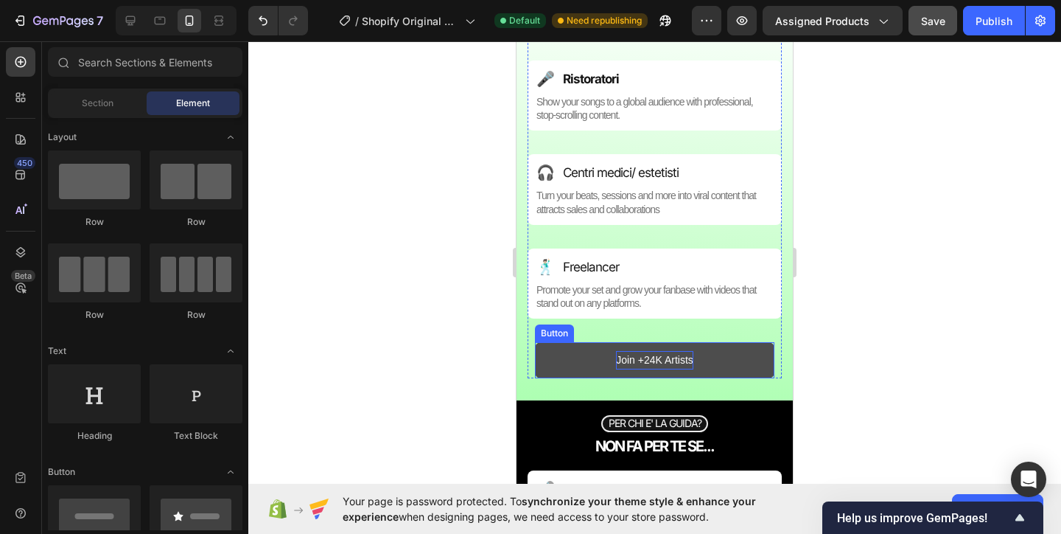
click at [665, 364] on p "Join +24K Artists" at bounding box center [654, 360] width 77 height 18
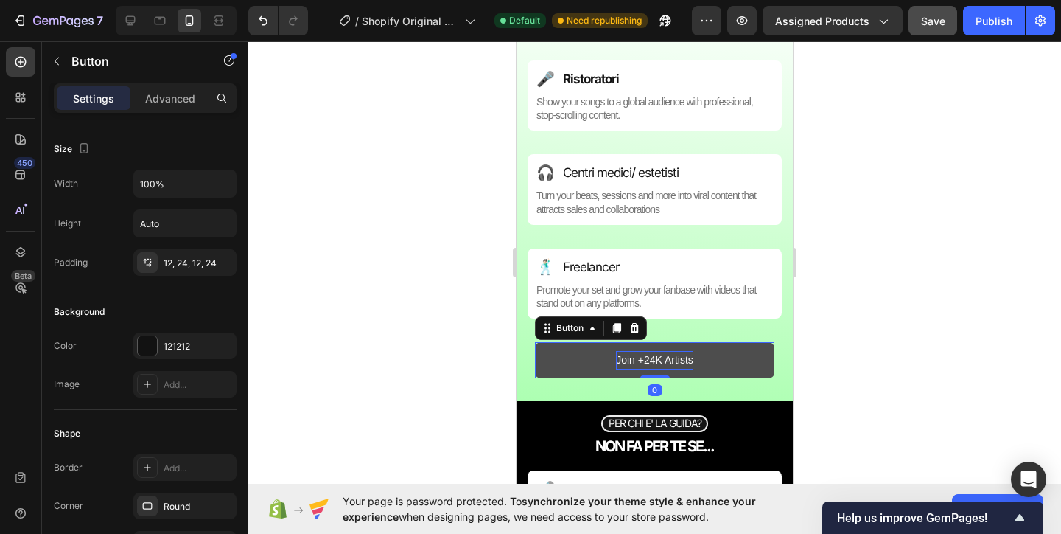
click at [665, 364] on p "Join +24K Artists" at bounding box center [654, 360] width 77 height 18
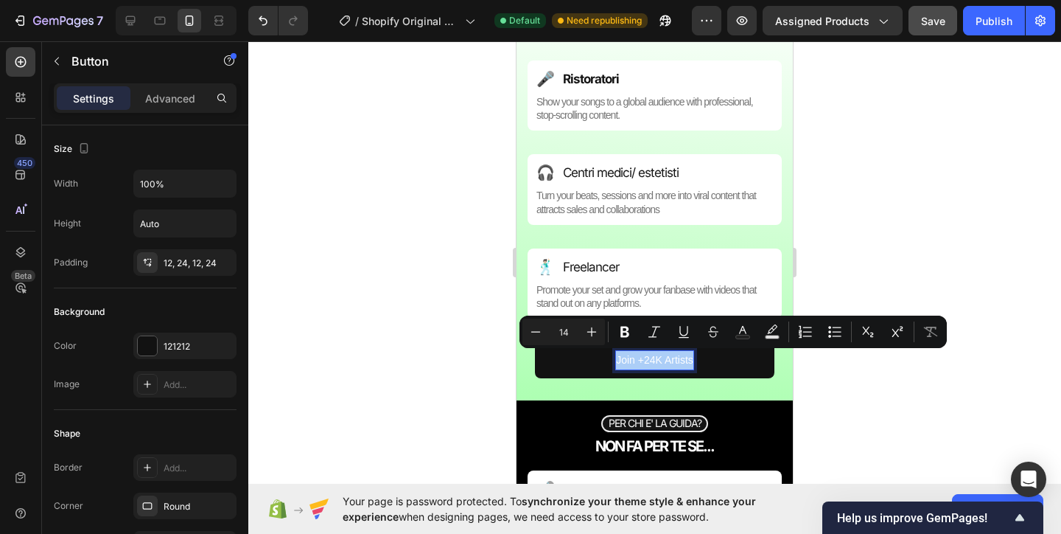
click at [372, 289] on div at bounding box center [654, 287] width 813 height 492
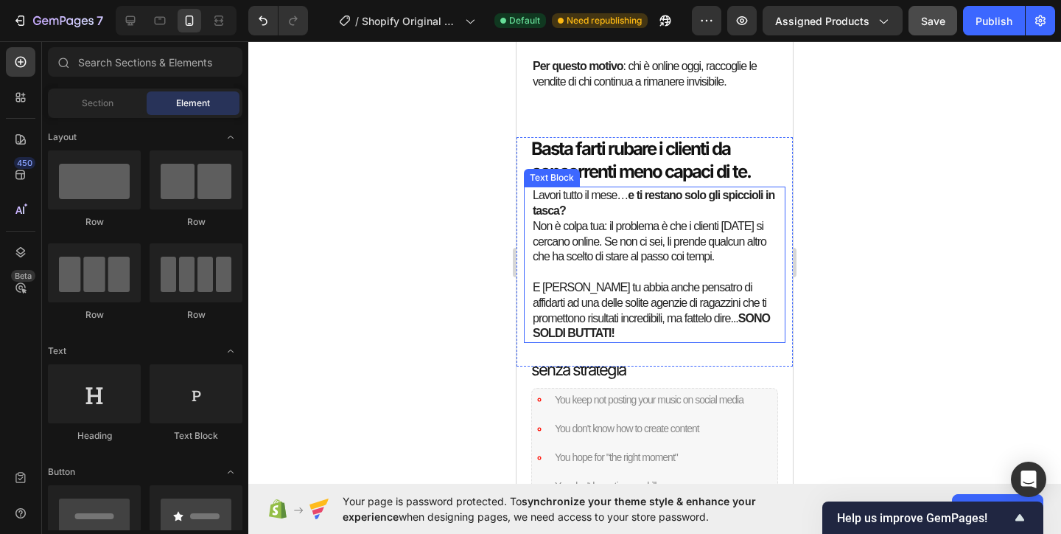
scroll to position [856, 0]
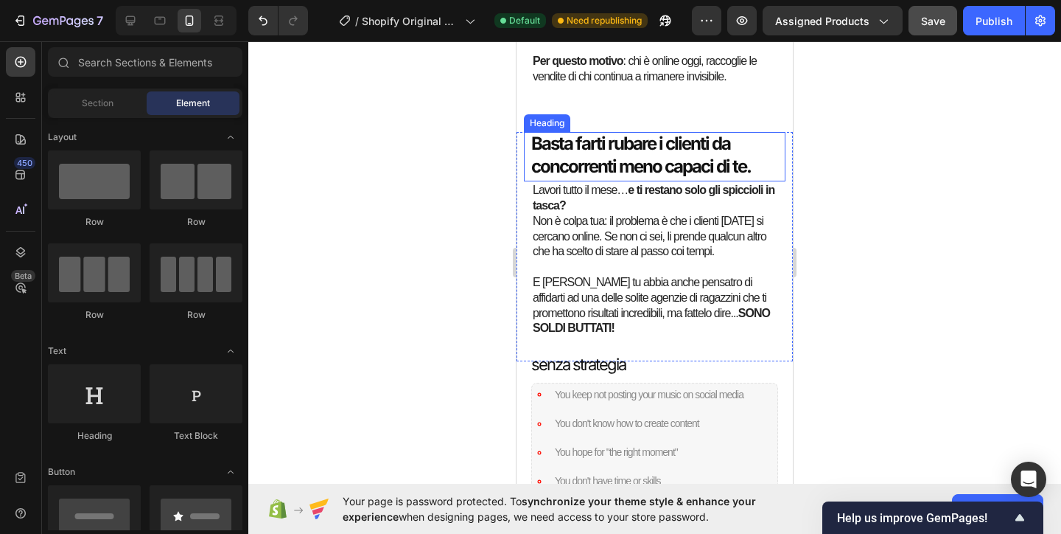
click at [645, 154] on h2 "Basta farti rubare i clienti da concorrenti meno capaci di te." at bounding box center [654, 155] width 247 height 46
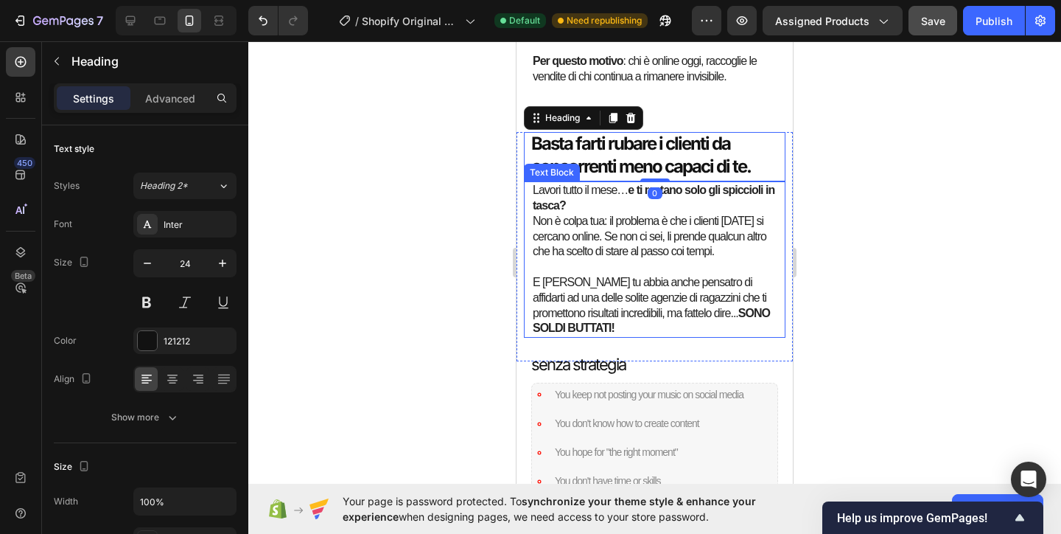
click at [528, 192] on div "Lavori tutto il mese… e ti restano solo gli spiccioli in tasca? Non è colpa tua…" at bounding box center [655, 259] width 262 height 156
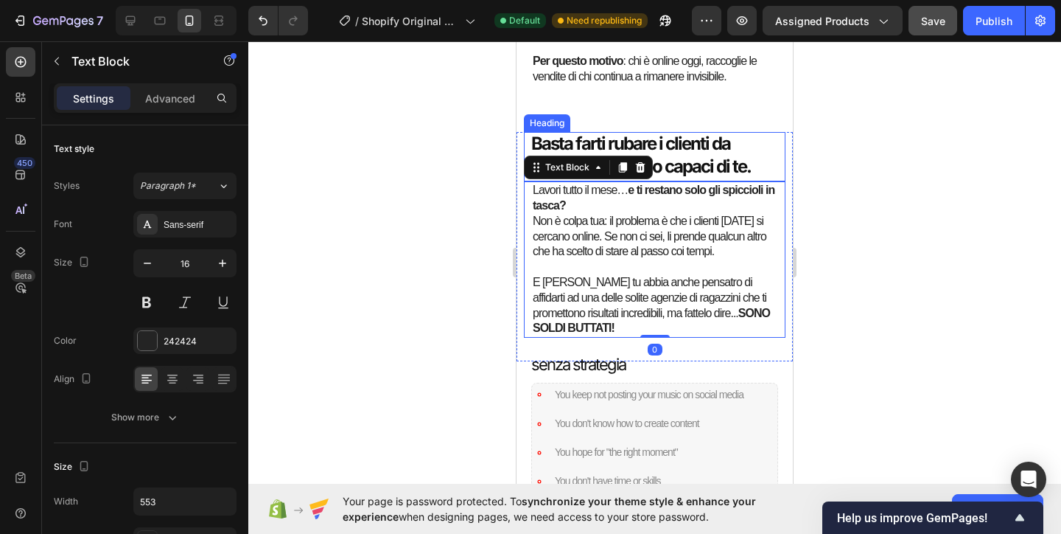
click at [653, 159] on strong "Basta farti rubare i clienti da concorrenti meno capaci di te." at bounding box center [641, 155] width 220 height 44
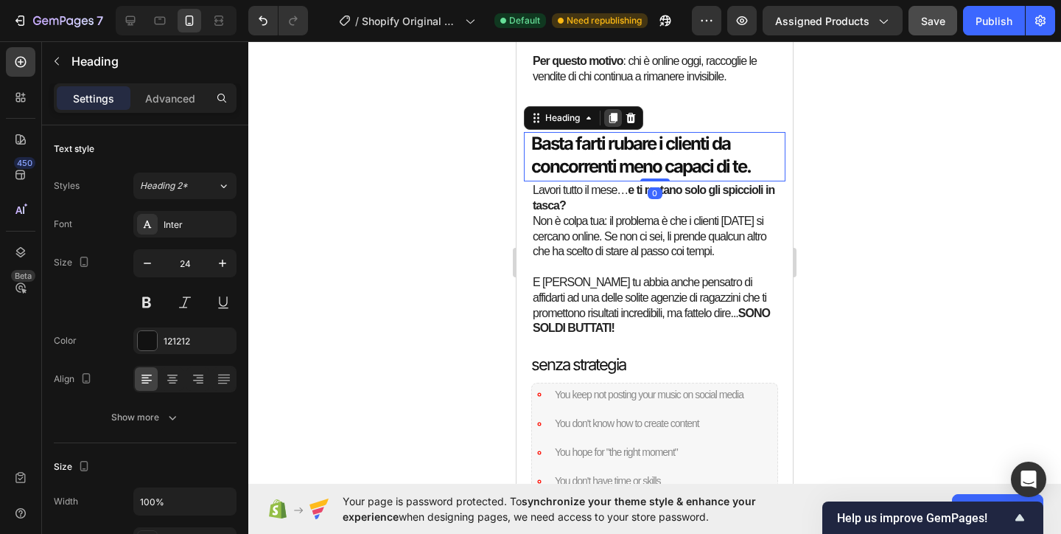
click at [610, 112] on icon at bounding box center [613, 118] width 12 height 12
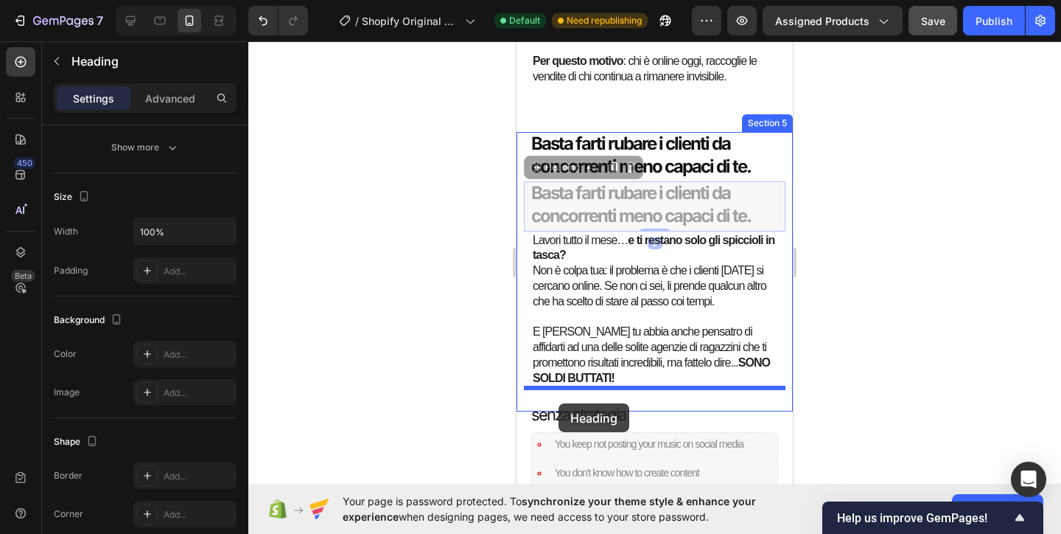
drag, startPoint x: 567, startPoint y: 167, endPoint x: 559, endPoint y: 403, distance: 236.7
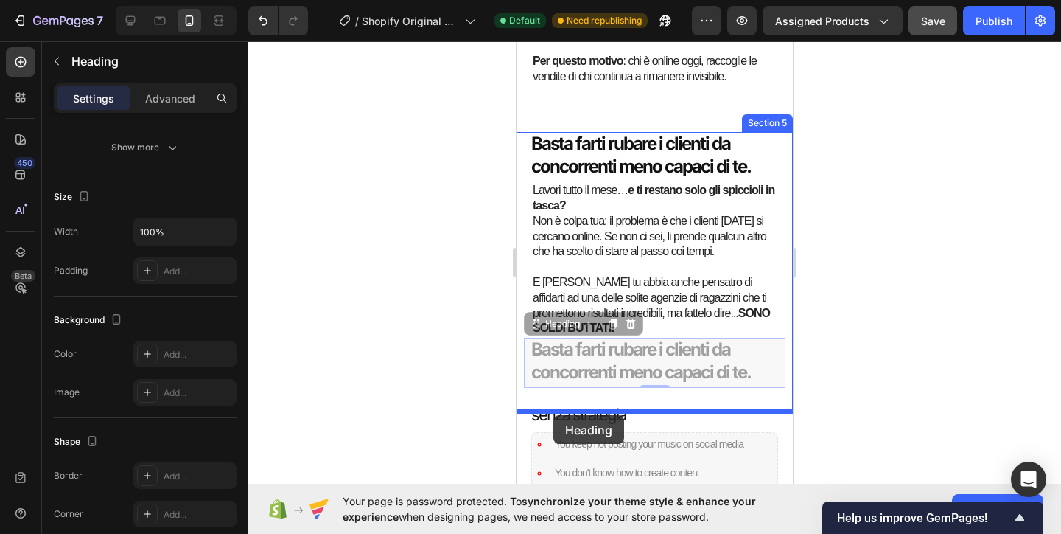
drag, startPoint x: 571, startPoint y: 326, endPoint x: 553, endPoint y: 414, distance: 90.2
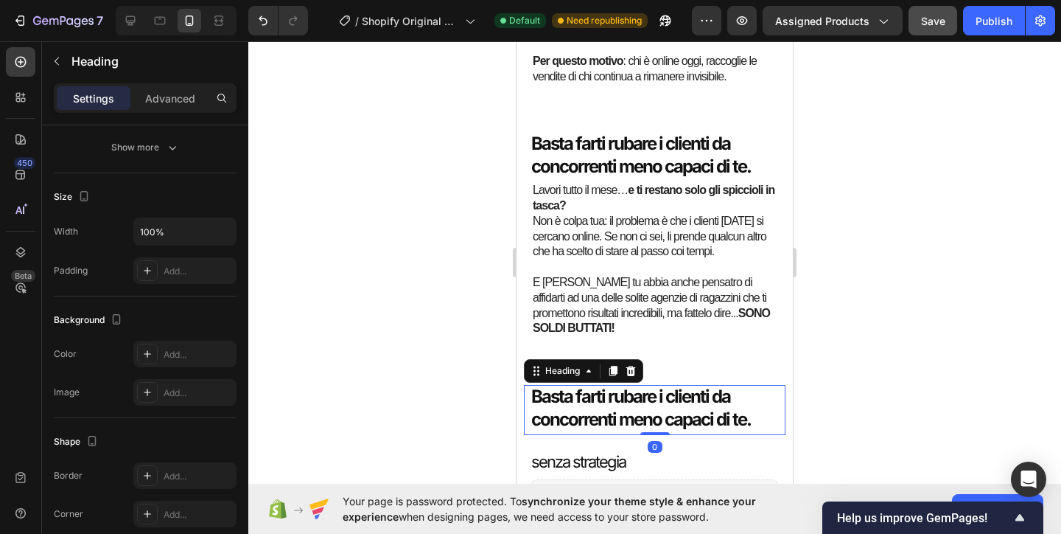
click at [430, 357] on div at bounding box center [654, 287] width 813 height 492
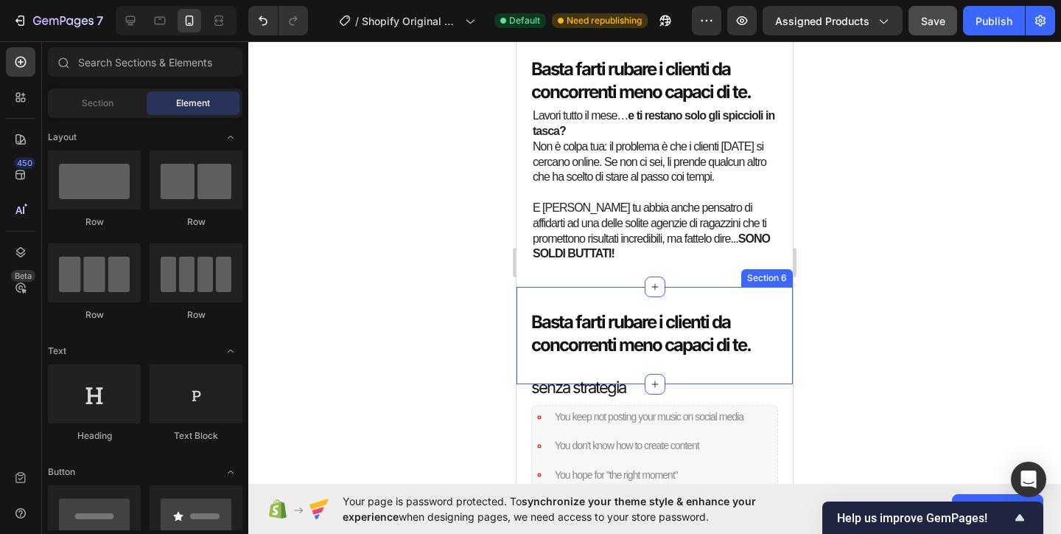
scroll to position [940, 0]
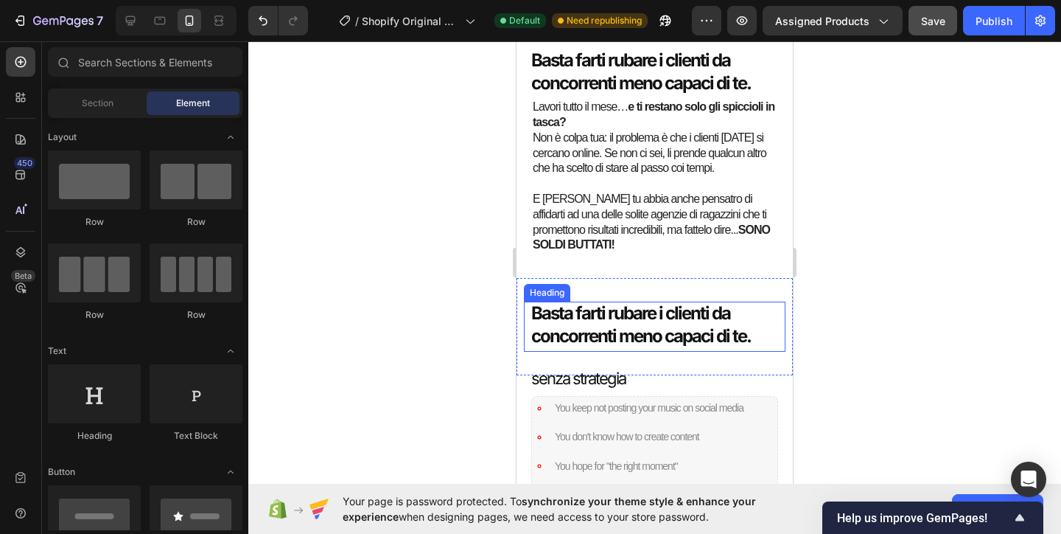
click at [632, 324] on h2 "Basta farti rubare i clienti da concorrenti meno capaci di te." at bounding box center [654, 324] width 247 height 46
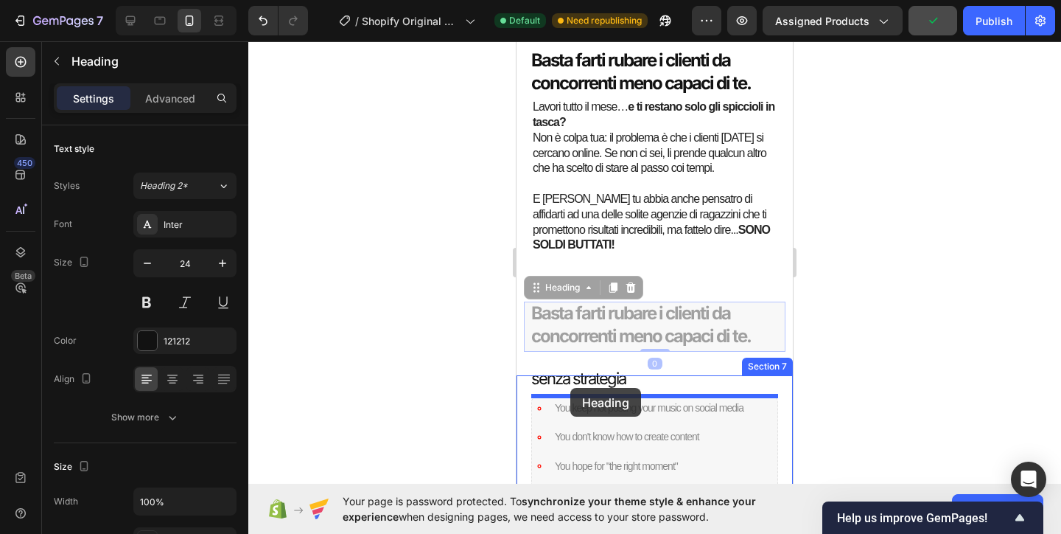
drag, startPoint x: 572, startPoint y: 284, endPoint x: 570, endPoint y: 388, distance: 103.2
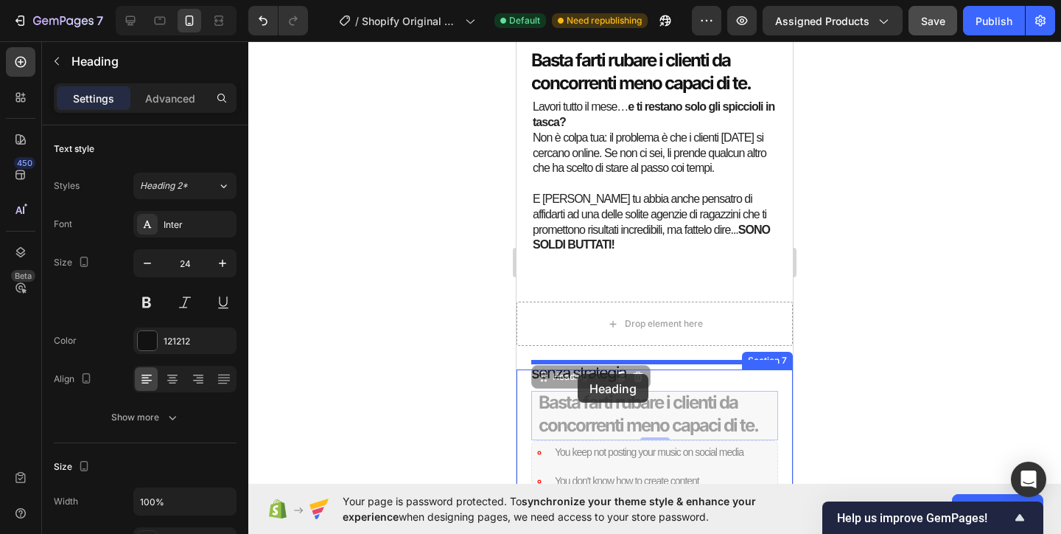
drag, startPoint x: 578, startPoint y: 382, endPoint x: 578, endPoint y: 374, distance: 8.8
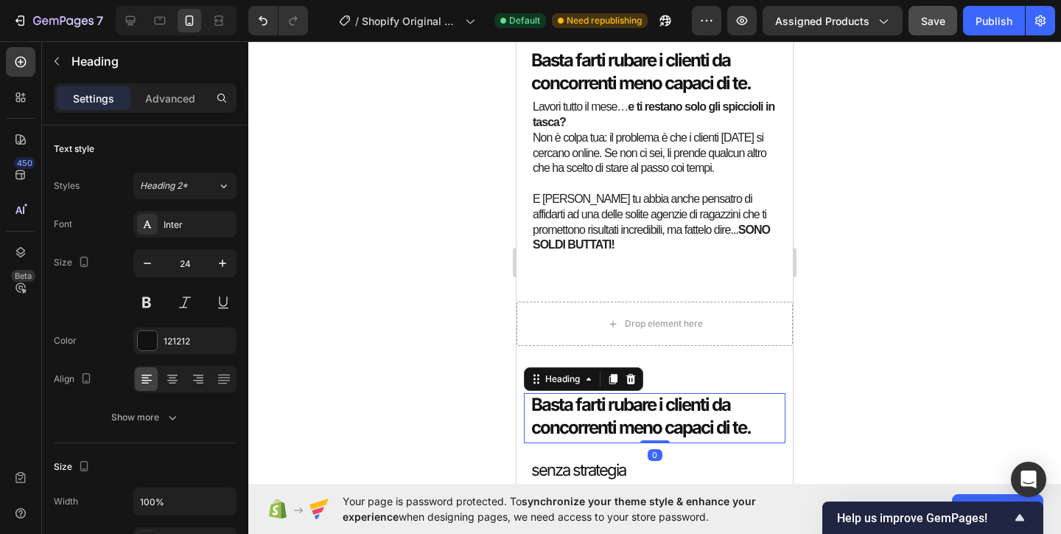
click at [478, 367] on div at bounding box center [654, 287] width 813 height 492
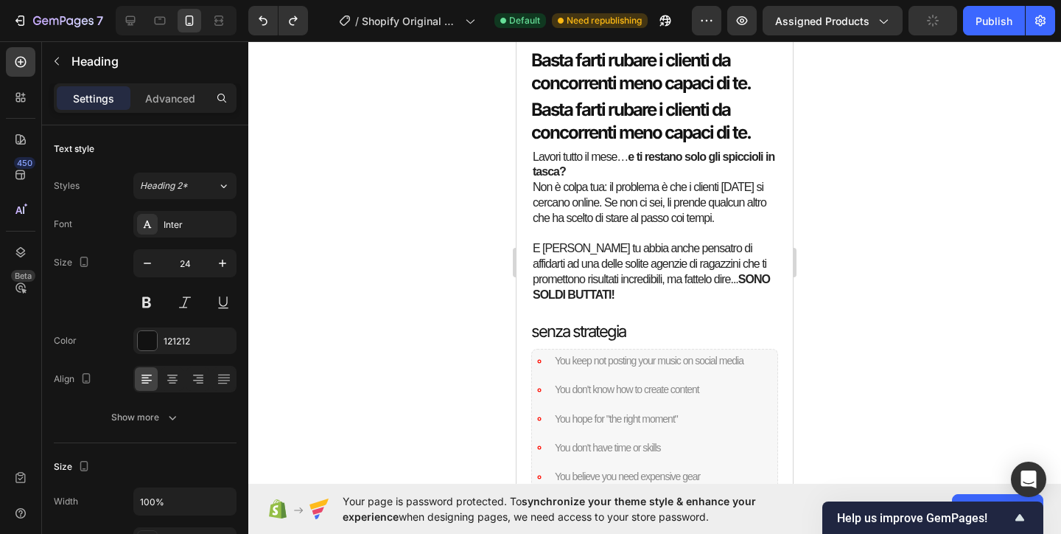
click at [662, 122] on strong "Basta farti rubare i clienti da concorrenti meno capaci di te." at bounding box center [641, 121] width 220 height 44
click at [490, 144] on div at bounding box center [654, 287] width 813 height 492
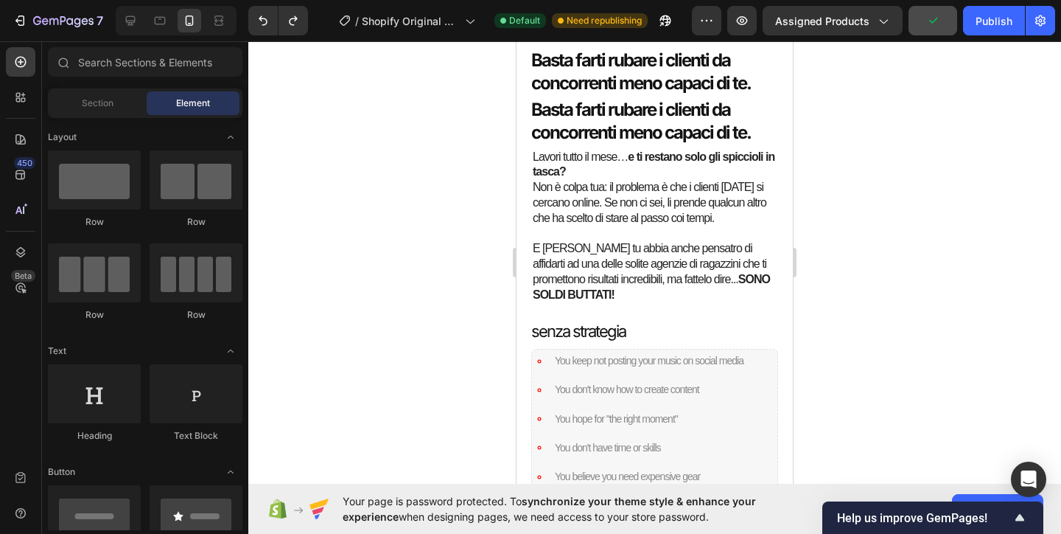
click at [490, 144] on div at bounding box center [654, 287] width 813 height 492
click at [609, 109] on strong "Basta farti rubare i clienti da concorrenti meno capaci di te." at bounding box center [641, 121] width 220 height 44
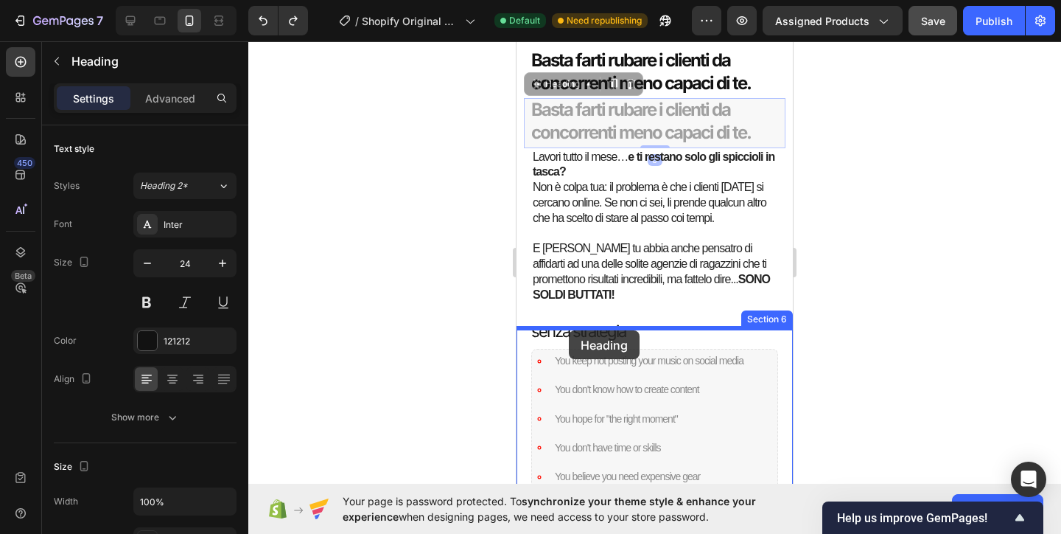
drag, startPoint x: 560, startPoint y: 91, endPoint x: 569, endPoint y: 330, distance: 238.9
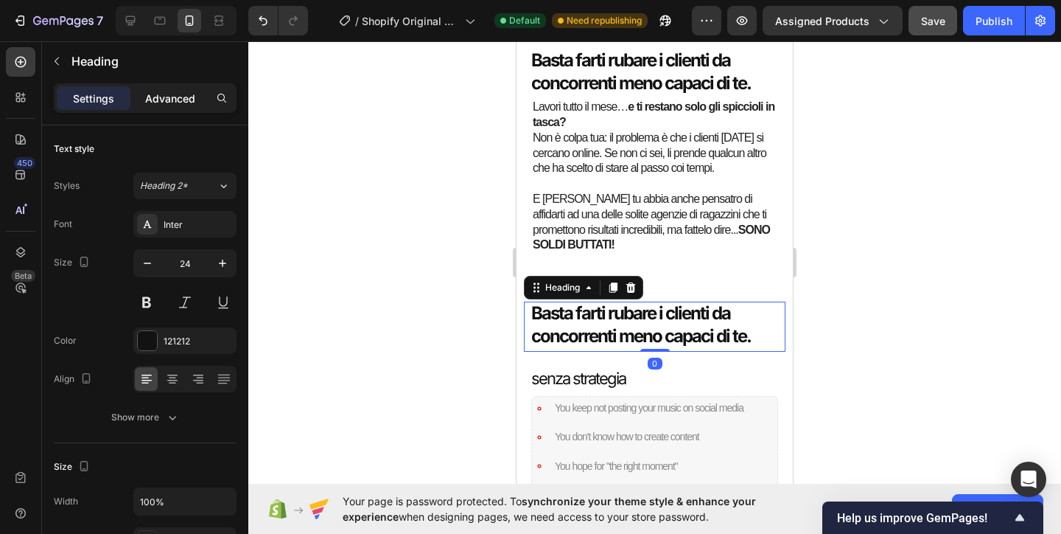
click at [181, 89] on div "Advanced" at bounding box center [170, 98] width 74 height 24
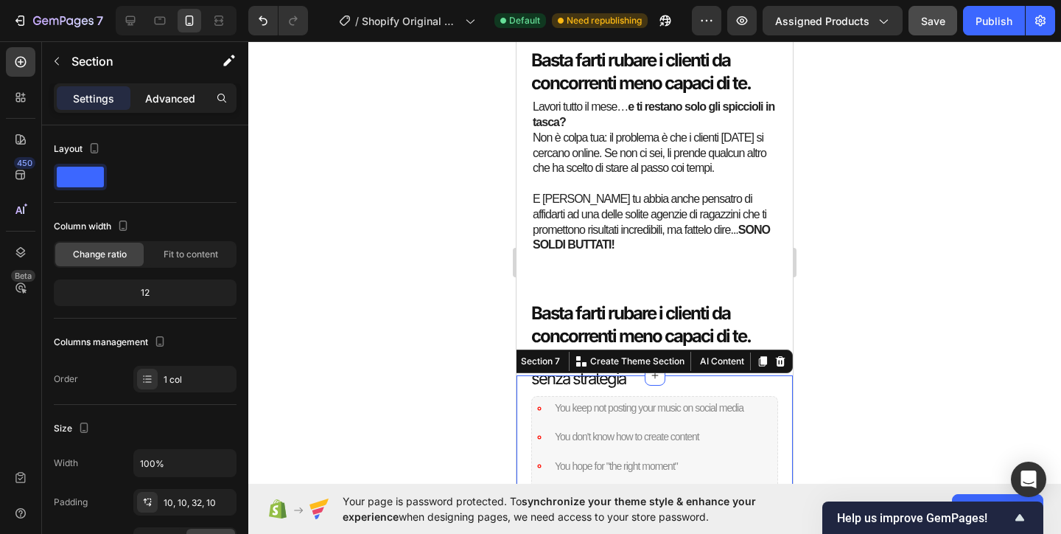
click at [170, 95] on p "Advanced" at bounding box center [170, 98] width 50 height 15
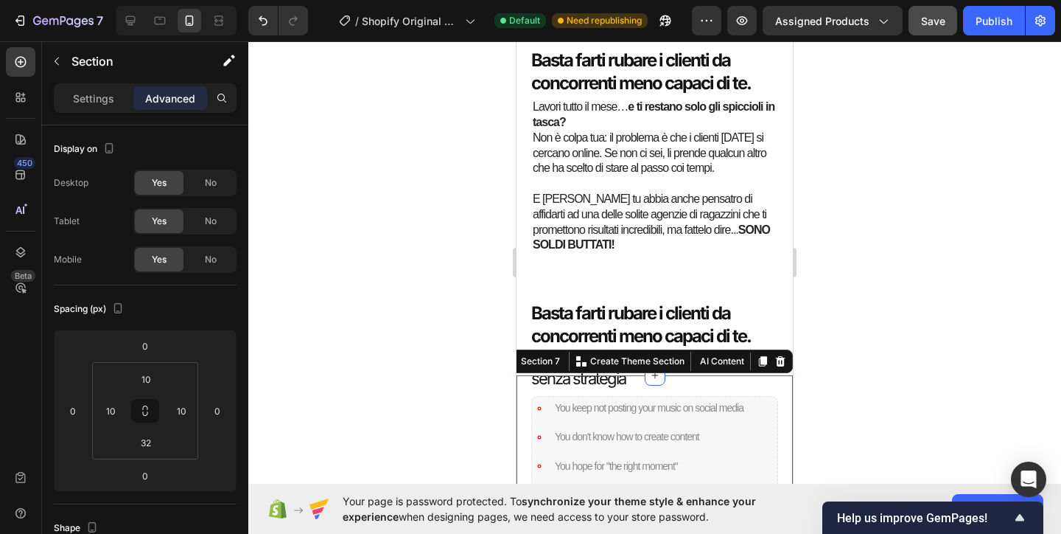
click at [470, 316] on div at bounding box center [654, 287] width 813 height 492
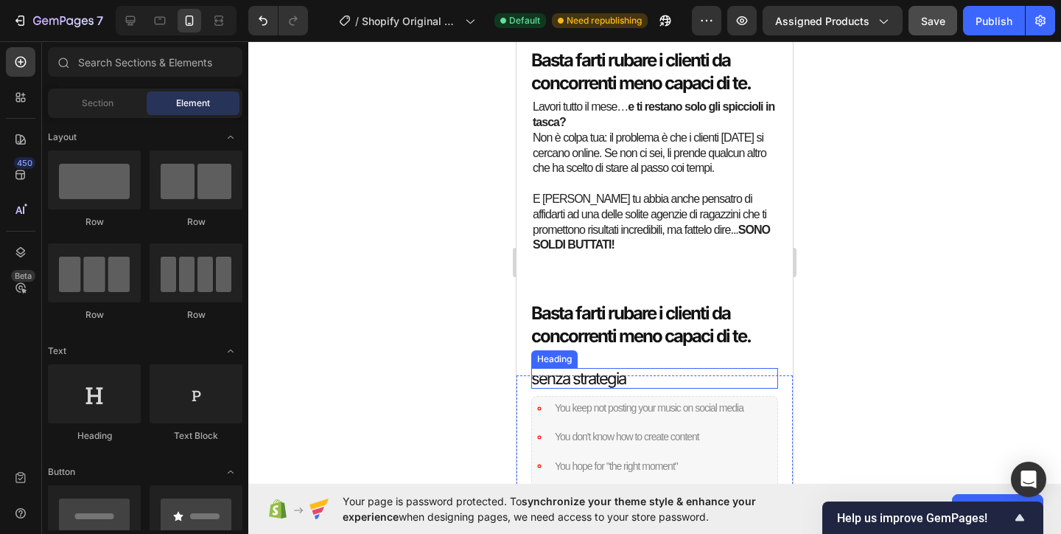
click at [620, 377] on h2 "senza strategia" at bounding box center [654, 378] width 247 height 21
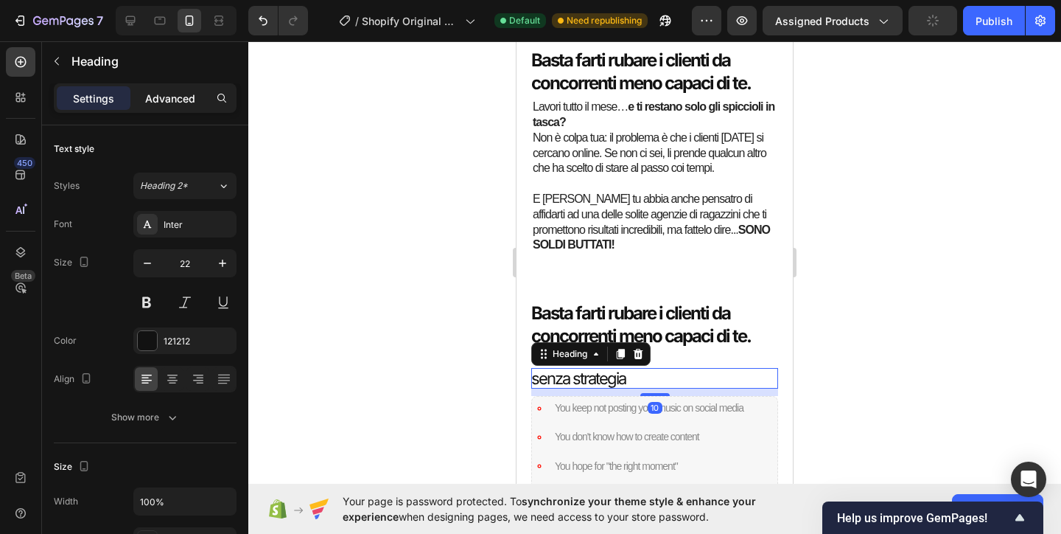
click at [171, 102] on p "Advanced" at bounding box center [170, 98] width 50 height 15
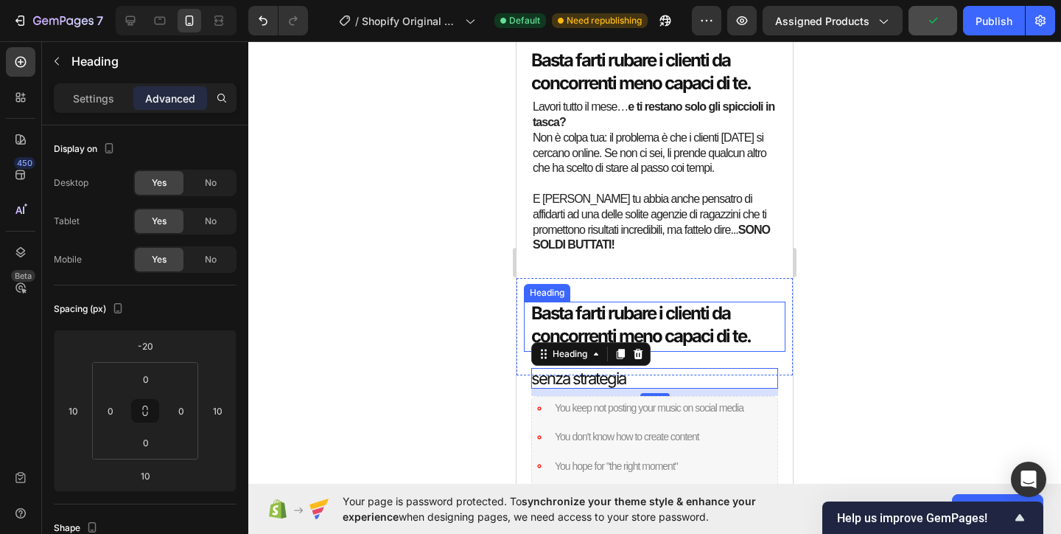
click at [607, 319] on strong "Basta farti rubare i clienti da concorrenti meno capaci di te." at bounding box center [641, 324] width 220 height 44
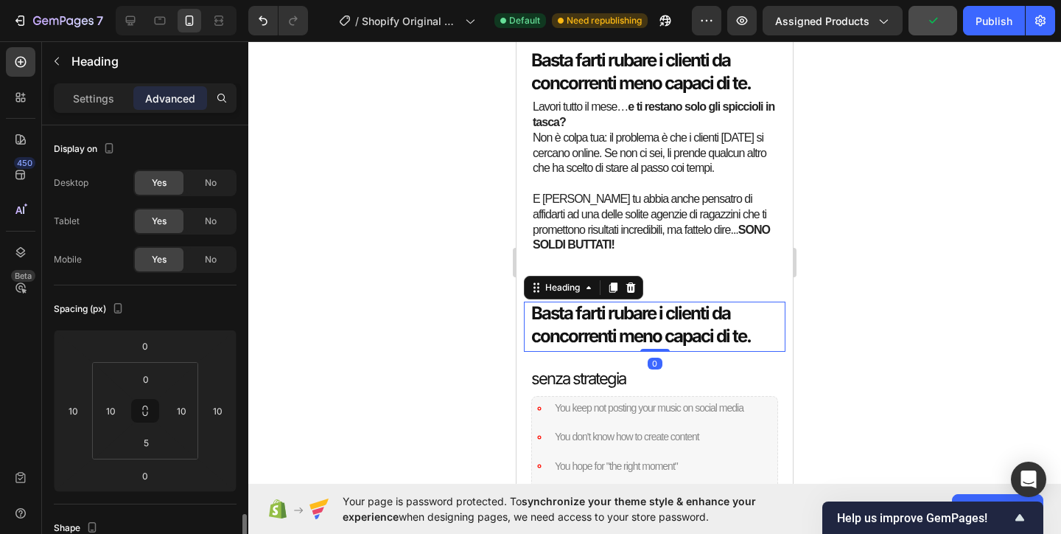
scroll to position [270, 0]
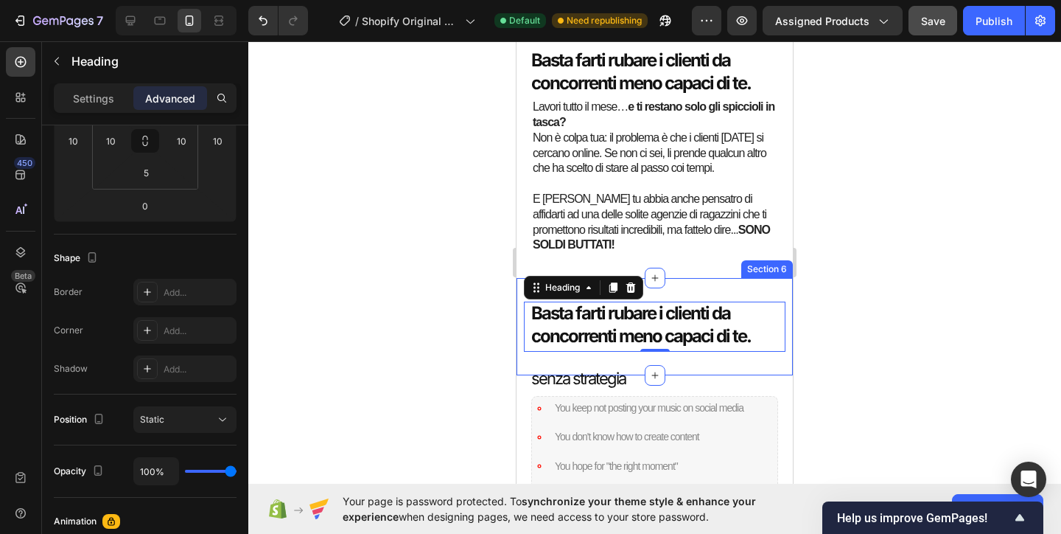
click at [519, 298] on div "Basta farti rubare i clienti da concorrenti meno capaci di te. Heading 0 Sectio…" at bounding box center [655, 326] width 276 height 97
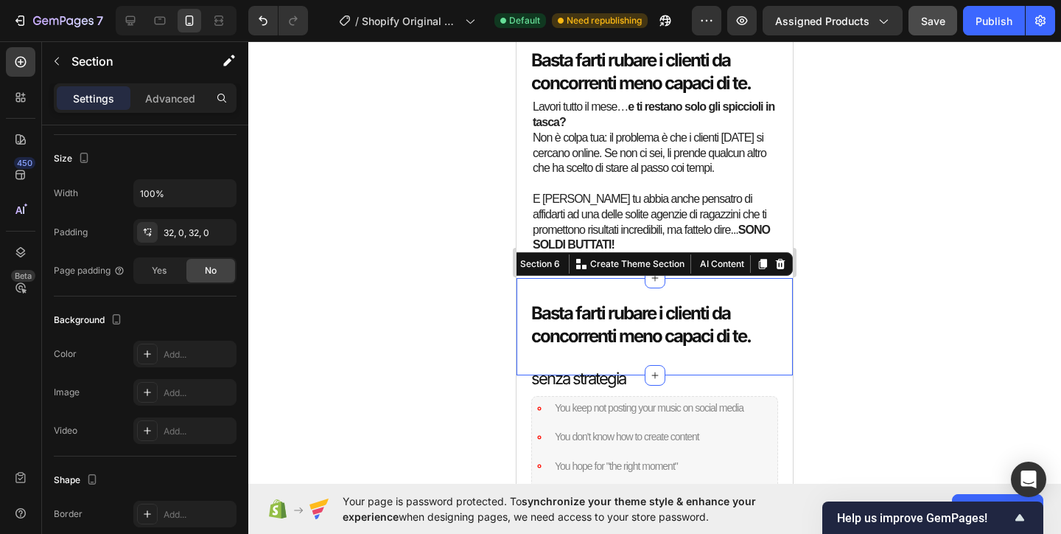
scroll to position [0, 0]
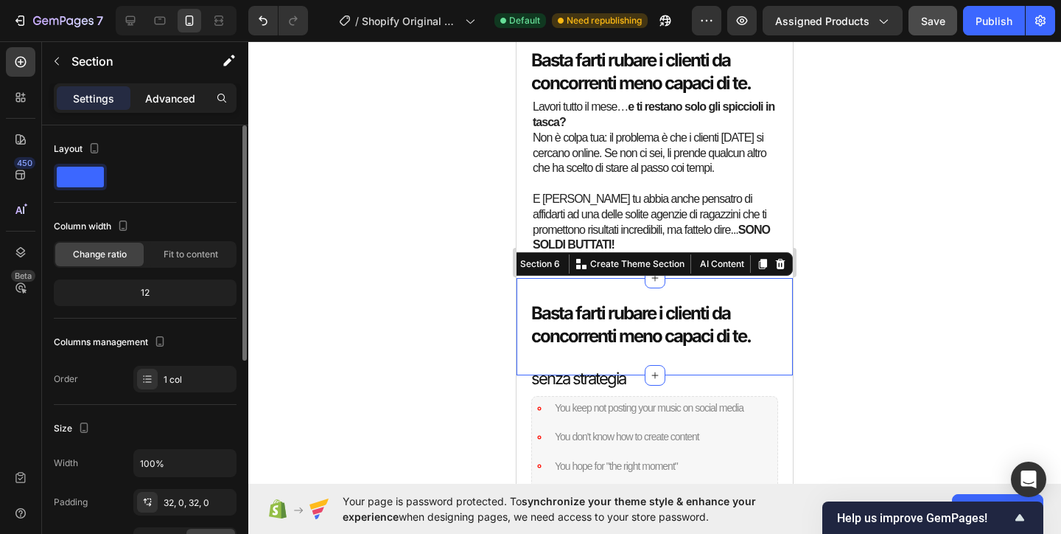
click at [155, 88] on div "Advanced" at bounding box center [170, 98] width 74 height 24
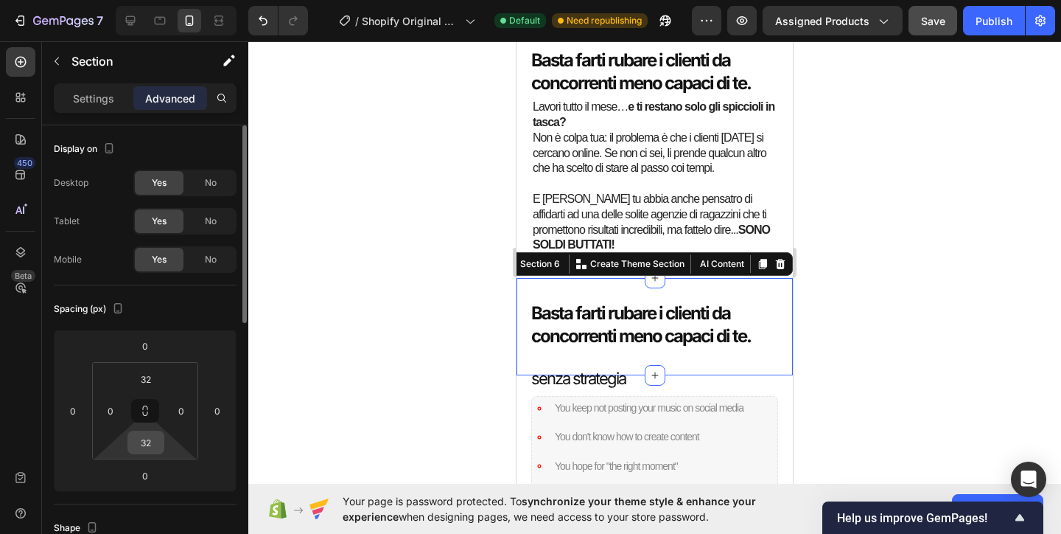
click at [154, 443] on input "32" at bounding box center [145, 442] width 29 height 22
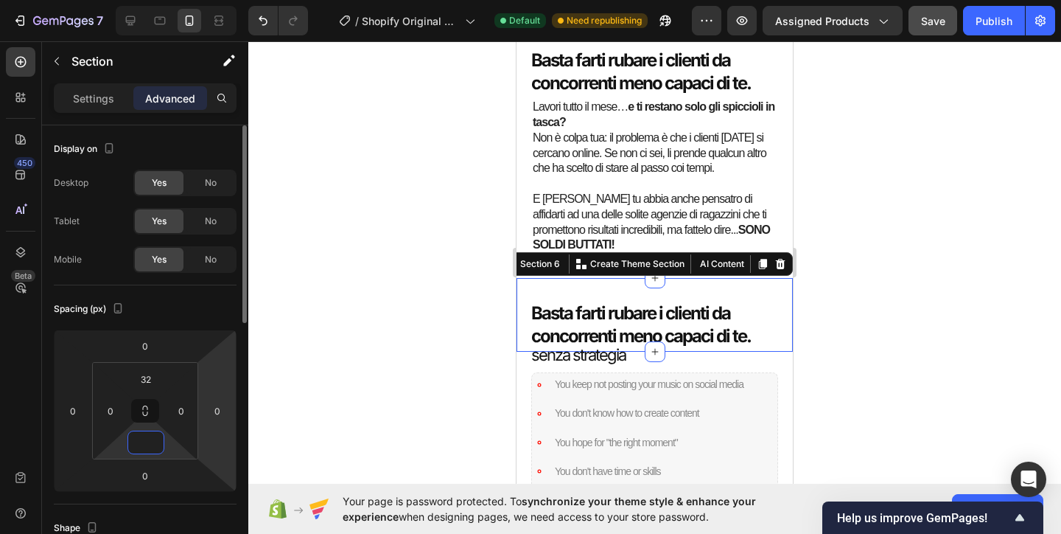
type input "5"
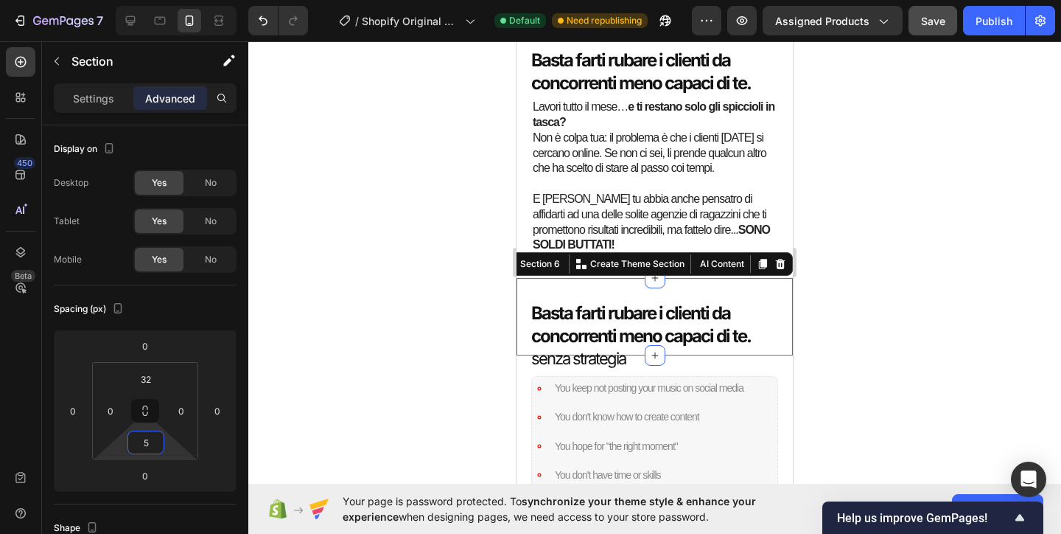
click at [474, 307] on div at bounding box center [654, 287] width 813 height 492
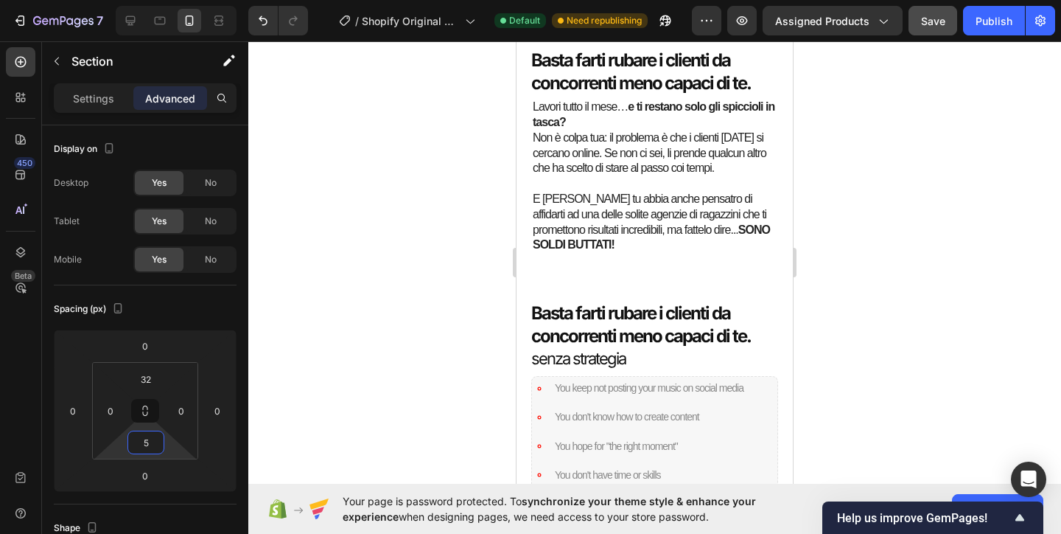
click at [474, 307] on div at bounding box center [654, 287] width 813 height 492
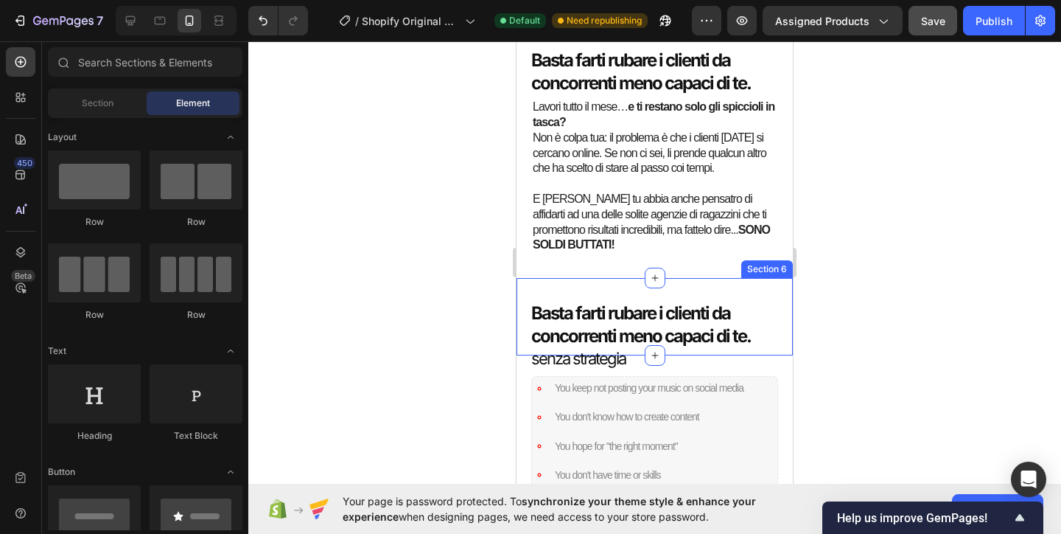
click at [762, 287] on div "Basta farti rubare i clienti da concorrenti meno capaci di te. Heading Section 6" at bounding box center [655, 316] width 276 height 77
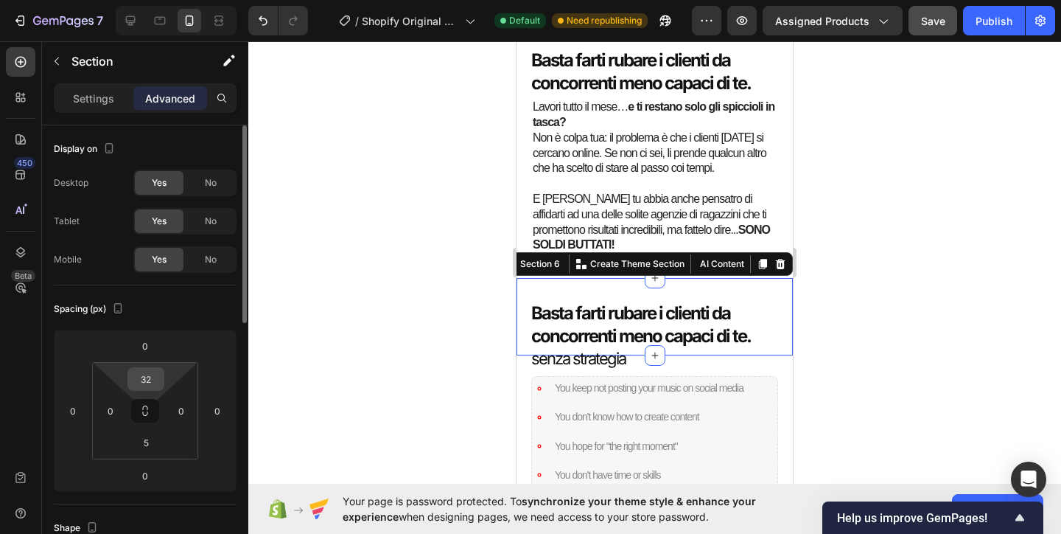
click at [149, 379] on input "32" at bounding box center [145, 379] width 29 height 22
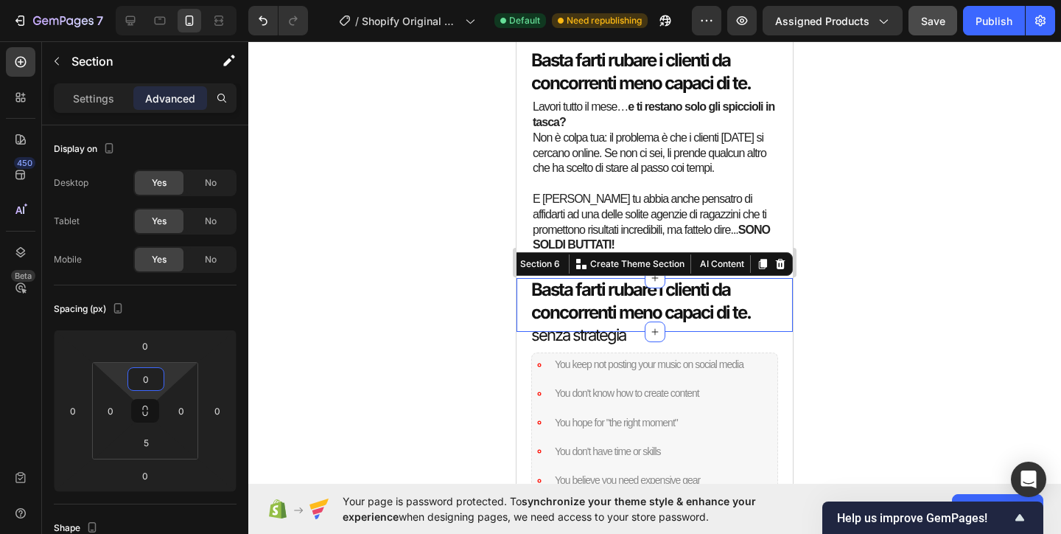
click at [368, 322] on div at bounding box center [654, 287] width 813 height 492
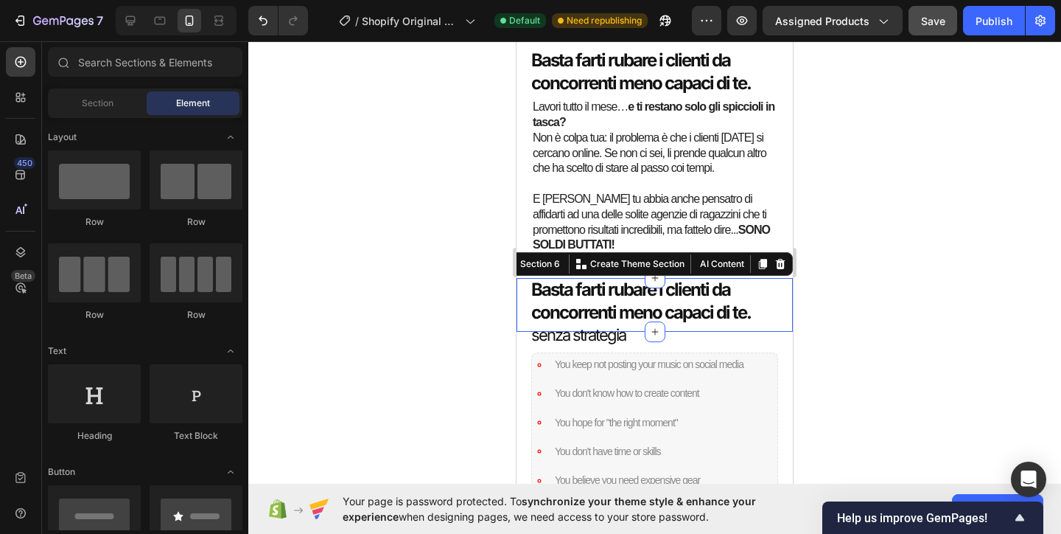
click at [368, 322] on div at bounding box center [654, 287] width 813 height 492
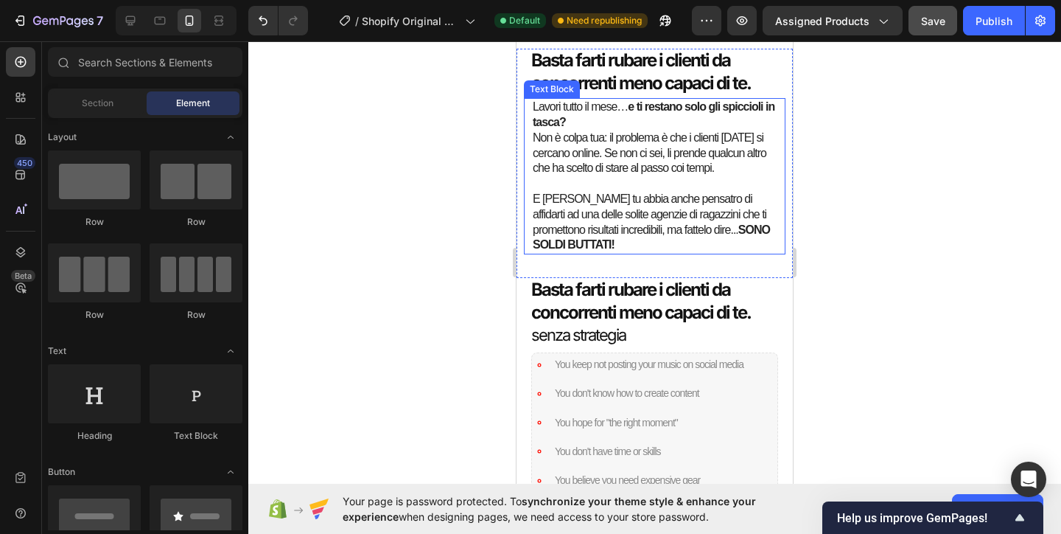
scroll to position [827, 0]
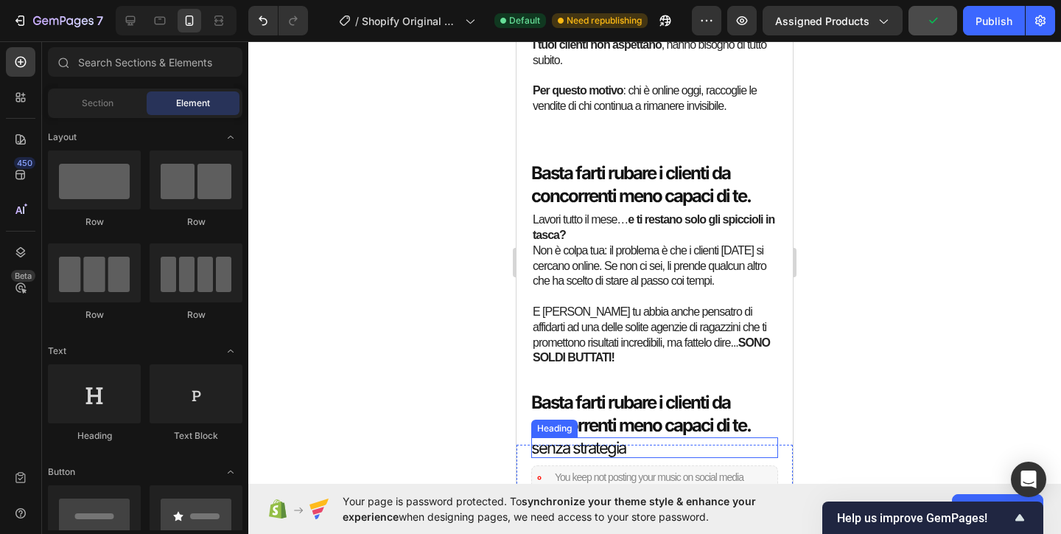
click at [612, 450] on h2 "senza strategia" at bounding box center [654, 447] width 247 height 21
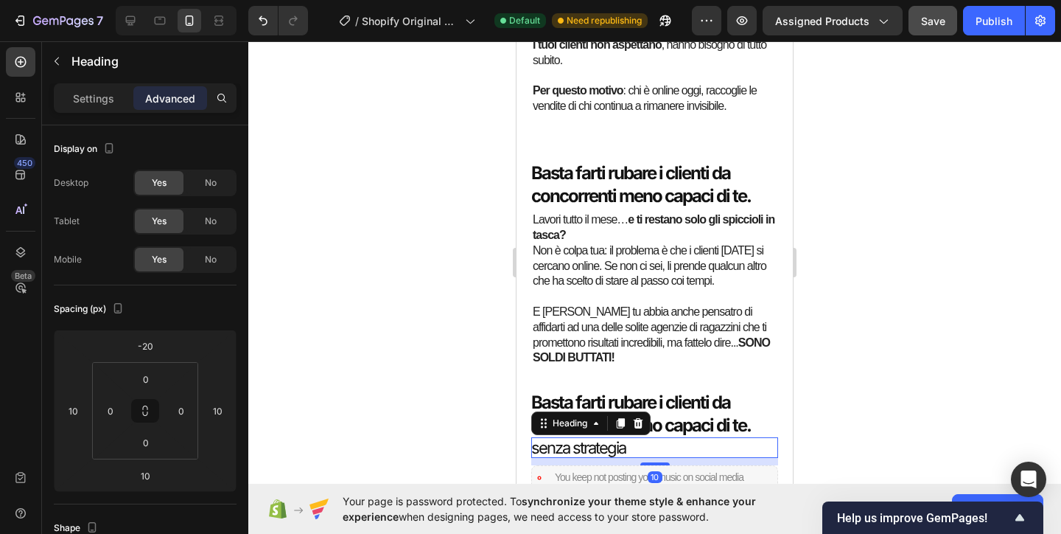
click at [612, 450] on h2 "senza strategia" at bounding box center [654, 447] width 247 height 21
click at [612, 450] on p "senza strategia" at bounding box center [654, 447] width 247 height 21
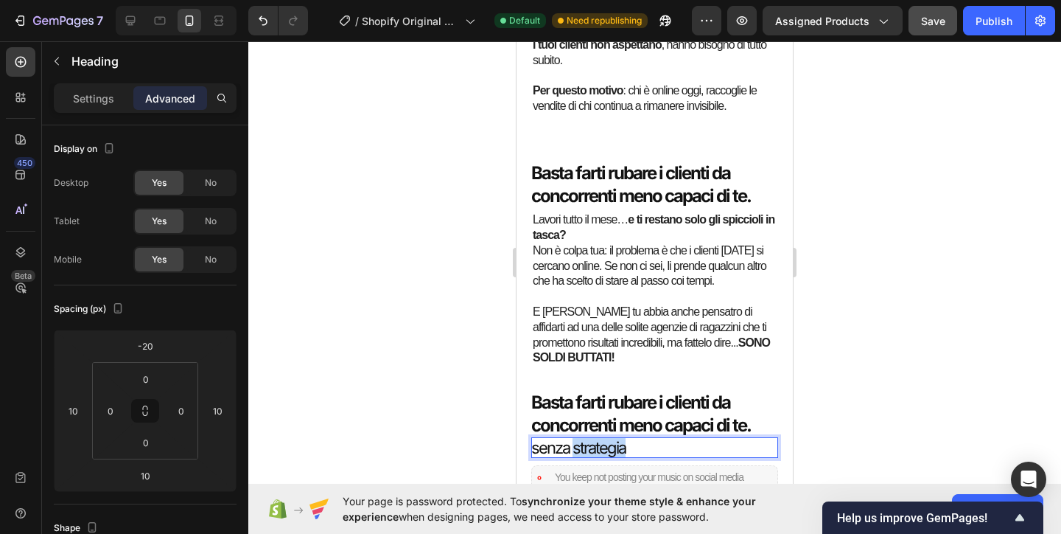
click at [612, 450] on p "senza strategia" at bounding box center [654, 447] width 247 height 21
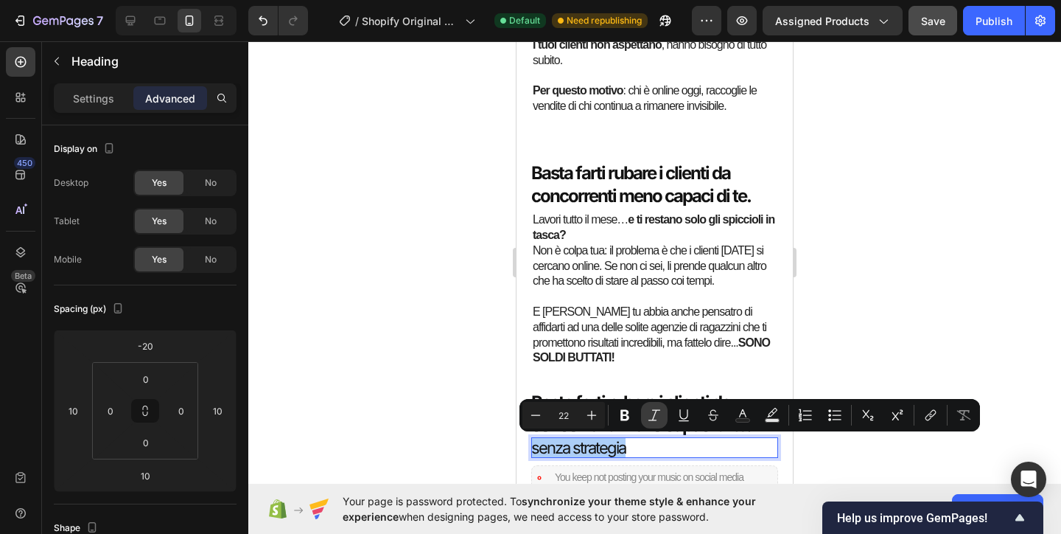
click at [662, 412] on button "Italic" at bounding box center [654, 415] width 27 height 27
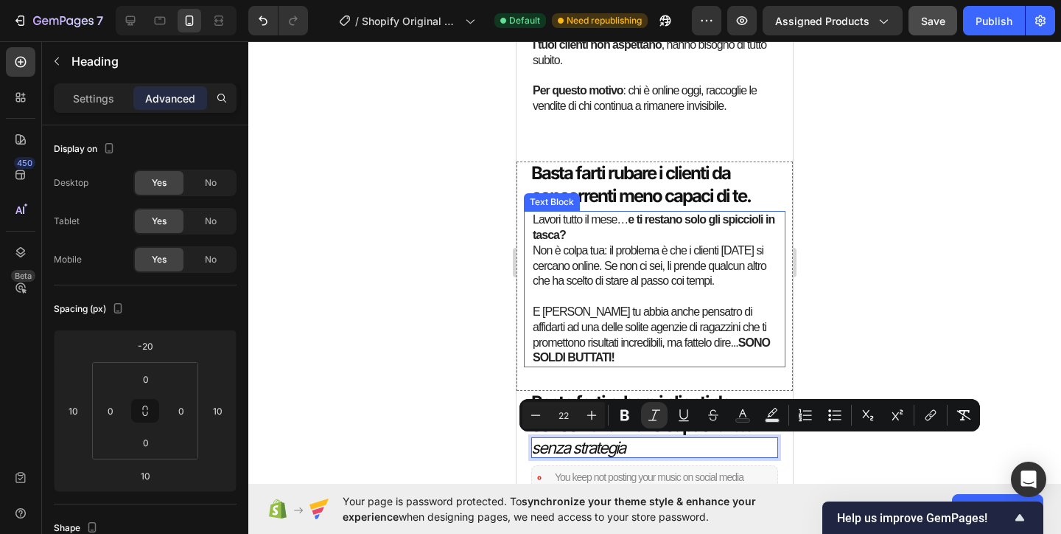
click at [642, 330] on p "E [PERSON_NAME] tu abbia anche pensatro di affidarti ad una delle solite agenzi…" at bounding box center [655, 334] width 244 height 61
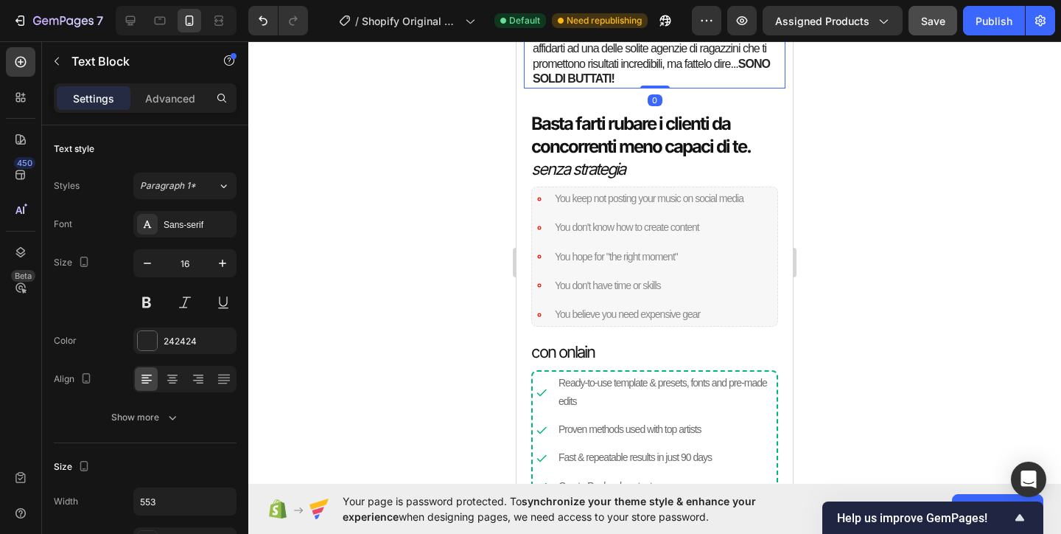
scroll to position [1108, 0]
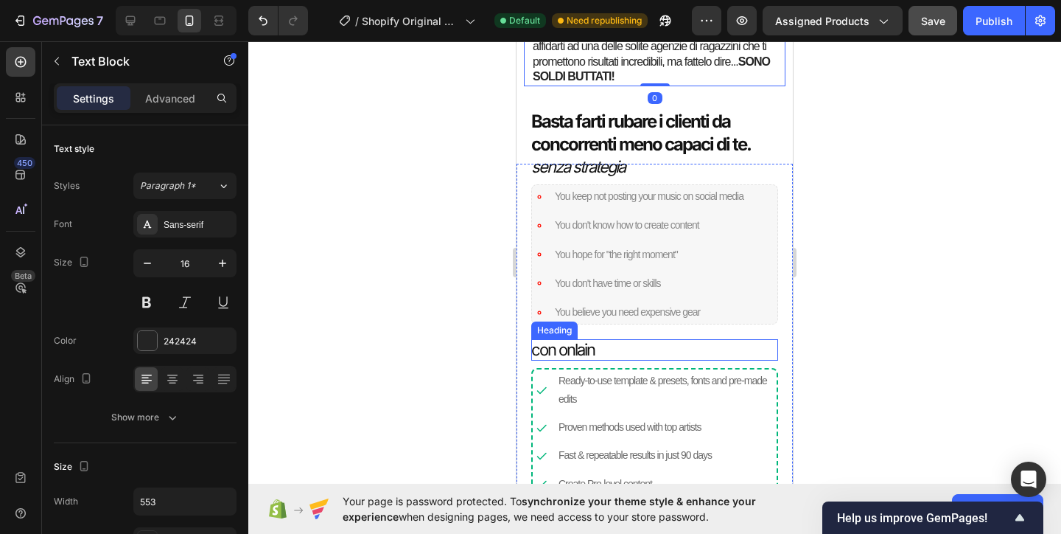
click at [581, 352] on h2 "con onlain" at bounding box center [654, 349] width 247 height 21
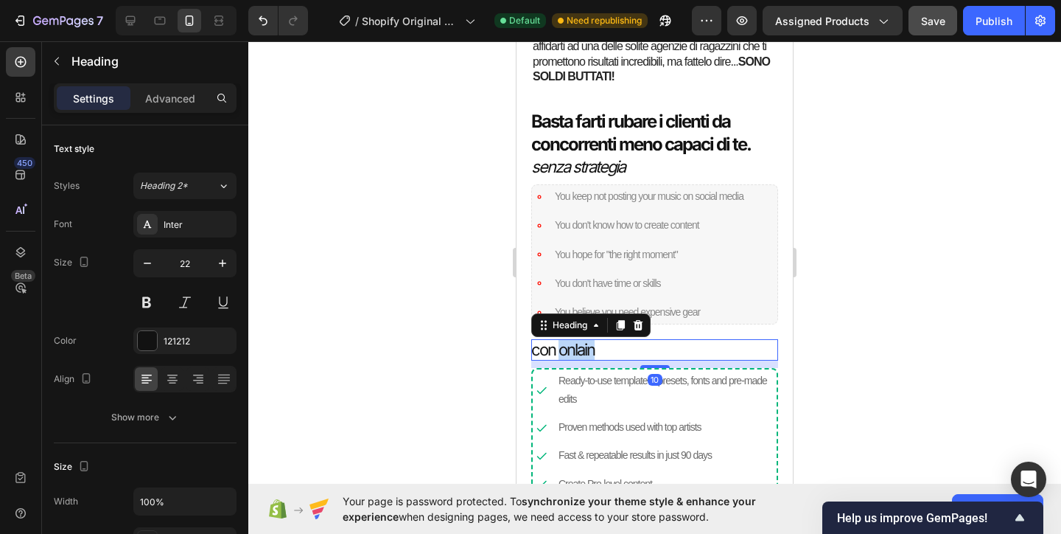
click at [581, 352] on p "con onlain" at bounding box center [654, 349] width 247 height 21
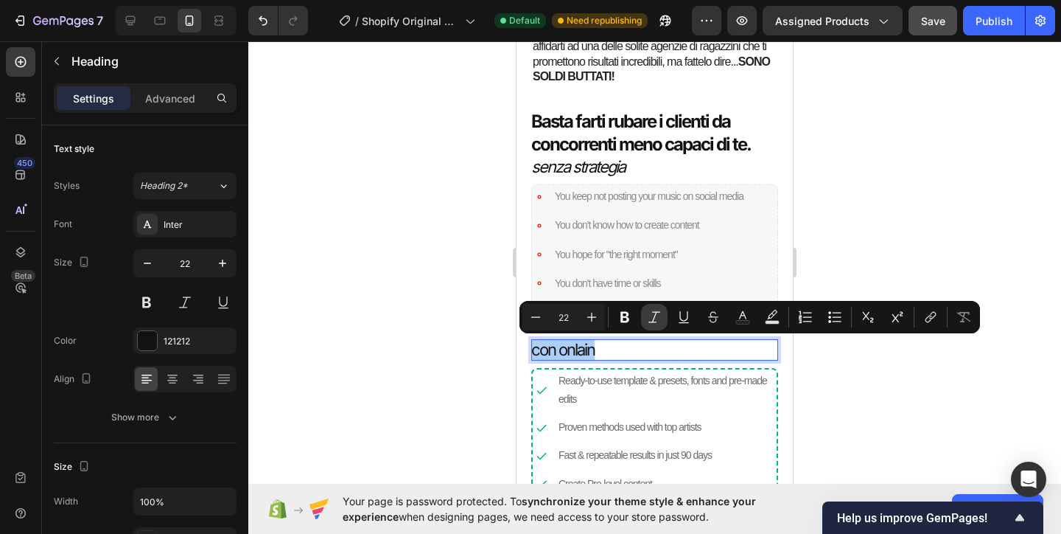
click at [661, 321] on icon "Editor contextual toolbar" at bounding box center [654, 317] width 15 height 15
click at [467, 351] on div at bounding box center [654, 287] width 813 height 492
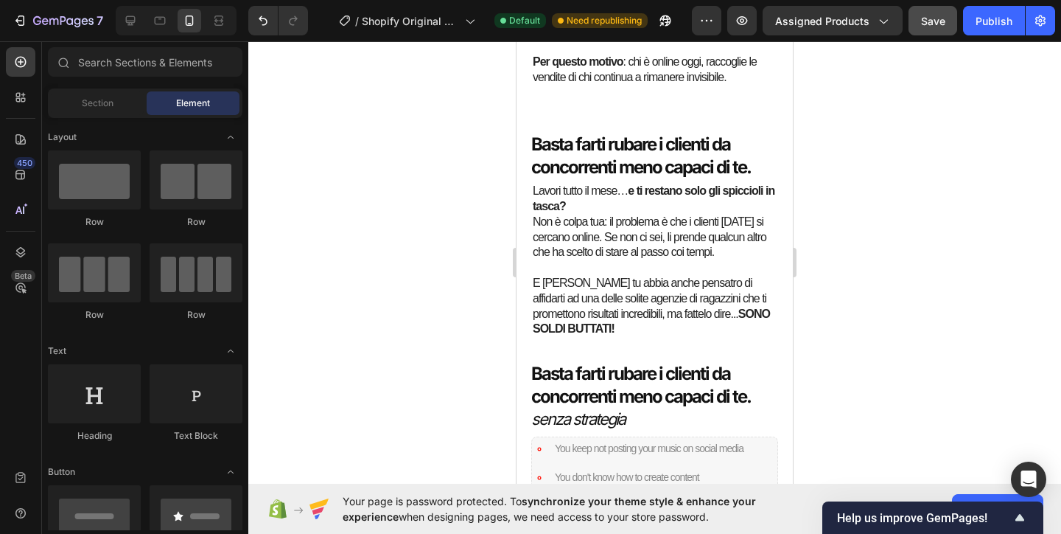
scroll to position [848, 0]
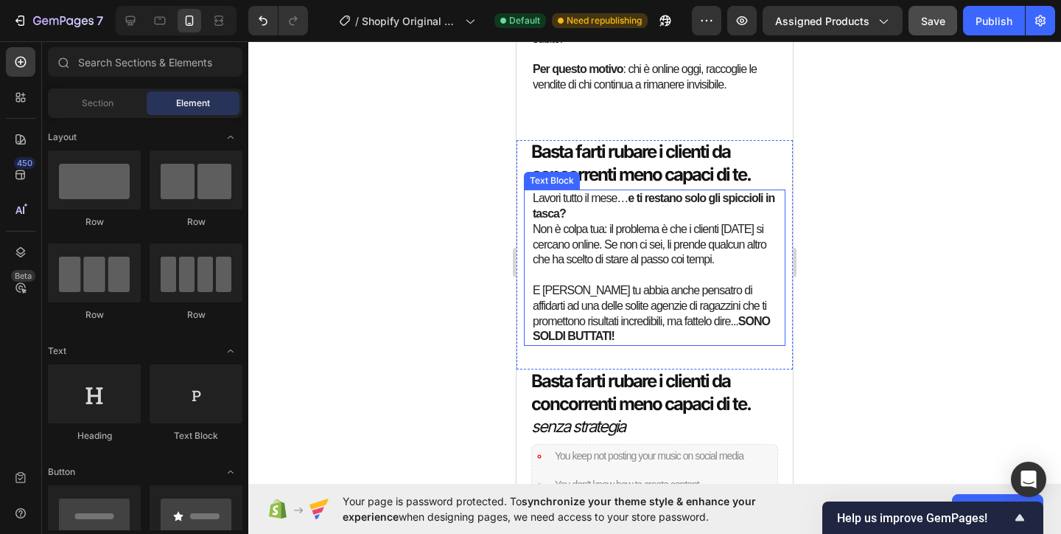
click at [679, 206] on p "Lavori tutto il mese… e ti restano solo gli spiccioli in tasca?" at bounding box center [655, 206] width 244 height 31
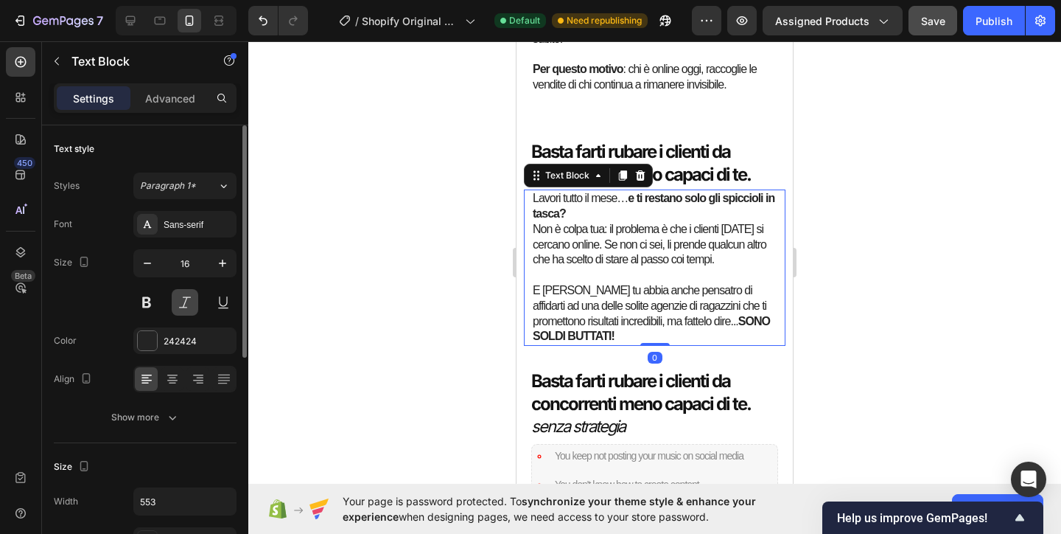
click at [175, 298] on button at bounding box center [185, 302] width 27 height 27
click at [176, 298] on button at bounding box center [185, 302] width 27 height 27
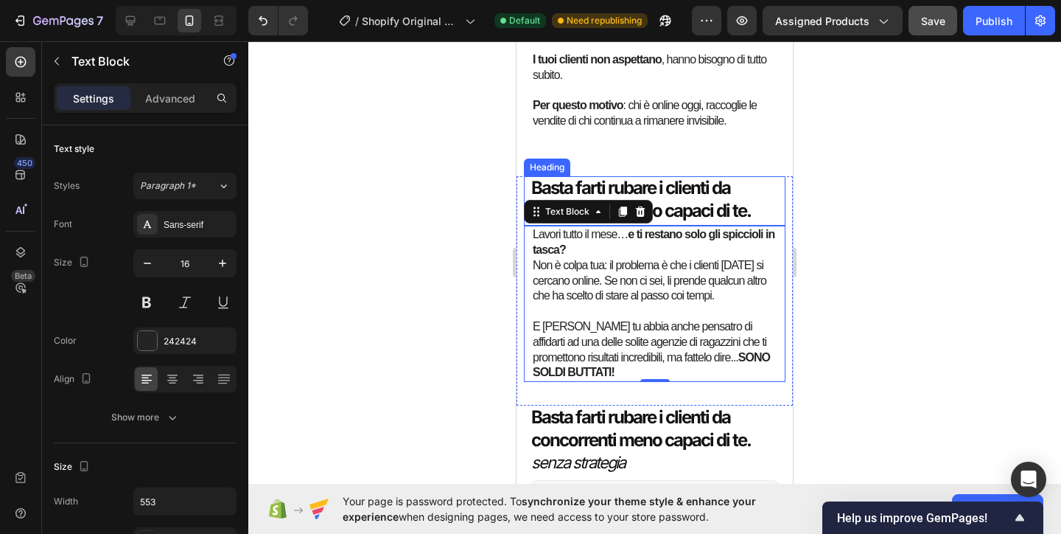
click at [736, 184] on h2 "Basta farti rubare i clienti da concorrenti meno capaci di te." at bounding box center [654, 199] width 247 height 46
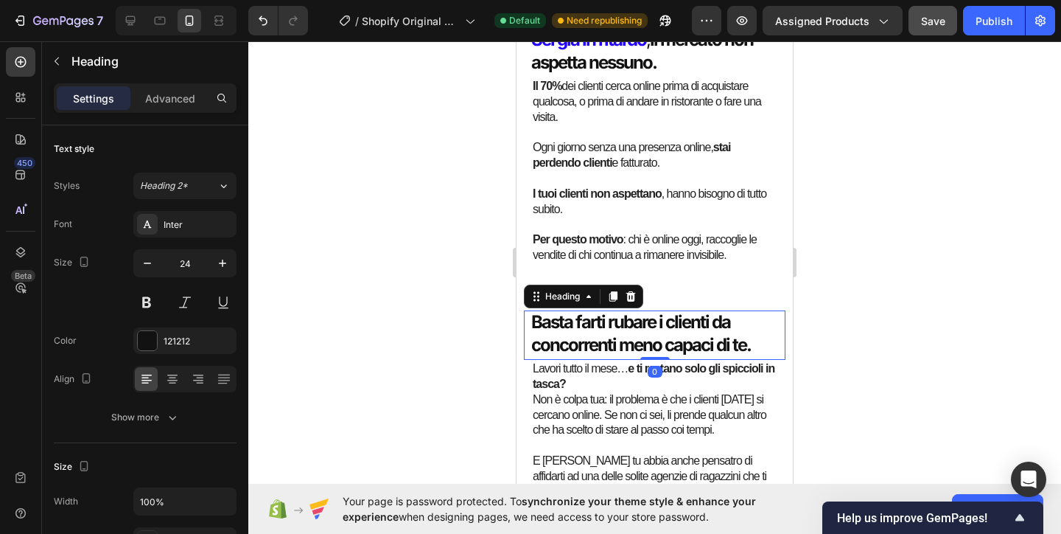
scroll to position [659, 0]
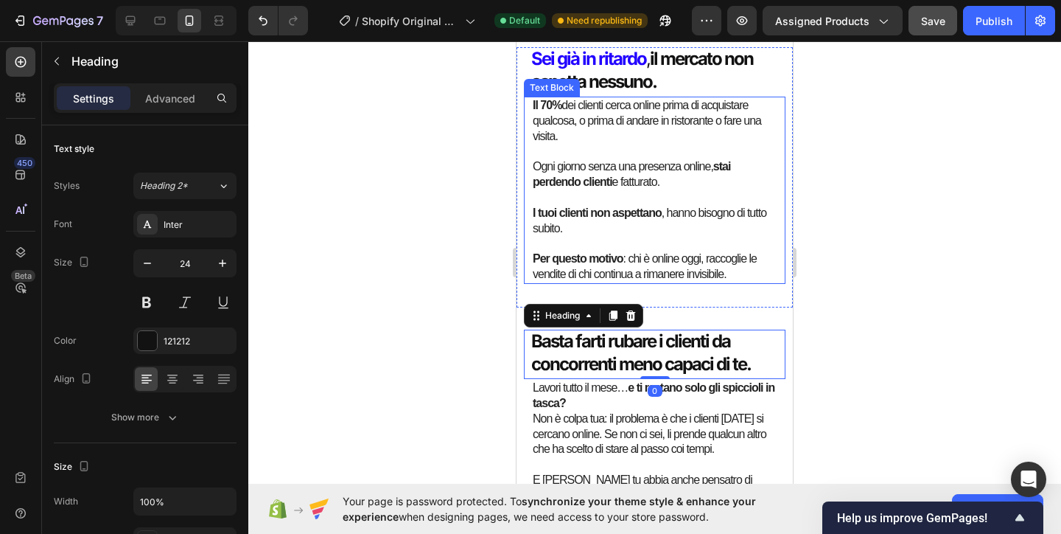
click at [651, 230] on p "I tuoi clienti non aspettano , hanno bisogno di tutto subito." at bounding box center [655, 221] width 244 height 31
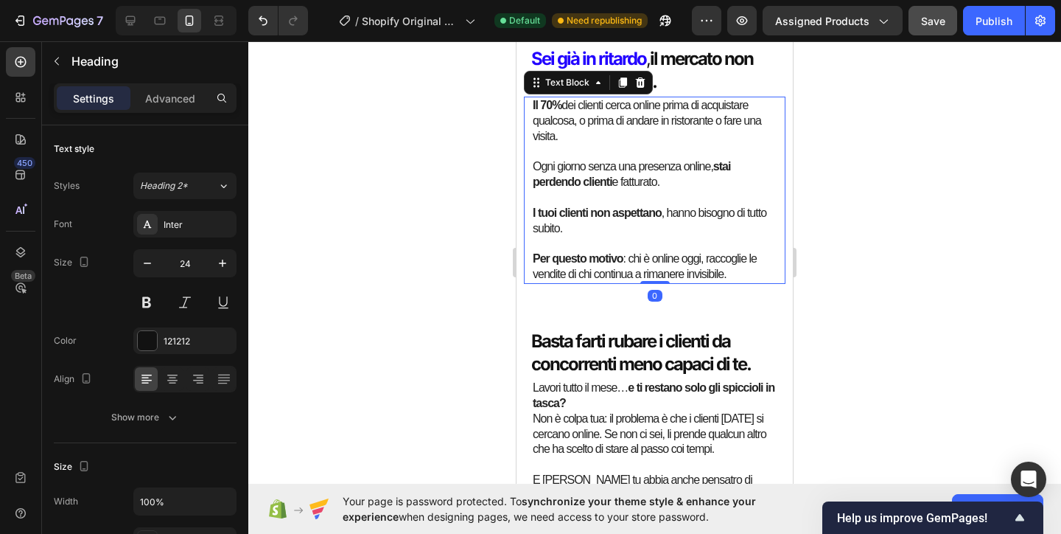
click at [651, 230] on p "I tuoi clienti non aspettano , hanno bisogno di tutto subito." at bounding box center [655, 221] width 244 height 31
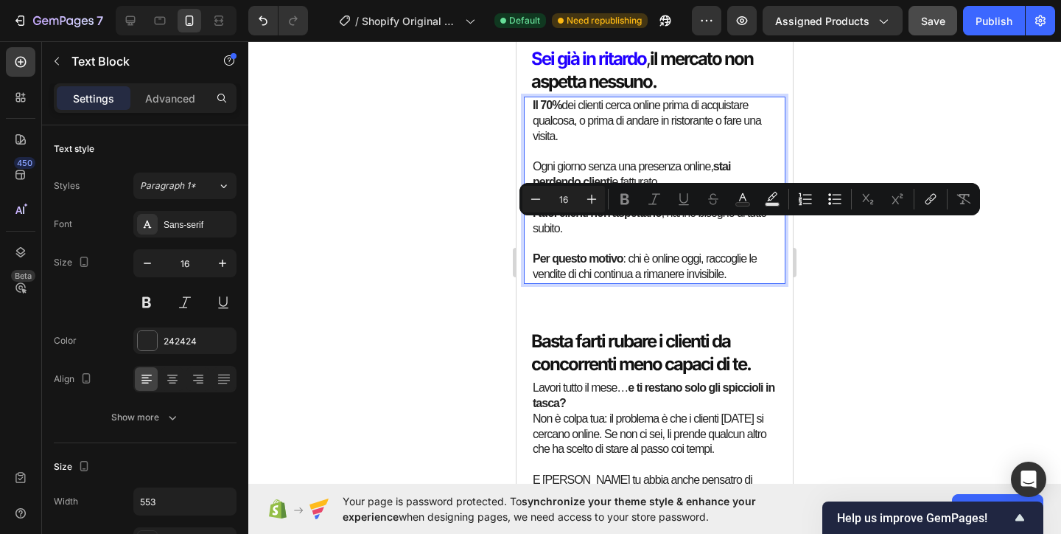
click at [568, 228] on p "I tuoi clienti non aspettano , hanno bisogno di tutto subito." at bounding box center [655, 221] width 244 height 31
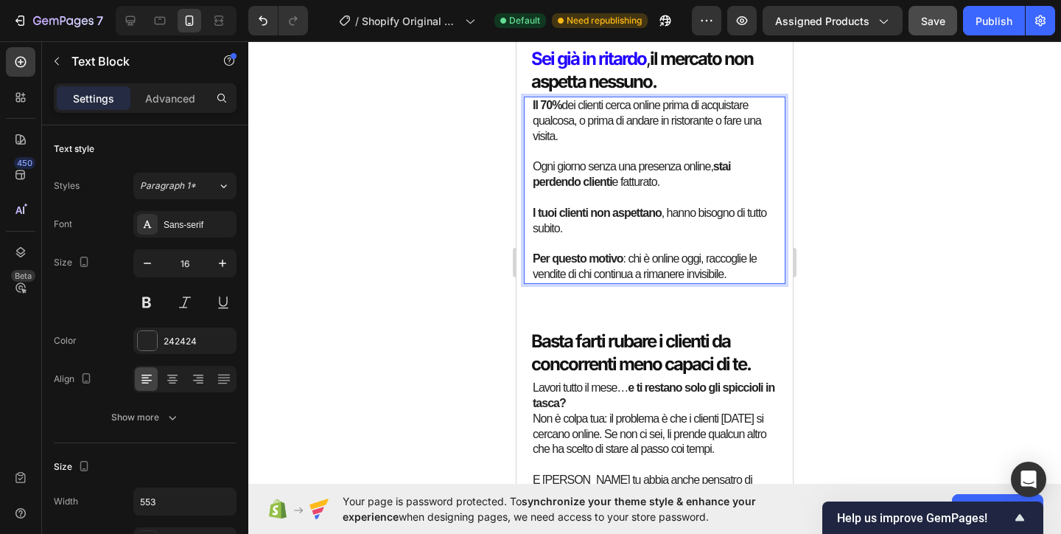
click at [572, 226] on p "I tuoi clienti non aspettano , hanno bisogno di tutto subito." at bounding box center [655, 221] width 244 height 31
drag, startPoint x: 571, startPoint y: 219, endPoint x: 534, endPoint y: 220, distance: 36.9
click at [534, 220] on p "I tuoi clienti non aspettano , hanno bisogno di tutto subito." at bounding box center [655, 221] width 244 height 31
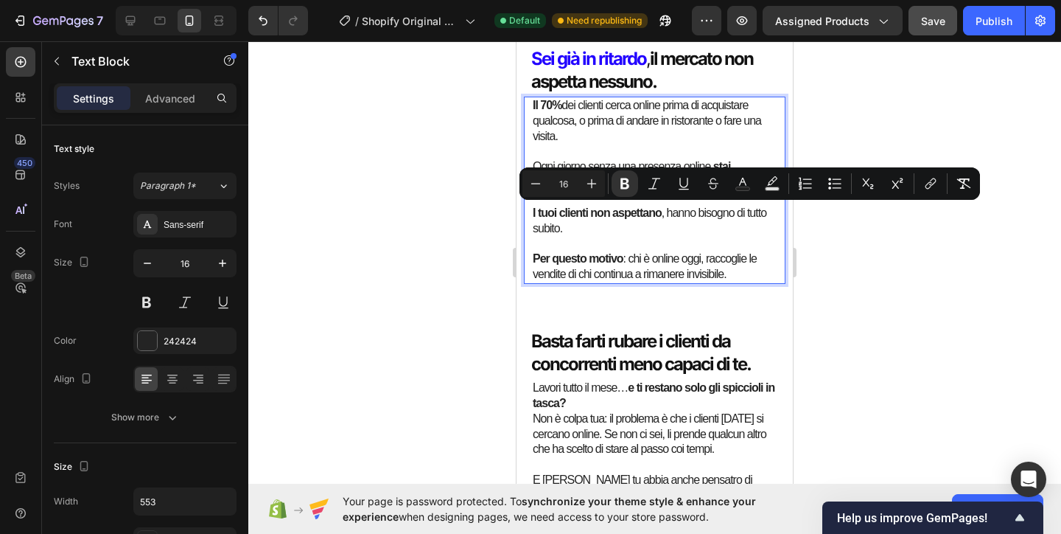
click at [534, 214] on strong "I tuoi clienti non aspettano" at bounding box center [597, 212] width 129 height 13
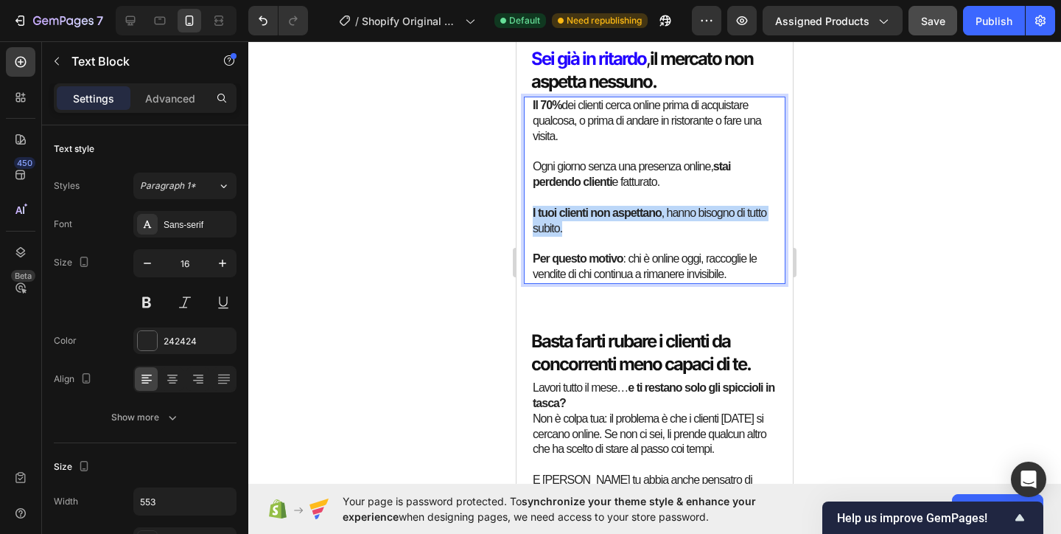
drag, startPoint x: 534, startPoint y: 213, endPoint x: 573, endPoint y: 230, distance: 43.3
click at [573, 230] on p "I tuoi clienti non aspettano , hanno bisogno di tutto subito." at bounding box center [655, 221] width 244 height 31
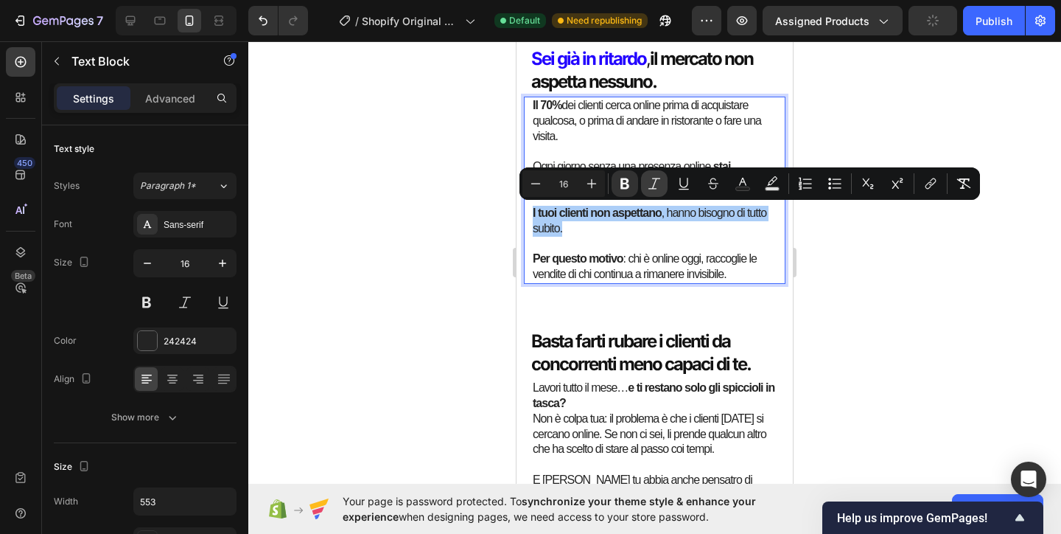
click at [664, 187] on button "Italic" at bounding box center [654, 183] width 27 height 27
click at [415, 220] on div at bounding box center [654, 287] width 813 height 492
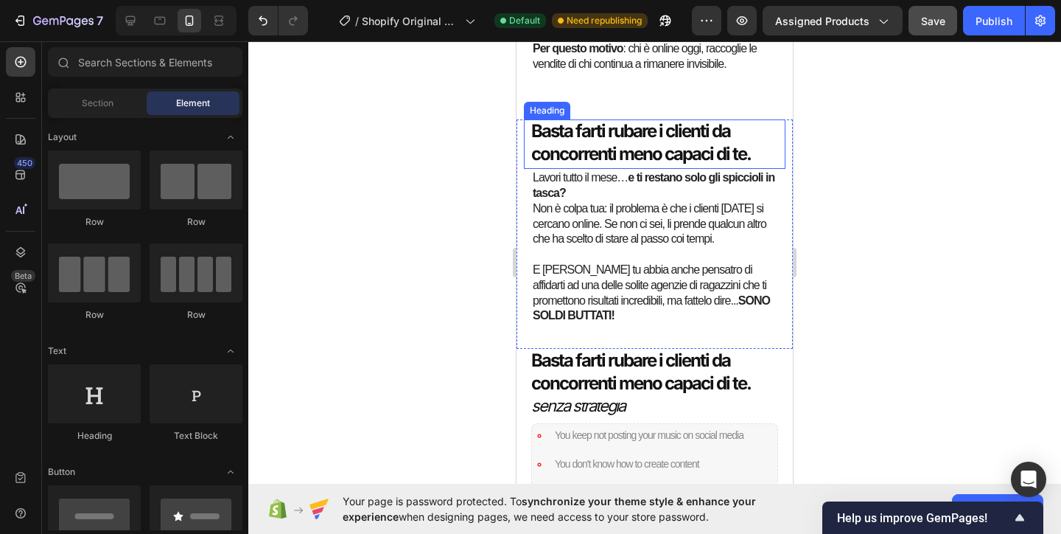
scroll to position [825, 0]
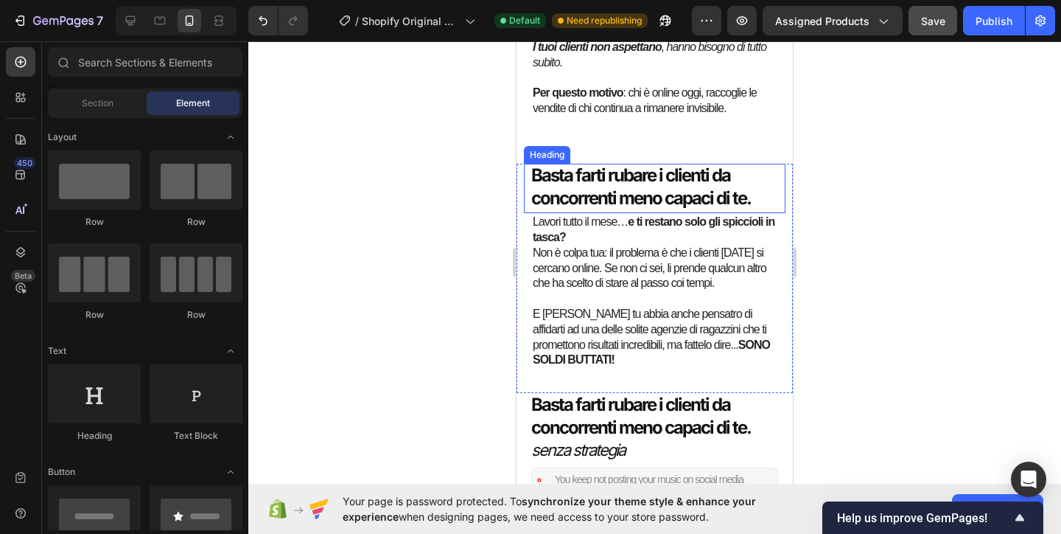
click at [626, 197] on strong "Basta farti rubare i clienti da concorrenti meno capaci di te." at bounding box center [641, 186] width 220 height 44
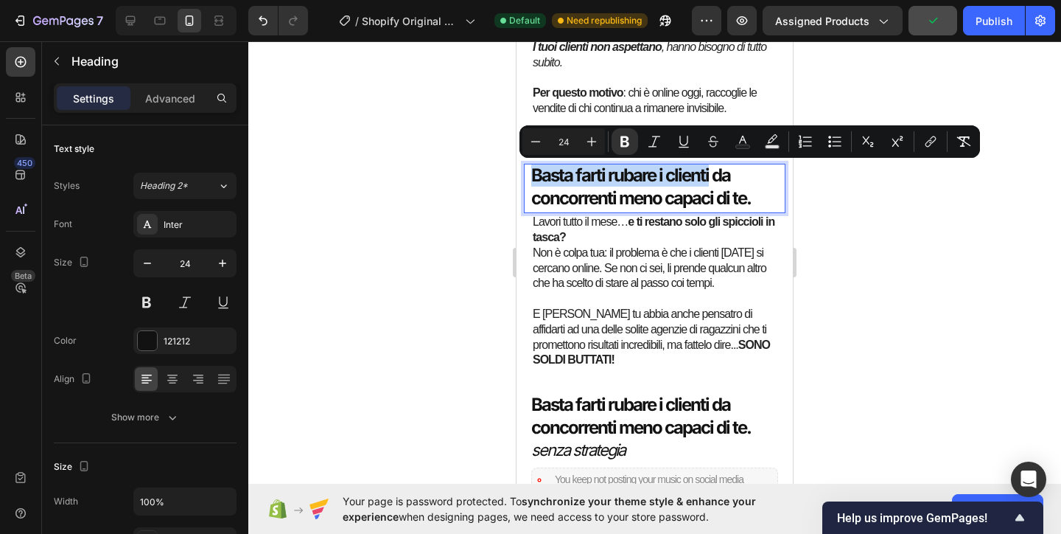
drag, startPoint x: 706, startPoint y: 177, endPoint x: 530, endPoint y: 181, distance: 176.2
click at [530, 181] on div "Basta farti rubare i clienti da concorrenti meno capaci di te. Heading 0" at bounding box center [655, 188] width 262 height 49
click at [750, 144] on button "Text Color" at bounding box center [743, 141] width 27 height 27
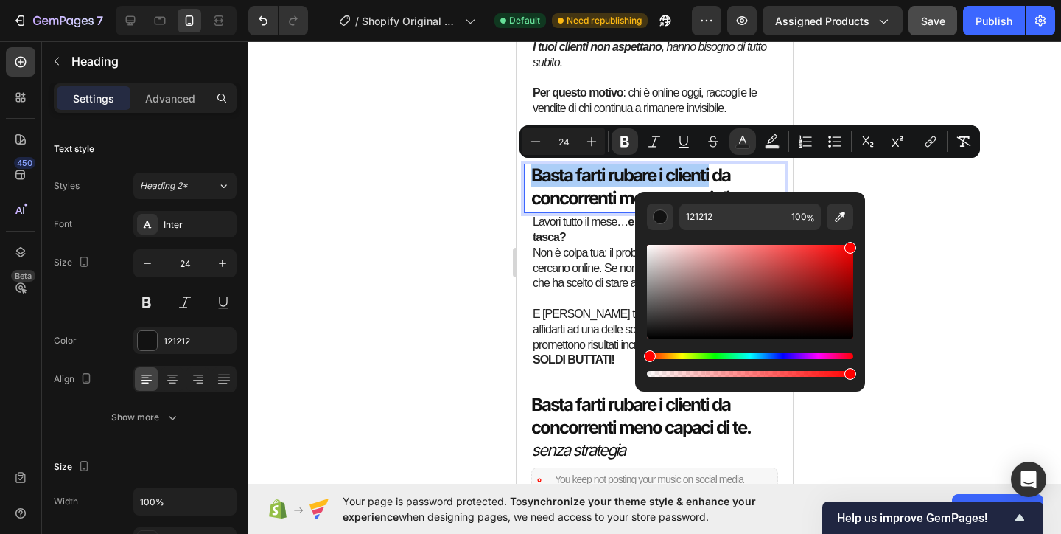
drag, startPoint x: 656, startPoint y: 335, endPoint x: 855, endPoint y: 231, distance: 224.5
click at [855, 231] on div "121212 100 %" at bounding box center [750, 286] width 230 height 188
type input "FF0000"
click at [959, 221] on div at bounding box center [654, 287] width 813 height 492
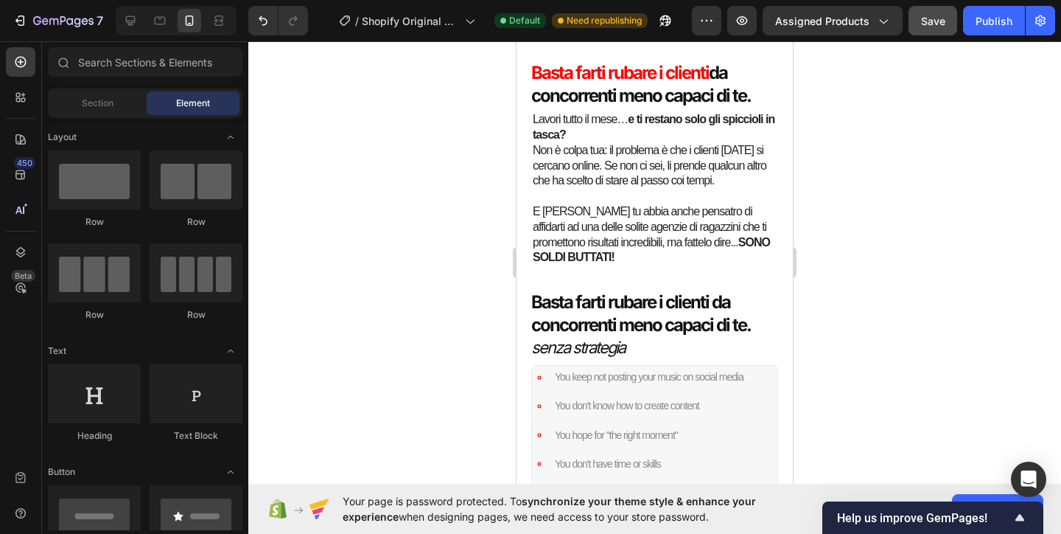
scroll to position [978, 0]
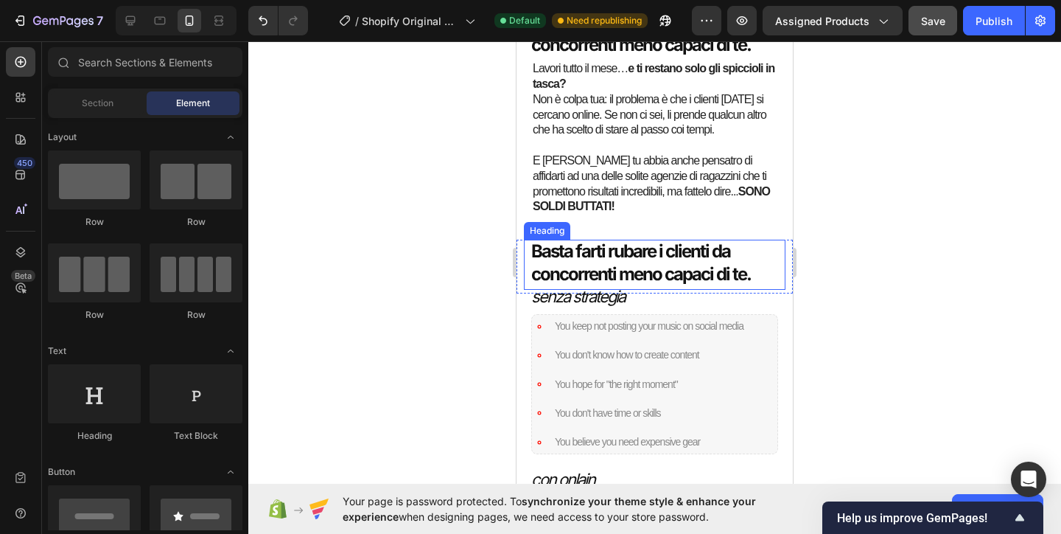
click at [737, 275] on strong "Basta farti rubare i clienti da concorrenti meno capaci di te." at bounding box center [641, 262] width 220 height 44
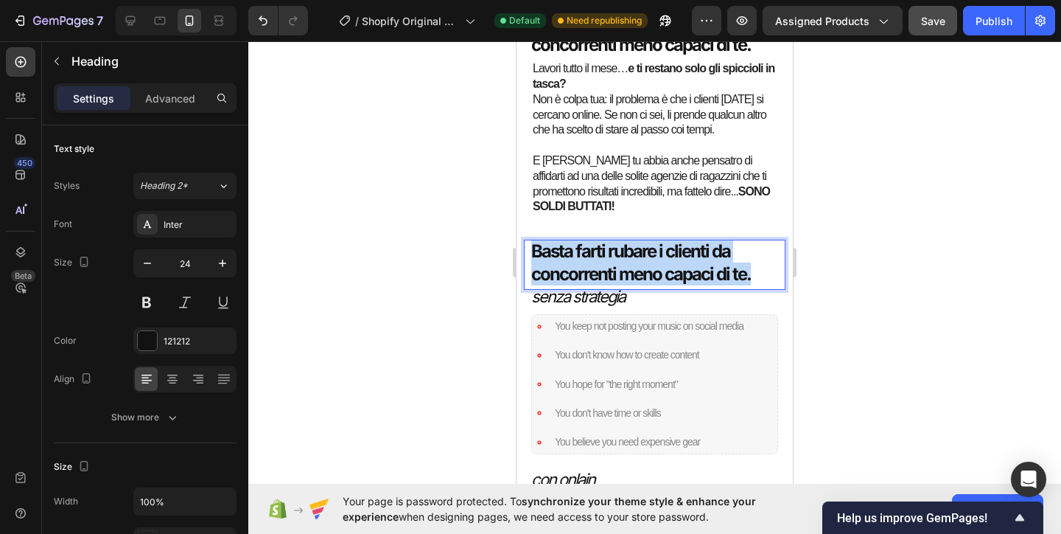
click at [737, 275] on strong "Basta farti rubare i clienti da concorrenti meno capaci di te." at bounding box center [641, 262] width 220 height 44
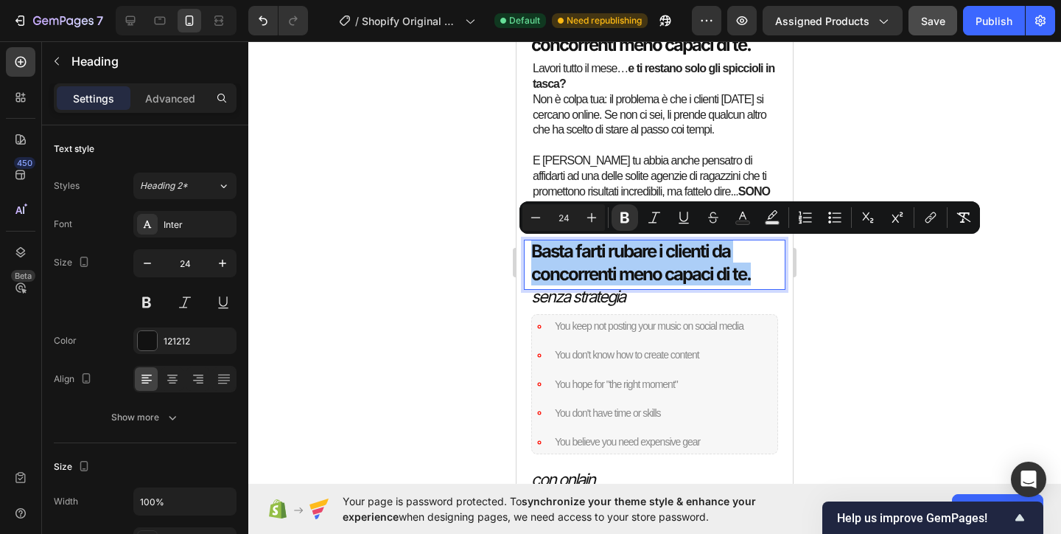
click at [945, 278] on div at bounding box center [654, 287] width 813 height 492
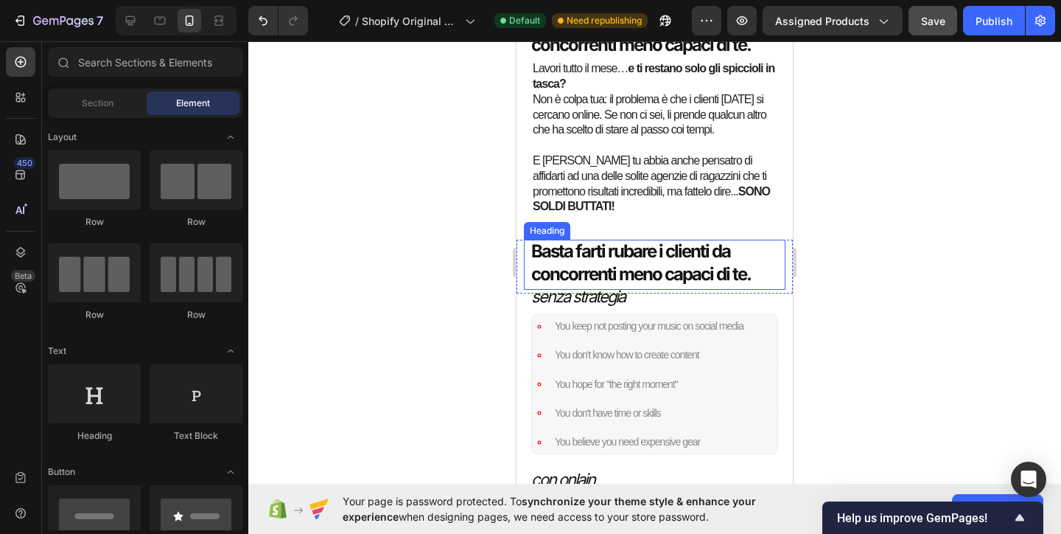
click at [737, 259] on p "⁠⁠⁠⁠⁠⁠⁠ Basta farti rubare i clienti da concorrenti meno capaci di te." at bounding box center [654, 262] width 247 height 46
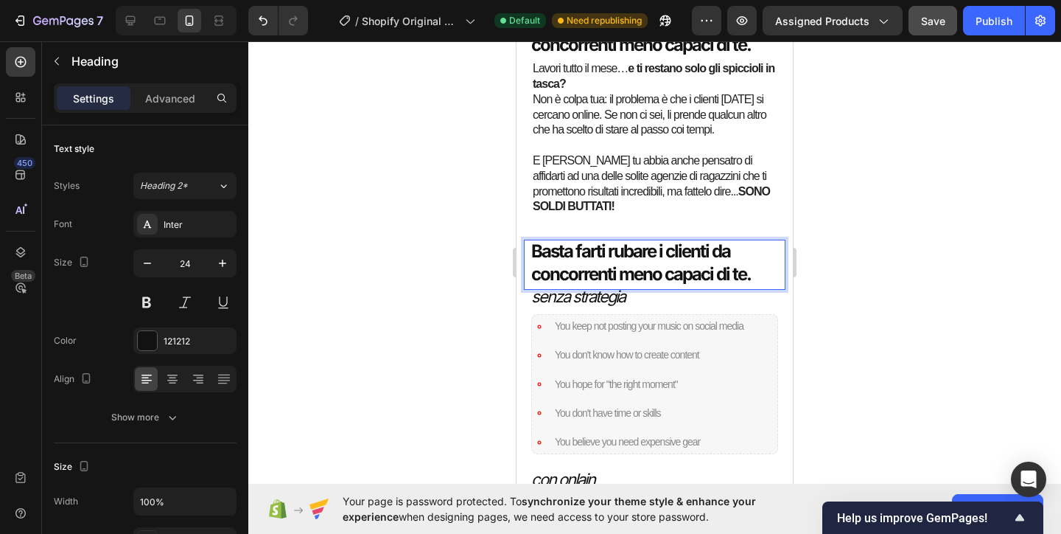
click at [737, 259] on p "Basta farti rubare i clienti da concorrenti meno capaci di te." at bounding box center [654, 262] width 247 height 46
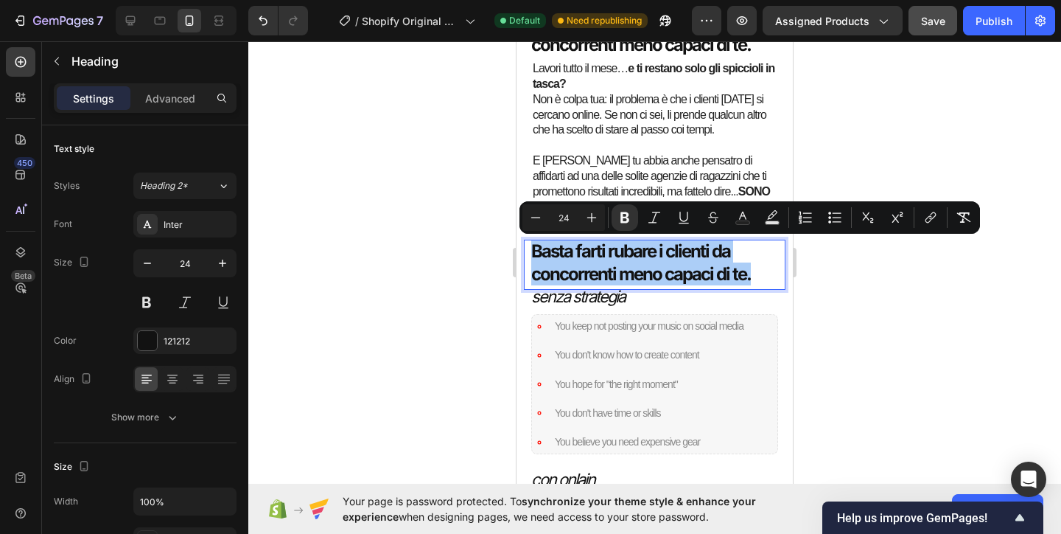
click at [836, 302] on div at bounding box center [654, 287] width 813 height 492
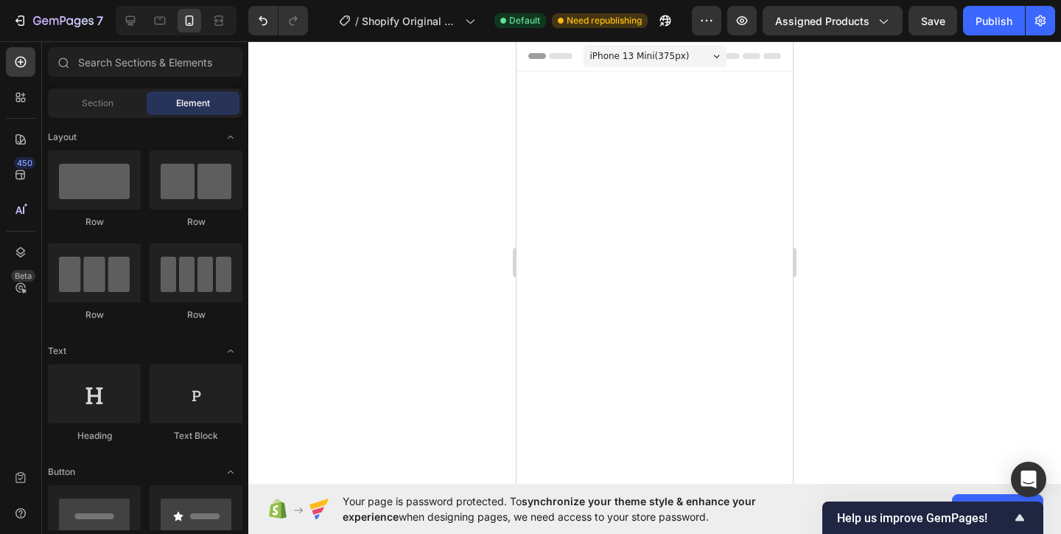
scroll to position [978, 0]
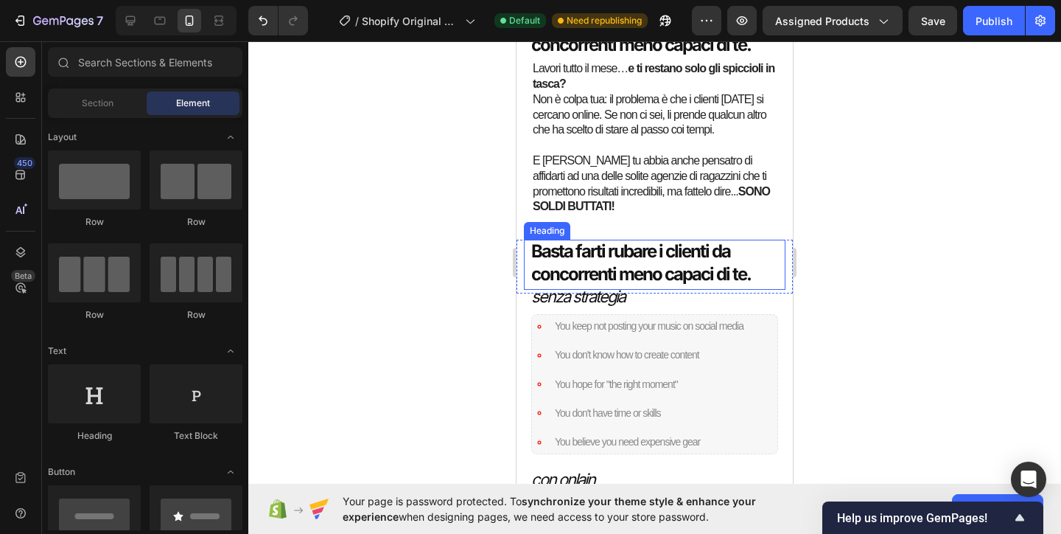
click at [657, 271] on strong "Basta farti rubare i clienti da concorrenti meno capaci di te." at bounding box center [641, 262] width 220 height 44
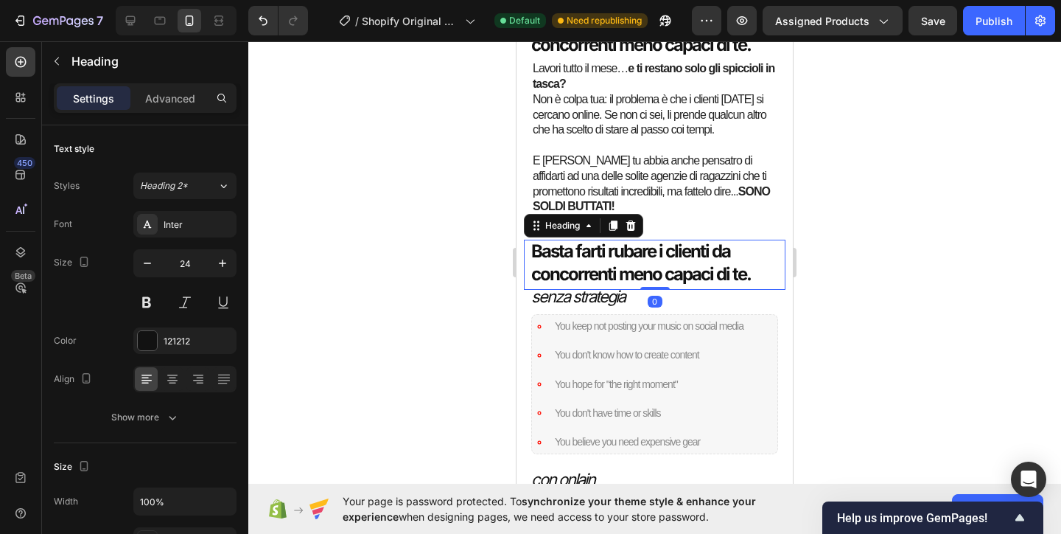
click at [657, 271] on strong "Basta farti rubare i clienti da concorrenti meno capaci di te." at bounding box center [641, 262] width 220 height 44
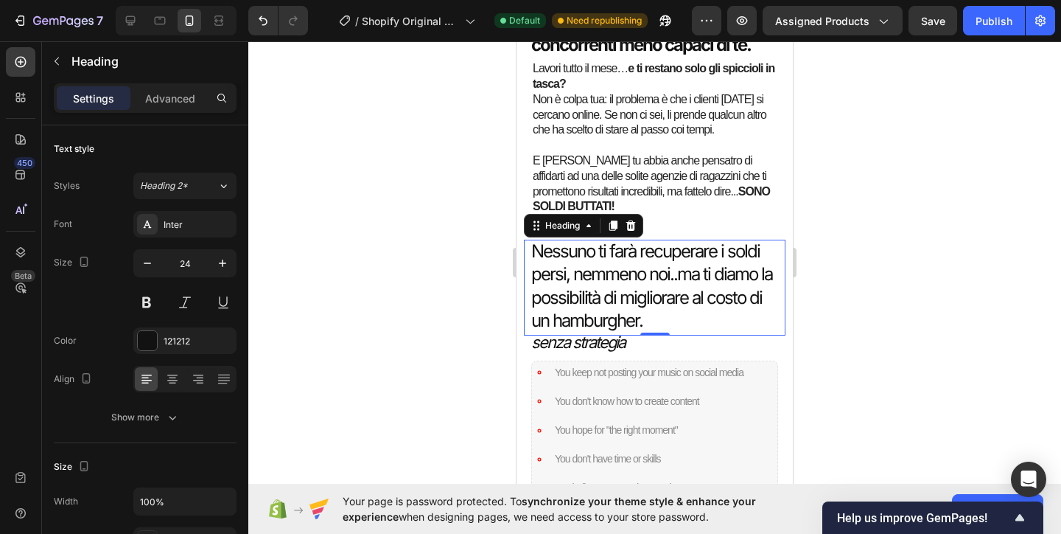
drag, startPoint x: 528, startPoint y: 246, endPoint x: 556, endPoint y: 265, distance: 33.3
click at [556, 265] on div "Nessuno ti farà recuperare i soldi persi, nemmeno noi..ma ti diamo la possibili…" at bounding box center [655, 287] width 262 height 96
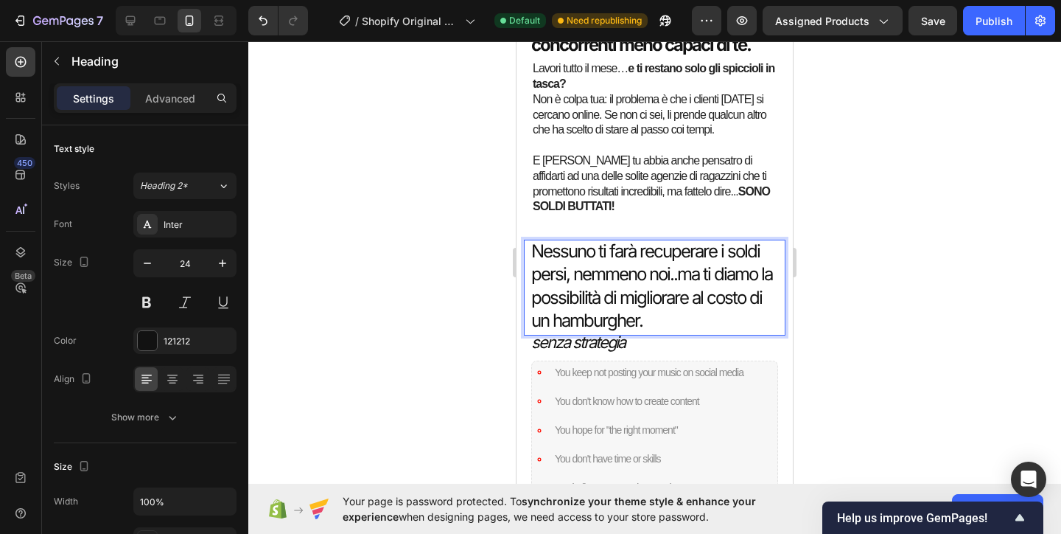
click at [539, 256] on p "Nessuno ti farà recuperare i soldi persi, nemmeno noi..ma ti diamo la possibili…" at bounding box center [654, 285] width 247 height 92
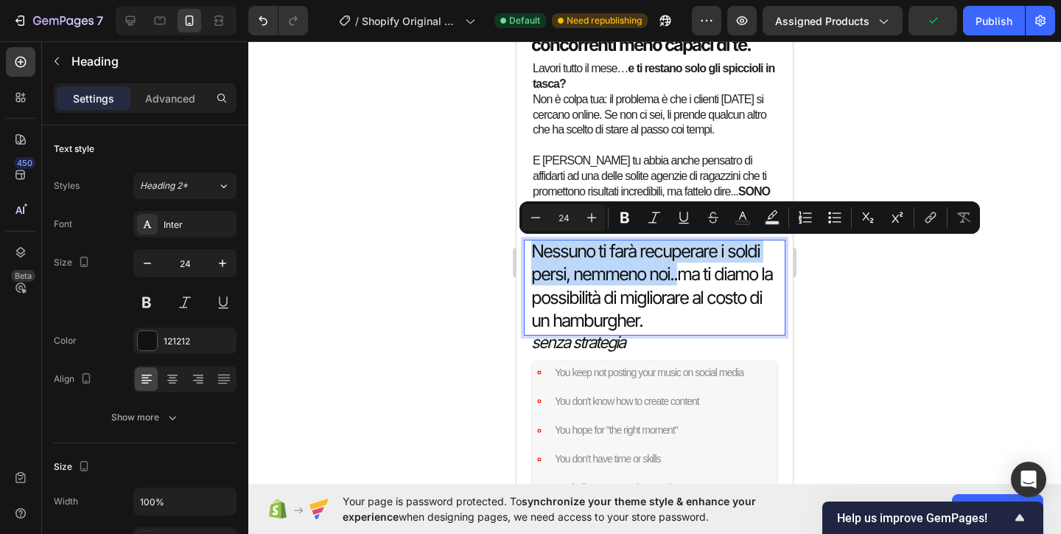
drag, startPoint x: 533, startPoint y: 249, endPoint x: 679, endPoint y: 279, distance: 148.9
click at [679, 279] on p "Nessuno ti farà recuperare i soldi persi, nemmeno noi..ma ti diamo la possibili…" at bounding box center [654, 285] width 247 height 92
click at [618, 208] on button "Bold" at bounding box center [625, 217] width 27 height 27
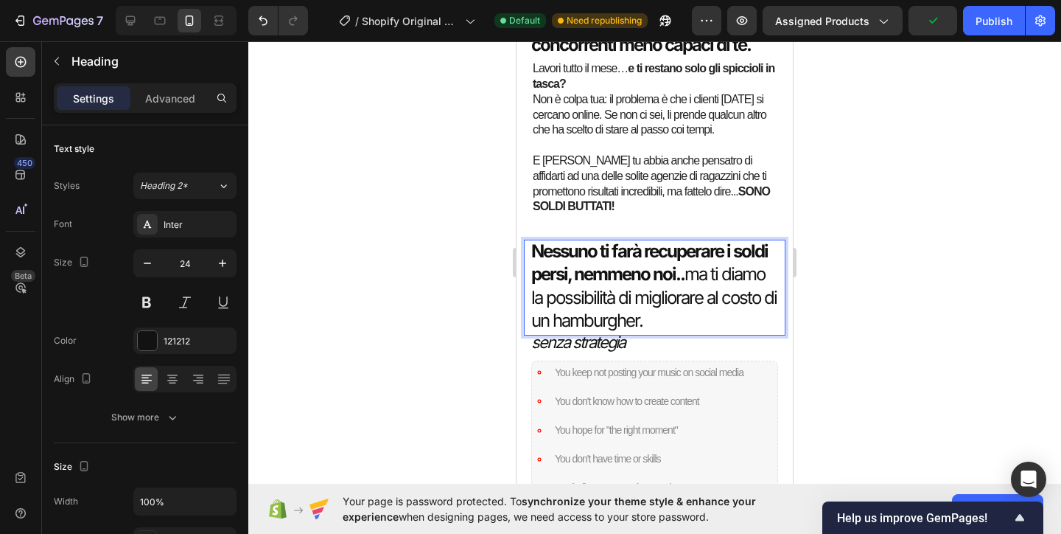
click at [454, 241] on div at bounding box center [654, 287] width 813 height 492
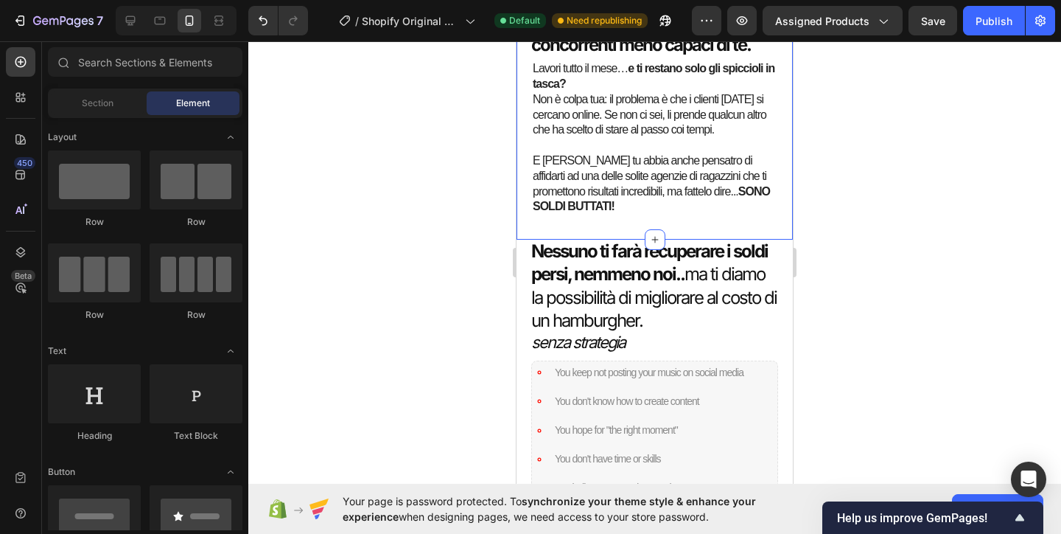
click at [467, 223] on div at bounding box center [654, 287] width 813 height 492
click at [442, 217] on div at bounding box center [654, 287] width 813 height 492
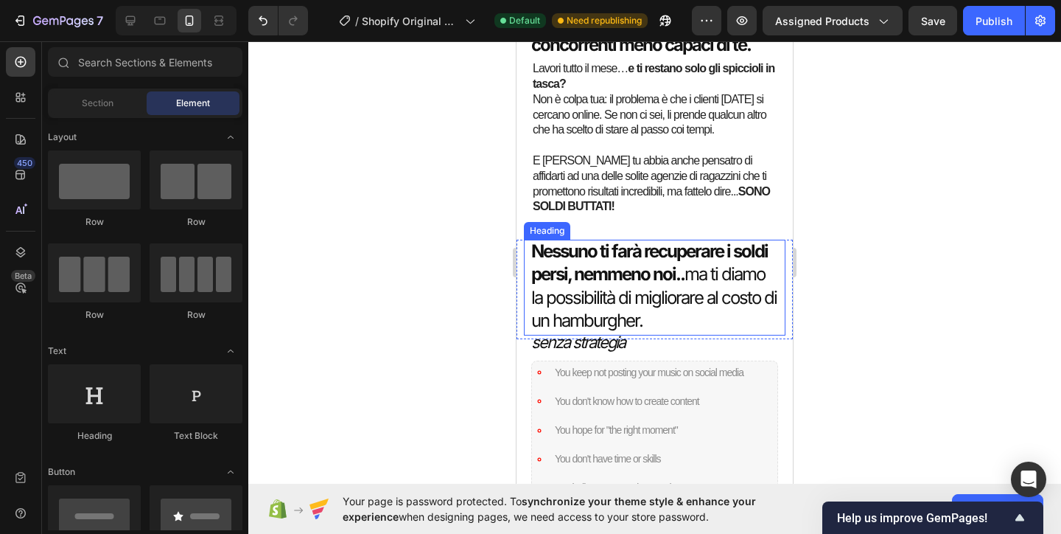
click at [677, 296] on p "⁠⁠⁠⁠⁠⁠⁠ Nessuno ti farà recuperare i soldi persi, nemmeno noi.. ma ti diamo la …" at bounding box center [654, 285] width 247 height 92
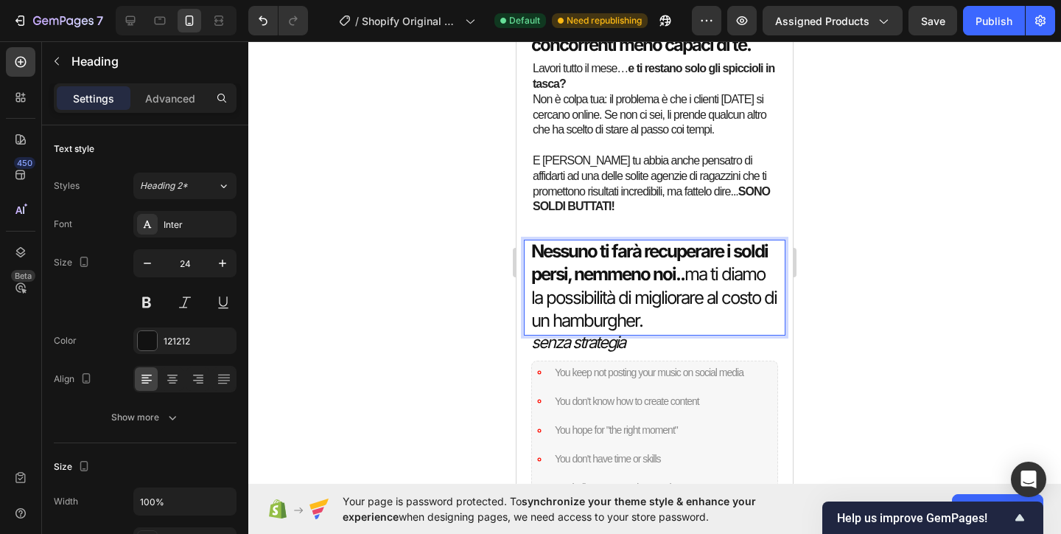
click at [640, 321] on p "Nessuno ti farà recuperare i soldi persi, nemmeno noi.. ma ti diamo la possibil…" at bounding box center [654, 285] width 247 height 92
click at [685, 291] on p "Nessuno ti farà recuperare i soldi persi, nemmeno noi.. ma ti diamo la possibil…" at bounding box center [654, 285] width 247 height 92
click at [685, 276] on p "Nessuno ti farà recuperare i soldi persi, nemmeno noi.. ma ti diamo la possibil…" at bounding box center [654, 285] width 247 height 92
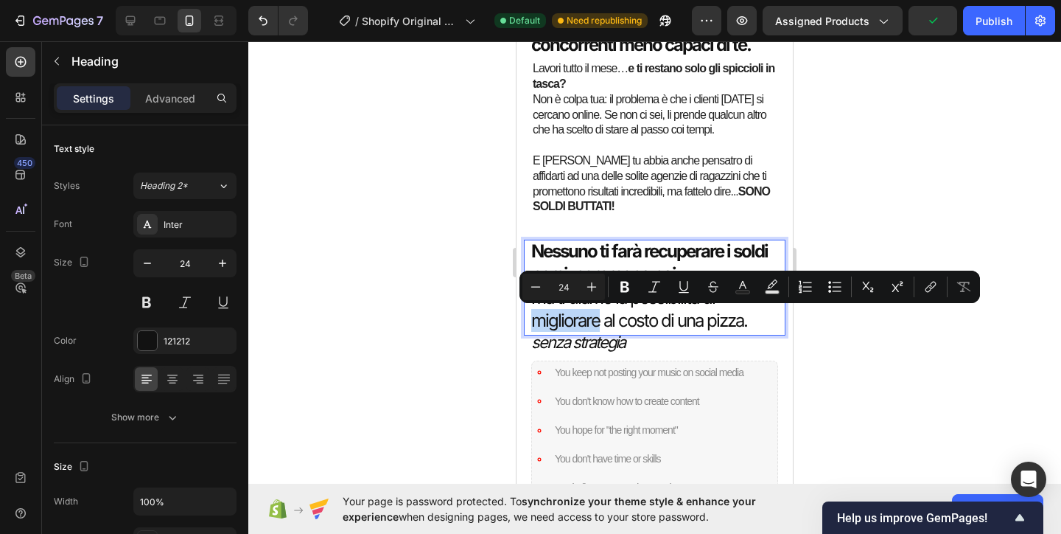
drag, startPoint x: 598, startPoint y: 322, endPoint x: 533, endPoint y: 324, distance: 65.6
click at [533, 324] on p "Nessuno ti farà recuperare i soldi persi, nemmeno noi... ma ti diamo la possibi…" at bounding box center [654, 285] width 247 height 92
click at [461, 318] on div at bounding box center [654, 287] width 813 height 492
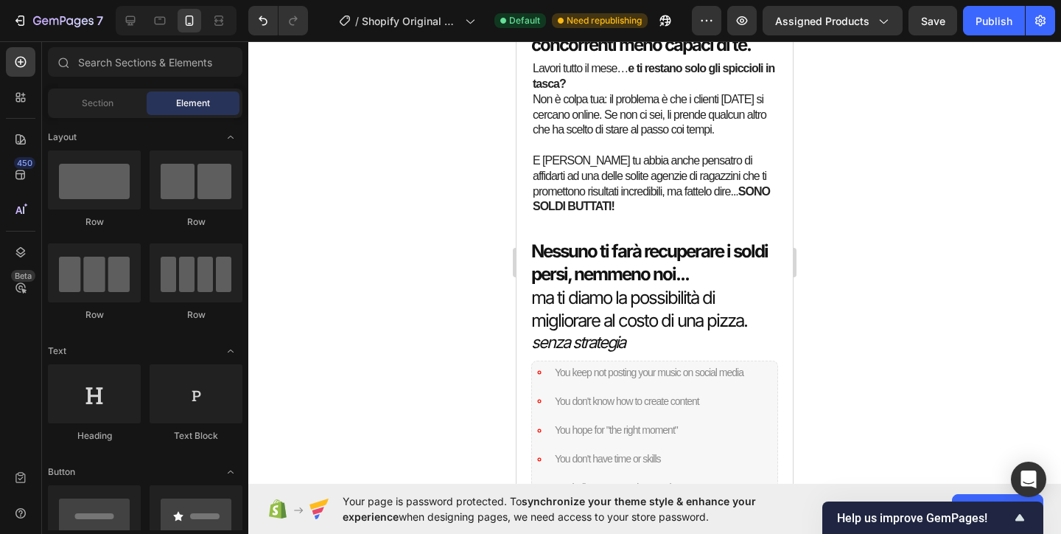
click at [438, 292] on div at bounding box center [654, 287] width 813 height 492
click at [665, 335] on h2 "senza strategia" at bounding box center [654, 342] width 247 height 21
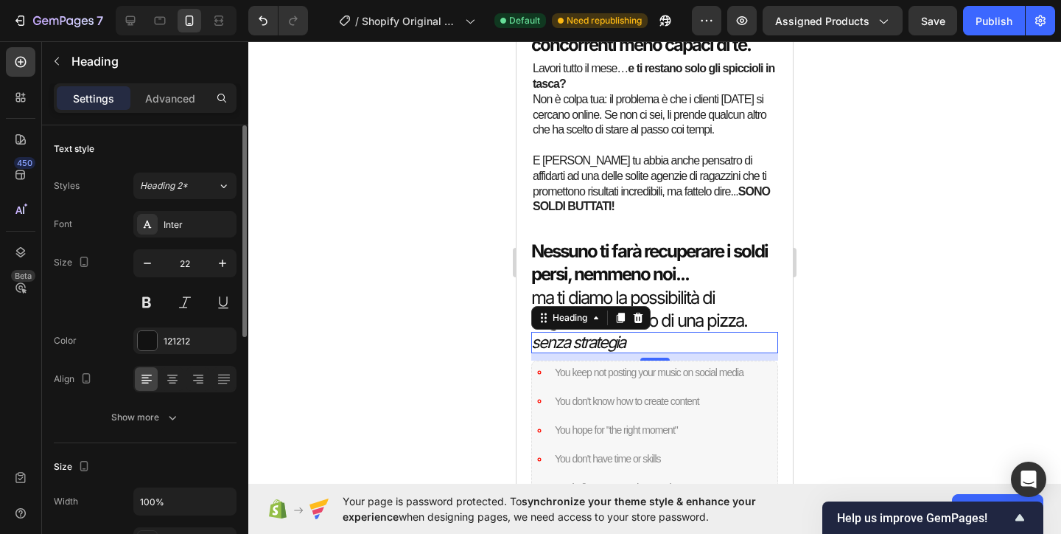
click at [106, 314] on div "Size 22" at bounding box center [145, 282] width 183 height 66
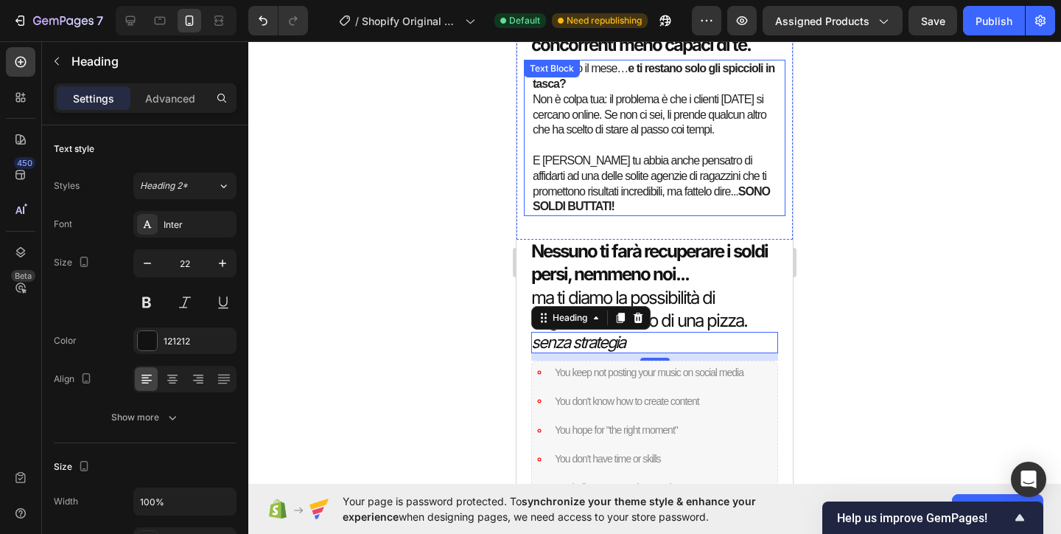
click at [755, 203] on p "E [PERSON_NAME] tu abbia anche pensatro di affidarti ad una delle solite agenzi…" at bounding box center [655, 183] width 244 height 61
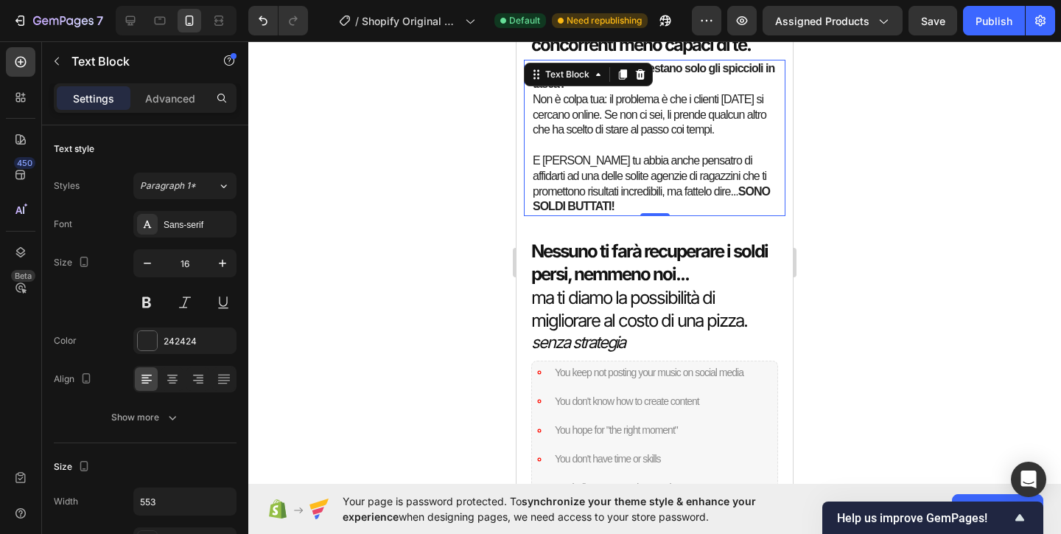
click at [380, 244] on div at bounding box center [654, 287] width 813 height 492
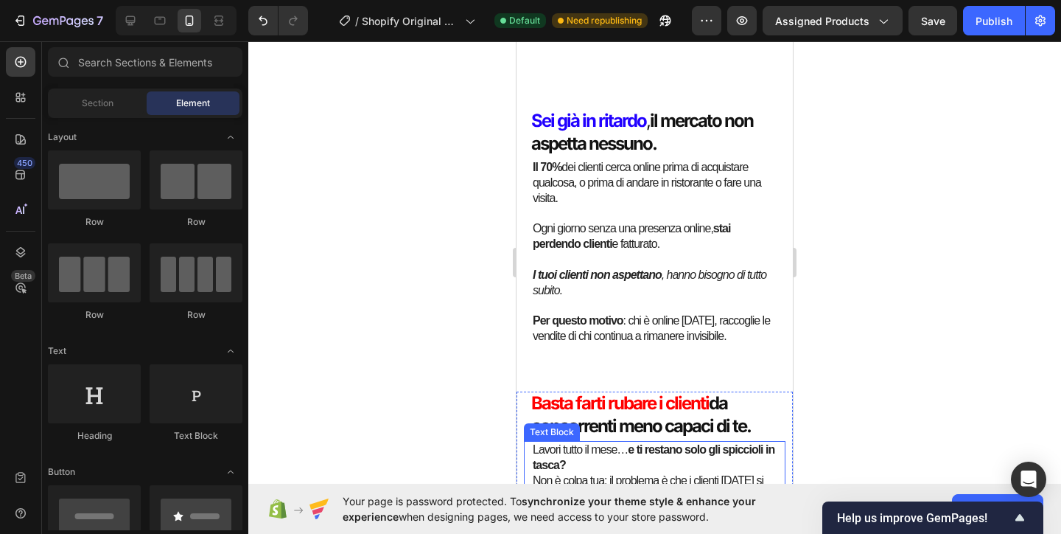
scroll to position [593, 0]
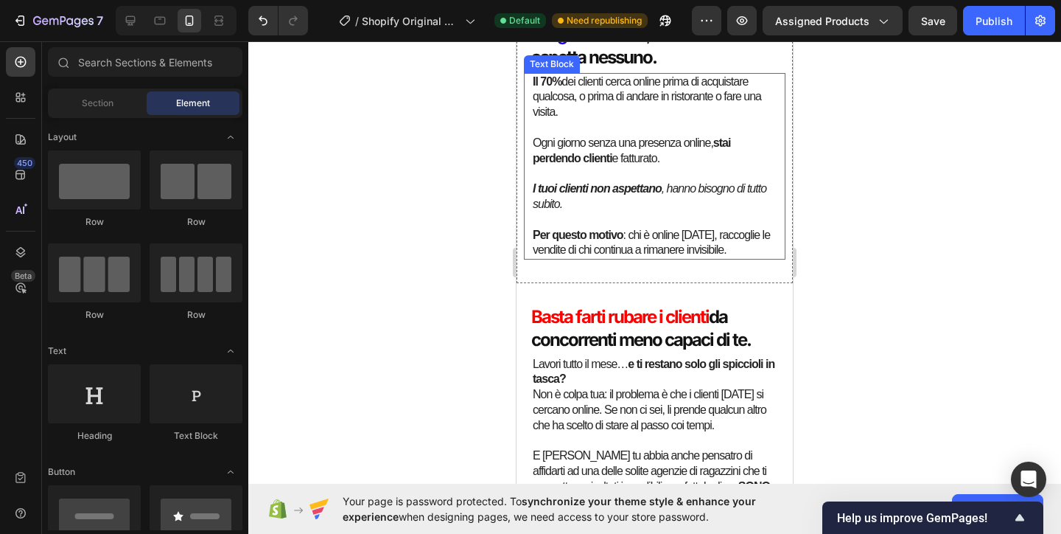
click at [640, 136] on p at bounding box center [655, 127] width 244 height 15
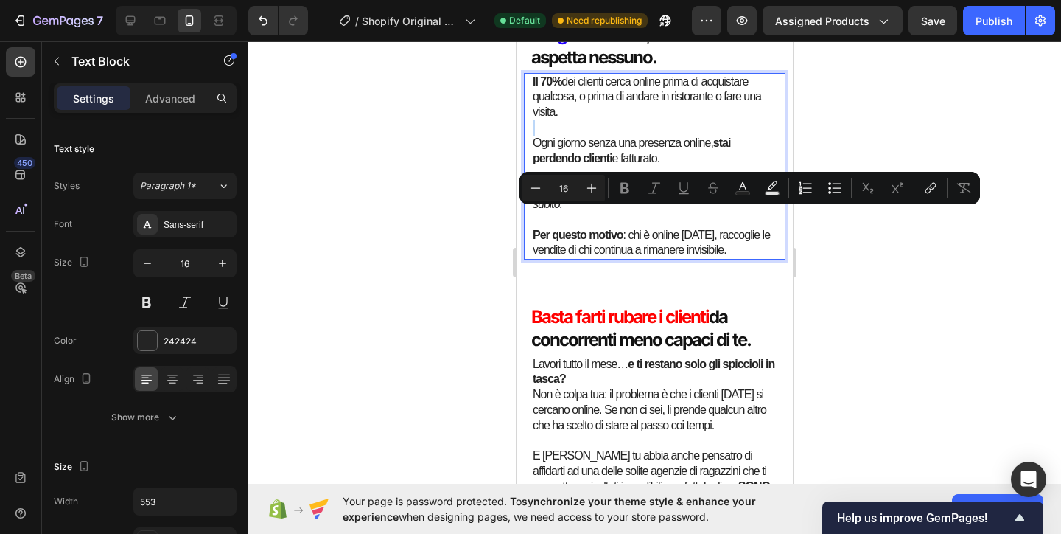
click at [685, 167] on p "Ogni giorno senza una presenza online, stai perdendo clienti e fatturato." at bounding box center [655, 151] width 244 height 31
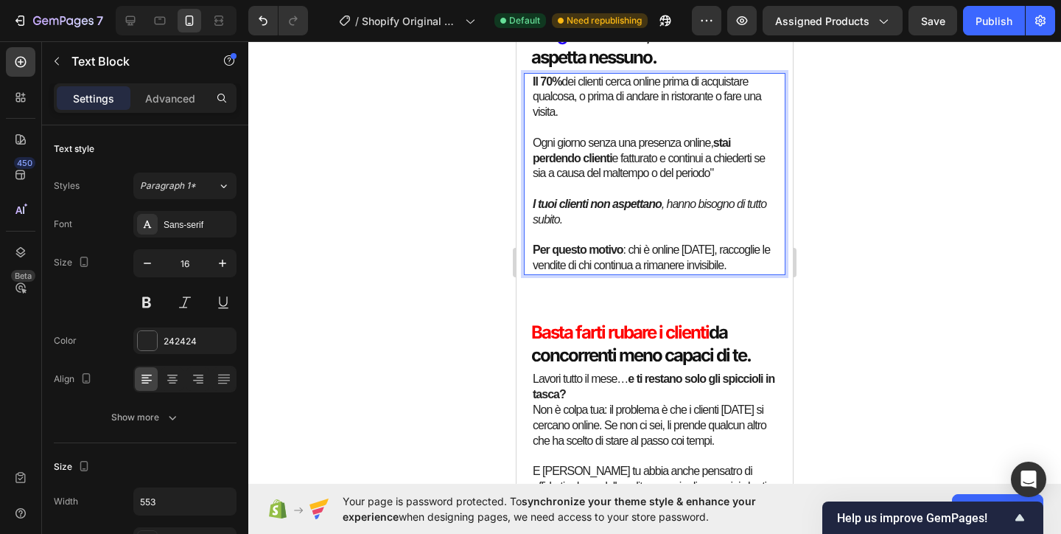
click at [676, 181] on p "Ogni giorno senza una presenza online, stai perdendo clienti e fatturato e cont…" at bounding box center [655, 159] width 244 height 46
click at [718, 181] on p "Ogni giorno senza una presenza online, stai perdendo clienti e fatturato e cont…" at bounding box center [655, 159] width 244 height 46
click at [453, 245] on div at bounding box center [654, 287] width 813 height 492
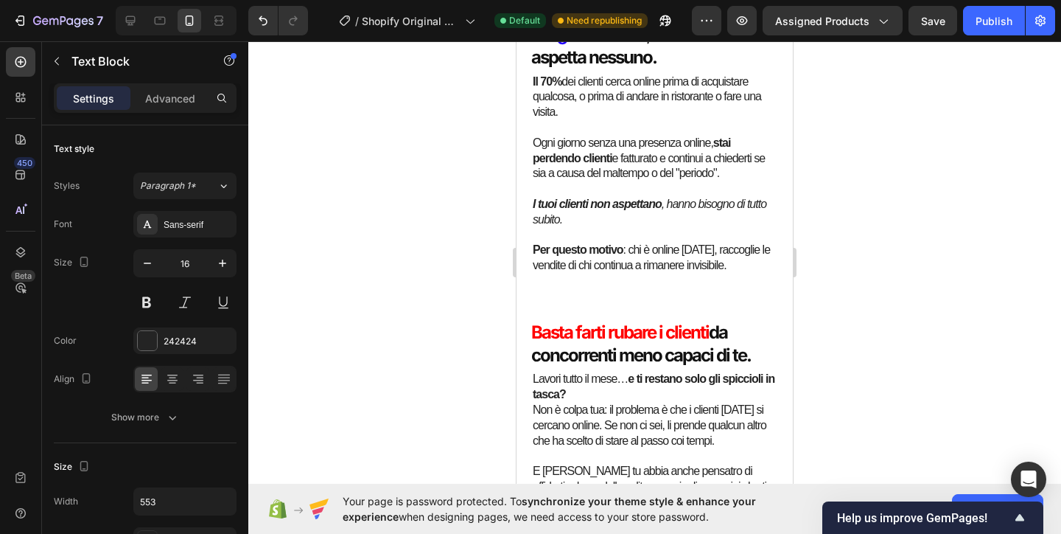
click at [453, 245] on div at bounding box center [654, 287] width 813 height 492
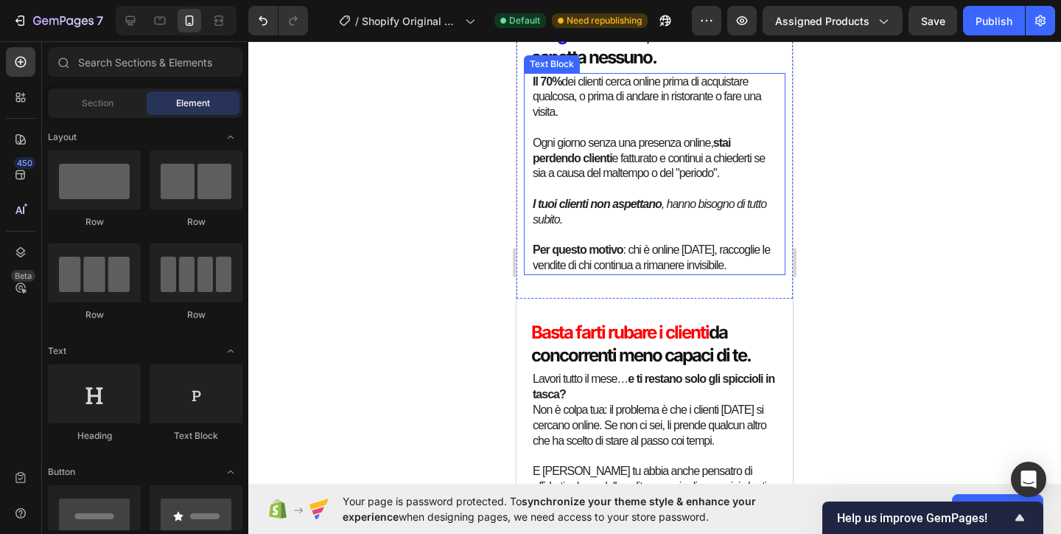
click at [702, 181] on p "Ogni giorno senza una presenza online, stai perdendo clienti e fatturato e cont…" at bounding box center [655, 159] width 244 height 46
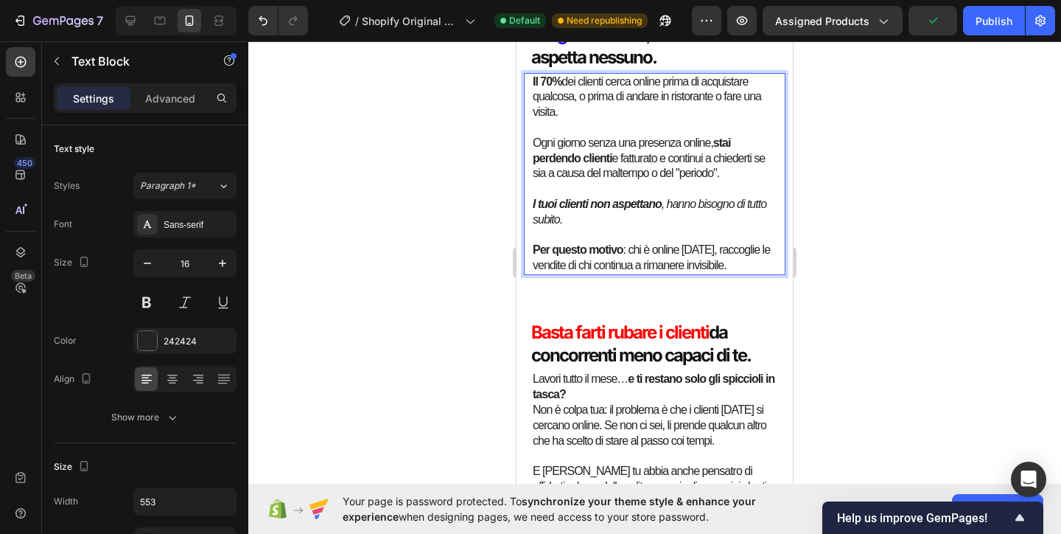
click at [679, 181] on p "Ogni giorno senza una presenza online, stai perdendo clienti e fatturato e cont…" at bounding box center [655, 159] width 244 height 46
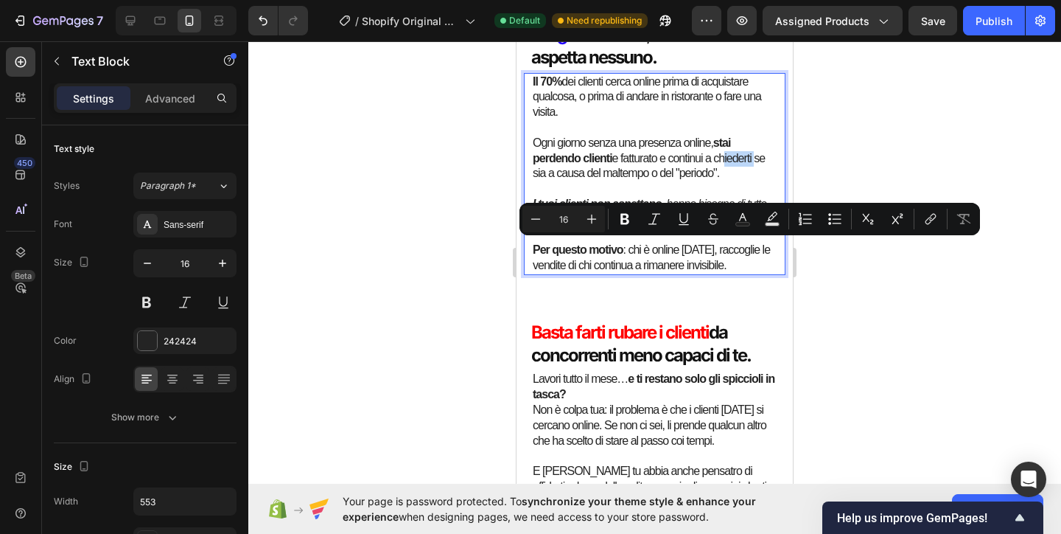
drag, startPoint x: 755, startPoint y: 249, endPoint x: 718, endPoint y: 251, distance: 36.2
click at [718, 181] on p "Ogni giorno senza una presenza online, stai perdendo clienti e fatturato e cont…" at bounding box center [655, 159] width 244 height 46
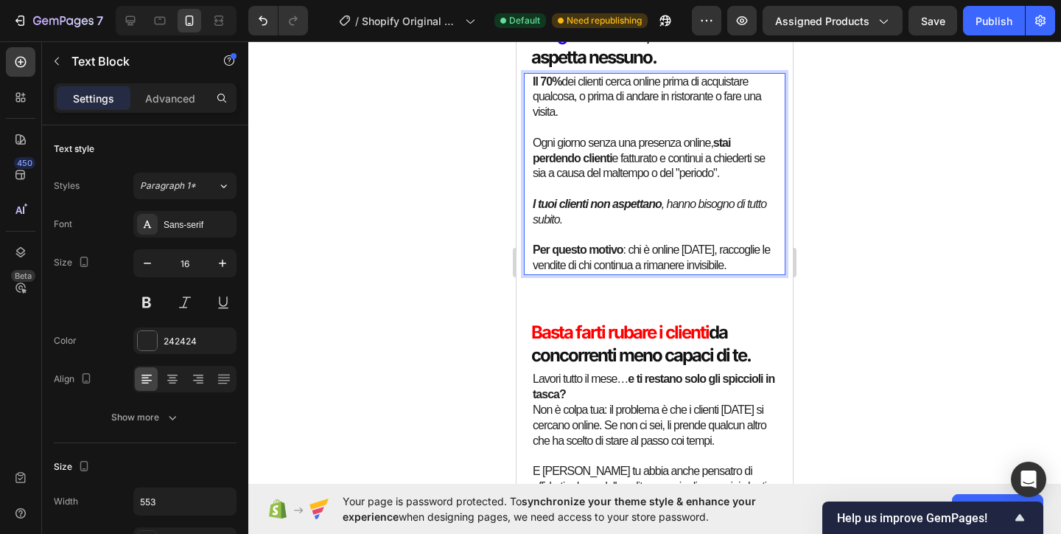
click at [718, 181] on p "Ogni giorno senza una presenza online, stai perdendo clienti e fatturato e cont…" at bounding box center [655, 159] width 244 height 46
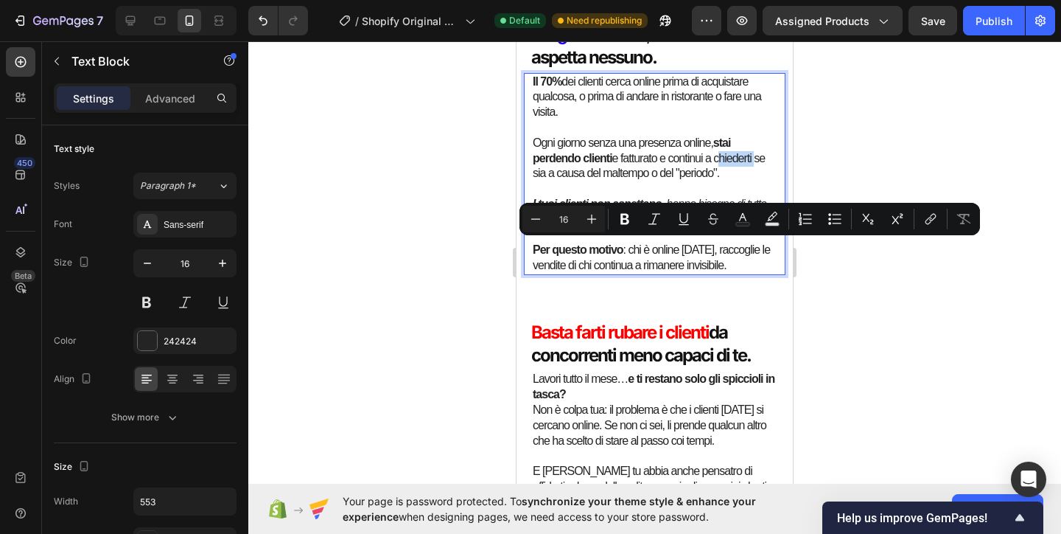
drag, startPoint x: 718, startPoint y: 248, endPoint x: 754, endPoint y: 250, distance: 36.2
click at [754, 181] on p "Ogni giorno senza una presenza online, stai perdendo clienti e fatturato e cont…" at bounding box center [655, 159] width 244 height 46
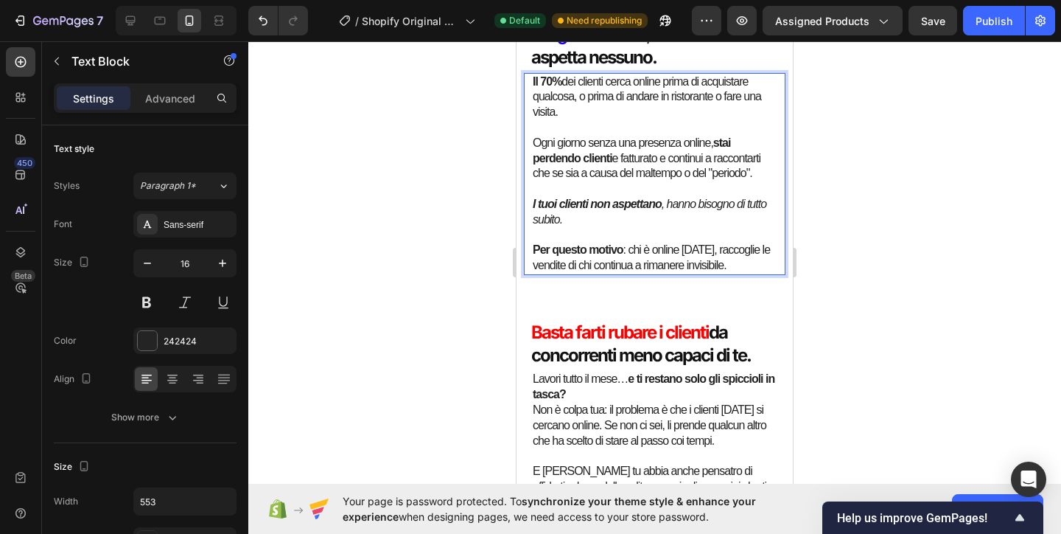
click at [565, 181] on p "Ogni giorno senza una presenza online, stai perdendo clienti e fatturato e cont…" at bounding box center [655, 159] width 244 height 46
click at [566, 181] on p "Ogni giorno senza una presenza online, stai perdendo clienti e fatturato e cont…" at bounding box center [655, 159] width 244 height 46
click at [588, 181] on p "Ogni giorno senza una presenza online, stai perdendo clienti e fatturato e cont…" at bounding box center [655, 159] width 244 height 46
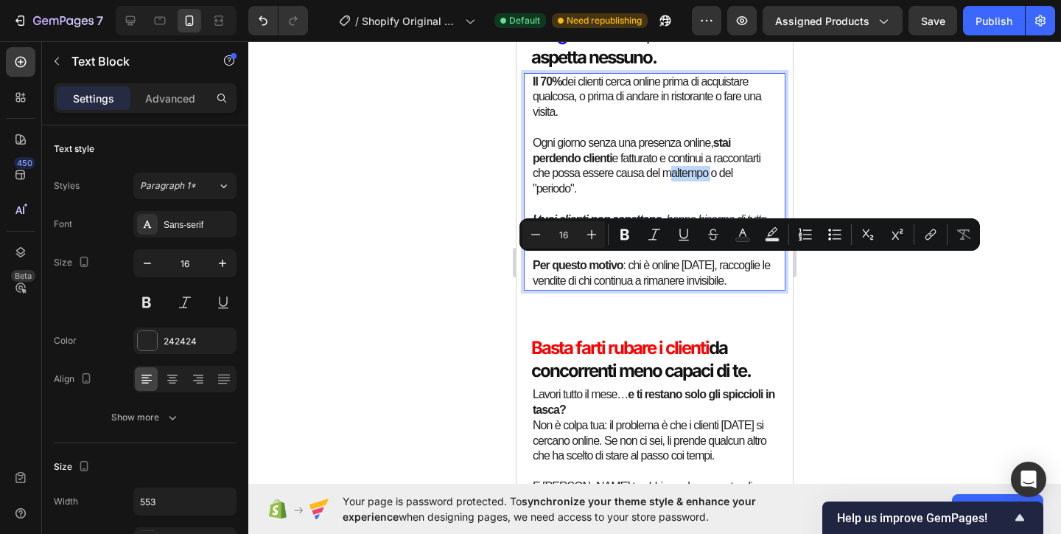
drag, startPoint x: 707, startPoint y: 264, endPoint x: 662, endPoint y: 266, distance: 44.3
click at [662, 197] on p "Ogni giorno senza una presenza online, stai perdendo clienti e fatturato e cont…" at bounding box center [655, 166] width 244 height 61
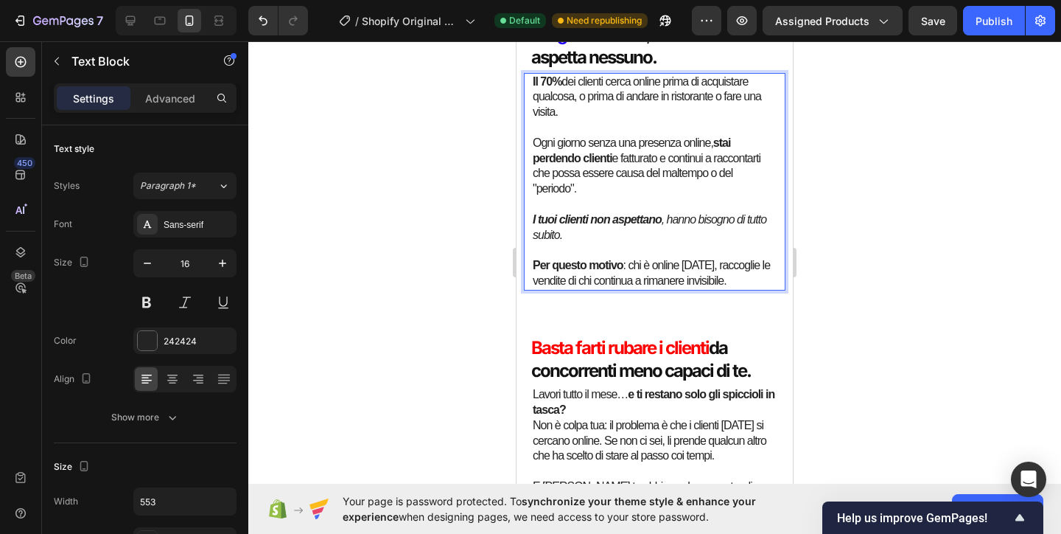
click at [718, 197] on p "Ogni giorno senza una presenza online, stai perdendo clienti e fatturato e cont…" at bounding box center [655, 166] width 244 height 61
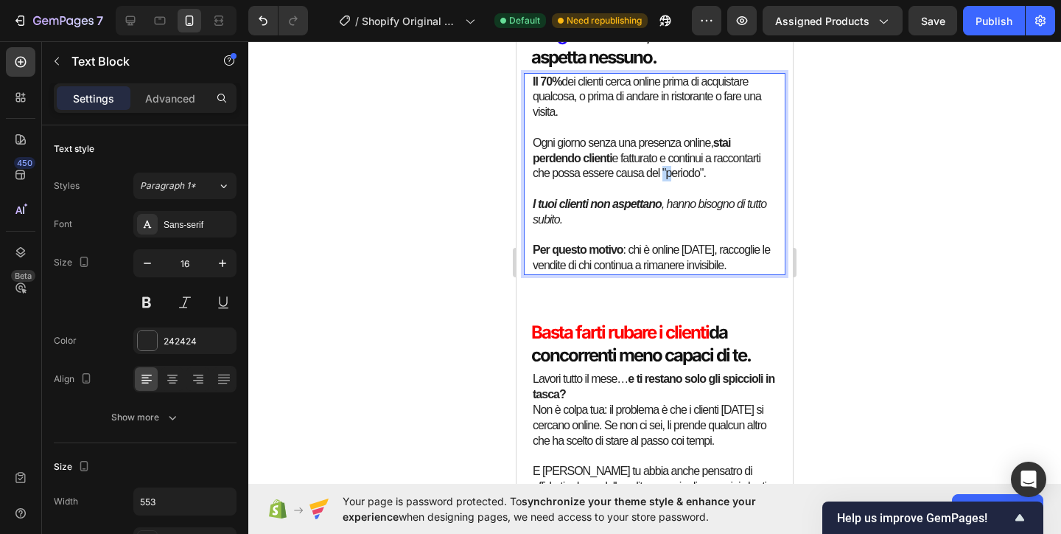
click at [667, 181] on p "Ogni giorno senza una presenza online, stai perdendo clienti e fatturato e cont…" at bounding box center [655, 159] width 244 height 46
drag, startPoint x: 717, startPoint y: 265, endPoint x: 534, endPoint y: 235, distance: 185.2
click at [534, 181] on p "Ogni giorno senza una presenza online, stai perdendo clienti e fatturato e cont…" at bounding box center [655, 159] width 244 height 46
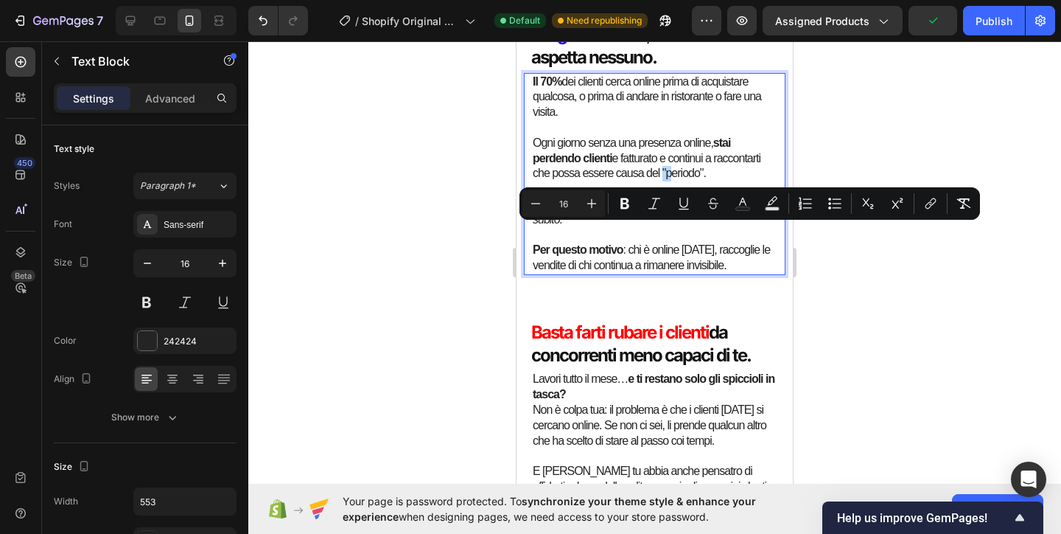
copy p "Ogni giorno senza una presenza online, stai perdendo clienti e fatturato e cont…"
click at [720, 181] on p "Ogni giorno senza una presenza online, stai perdendo clienti e fatturato e cont…" at bounding box center [655, 159] width 244 height 46
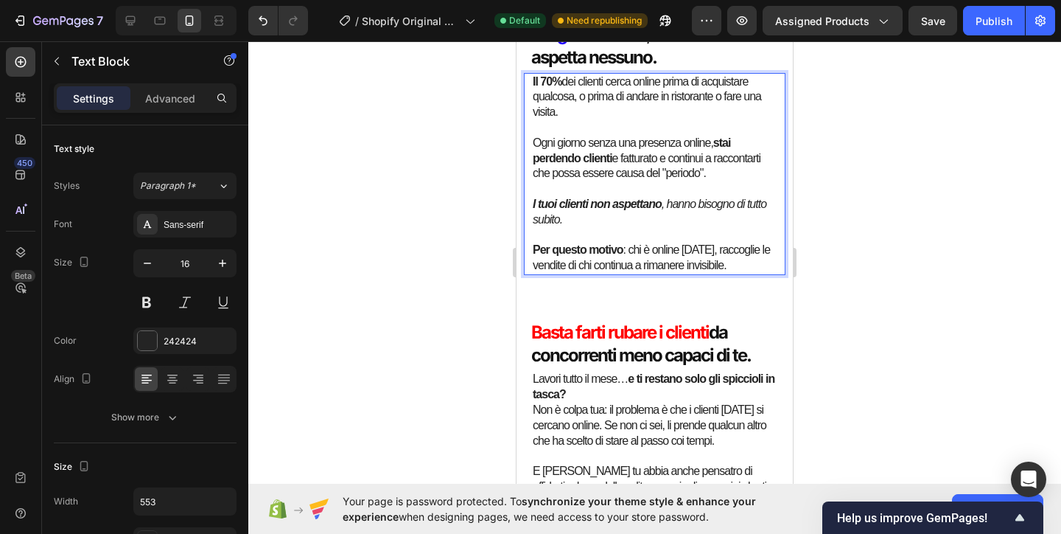
drag, startPoint x: 709, startPoint y: 263, endPoint x: 665, endPoint y: 257, distance: 44.6
click at [665, 181] on p "Ogni giorno senza una presenza online, stai perdendo clienti e fatturato e cont…" at bounding box center [655, 159] width 244 height 46
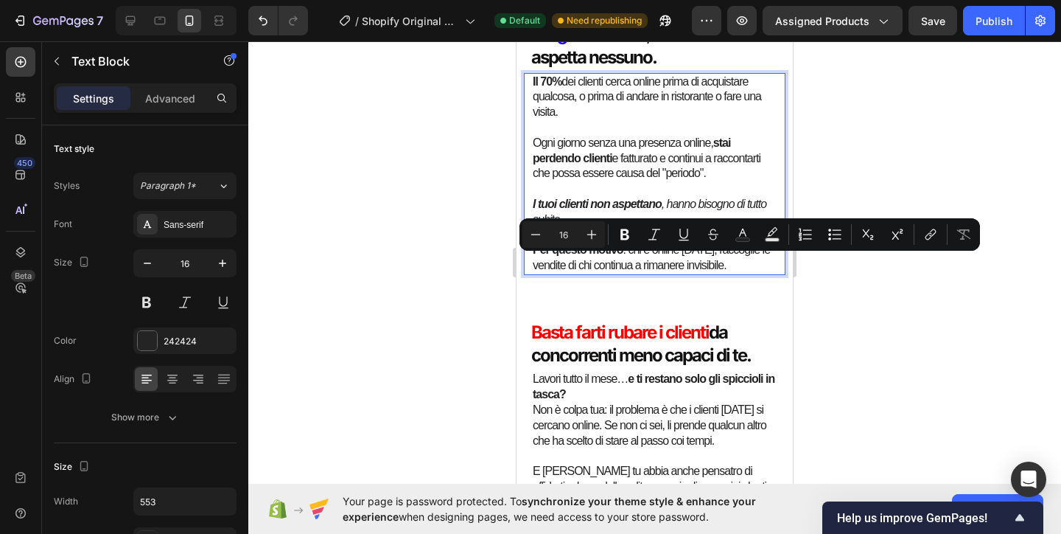
click at [666, 181] on p "Ogni giorno senza una presenza online, stai perdendo clienti e fatturato e cont…" at bounding box center [655, 159] width 244 height 46
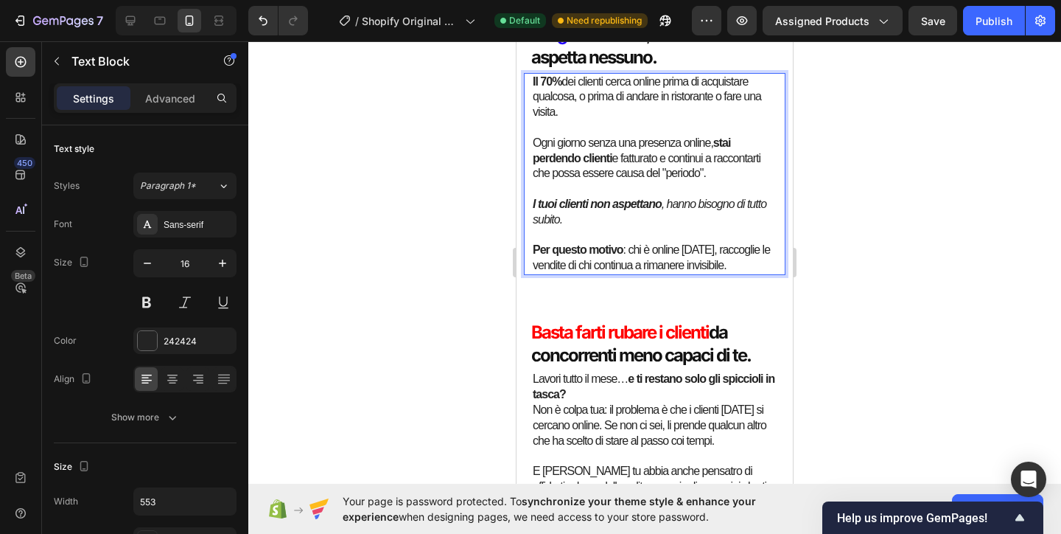
click at [671, 181] on p "Ogni giorno senza una presenza online, stai perdendo clienti e fatturato e cont…" at bounding box center [655, 159] width 244 height 46
click at [716, 181] on p "Ogni giorno senza una presenza online, stai perdendo clienti e fatturato e cont…" at bounding box center [655, 159] width 244 height 46
drag, startPoint x: 717, startPoint y: 265, endPoint x: 536, endPoint y: 265, distance: 181.3
click at [535, 181] on p "Ogni giorno senza una presenza online, stai perdendo clienti e fatturato e cont…" at bounding box center [655, 159] width 244 height 46
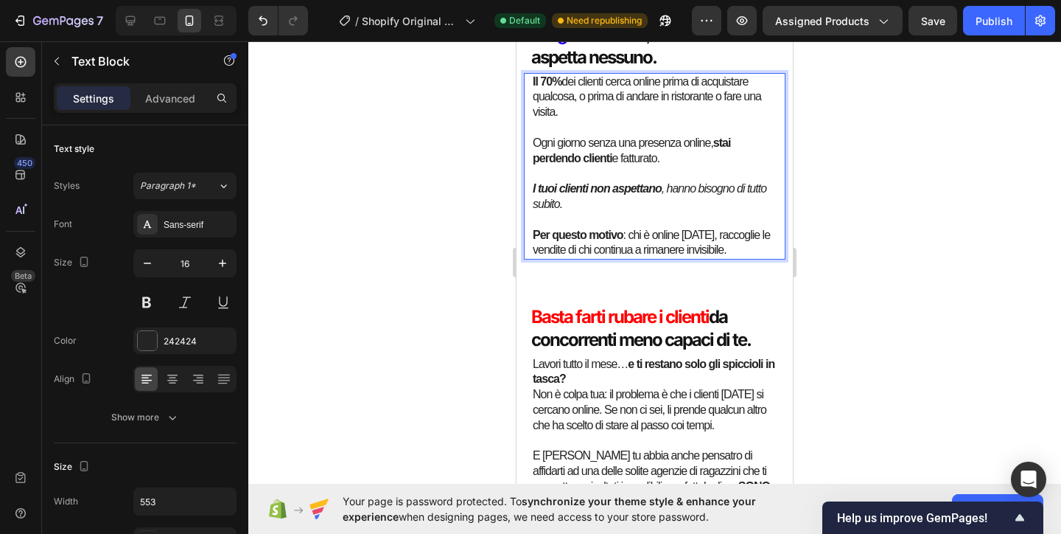
click at [888, 334] on div at bounding box center [654, 287] width 813 height 492
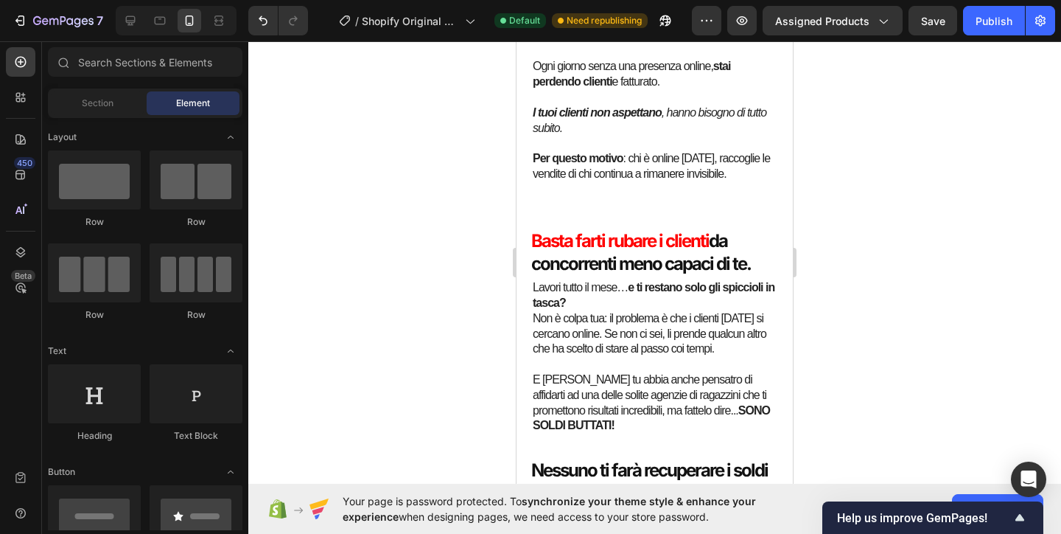
scroll to position [782, 0]
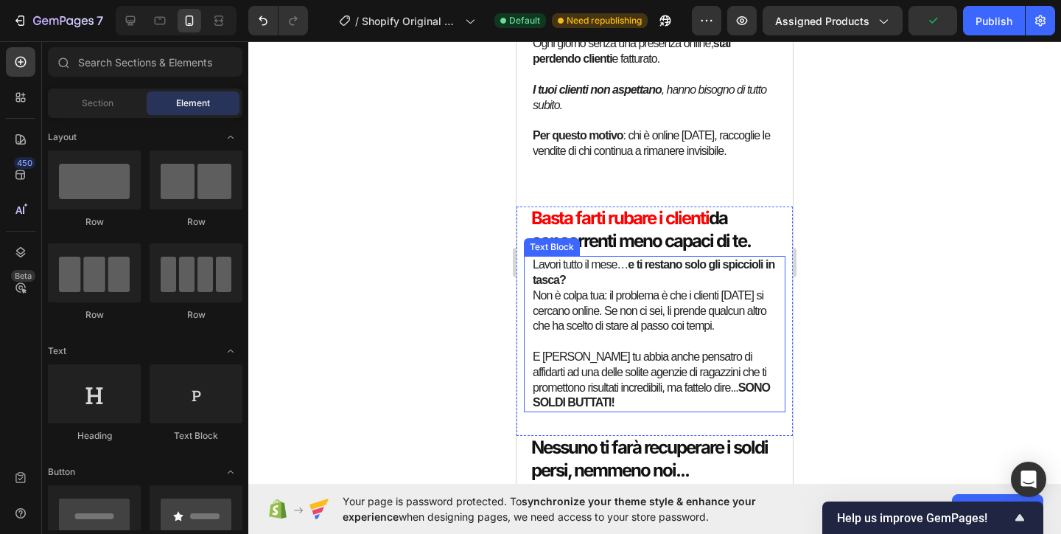
click at [591, 284] on p "Lavori tutto il mese… e ti restano solo gli spiccioli in tasca?" at bounding box center [655, 272] width 244 height 31
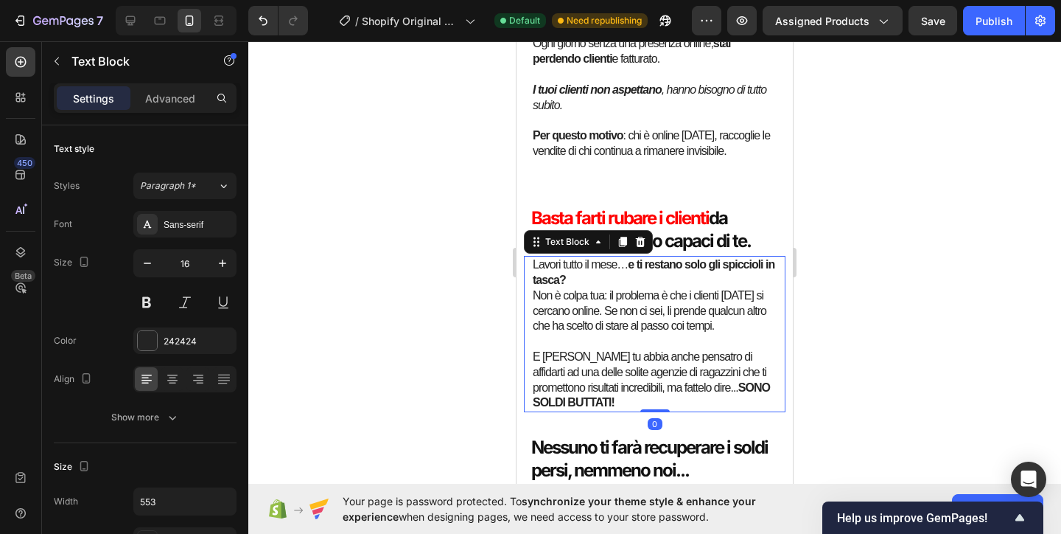
click at [571, 282] on strong "e ti restano solo gli spiccioli in tasca?" at bounding box center [654, 272] width 242 height 28
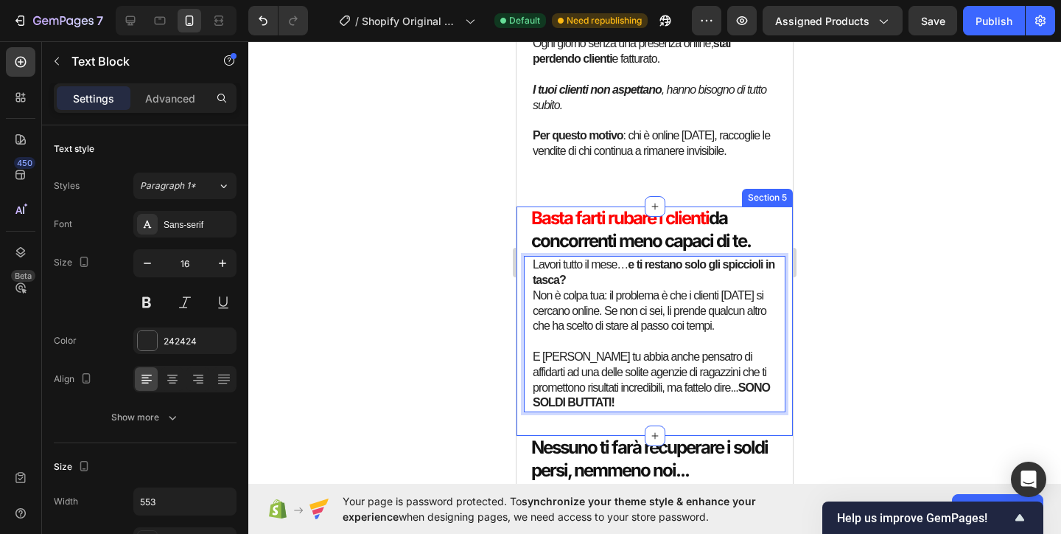
click at [495, 299] on div at bounding box center [654, 287] width 813 height 492
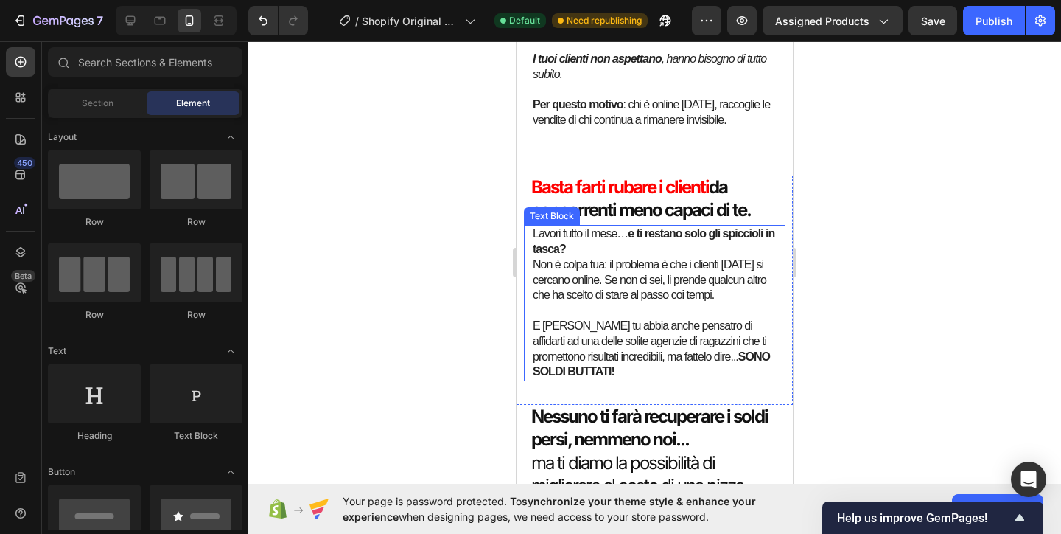
scroll to position [815, 0]
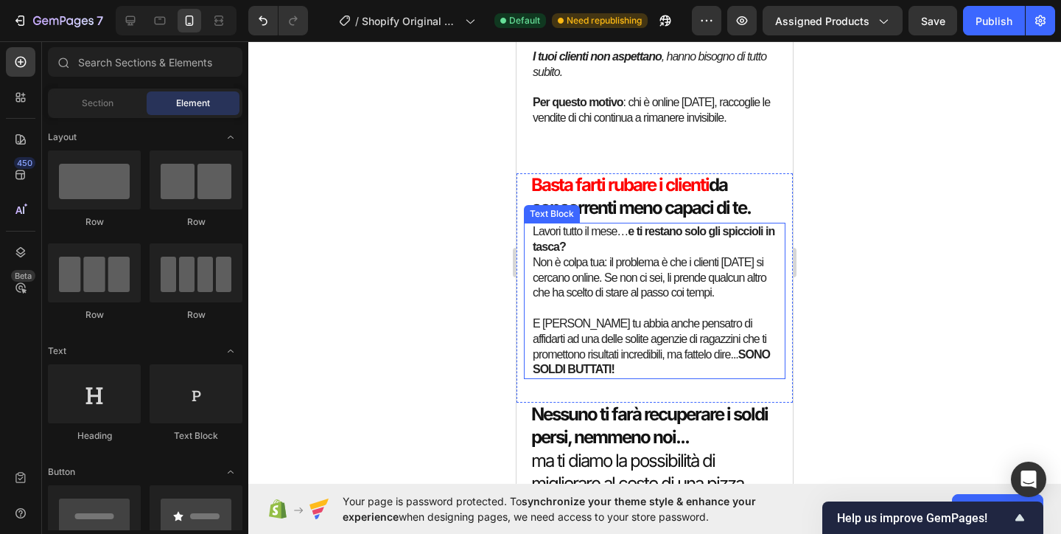
click at [591, 294] on p "Non è colpa tua: il problema è che i clienti [DATE] si cercano online. Se non c…" at bounding box center [655, 278] width 244 height 46
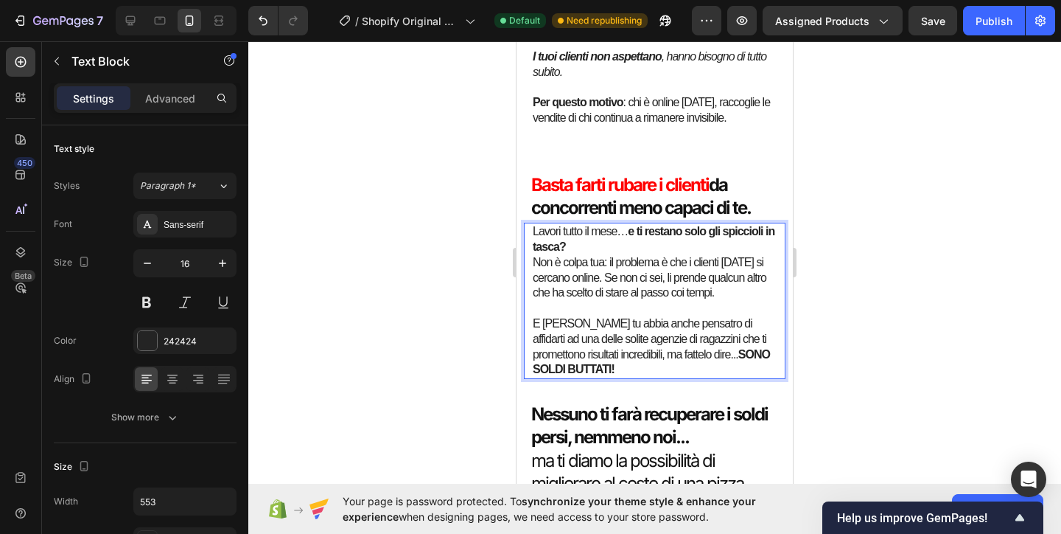
click at [592, 296] on p "Non è colpa tua: il problema è che i clienti [DATE] si cercano online. Se non c…" at bounding box center [655, 278] width 244 height 46
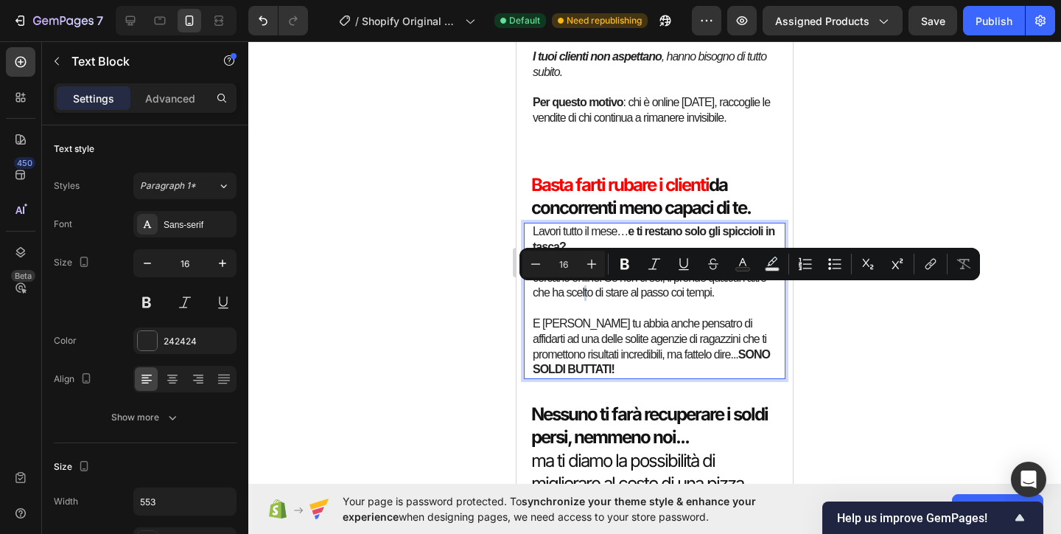
click at [592, 296] on p "Non è colpa tua: il problema è che i clienti [DATE] si cercano online. Se non c…" at bounding box center [655, 278] width 244 height 46
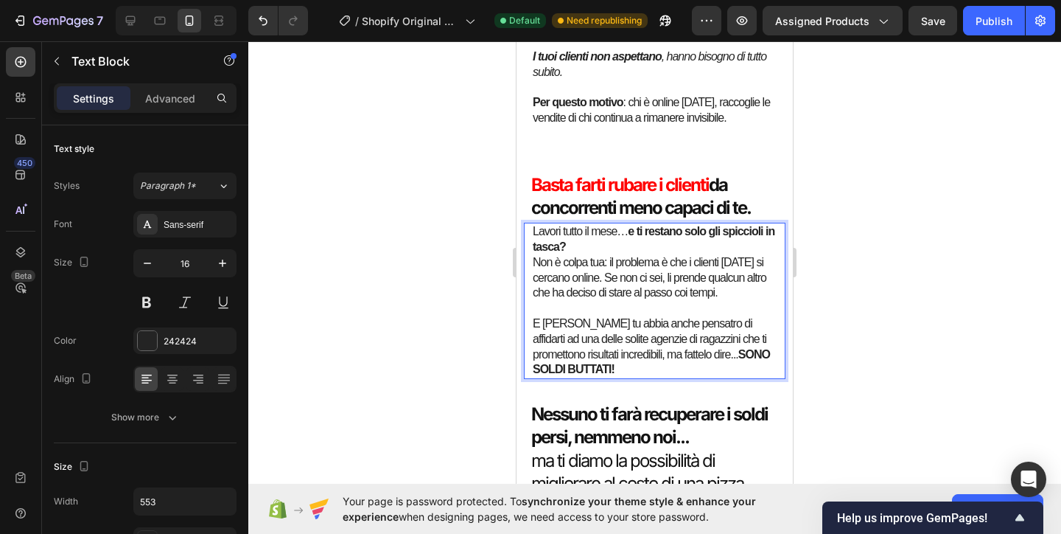
click at [486, 290] on div at bounding box center [654, 287] width 813 height 492
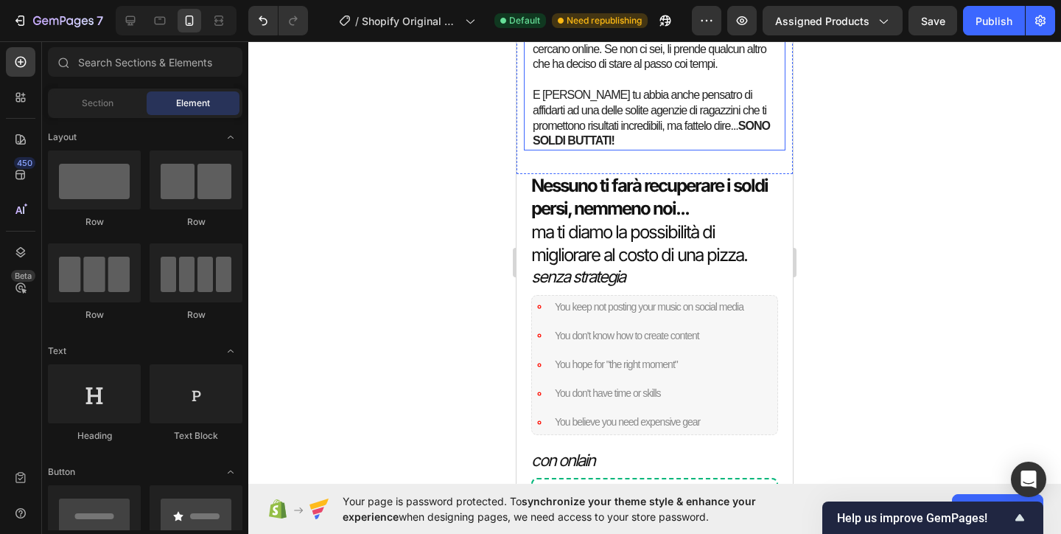
scroll to position [1044, 0]
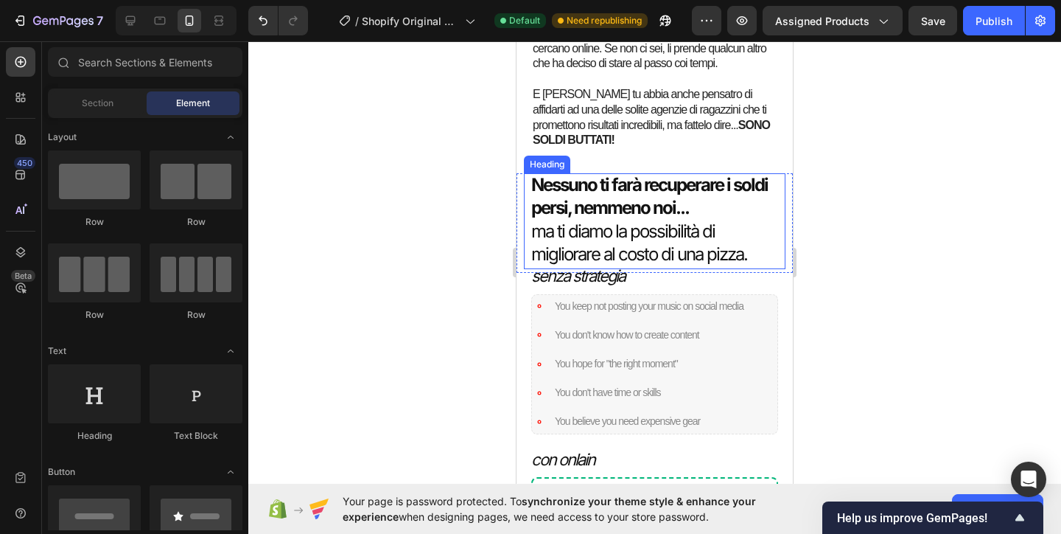
click at [633, 229] on h2 "Nessuno ti farà recuperare i soldi persi, nemmeno noi... ma ti diamo la possibi…" at bounding box center [654, 219] width 247 height 92
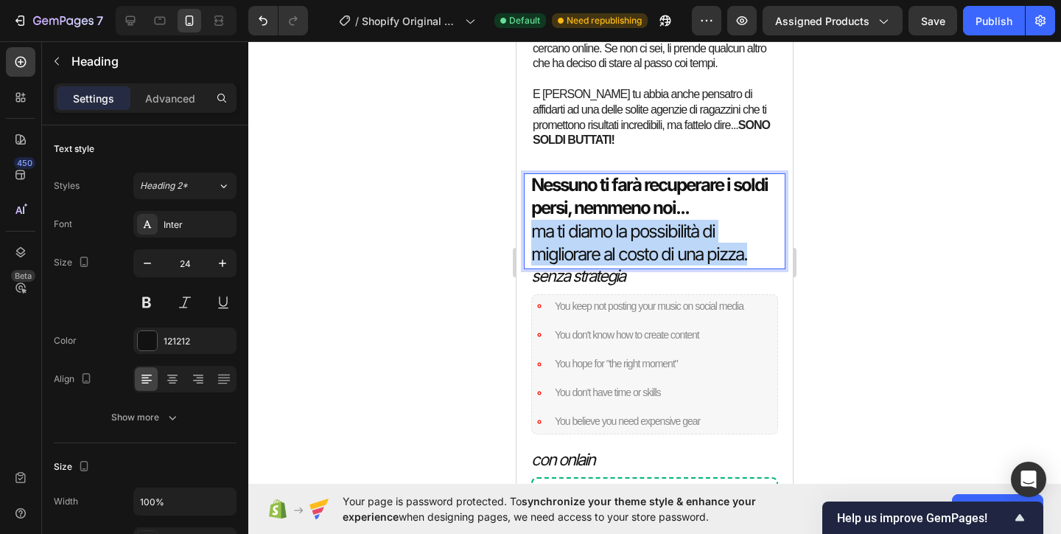
click at [633, 229] on p "Nessuno ti farà recuperare i soldi persi, nemmeno noi... ma ti diamo la possibi…" at bounding box center [654, 219] width 247 height 92
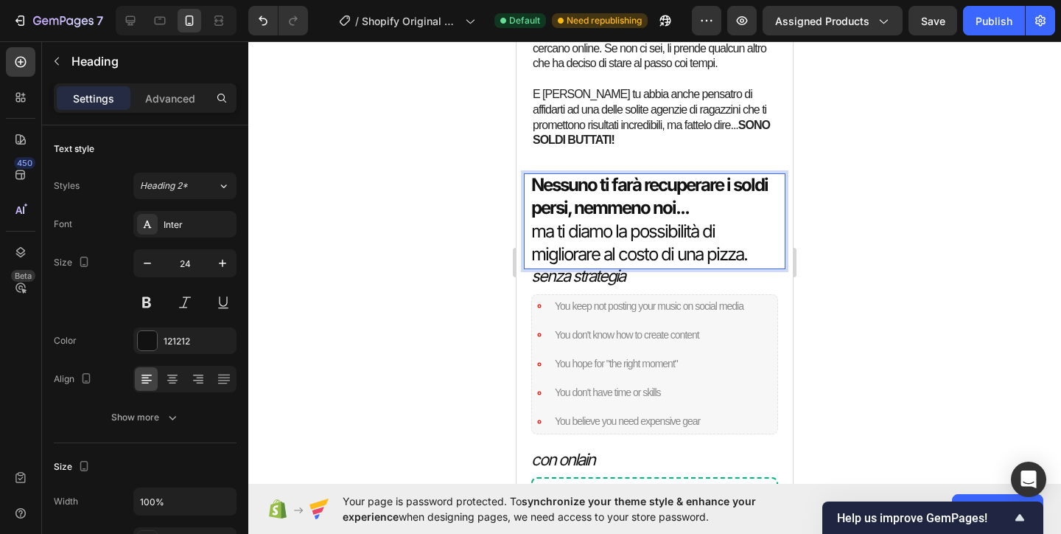
click at [543, 175] on strong "Nessuno ti farà recuperare i soldi persi, nemmeno noi..." at bounding box center [649, 196] width 237 height 44
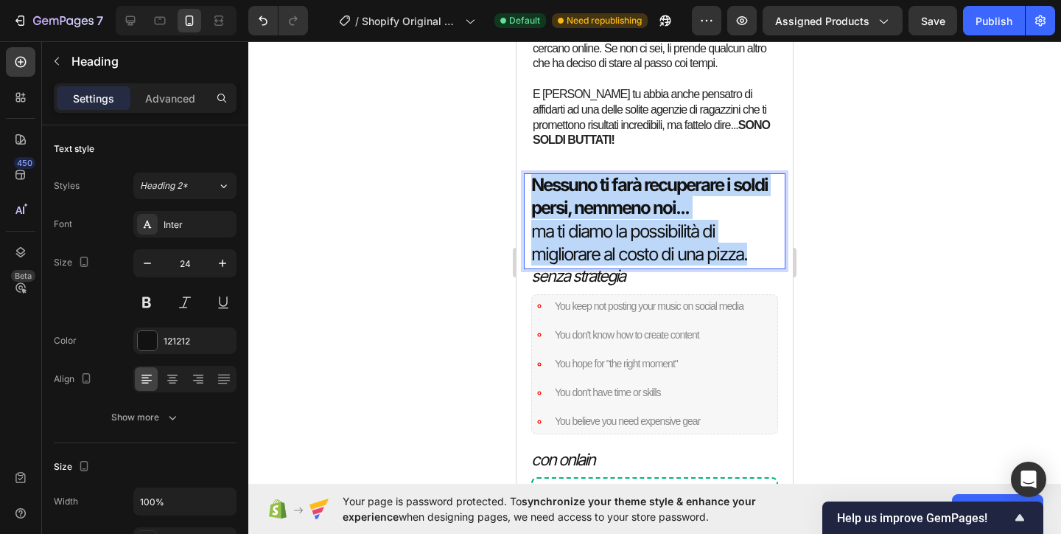
drag, startPoint x: 534, startPoint y: 179, endPoint x: 757, endPoint y: 255, distance: 235.1
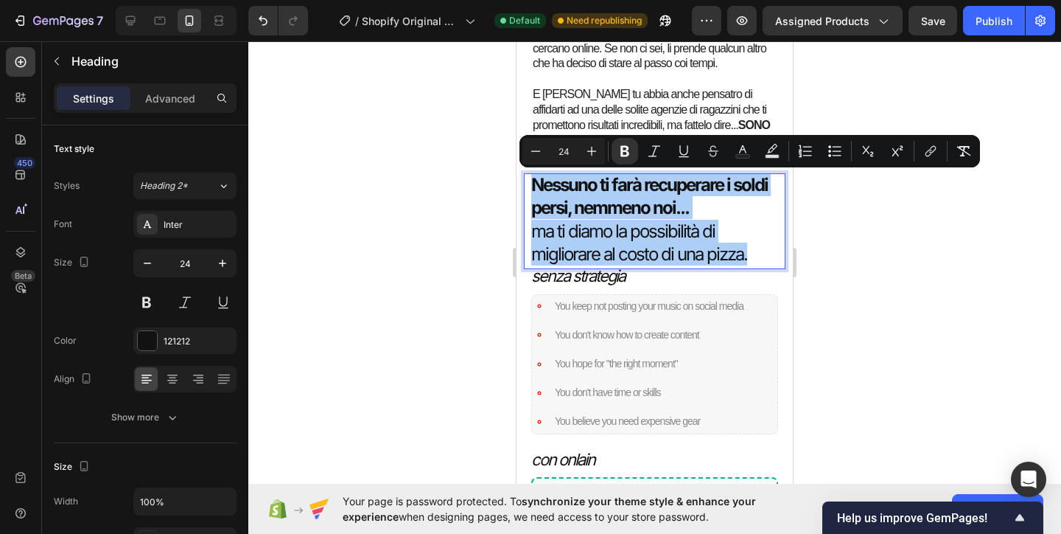
click at [873, 296] on div at bounding box center [654, 287] width 813 height 492
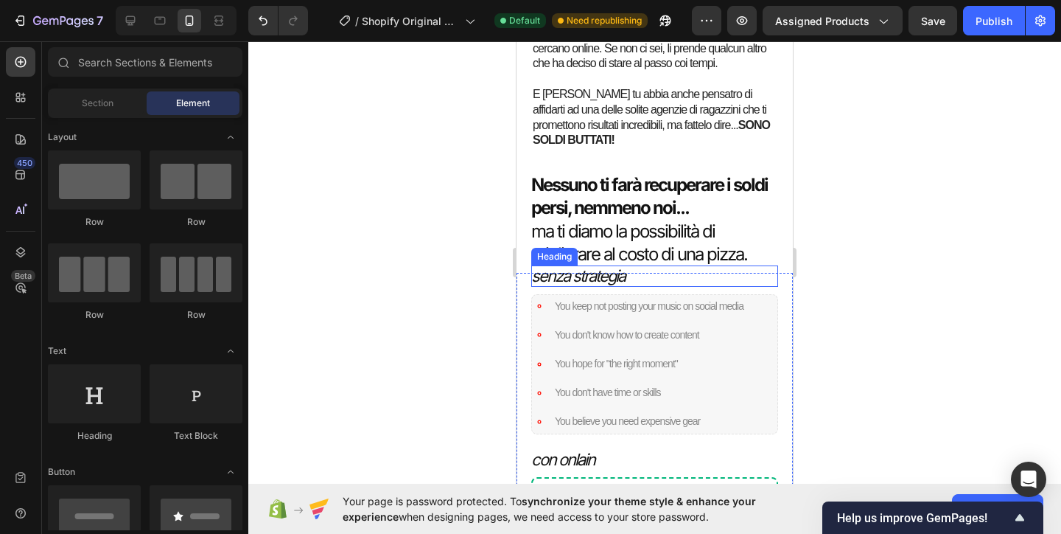
click at [636, 276] on h2 "senza strategia" at bounding box center [654, 275] width 247 height 21
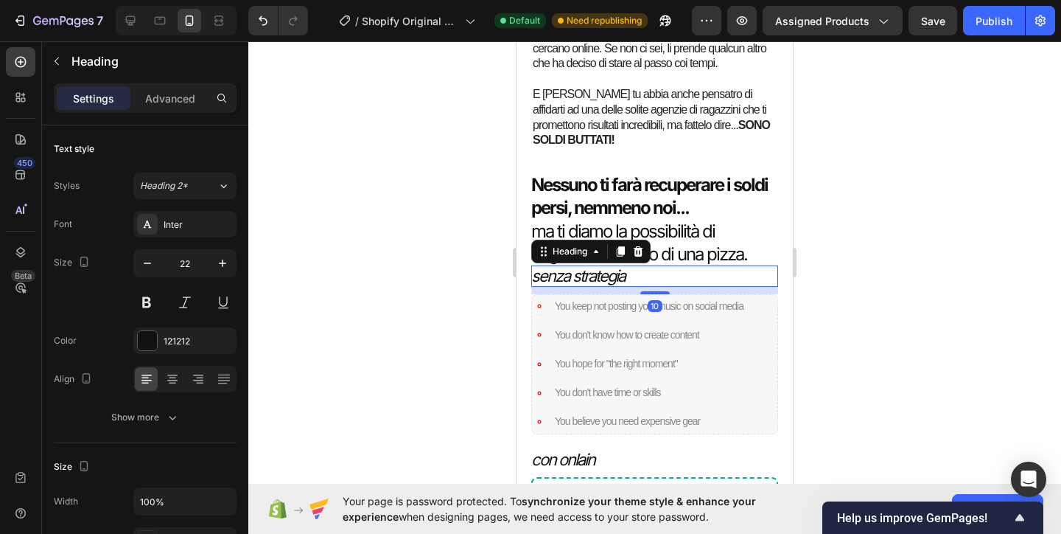
click at [636, 276] on h2 "senza strategia" at bounding box center [654, 275] width 247 height 21
click at [636, 276] on p "senza strategia" at bounding box center [654, 275] width 247 height 21
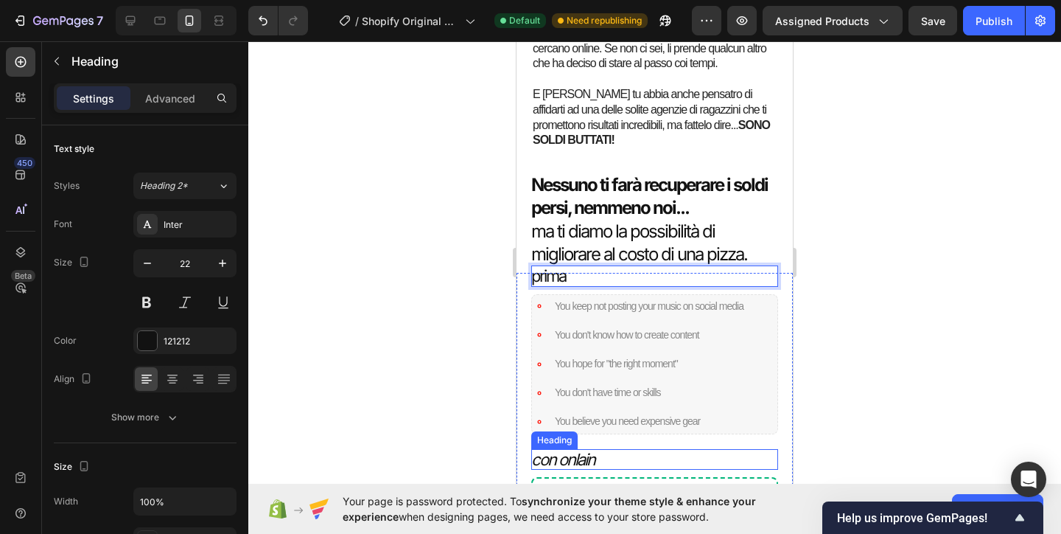
click at [608, 458] on h2 "con onlain" at bounding box center [654, 459] width 247 height 21
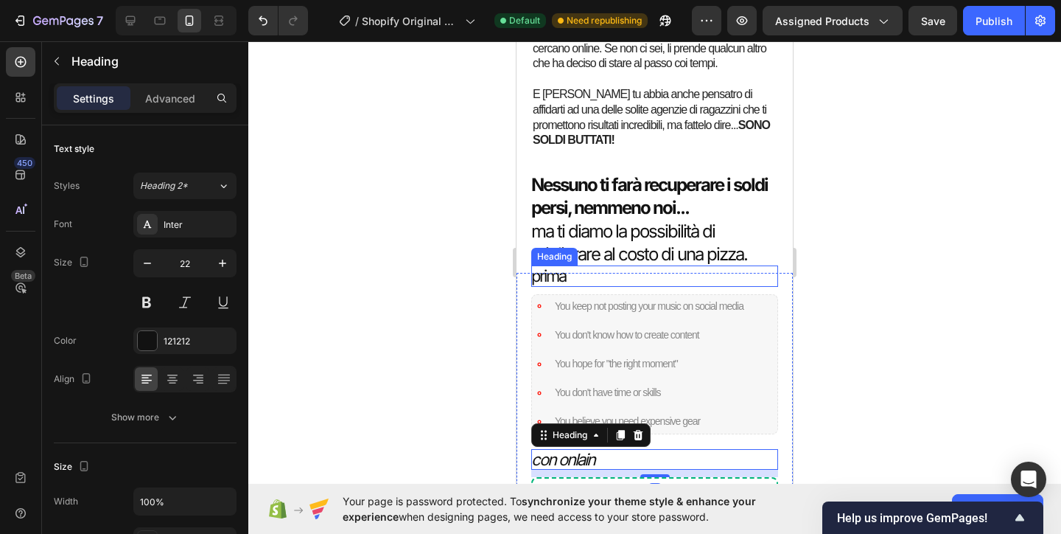
click at [572, 274] on p "prima" at bounding box center [654, 275] width 247 height 21
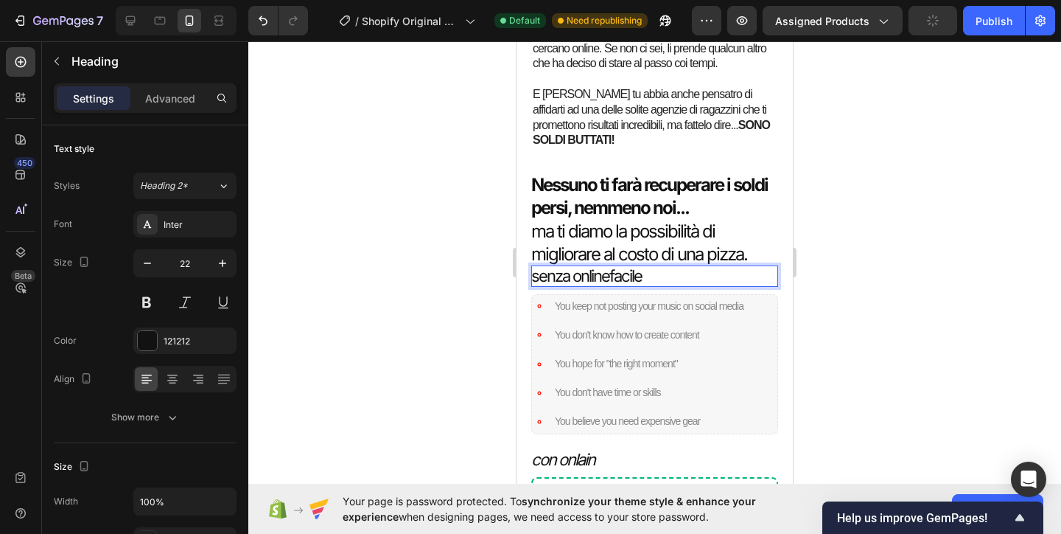
click at [485, 304] on div at bounding box center [654, 287] width 813 height 492
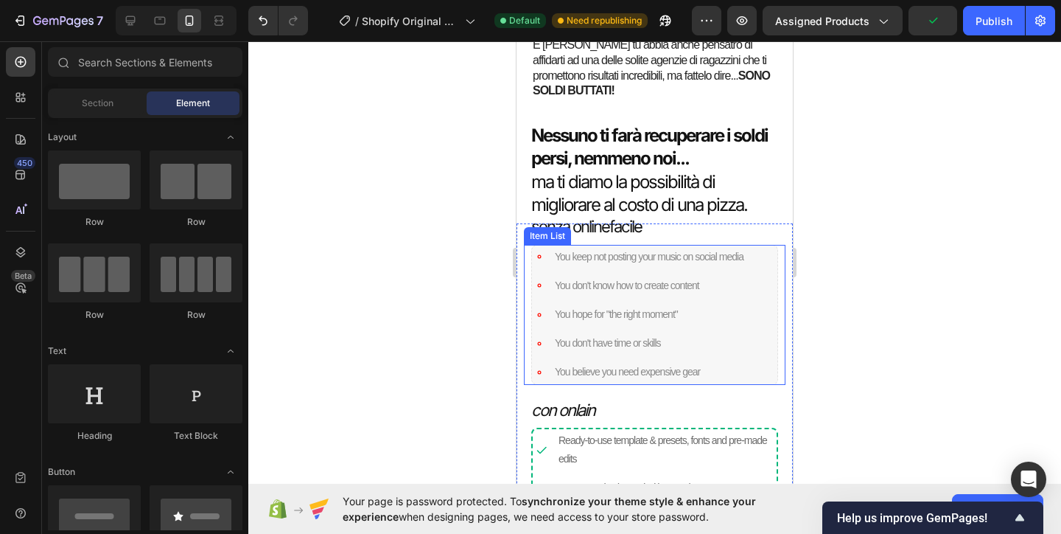
scroll to position [1140, 0]
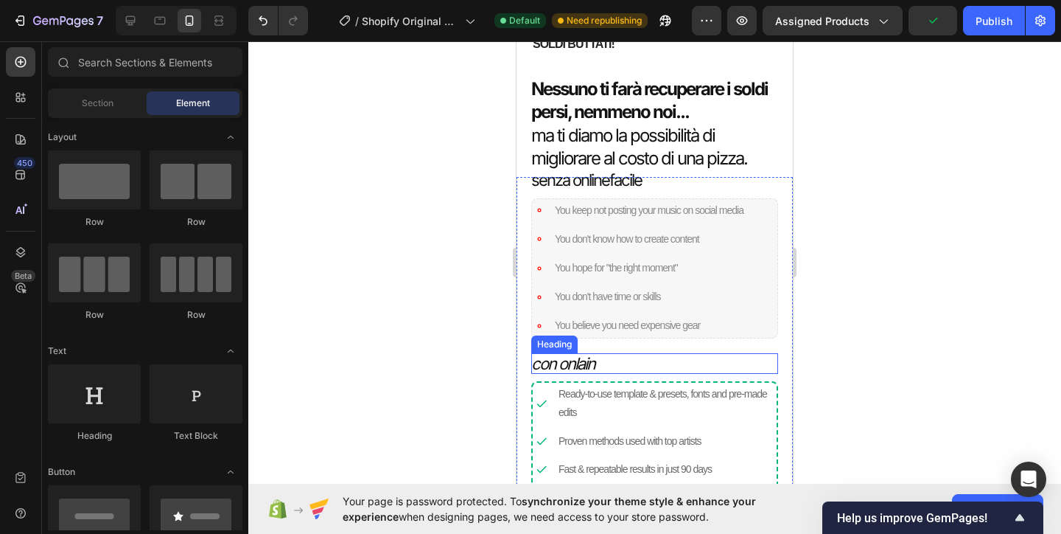
click at [605, 371] on h2 "con onlain" at bounding box center [654, 363] width 247 height 21
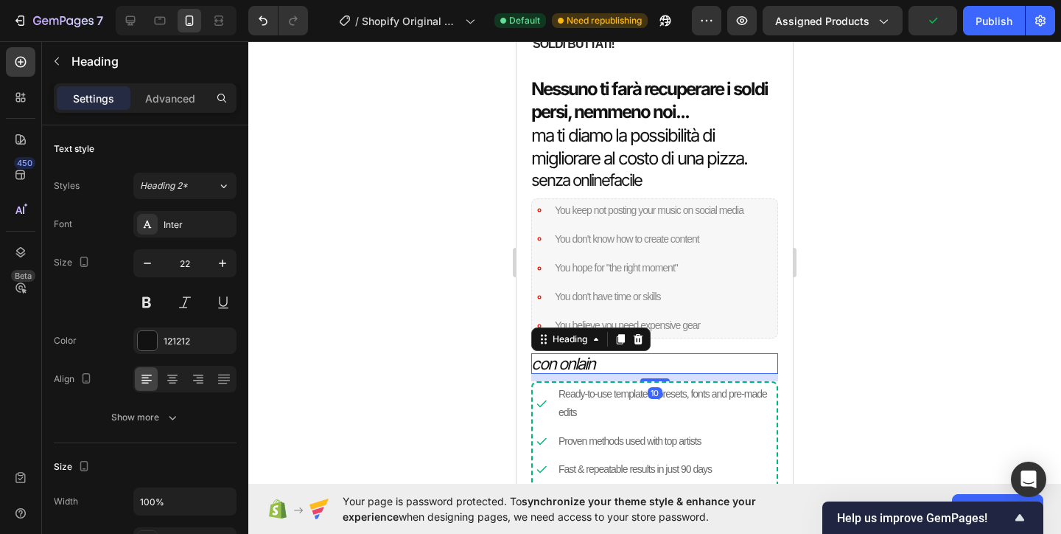
click at [605, 371] on h2 "con onlain" at bounding box center [654, 363] width 247 height 21
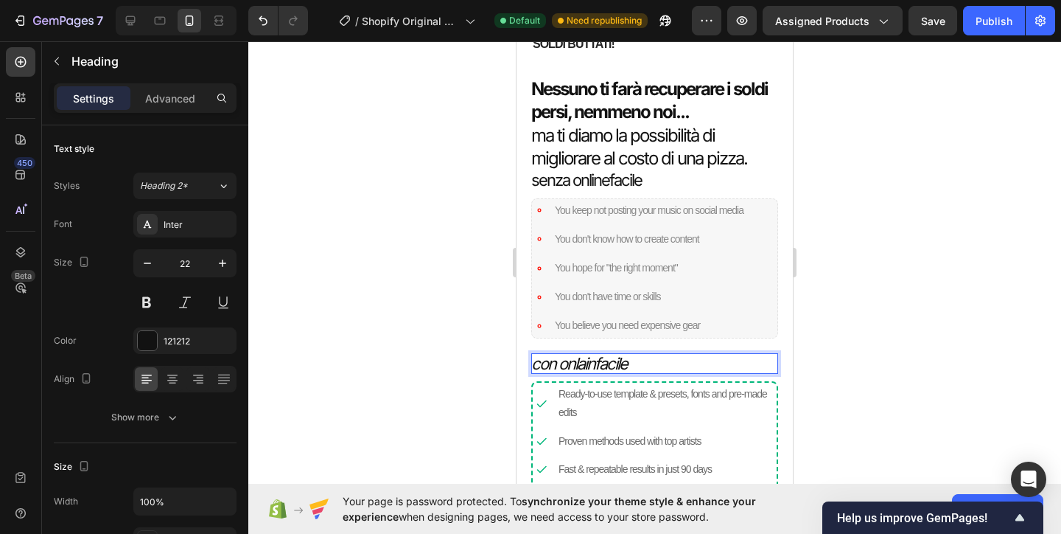
click at [458, 343] on div at bounding box center [654, 287] width 813 height 492
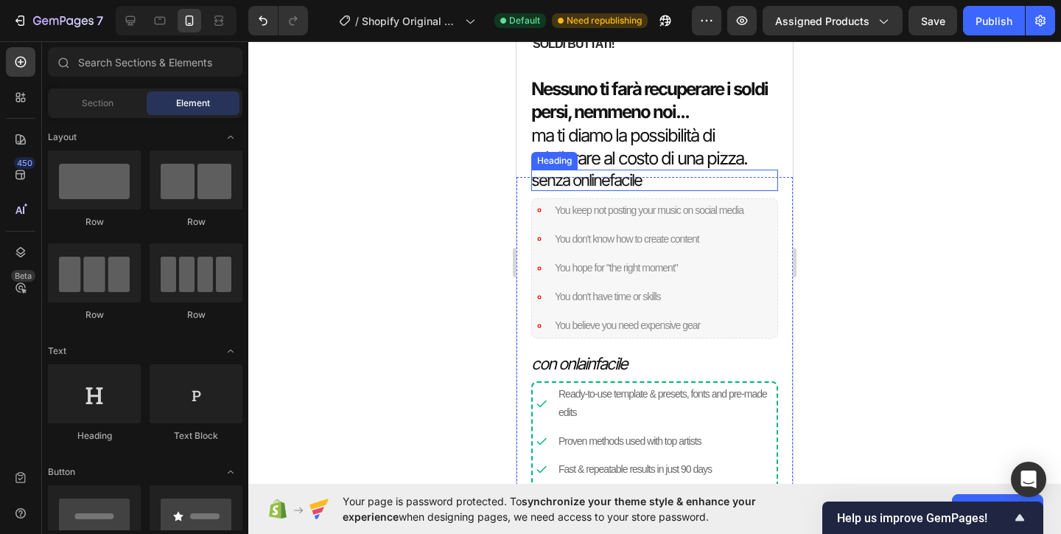
click at [642, 179] on p "senza onlinefacile" at bounding box center [654, 179] width 247 height 21
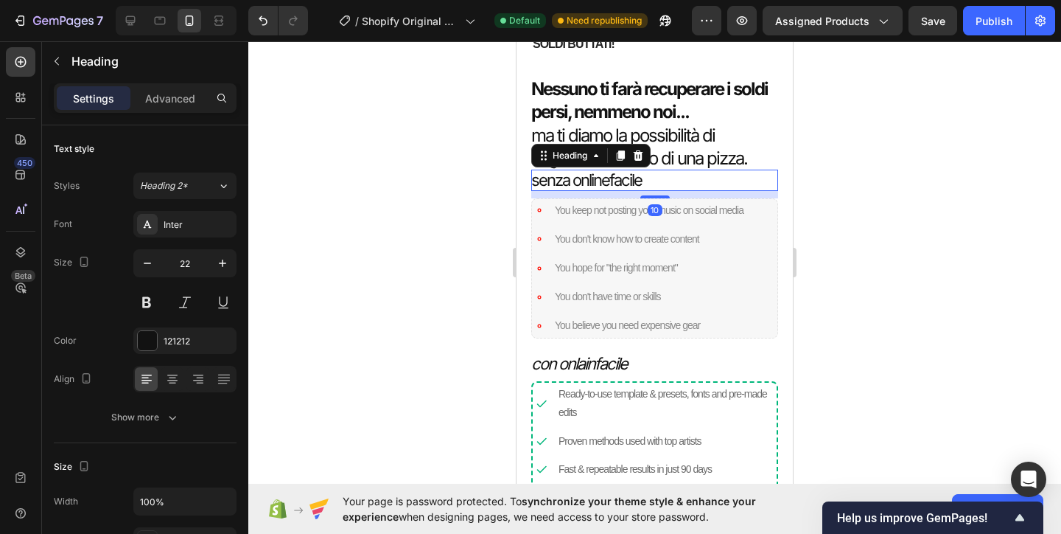
click at [642, 179] on p "senza onlinefacile" at bounding box center [654, 179] width 247 height 21
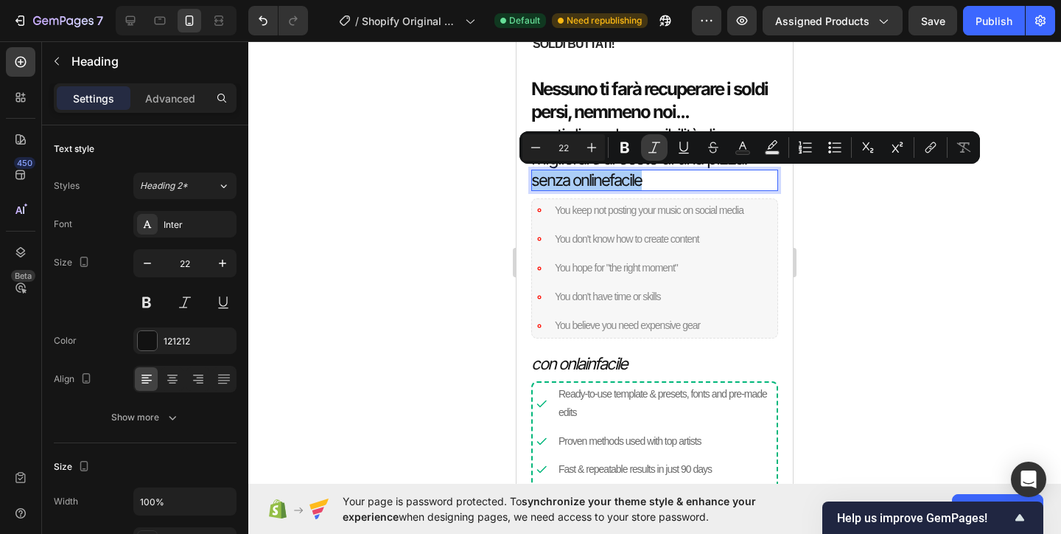
click at [662, 144] on button "Italic" at bounding box center [654, 147] width 27 height 27
click at [424, 239] on div at bounding box center [654, 287] width 813 height 492
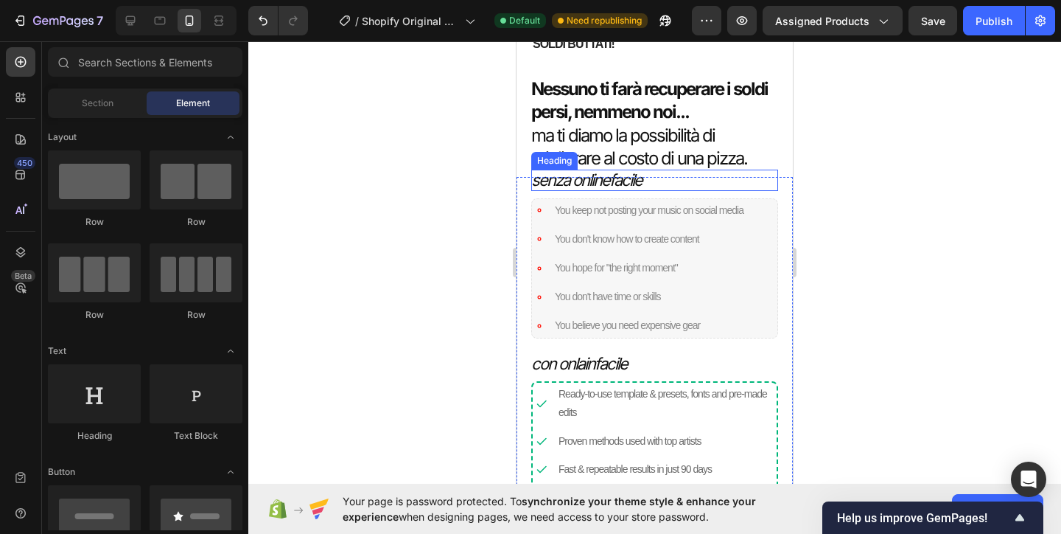
click at [653, 178] on p "⁠⁠⁠⁠⁠⁠⁠ senza onlinefacile" at bounding box center [654, 179] width 247 height 21
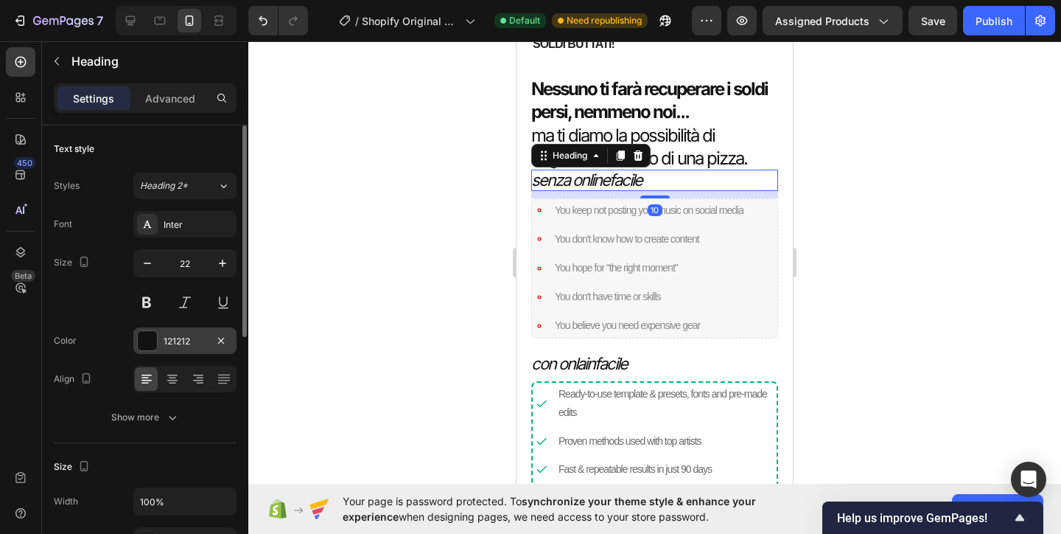
click at [154, 345] on div at bounding box center [147, 340] width 19 height 19
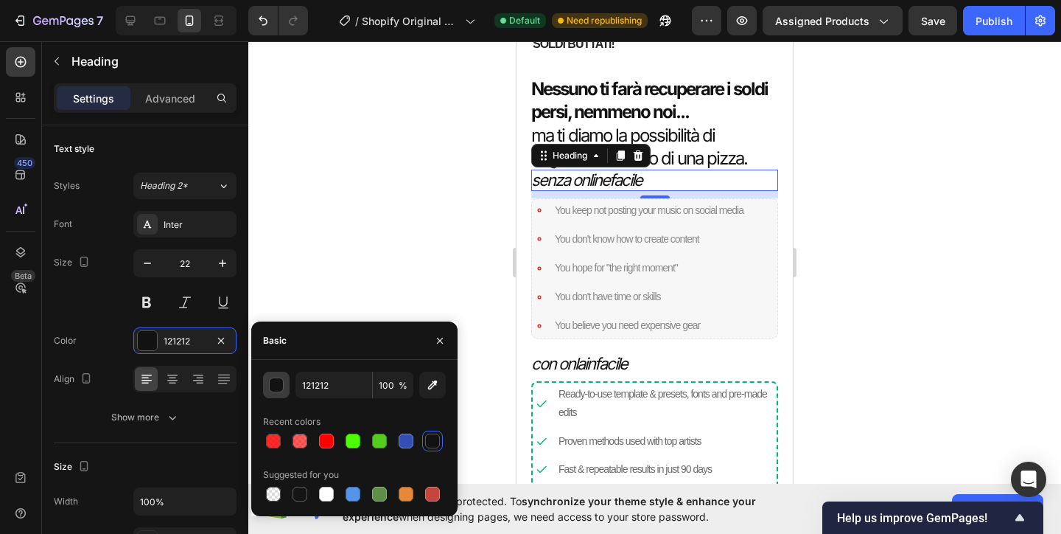
click at [275, 384] on div "button" at bounding box center [277, 385] width 15 height 15
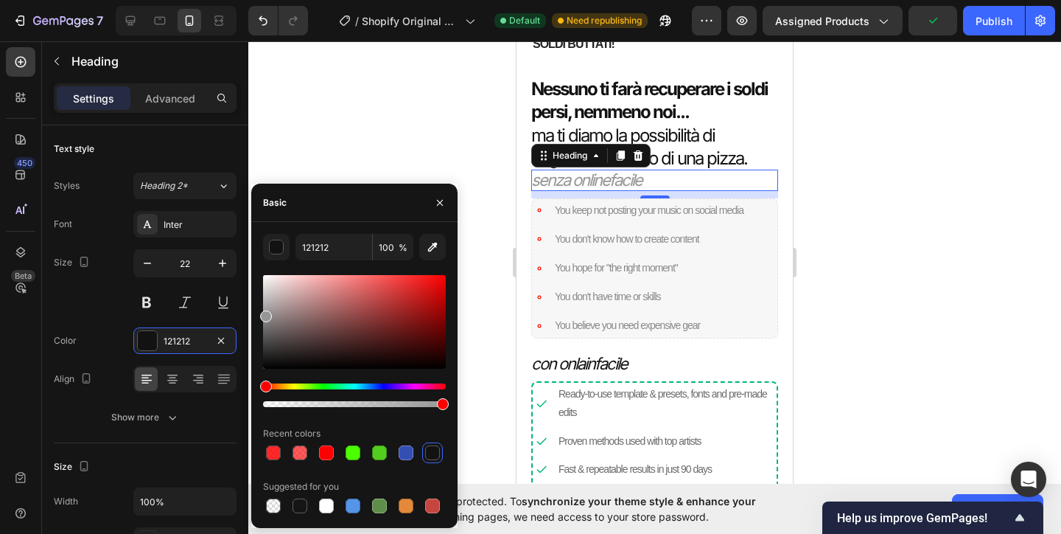
drag, startPoint x: 264, startPoint y: 339, endPoint x: 259, endPoint y: 313, distance: 26.2
click at [259, 313] on div "121212 100 % Recent colors Suggested for you" at bounding box center [354, 375] width 206 height 282
type input "969696"
click at [480, 156] on div at bounding box center [654, 287] width 813 height 492
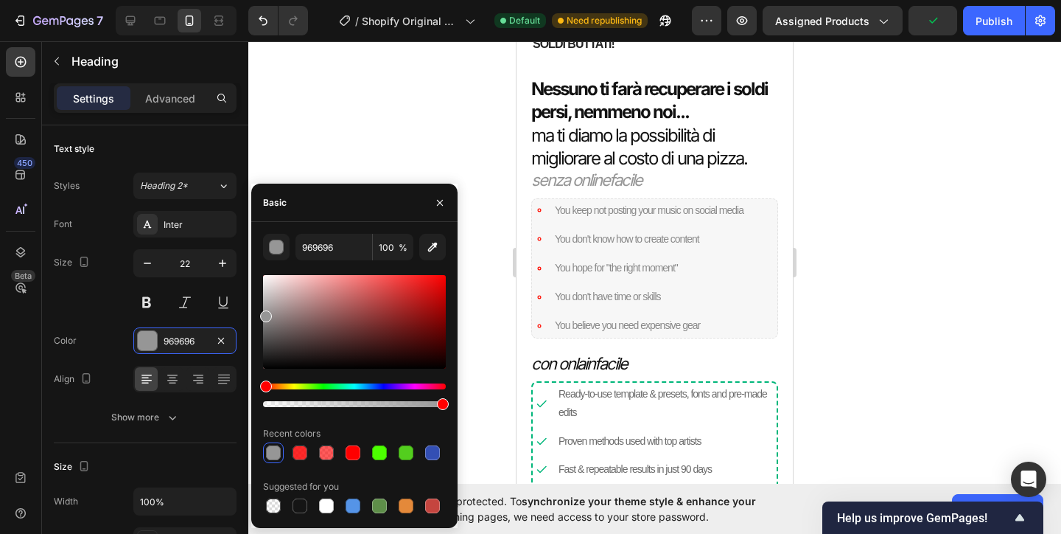
click at [480, 156] on div at bounding box center [654, 287] width 813 height 492
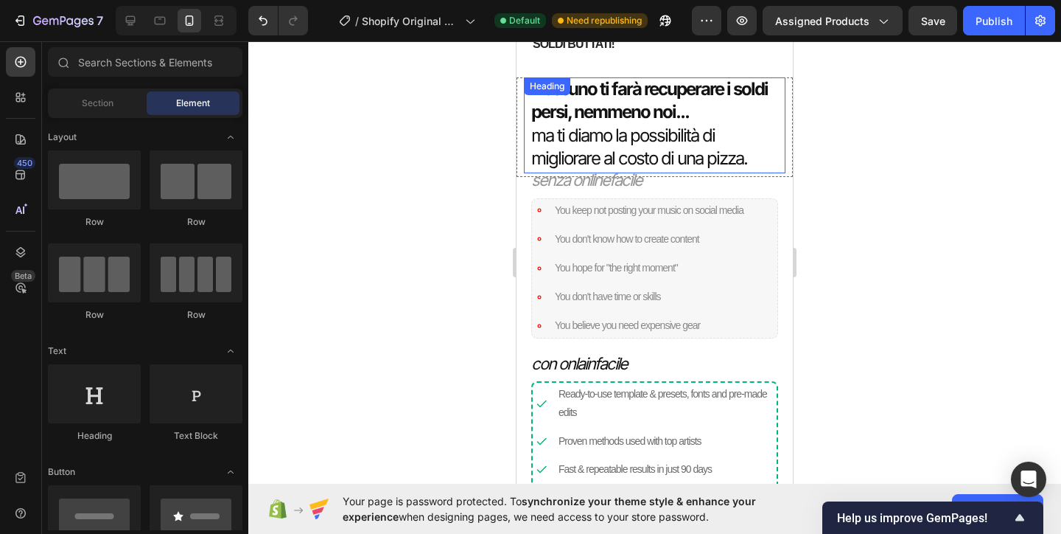
click at [724, 161] on p "⁠⁠⁠⁠⁠⁠⁠ Nessuno ti farà recuperare i soldi persi, nemmeno noi... ma ti diamo la…" at bounding box center [654, 123] width 247 height 92
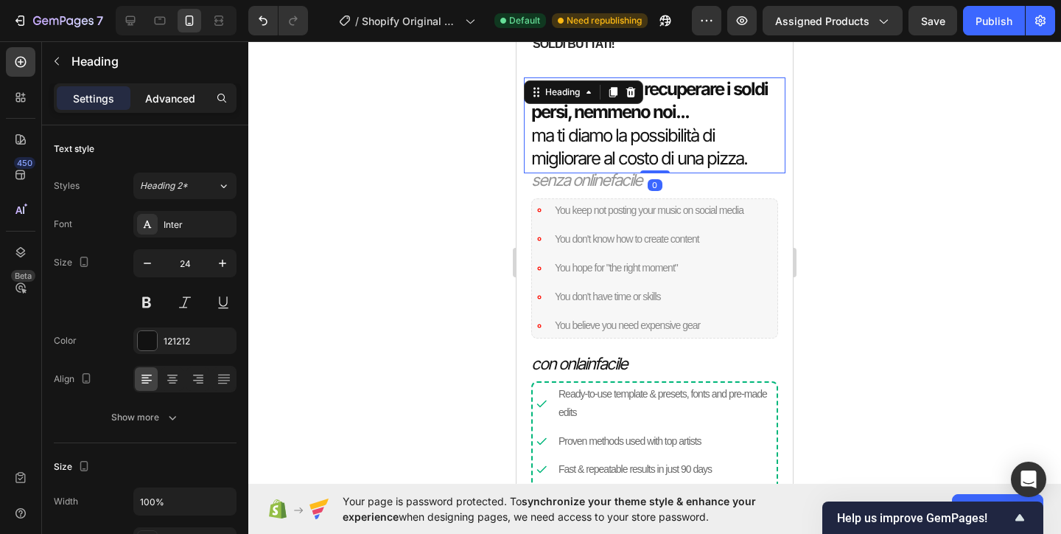
click at [180, 107] on div "Advanced" at bounding box center [170, 98] width 74 height 24
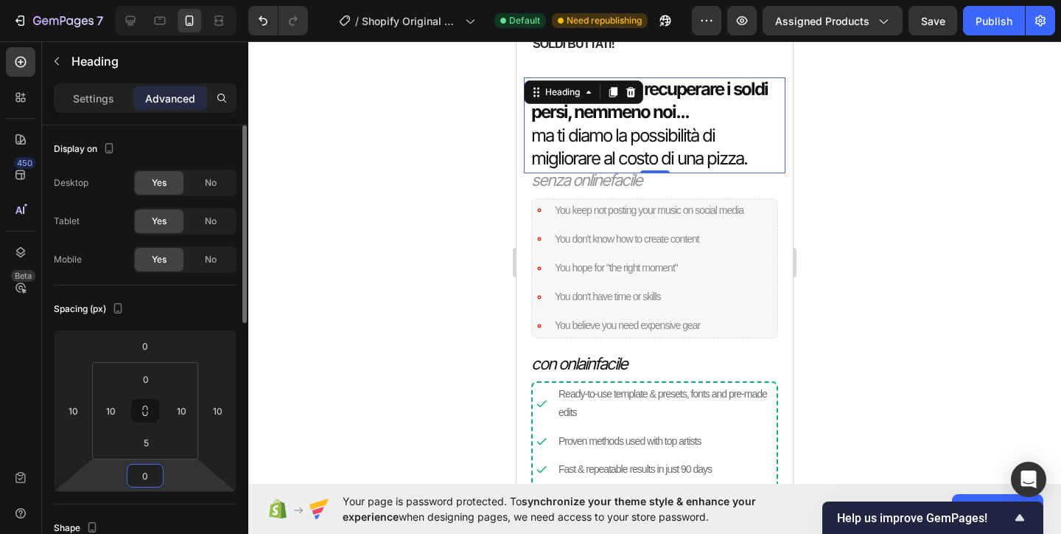
click at [150, 480] on input "0" at bounding box center [144, 475] width 29 height 22
click at [151, 374] on input "0" at bounding box center [145, 379] width 29 height 22
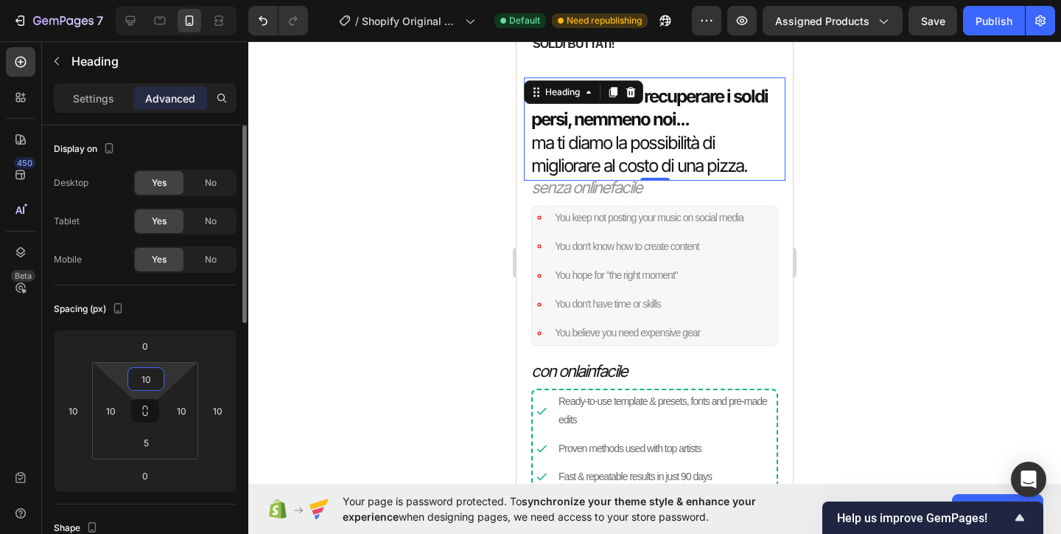
type input "1"
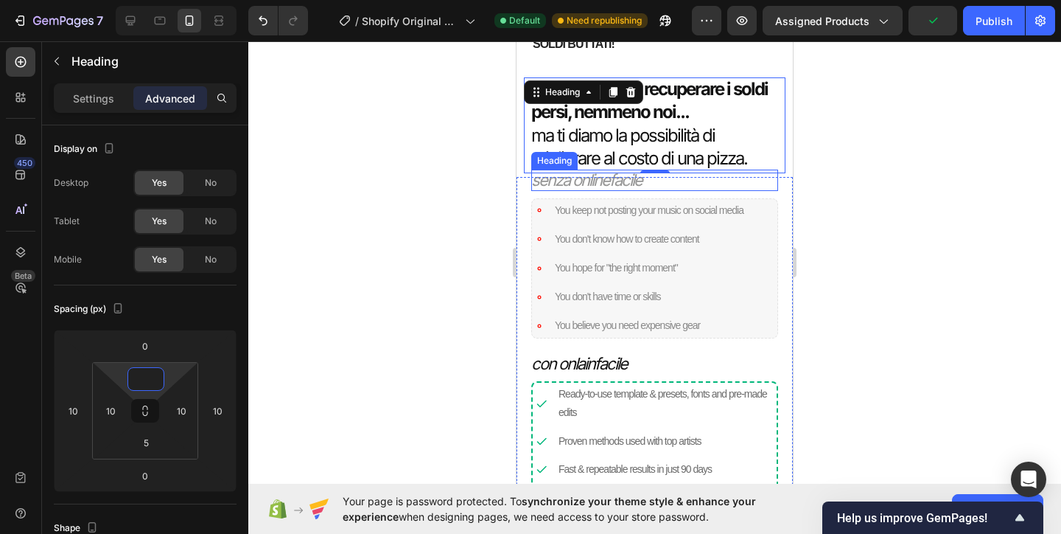
click at [620, 179] on icon "senza onlinefacile" at bounding box center [586, 179] width 111 height 19
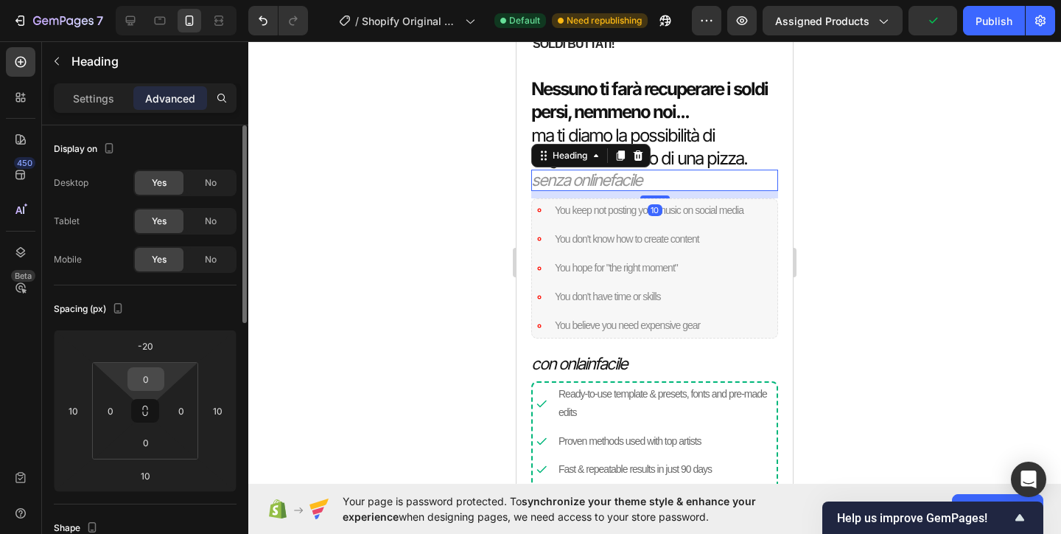
click at [155, 387] on input "0" at bounding box center [145, 379] width 29 height 22
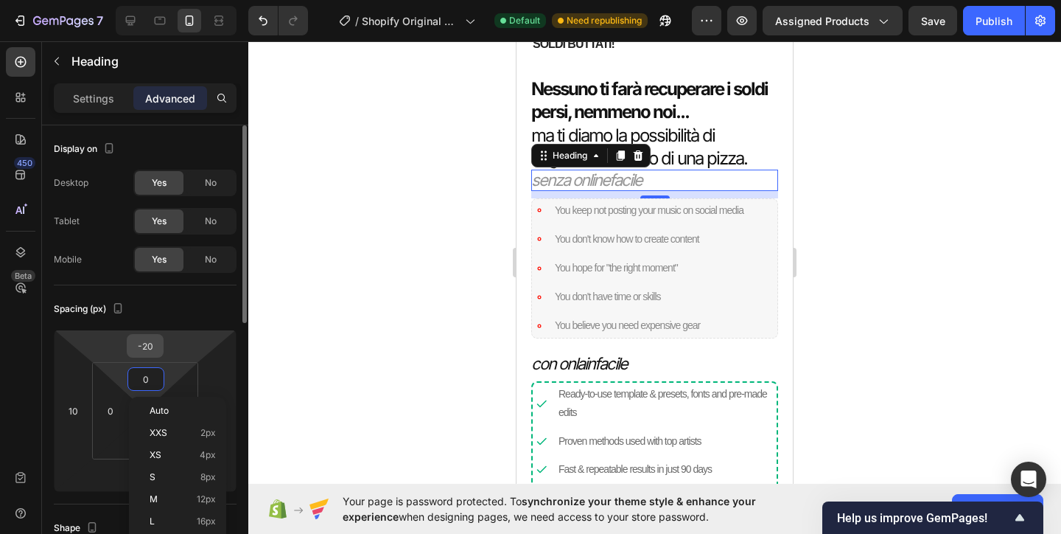
click at [149, 349] on input "-20" at bounding box center [144, 346] width 29 height 22
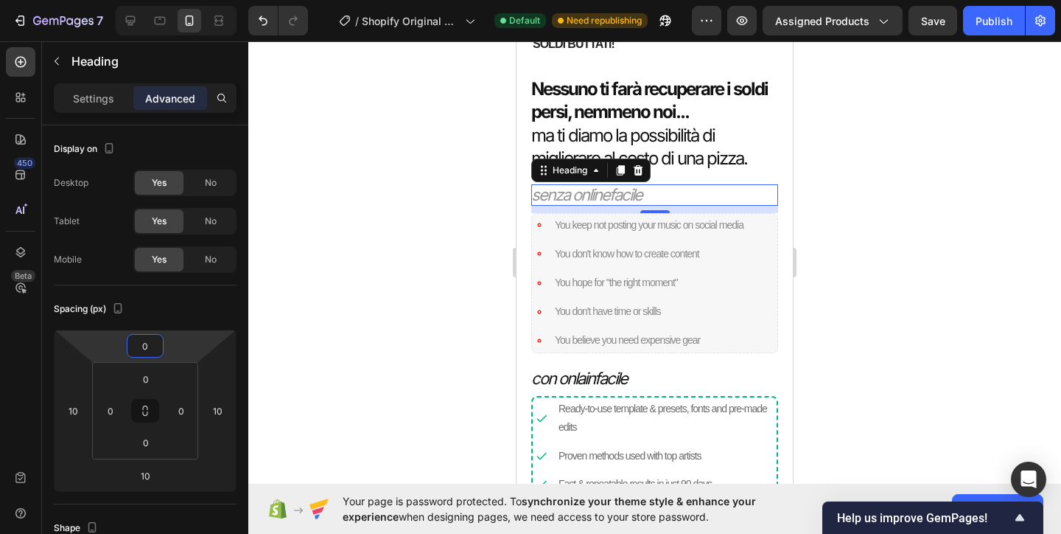
click at [357, 247] on div at bounding box center [654, 287] width 813 height 492
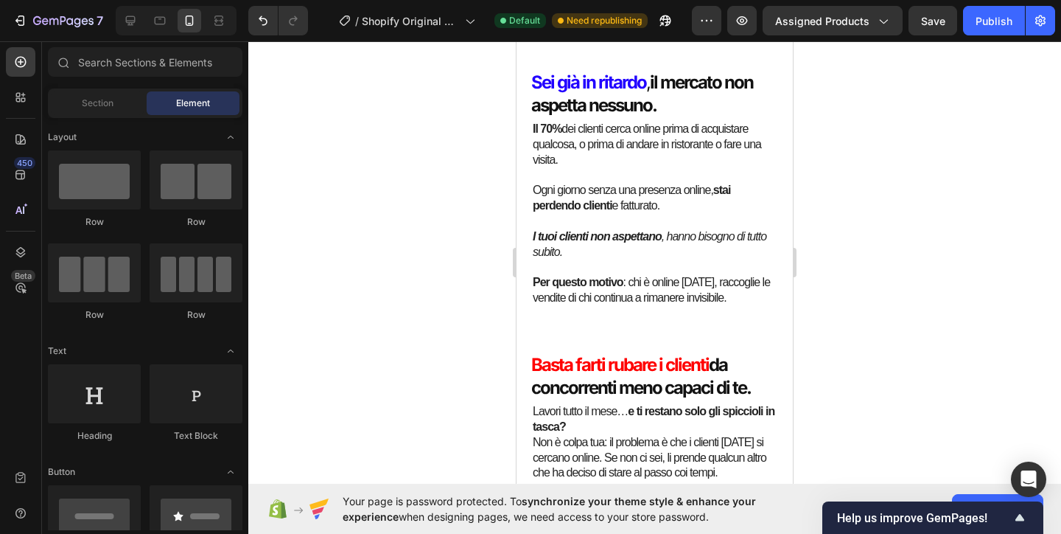
scroll to position [634, 0]
